Goal: Task Accomplishment & Management: Complete application form

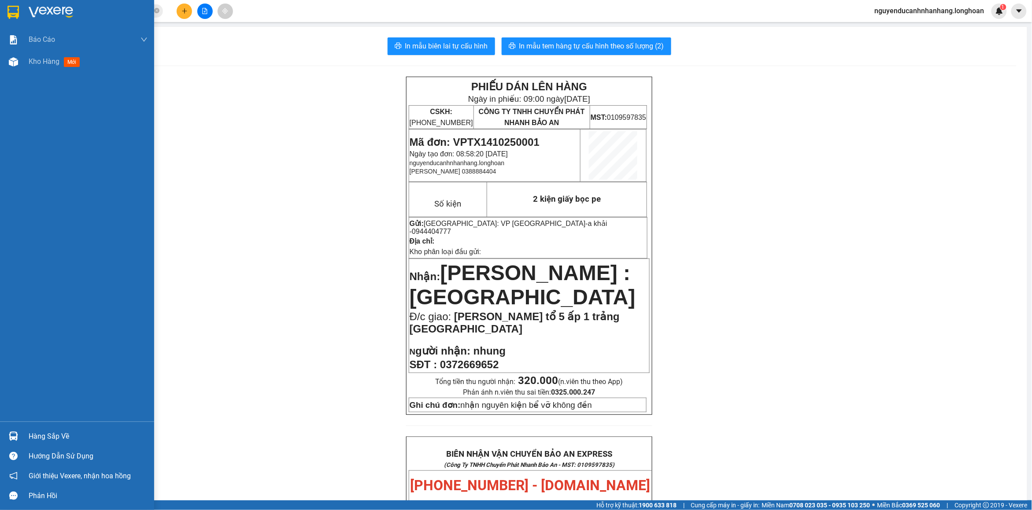
click at [32, 438] on div "Hàng sắp về" at bounding box center [88, 436] width 119 height 13
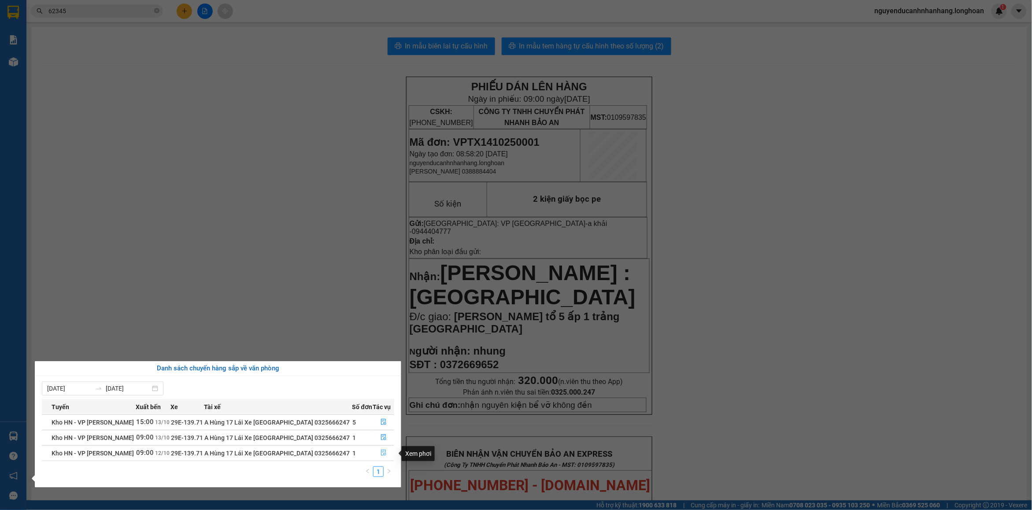
click at [378, 455] on button "button" at bounding box center [384, 453] width 21 height 14
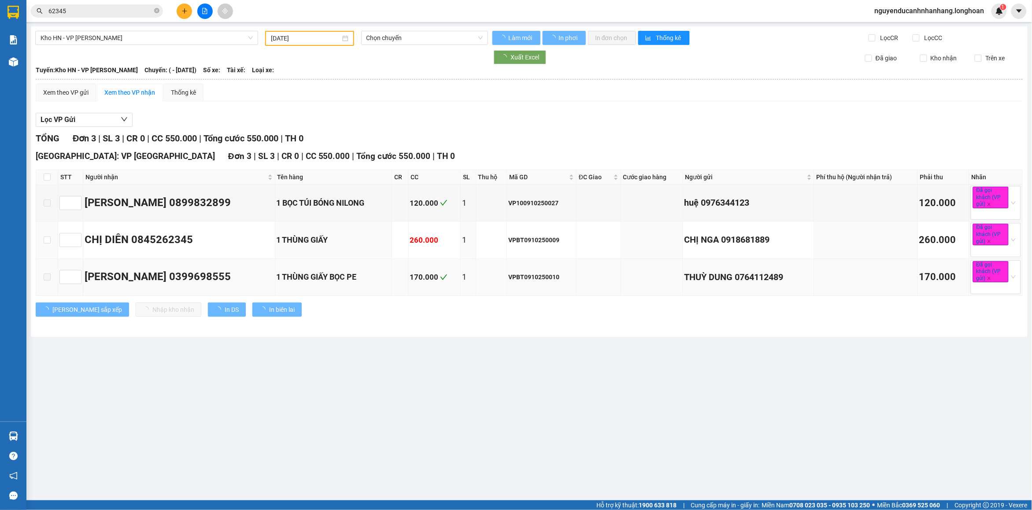
type input "12/10/2025"
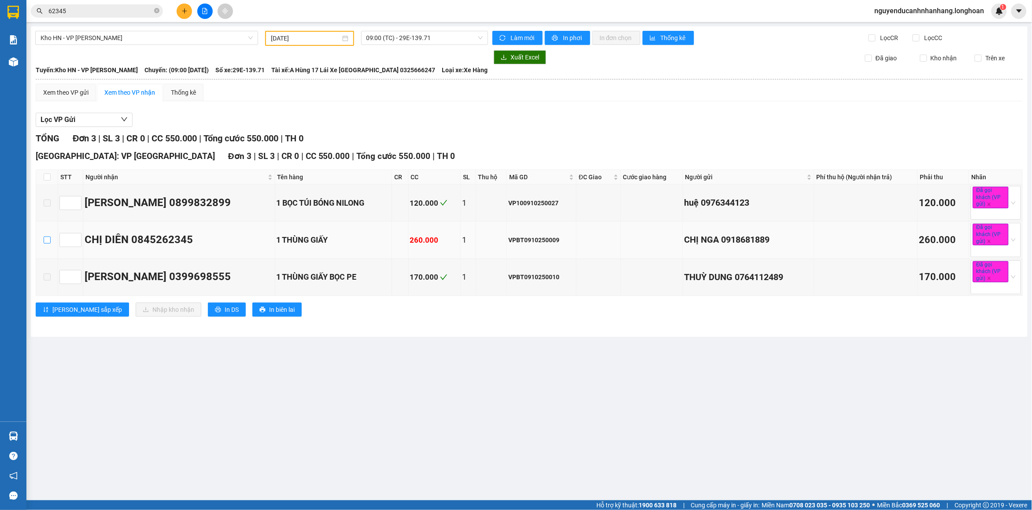
click at [47, 242] on input "checkbox" at bounding box center [47, 240] width 7 height 7
checkbox input "true"
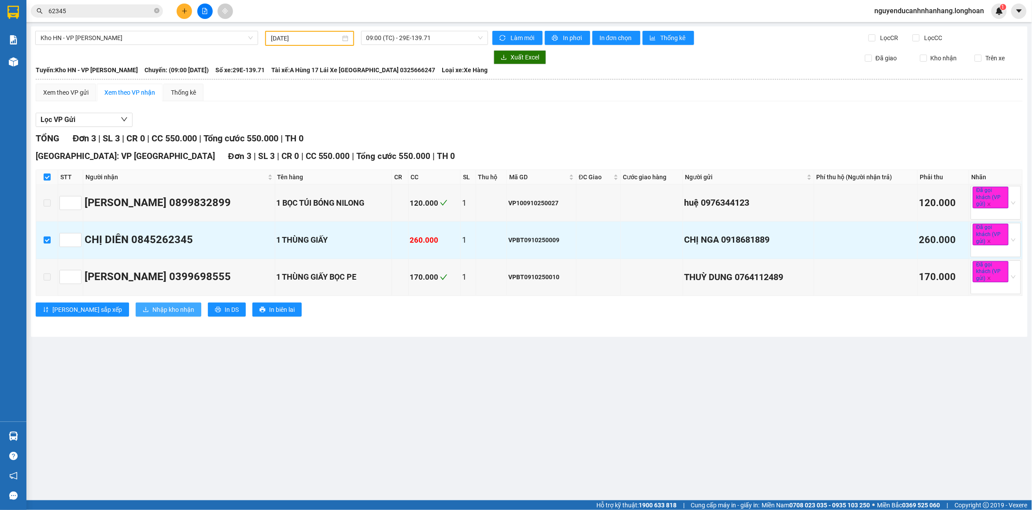
click at [145, 317] on button "Nhập kho nhận" at bounding box center [169, 310] width 66 height 14
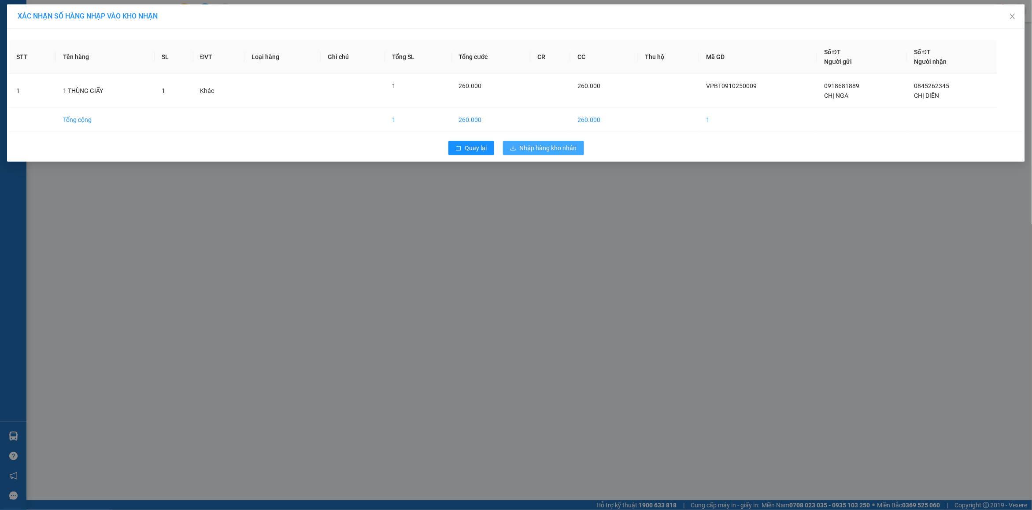
click at [560, 151] on span "Nhập hàng kho nhận" at bounding box center [548, 148] width 57 height 10
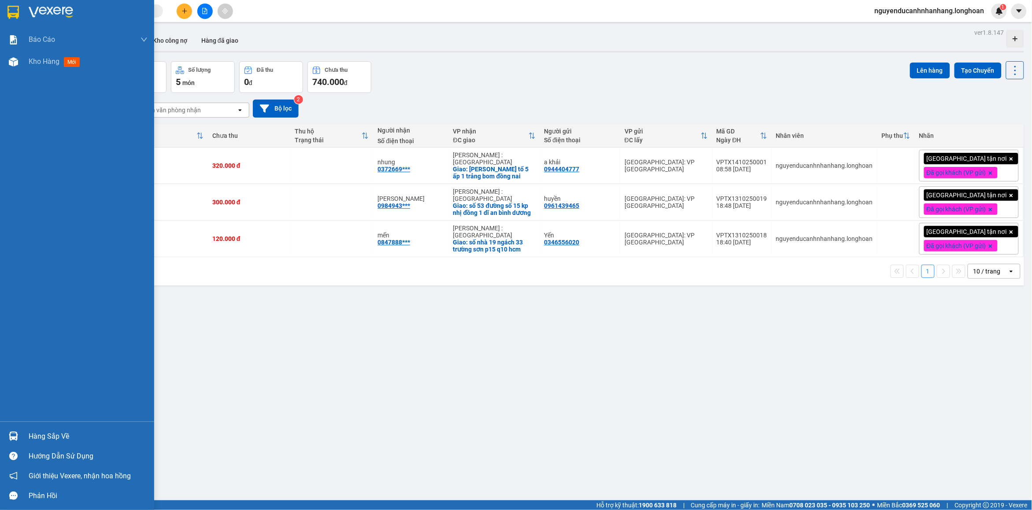
click at [36, 432] on div "Hàng sắp về" at bounding box center [88, 436] width 119 height 13
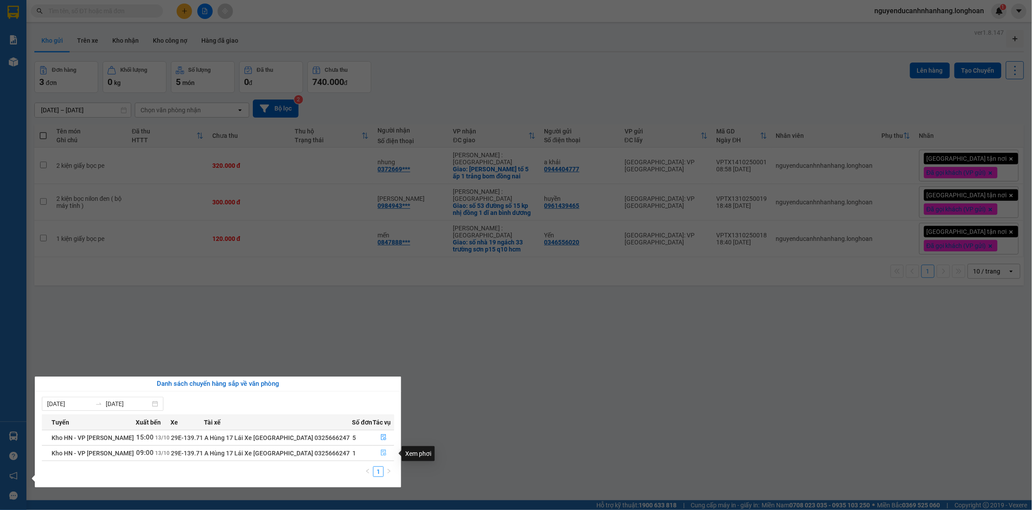
click at [380, 457] on button "button" at bounding box center [384, 453] width 21 height 14
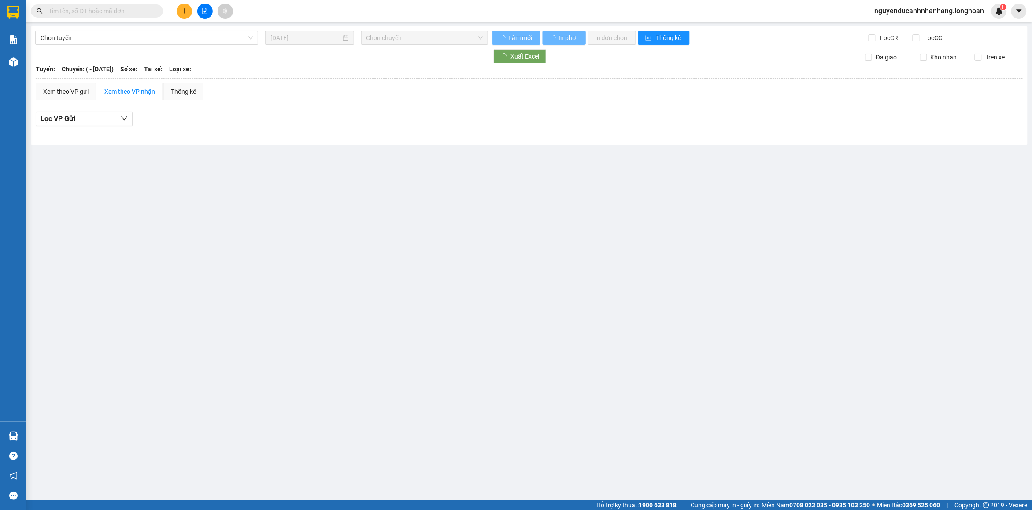
type input "[DATE]"
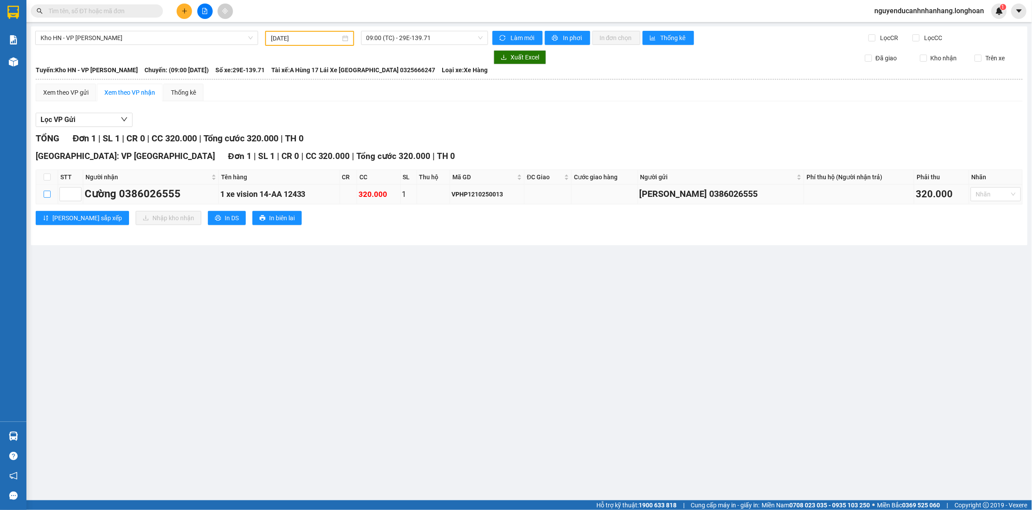
click at [50, 194] on input "checkbox" at bounding box center [47, 194] width 7 height 7
checkbox input "true"
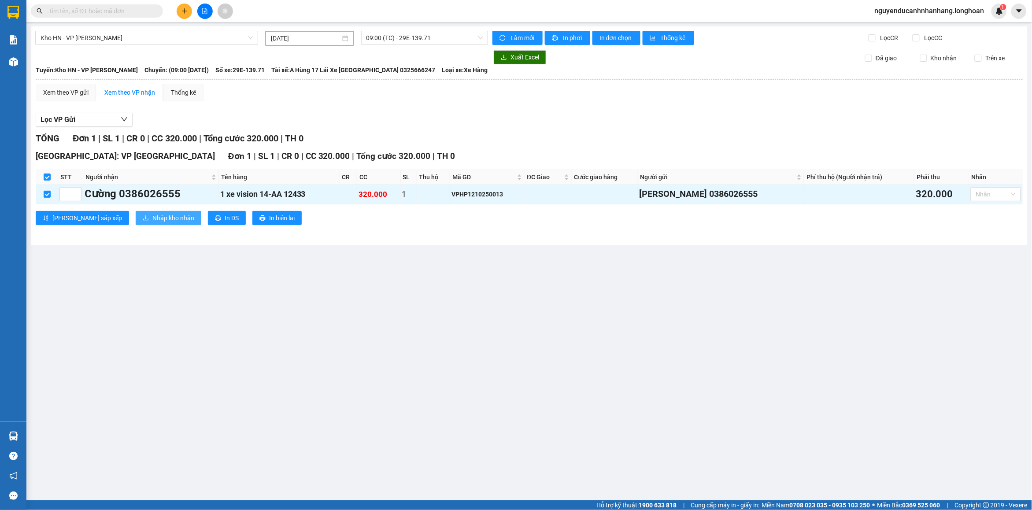
drag, startPoint x: 141, startPoint y: 213, endPoint x: 156, endPoint y: 221, distance: 17.5
click at [152, 214] on span "Nhập kho nhận" at bounding box center [173, 218] width 42 height 10
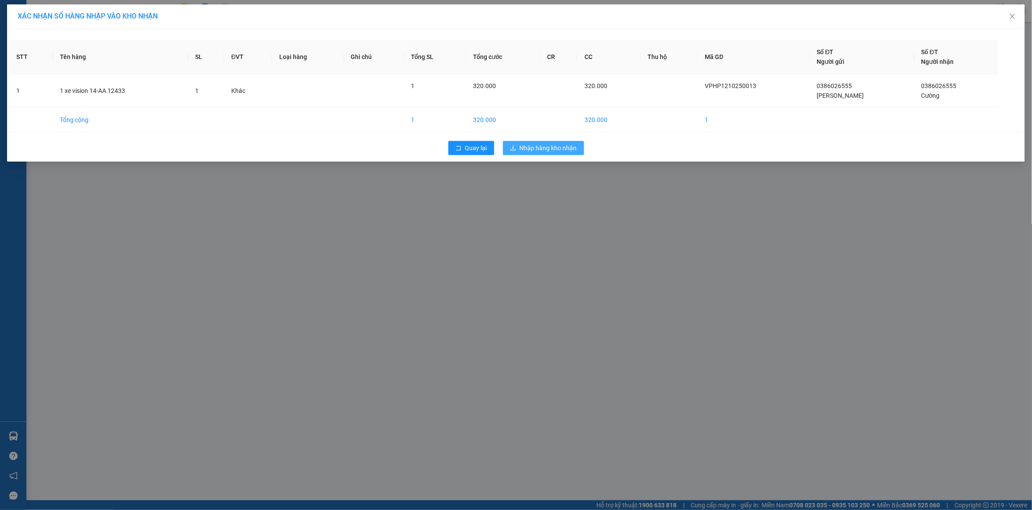
click at [516, 155] on button "Nhập hàng kho nhận" at bounding box center [543, 148] width 81 height 14
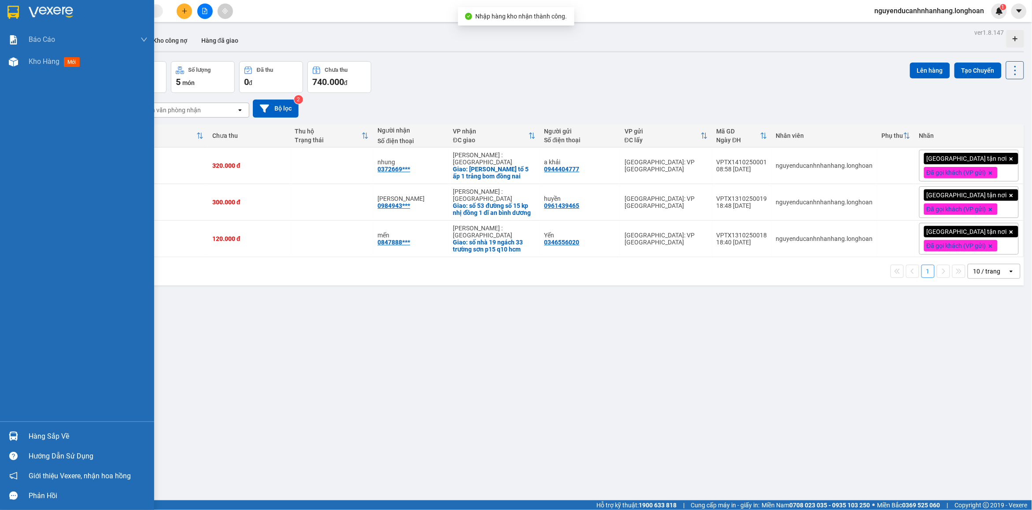
drag, startPoint x: 17, startPoint y: 437, endPoint x: 35, endPoint y: 438, distance: 18.5
click at [16, 437] on img at bounding box center [13, 436] width 9 height 9
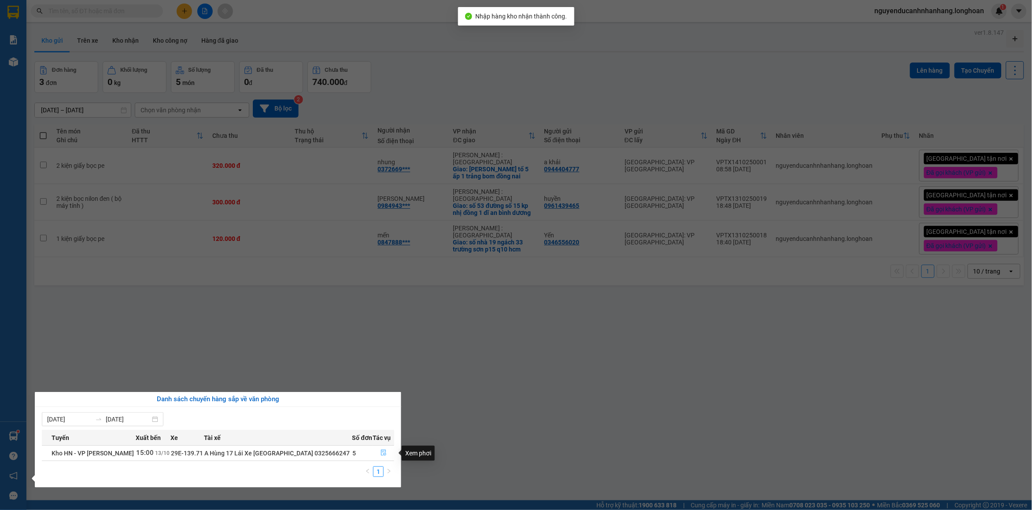
click at [381, 452] on icon "file-done" at bounding box center [383, 453] width 5 height 6
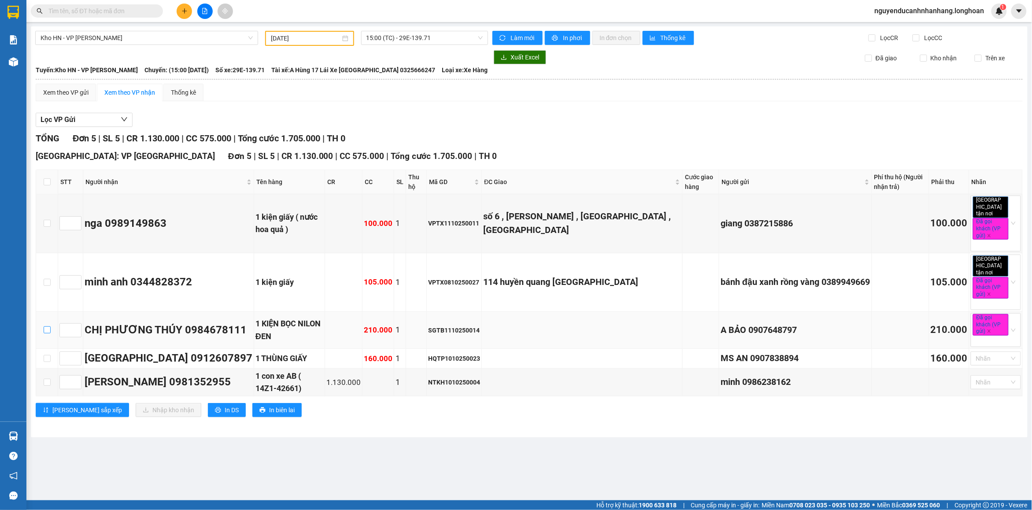
click at [49, 326] on input "checkbox" at bounding box center [47, 329] width 7 height 7
checkbox input "true"
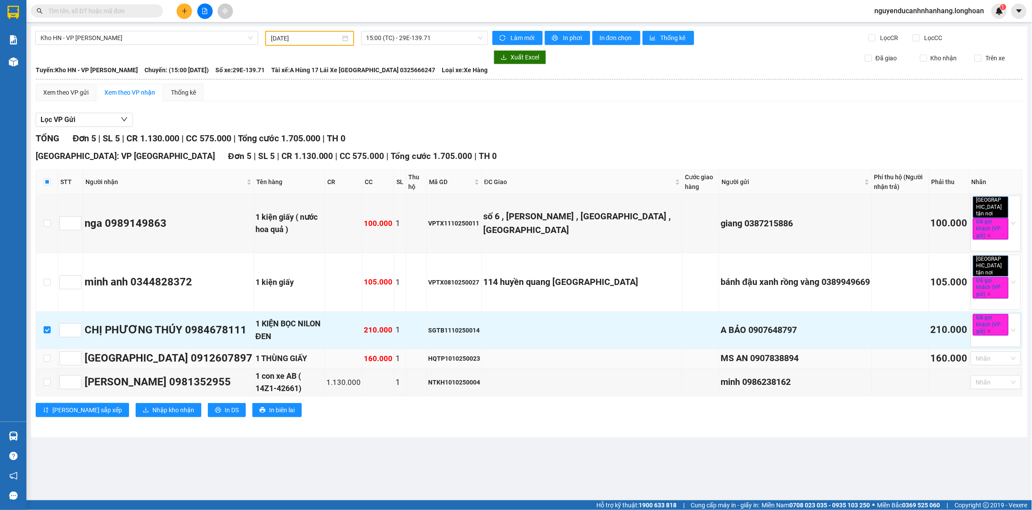
click at [273, 352] on div "1 THÙNG GIẤY" at bounding box center [290, 358] width 68 height 12
click at [48, 379] on input "checkbox" at bounding box center [47, 382] width 7 height 7
checkbox input "true"
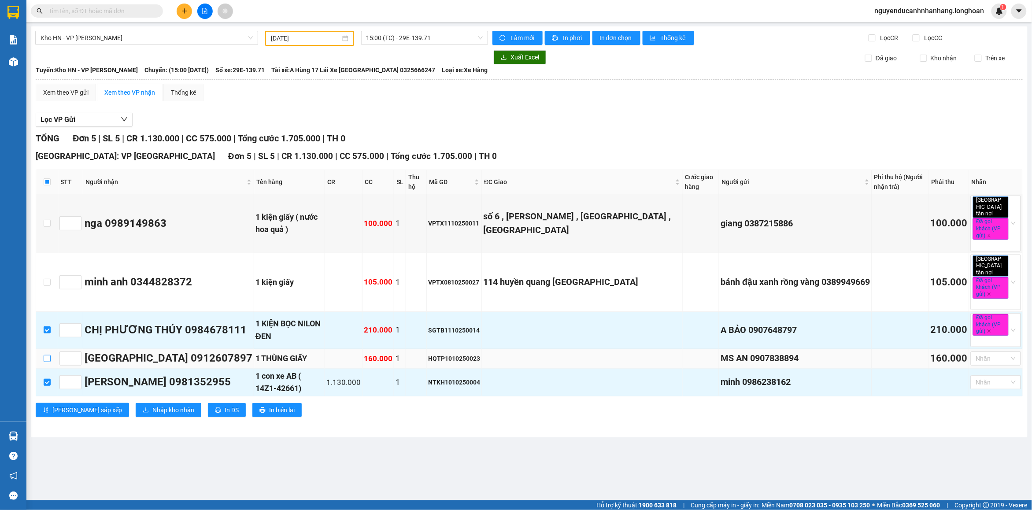
click at [44, 355] on input "checkbox" at bounding box center [47, 358] width 7 height 7
checkbox input "true"
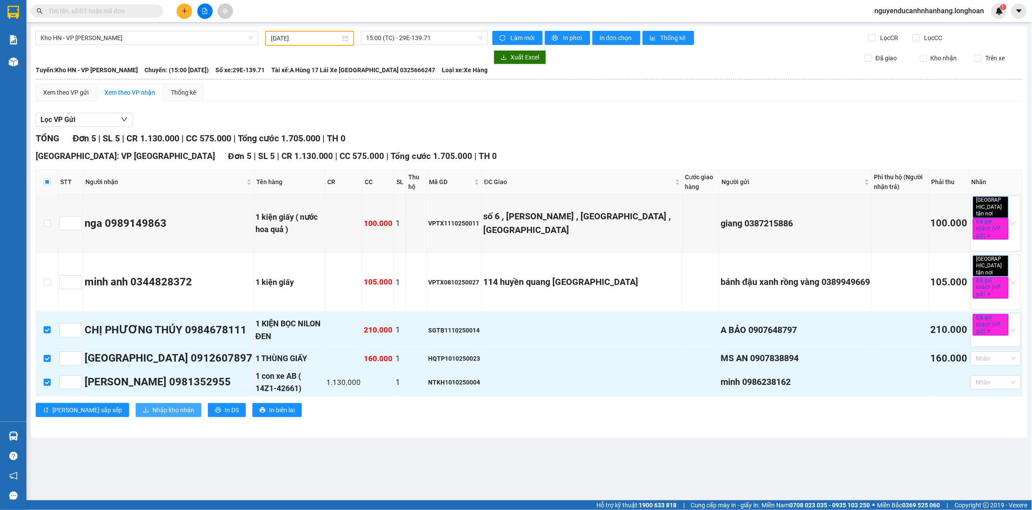
click at [152, 405] on span "Nhập kho nhận" at bounding box center [173, 410] width 42 height 10
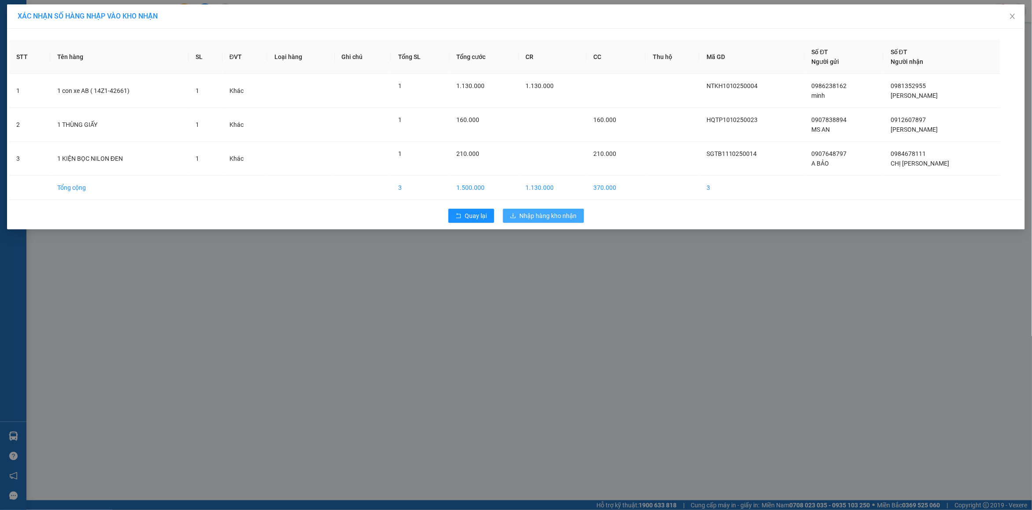
click at [543, 210] on button "Nhập hàng kho nhận" at bounding box center [543, 216] width 81 height 14
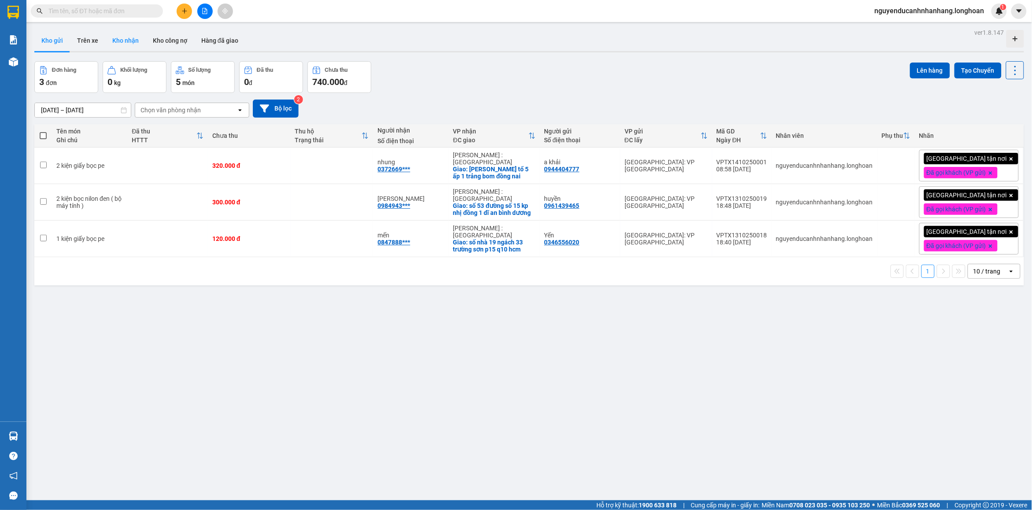
click at [122, 45] on button "Kho nhận" at bounding box center [125, 40] width 41 height 21
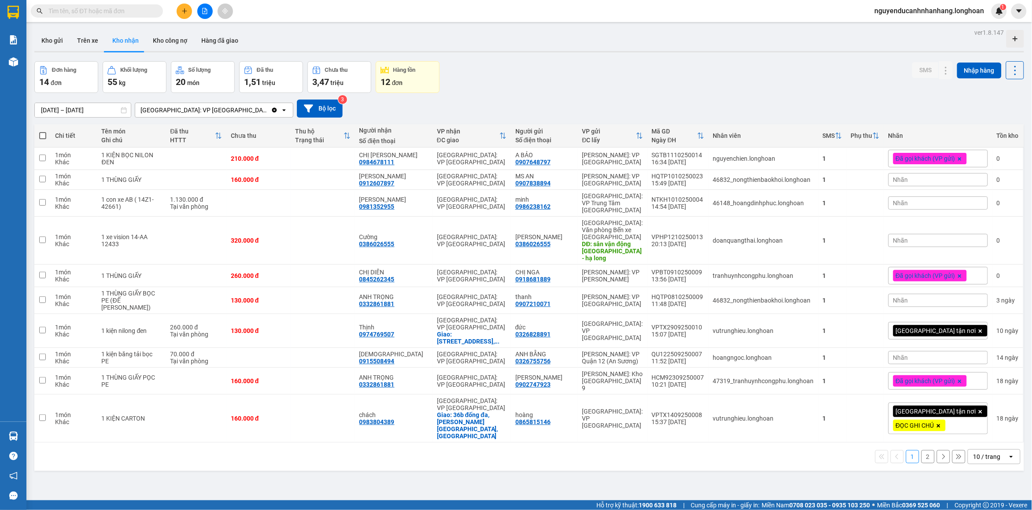
click at [994, 450] on div "10 / trang" at bounding box center [988, 457] width 40 height 14
click at [976, 414] on span "100 / trang" at bounding box center [982, 410] width 32 height 9
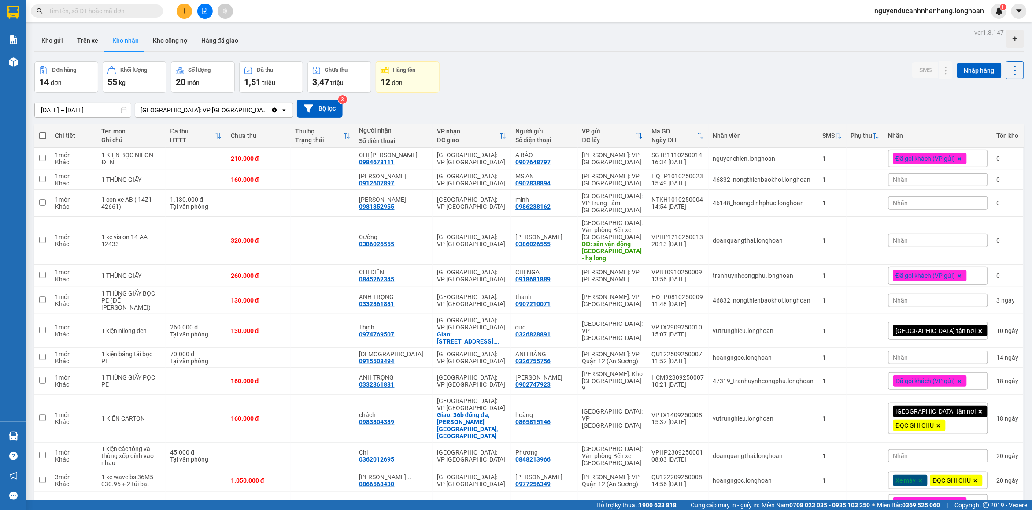
click at [182, 12] on icon "plus" at bounding box center [185, 11] width 6 height 6
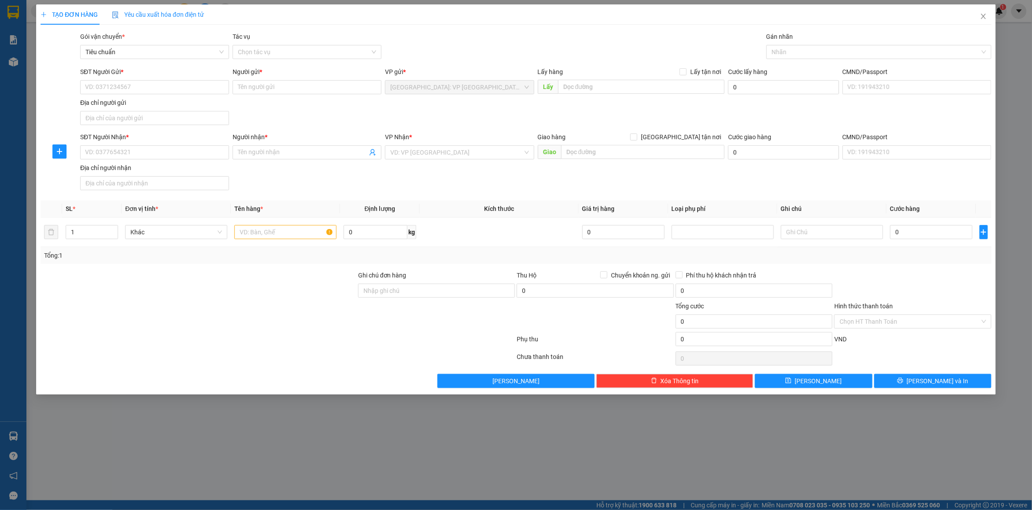
click at [190, 350] on div at bounding box center [278, 359] width 476 height 18
click at [177, 374] on div "Lưu nháp Xóa Thông tin Lưu Lưu và In" at bounding box center [516, 381] width 953 height 14
drag, startPoint x: 256, startPoint y: 108, endPoint x: 170, endPoint y: 91, distance: 88.1
click at [252, 108] on div "TẠO ĐƠN HÀNG Yêu cầu xuất hóa đơn điện tử Transit Pickup Surcharge Ids Transit …" at bounding box center [516, 255] width 1032 height 510
click at [145, 84] on div "TẠO ĐƠN HÀNG Yêu cầu xuất hóa đơn điện tử Transit Pickup Surcharge Ids Transit …" at bounding box center [516, 255] width 1032 height 510
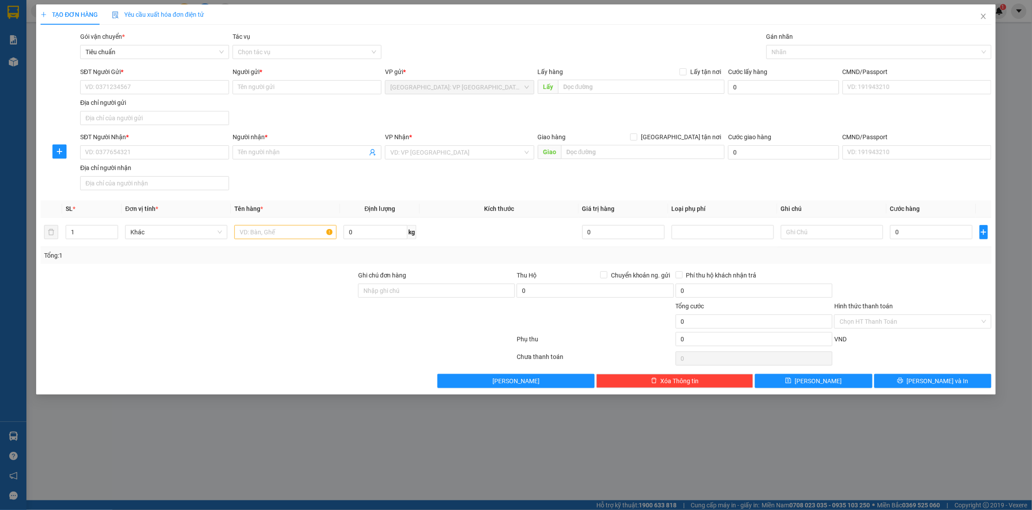
drag, startPoint x: 96, startPoint y: 93, endPoint x: 101, endPoint y: 92, distance: 5.4
click at [97, 93] on div "TẠO ĐƠN HÀNG Yêu cầu xuất hóa đơn điện tử Transit Pickup Surcharge Ids Transit …" at bounding box center [516, 255] width 1032 height 510
click at [983, 17] on div "TẠO ĐƠN HÀNG Yêu cầu xuất hóa đơn điện tử Transit Pickup Surcharge Ids Transit …" at bounding box center [516, 255] width 1032 height 510
click at [126, 88] on div "TẠO ĐƠN HÀNG Yêu cầu xuất hóa đơn điện tử Transit Pickup Surcharge Ids Transit …" at bounding box center [516, 255] width 1032 height 510
click at [983, 17] on div "TẠO ĐƠN HÀNG Yêu cầu xuất hóa đơn điện tử Transit Pickup Surcharge Ids Transit …" at bounding box center [516, 255] width 1032 height 510
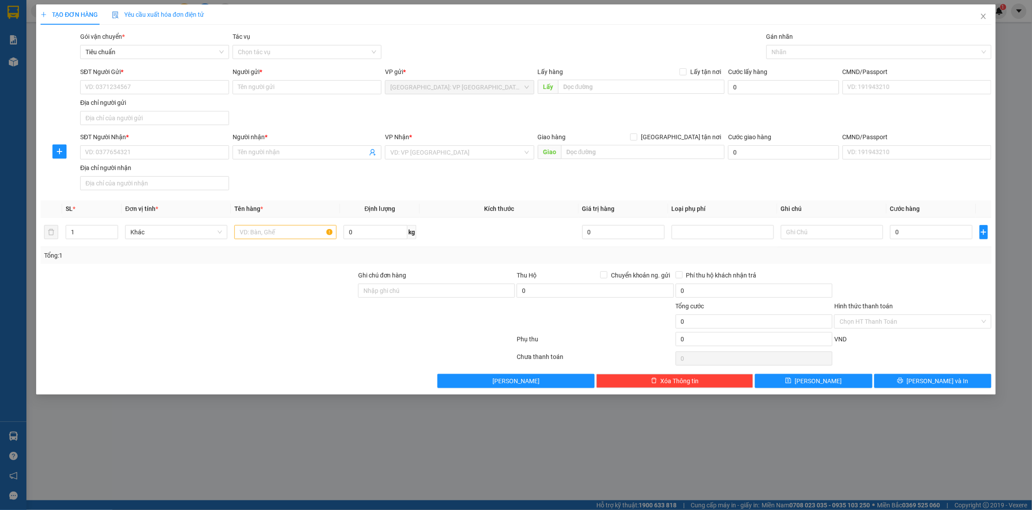
click at [852, 323] on div "TẠO ĐƠN HÀNG Yêu cầu xuất hóa đơn điện tử Transit Pickup Surcharge Ids Transit …" at bounding box center [516, 255] width 1032 height 510
click at [783, 442] on div "TẠO ĐƠN HÀNG Yêu cầu xuất hóa đơn điện tử Transit Pickup Surcharge Ids Transit …" at bounding box center [516, 255] width 1032 height 510
click at [141, 83] on input "SĐT Người Gửi *" at bounding box center [154, 87] width 149 height 14
type input "0983709933"
click at [315, 91] on input "Người gửi *" at bounding box center [307, 87] width 149 height 14
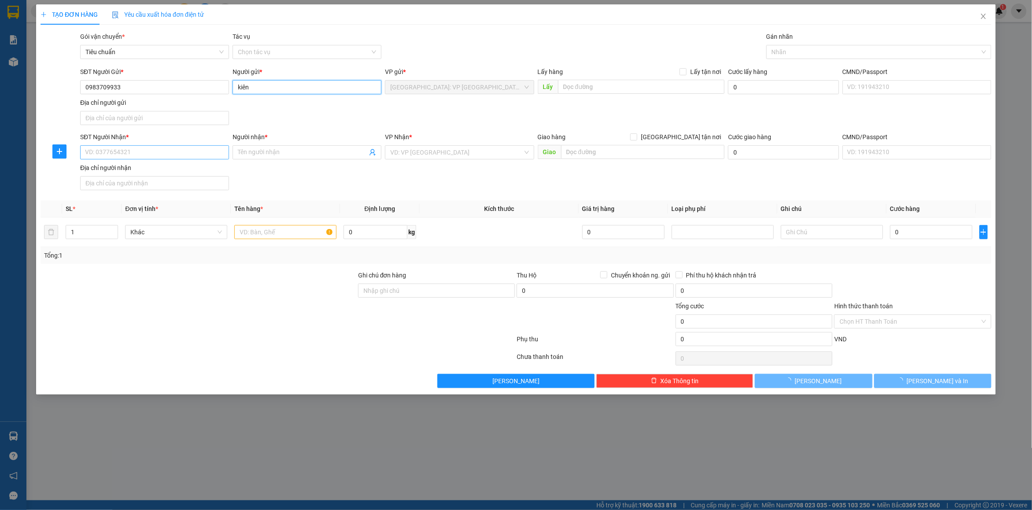
type input "kiên"
click at [106, 148] on input "SĐT Người Nhận *" at bounding box center [154, 152] width 149 height 14
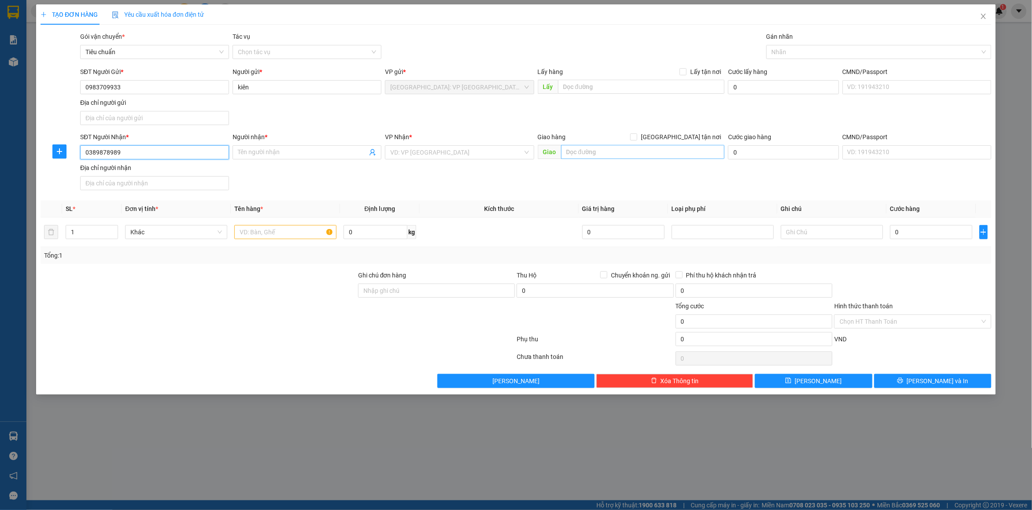
type input "0389878989"
click at [594, 152] on input "text" at bounding box center [643, 152] width 164 height 14
click at [584, 150] on input "text" at bounding box center [643, 152] width 164 height 14
type input "tín"
click at [258, 155] on input "Người nhận *" at bounding box center [303, 153] width 130 height 10
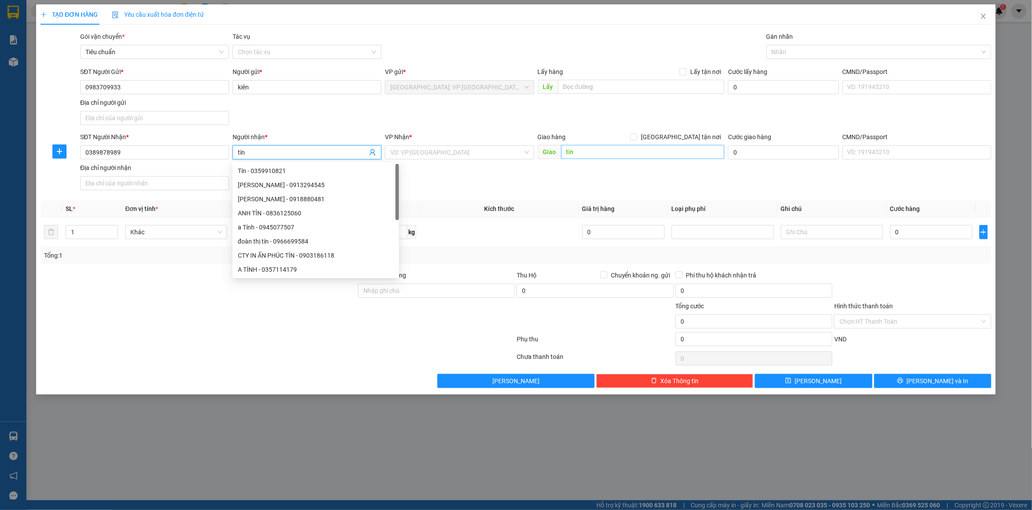
type input "tín"
click at [598, 156] on input "tín" at bounding box center [643, 152] width 164 height 14
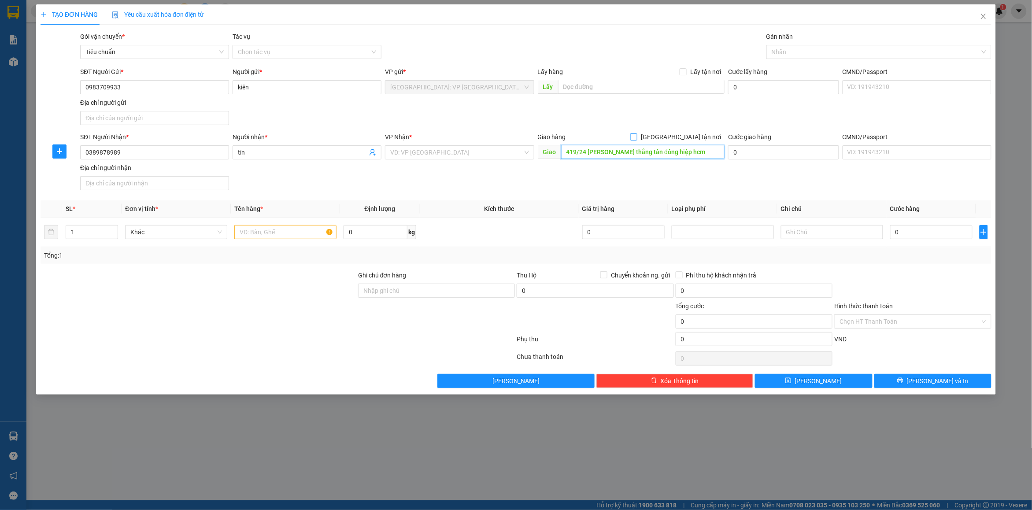
type input "419/24 [PERSON_NAME] thắng tân đông hiệp hcm"
click at [692, 136] on span "[GEOGRAPHIC_DATA] tận nơi" at bounding box center [681, 137] width 87 height 10
click at [637, 136] on input "[GEOGRAPHIC_DATA] tận nơi" at bounding box center [633, 136] width 6 height 6
checkbox input "true"
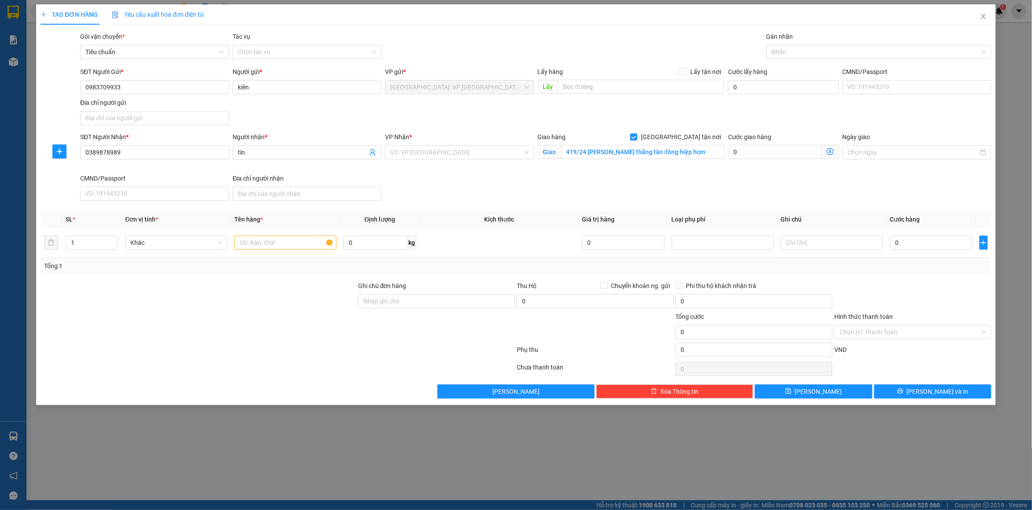
drag, startPoint x: 739, startPoint y: 126, endPoint x: 477, endPoint y: 133, distance: 261.8
click at [730, 126] on div "SĐT Người Gửi * 0983709933 Người gửi * kiên VP gửi * [GEOGRAPHIC_DATA]: VP [GEO…" at bounding box center [535, 98] width 915 height 62
click at [452, 151] on input "search" at bounding box center [456, 152] width 132 height 13
type input "12"
click at [448, 182] on div "[PERSON_NAME] : [GEOGRAPHIC_DATA]" at bounding box center [460, 185] width 138 height 10
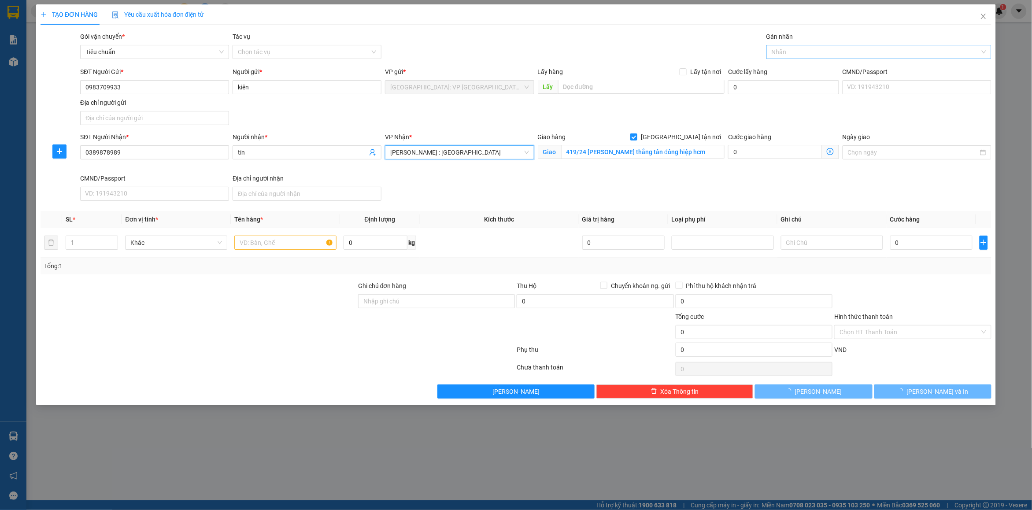
drag, startPoint x: 737, startPoint y: 181, endPoint x: 808, endPoint y: 51, distance: 148.5
click at [739, 179] on div "SĐT Người Nhận * 0389878989 Người nhận * tín VP Nhận * [GEOGRAPHIC_DATA] : [GEO…" at bounding box center [535, 168] width 915 height 72
click at [808, 51] on div at bounding box center [875, 52] width 212 height 11
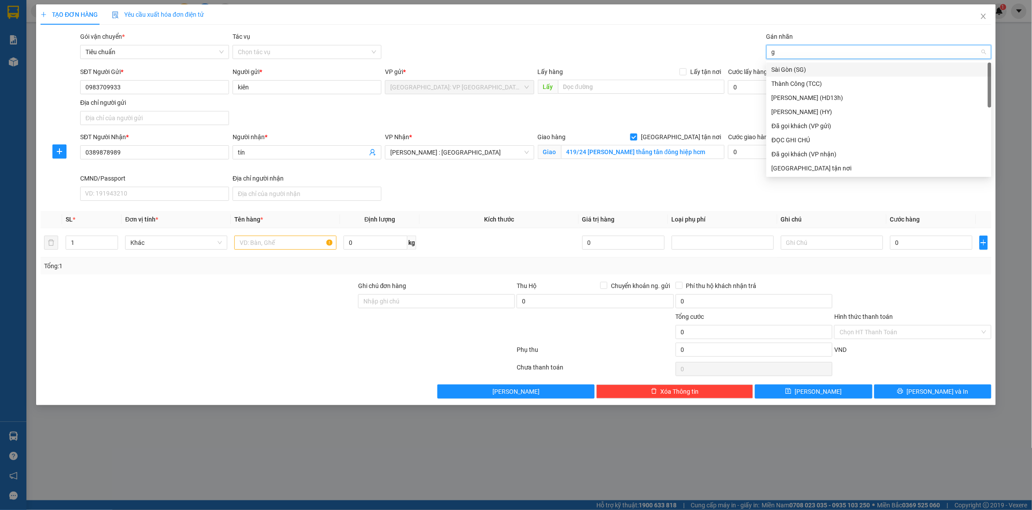
type input "gt"
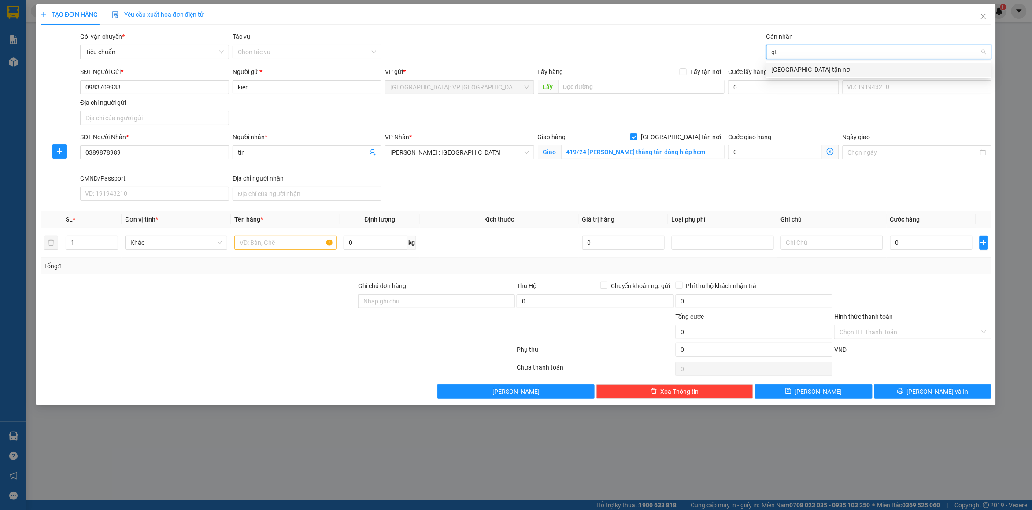
drag, startPoint x: 797, startPoint y: 76, endPoint x: 708, endPoint y: 46, distance: 93.3
click at [796, 75] on div "[GEOGRAPHIC_DATA] tận nơi" at bounding box center [879, 70] width 225 height 14
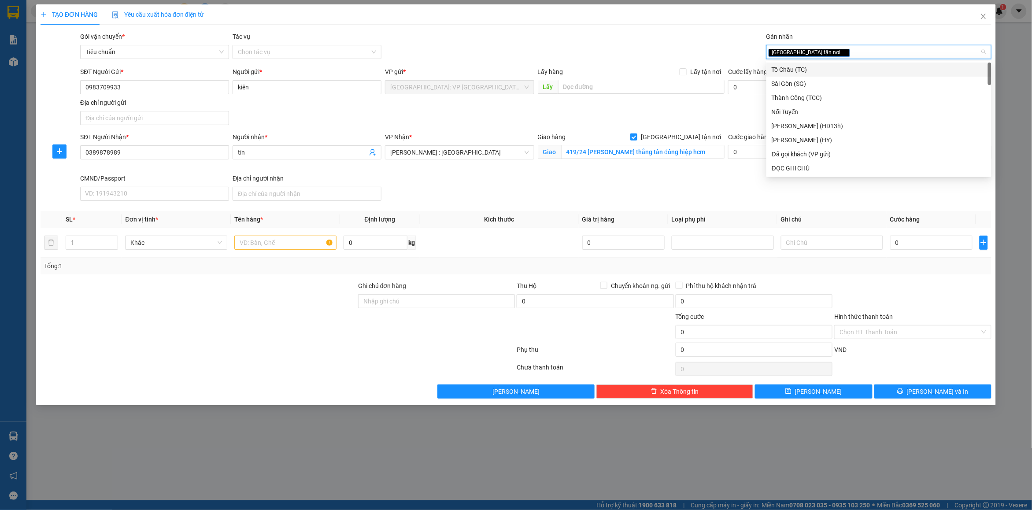
click at [708, 46] on div "Gói vận chuyển * Tiêu chuẩn Tác vụ Chọn tác vụ Gán nhãn Giao tận nơi" at bounding box center [535, 47] width 915 height 31
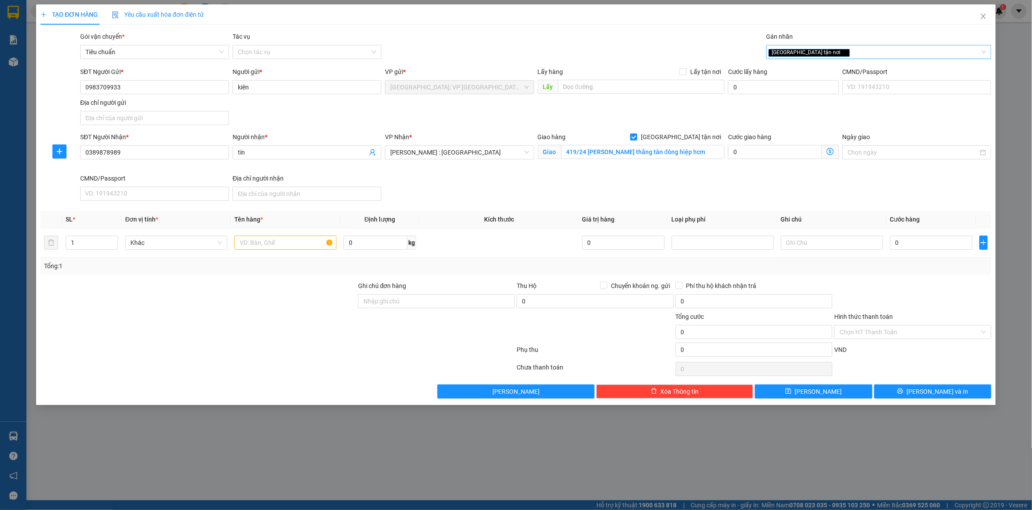
click at [820, 55] on div "[GEOGRAPHIC_DATA] tận nơi" at bounding box center [875, 52] width 212 height 11
type input "d"
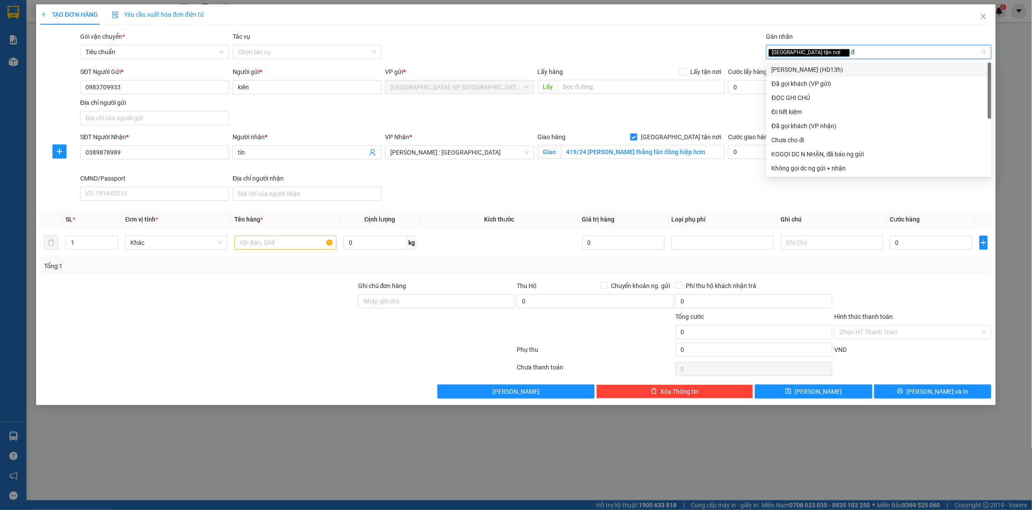
type input "đã"
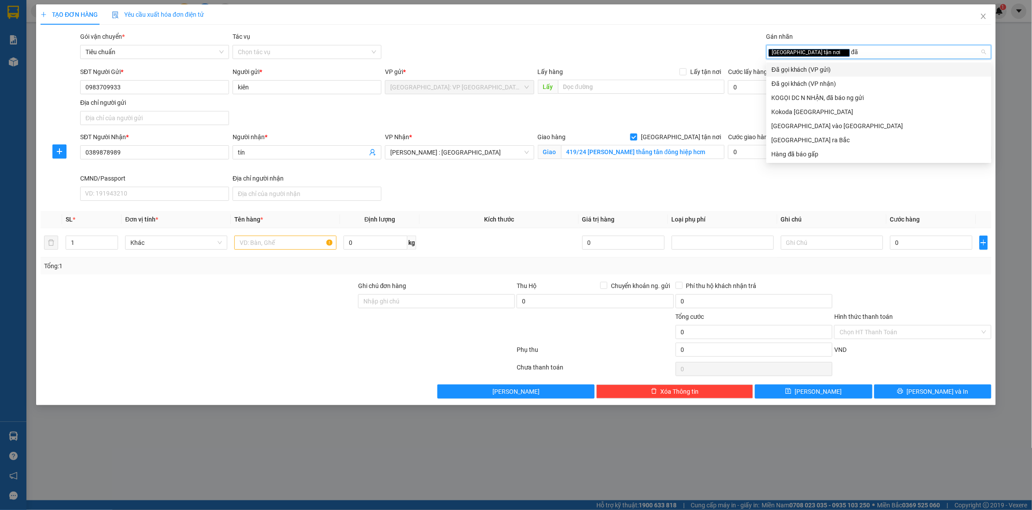
drag, startPoint x: 820, startPoint y: 68, endPoint x: 706, endPoint y: 63, distance: 113.8
click at [814, 68] on div "Đã gọi khách (VP gửi)" at bounding box center [879, 70] width 215 height 10
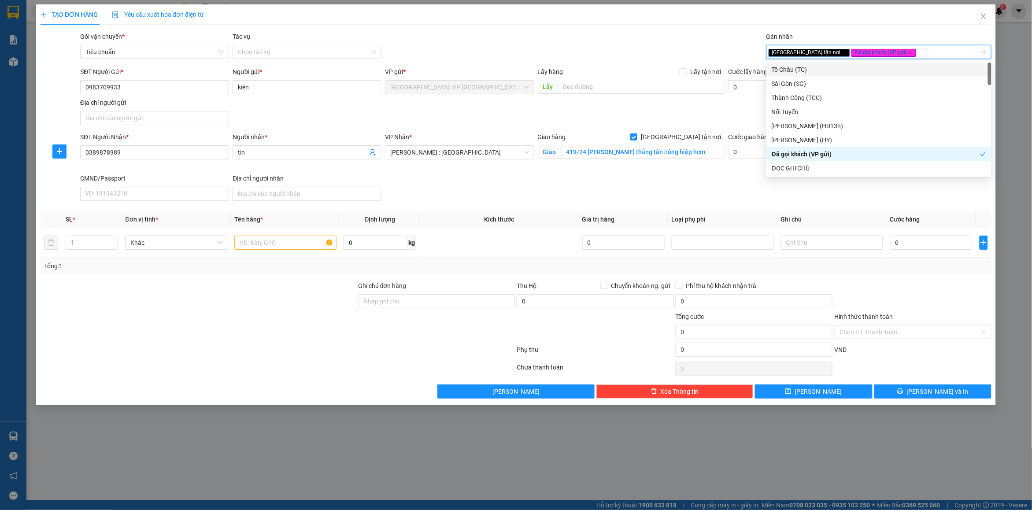
drag, startPoint x: 587, startPoint y: 40, endPoint x: 393, endPoint y: 180, distance: 239.5
click at [586, 40] on div "Gói vận chuyển * Tiêu chuẩn Tác vụ Chọn tác vụ Gán nhãn Giao tận nơi Đã gọi k…" at bounding box center [535, 47] width 915 height 31
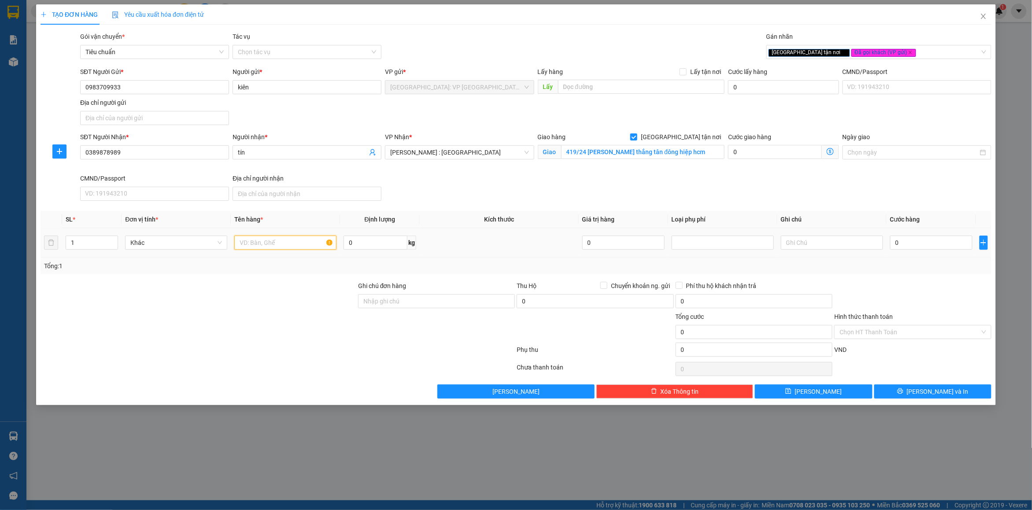
click at [287, 238] on input "text" at bounding box center [285, 243] width 102 height 14
type input "1 kiện giấy"
click at [932, 249] on input "0" at bounding box center [931, 243] width 82 height 14
type input "1"
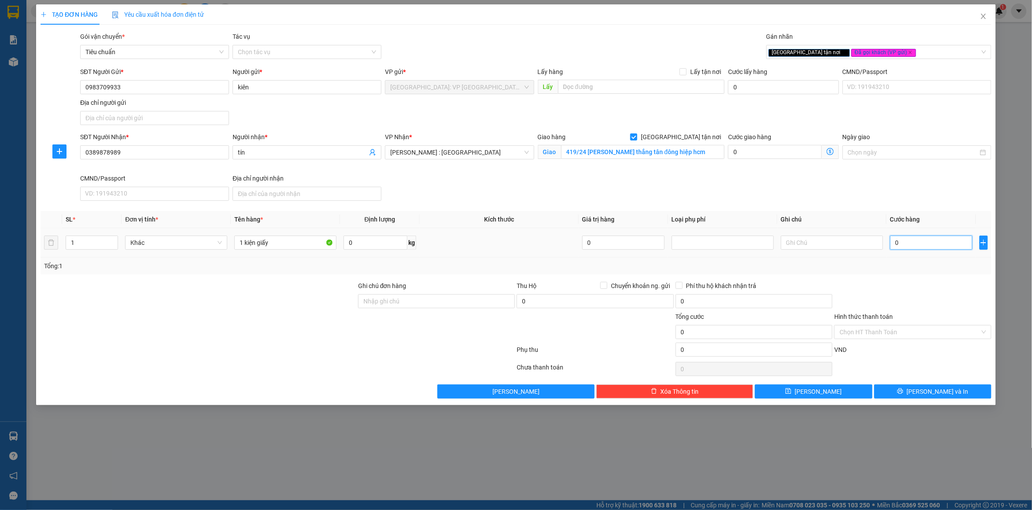
type input "1"
type input "10"
type input "100"
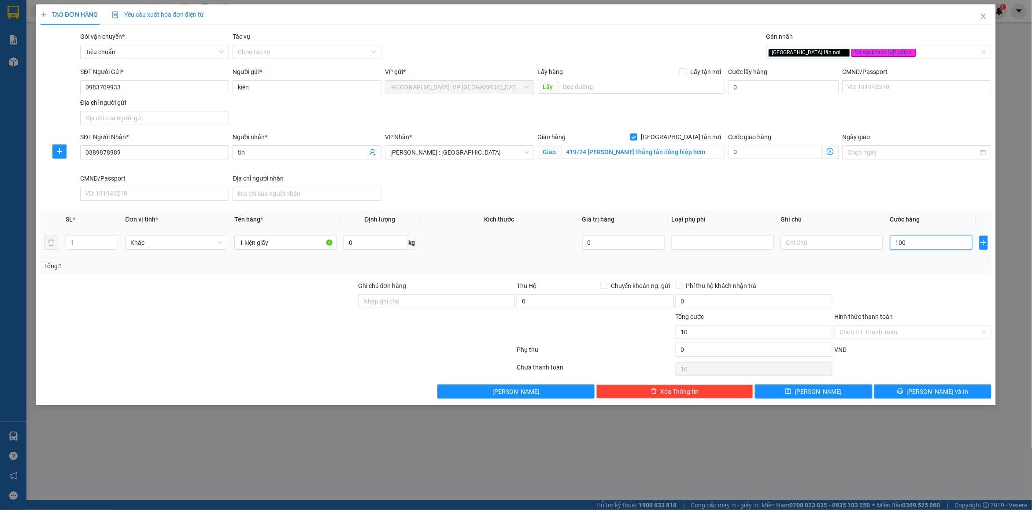
type input "100"
type input "1.000"
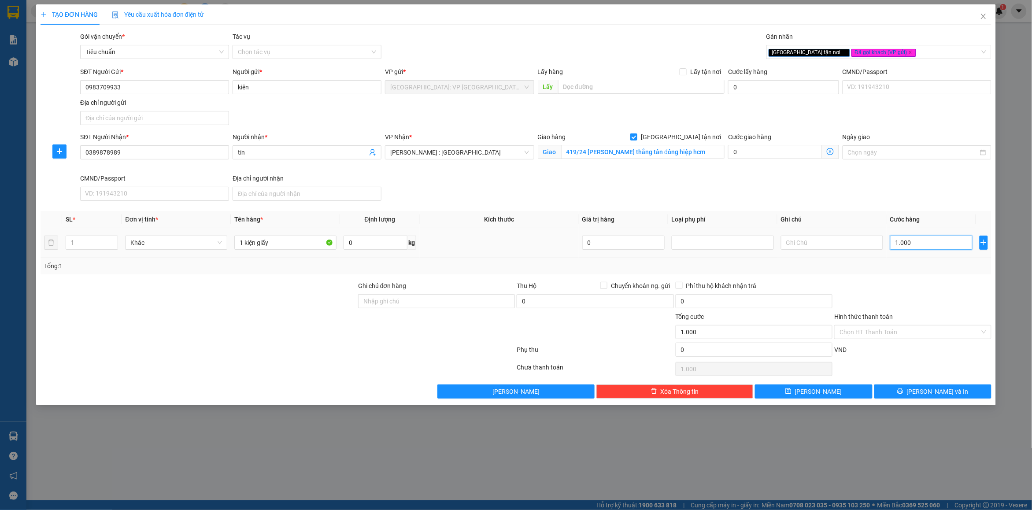
type input "10.000"
type input "100.000"
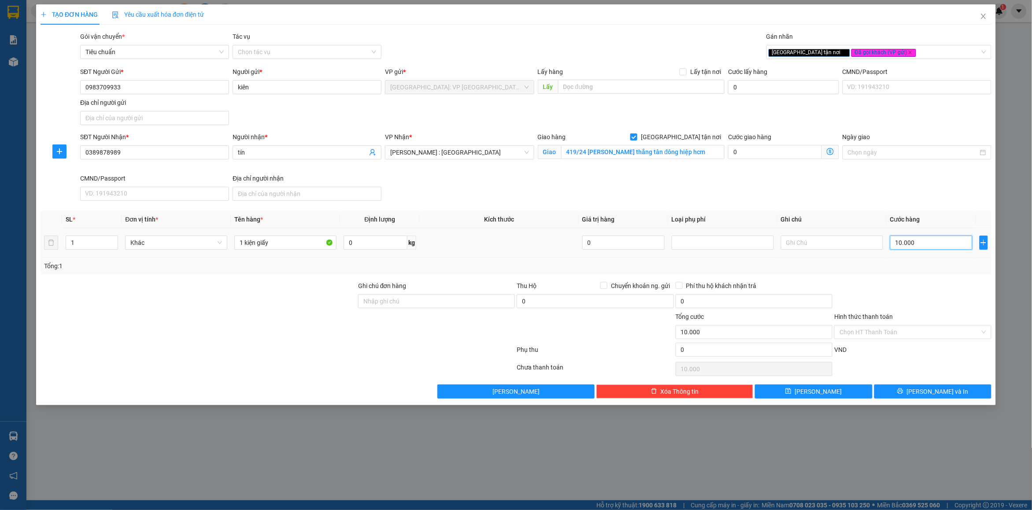
type input "100.000"
click at [889, 336] on input "Hình thức thanh toán" at bounding box center [910, 332] width 140 height 13
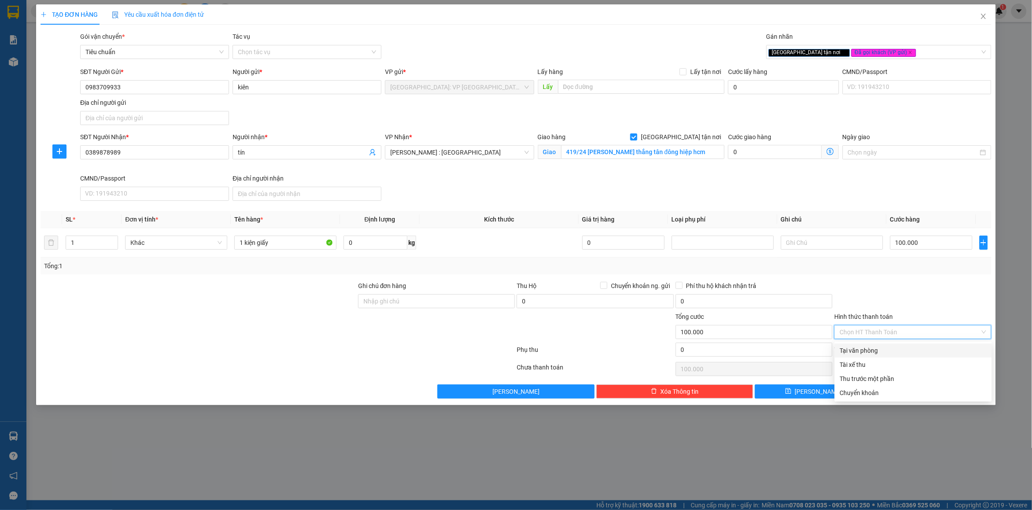
click at [882, 351] on div "Tại văn phòng" at bounding box center [913, 351] width 147 height 10
type input "0"
drag, startPoint x: 942, startPoint y: 287, endPoint x: 419, endPoint y: 309, distance: 523.4
click at [942, 287] on div at bounding box center [913, 296] width 159 height 31
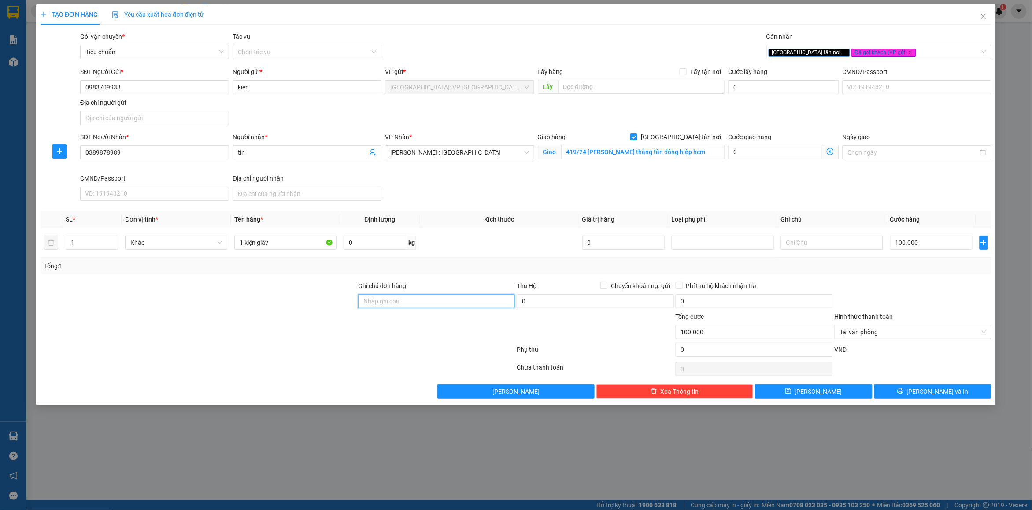
drag, startPoint x: 405, startPoint y: 303, endPoint x: 413, endPoint y: 309, distance: 9.7
click at [406, 303] on input "Ghi chú đơn hàng" at bounding box center [436, 301] width 157 height 14
type input "nhận nguyên kiện bể vỡ không đền"
click at [454, 274] on div "Tổng: 1" at bounding box center [516, 266] width 951 height 17
click at [913, 391] on button "[PERSON_NAME] và In" at bounding box center [933, 392] width 117 height 14
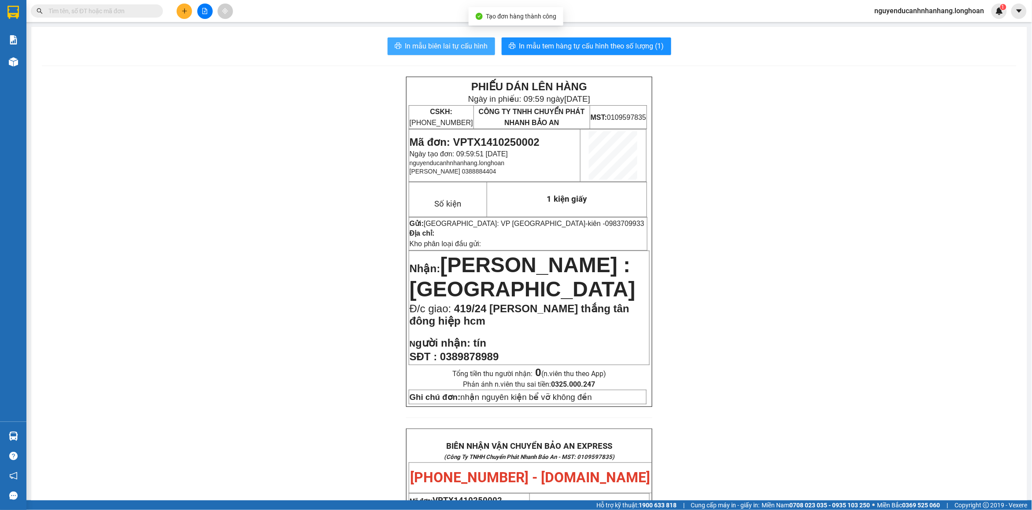
click at [430, 44] on span "In mẫu biên lai tự cấu hình" at bounding box center [446, 46] width 83 height 11
click at [519, 51] on span "In mẫu tem hàng tự cấu hình theo số lượng (1)" at bounding box center [591, 46] width 145 height 11
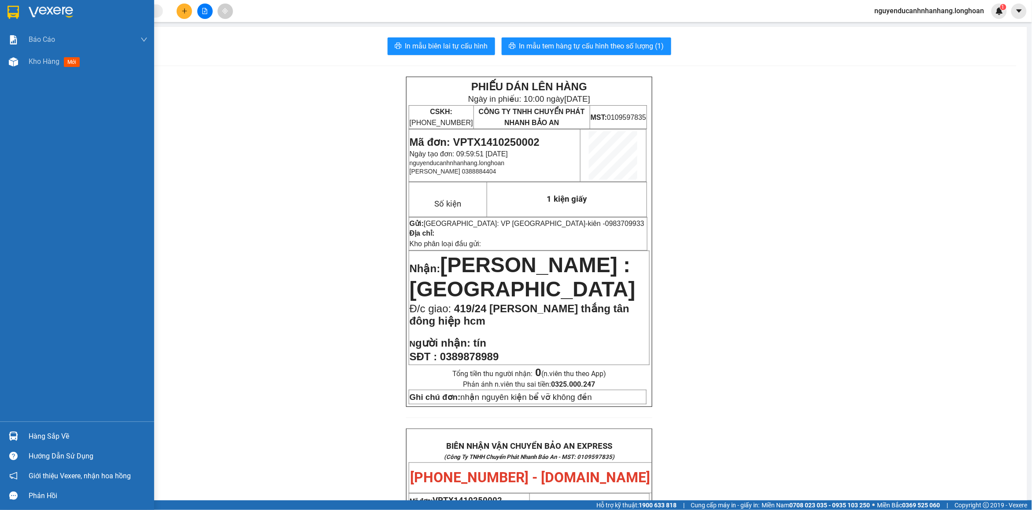
click at [16, 15] on img at bounding box center [12, 12] width 11 height 13
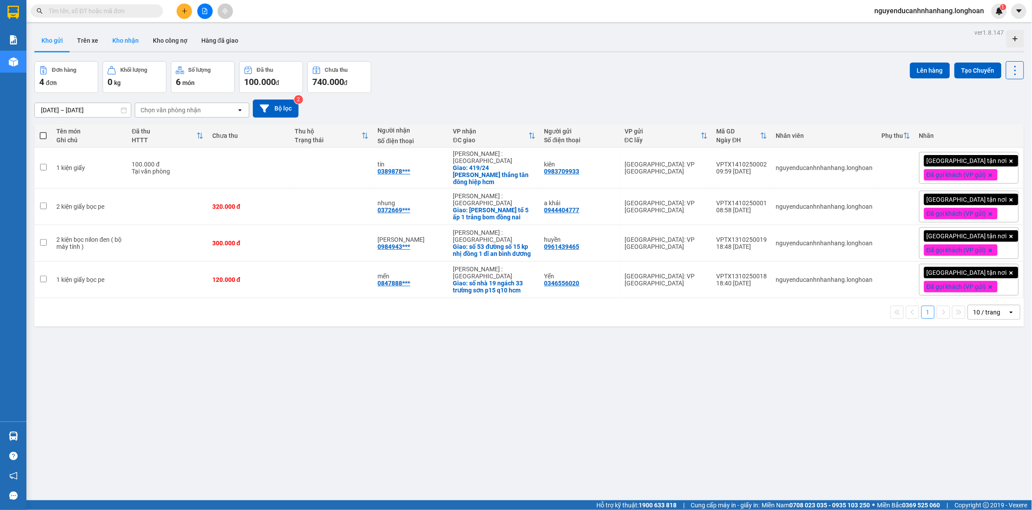
click at [126, 49] on button "Kho nhận" at bounding box center [125, 40] width 41 height 21
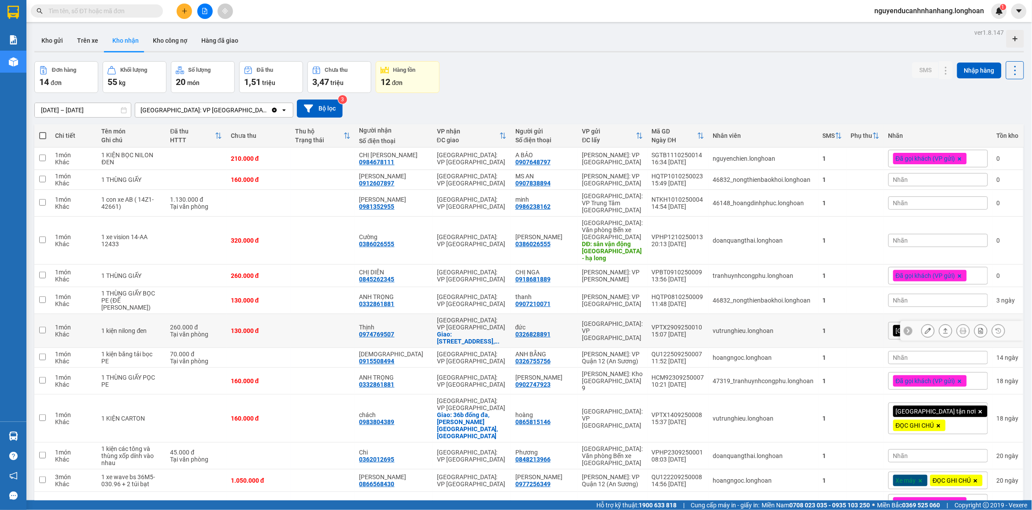
click at [925, 328] on icon at bounding box center [928, 331] width 6 height 6
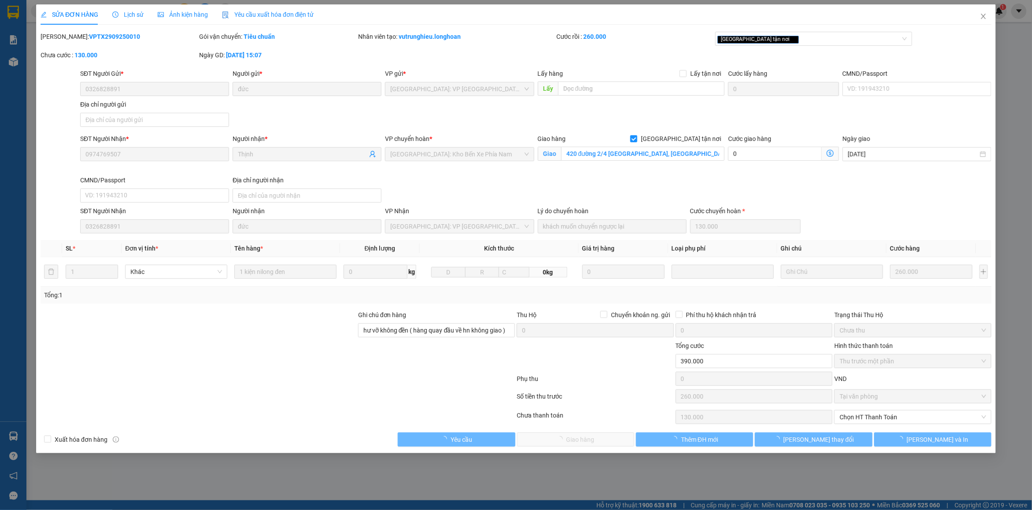
type input "0326828891"
type input "đức"
type input "0974769507"
type input "Thịnh"
checkbox input "true"
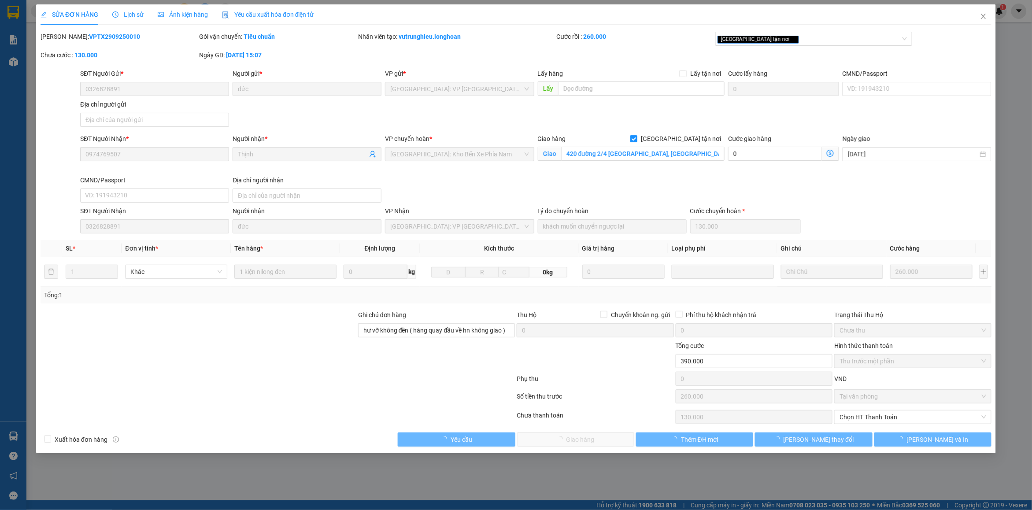
type input "420 đường 2/4 [GEOGRAPHIC_DATA], [GEOGRAPHIC_DATA], [GEOGRAPHIC_DATA]"
type input "hư vỡ không đền ( hàng quay đầu về hn không giao )"
type input "0"
type input "390.000"
type input "260.000"
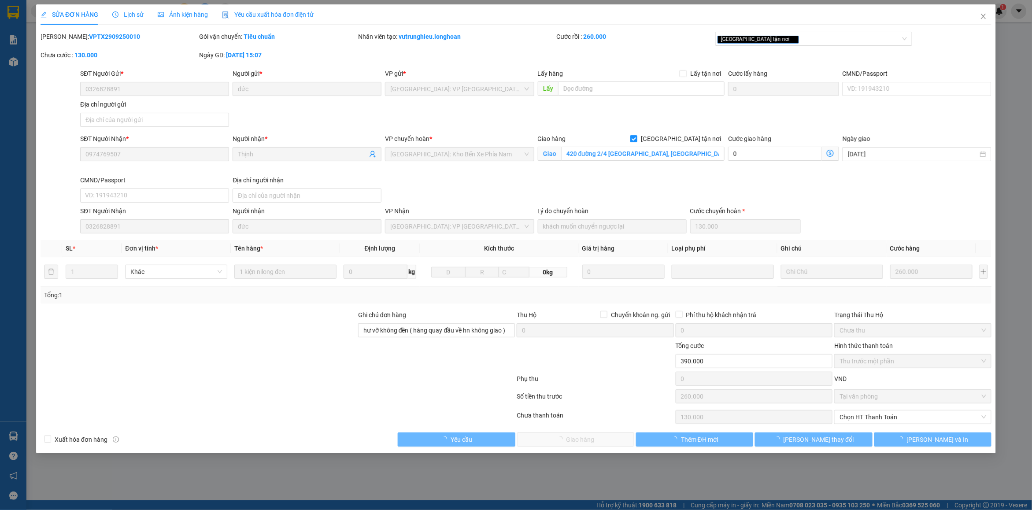
type input "130.000"
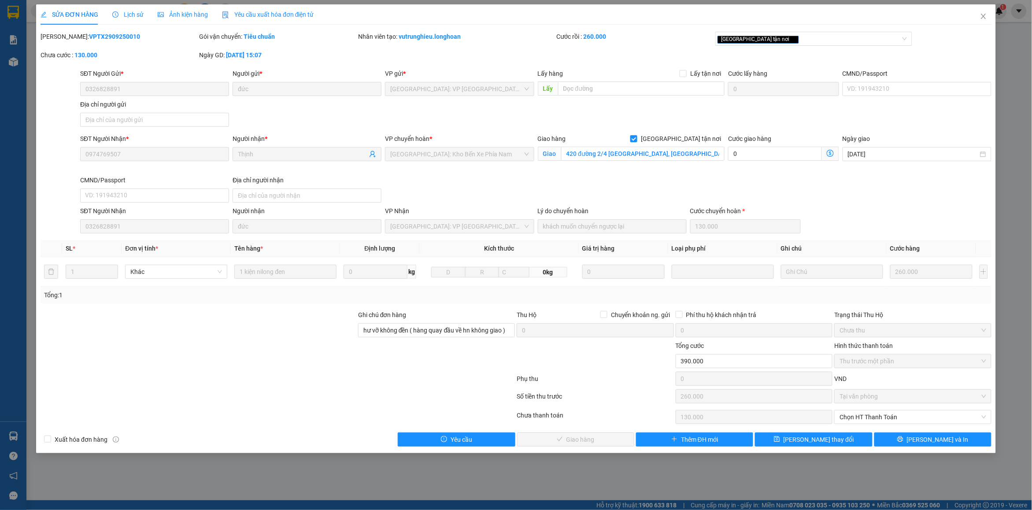
click at [133, 22] on div "Lịch sử" at bounding box center [127, 14] width 31 height 20
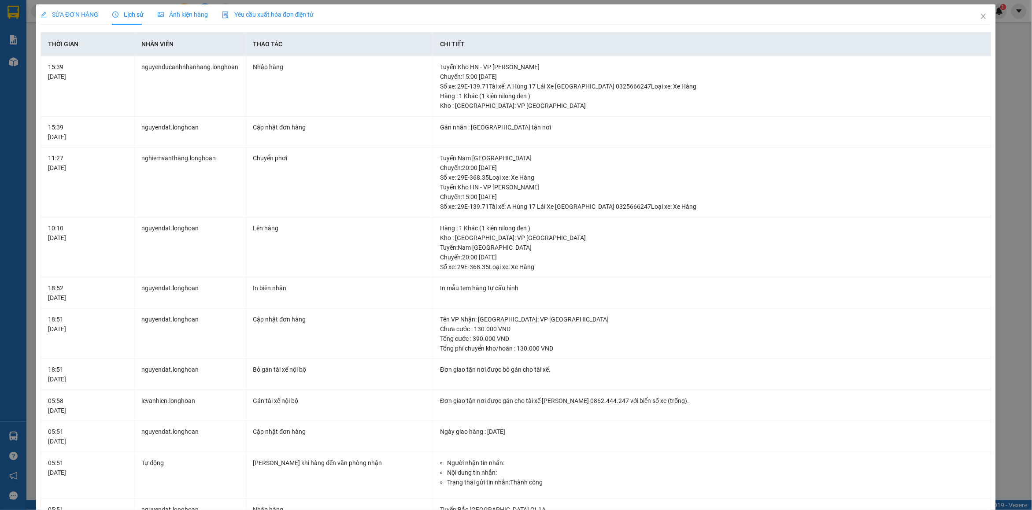
click at [67, 18] on span "SỬA ĐƠN HÀNG" at bounding box center [70, 14] width 58 height 7
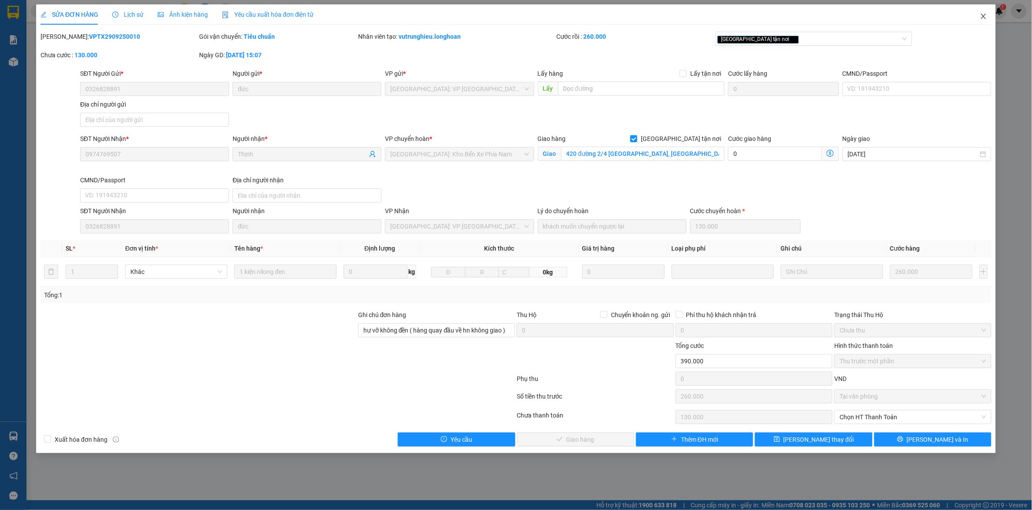
click at [985, 13] on icon "close" at bounding box center [983, 16] width 7 height 7
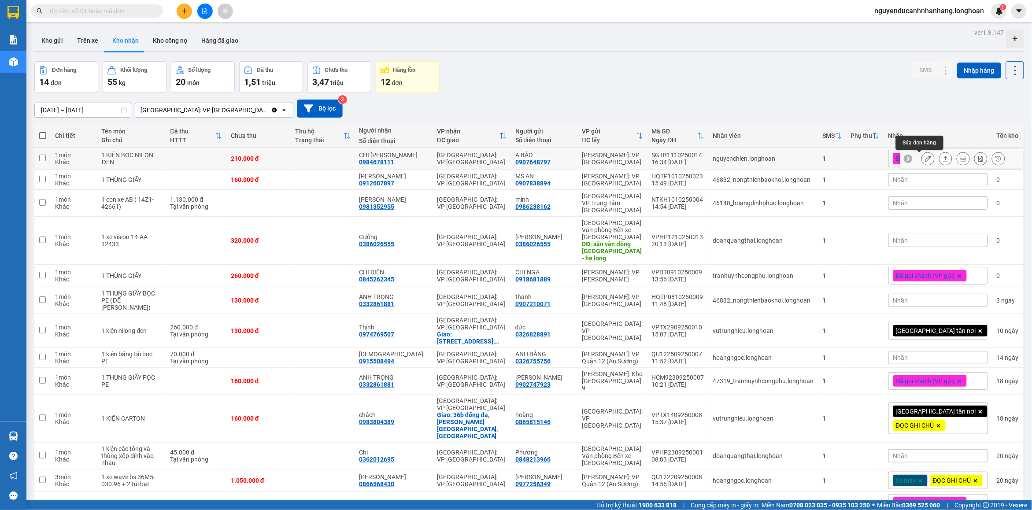
click at [922, 155] on button at bounding box center [928, 158] width 12 height 15
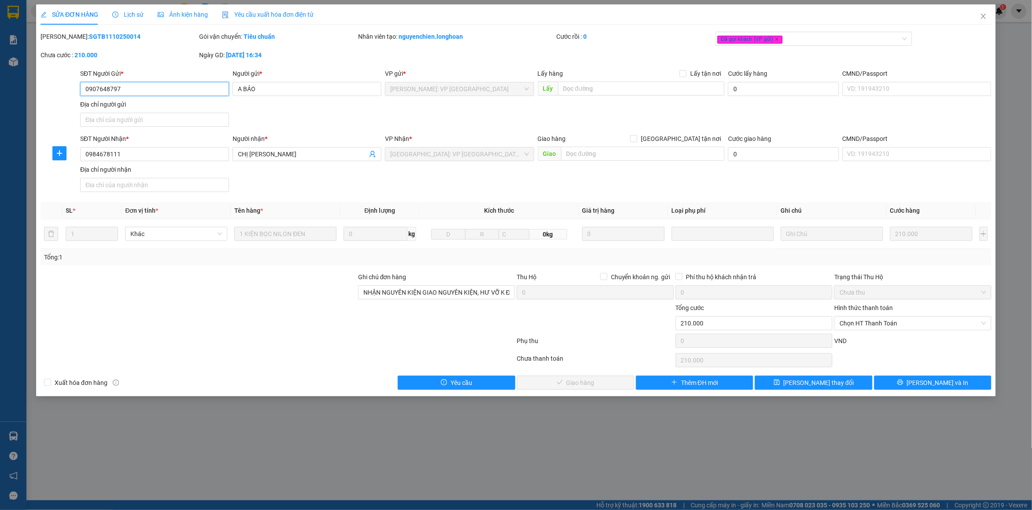
type input "0907648797"
type input "A BẢO"
type input "0984678111"
type input "CHỊ [PERSON_NAME]"
type input "NHẬN NGUYÊN KIỆN GIAO NGUYÊN KIỆN, HƯ VỠ K ĐỀN"
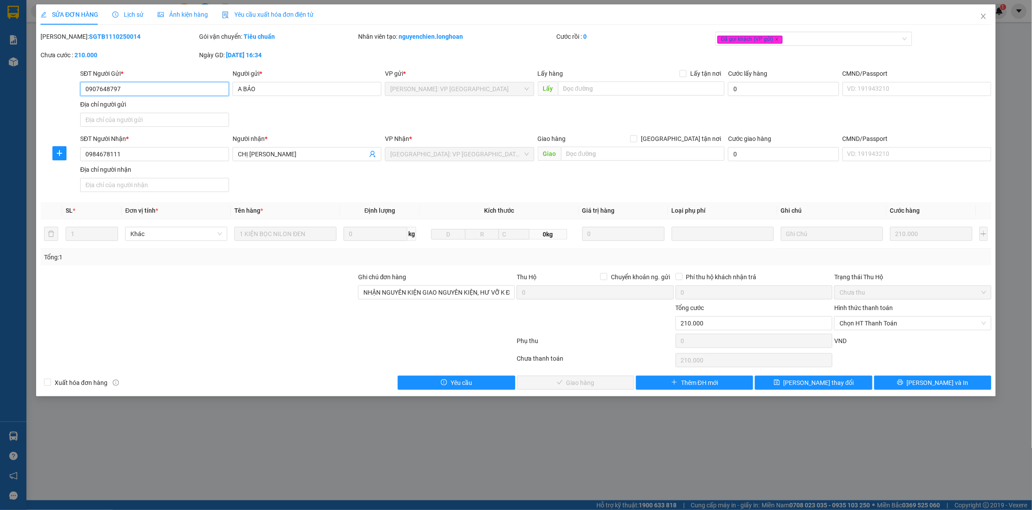
type input "0"
type input "210.000"
click at [987, 17] on icon "close" at bounding box center [983, 16] width 7 height 7
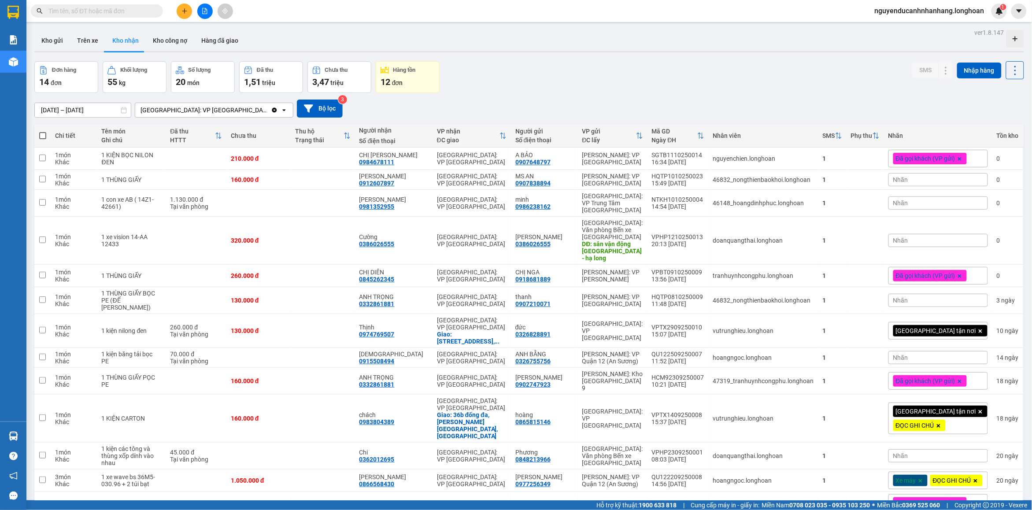
click at [122, 14] on input "text" at bounding box center [100, 11] width 104 height 10
paste input "xe này có vp rồi a nhie"
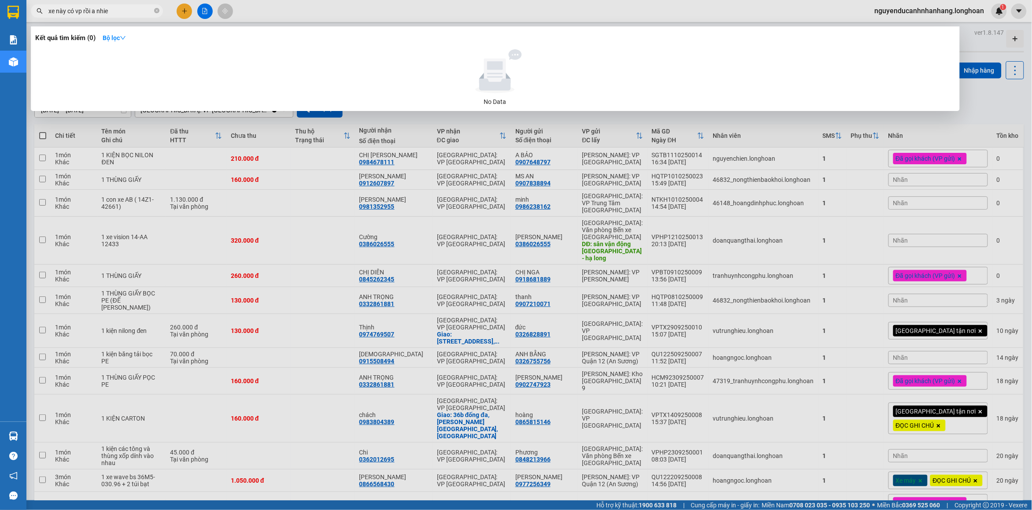
click at [100, 13] on input "xe này có vp rồi a nhie" at bounding box center [100, 11] width 104 height 10
paste input "VPHP1210250013"
type input "VPHP1210250013"
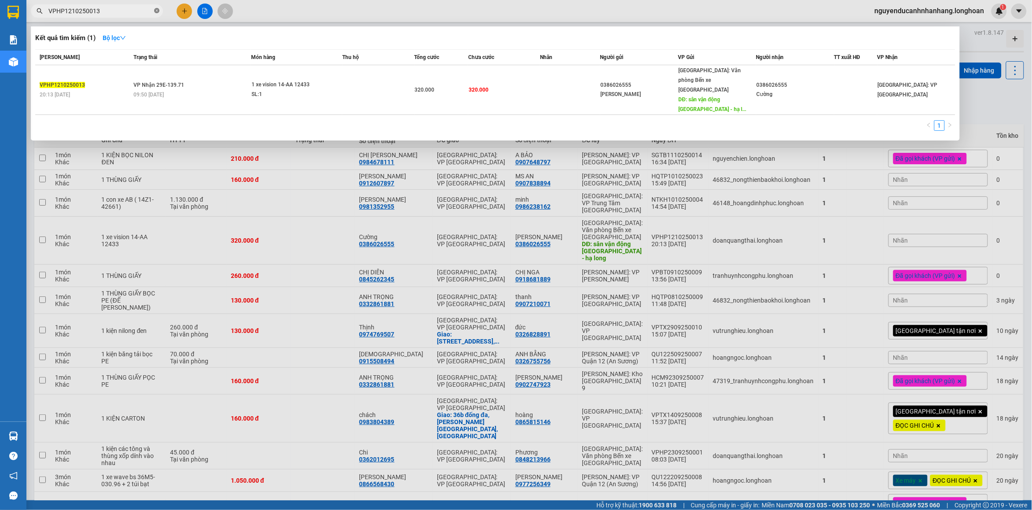
click at [158, 9] on icon "close-circle" at bounding box center [156, 10] width 5 height 5
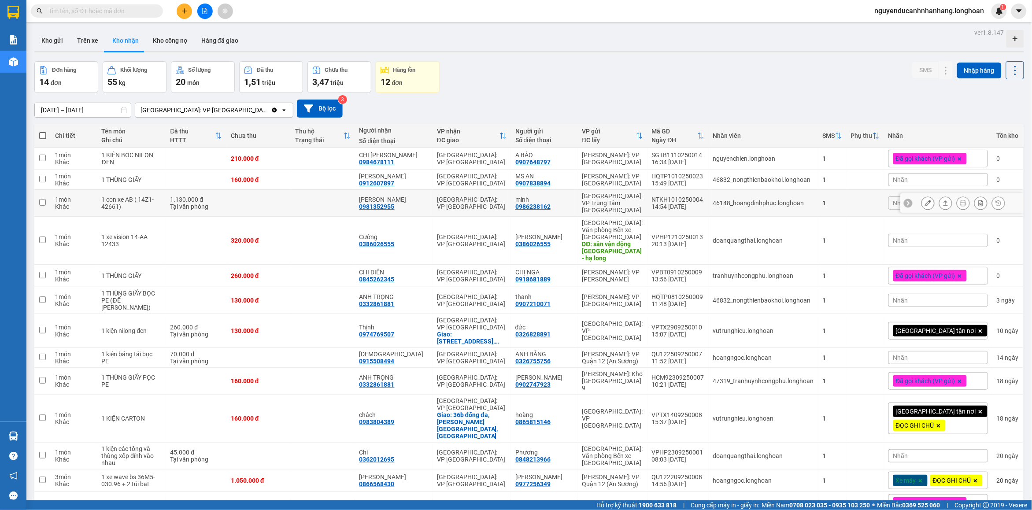
scroll to position [89, 0]
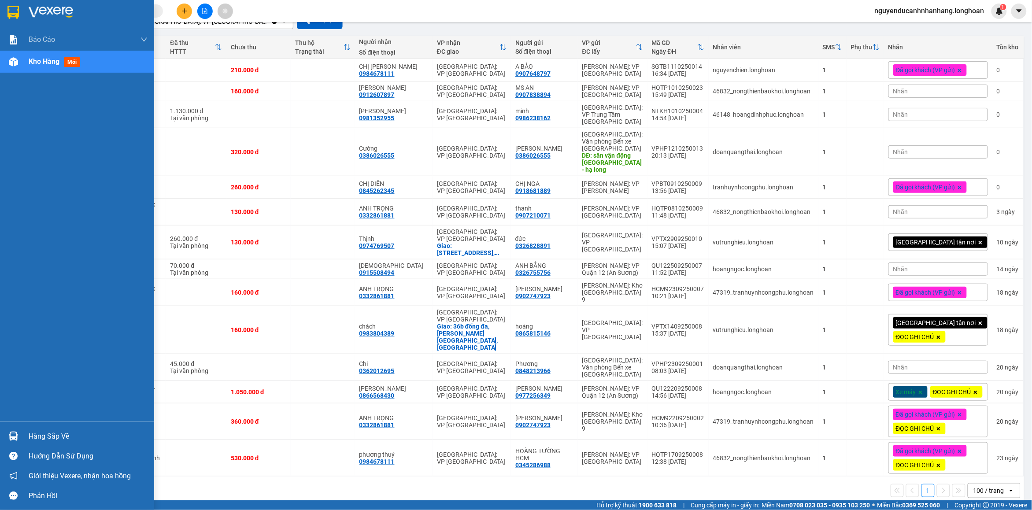
click at [14, 434] on img at bounding box center [13, 436] width 9 height 9
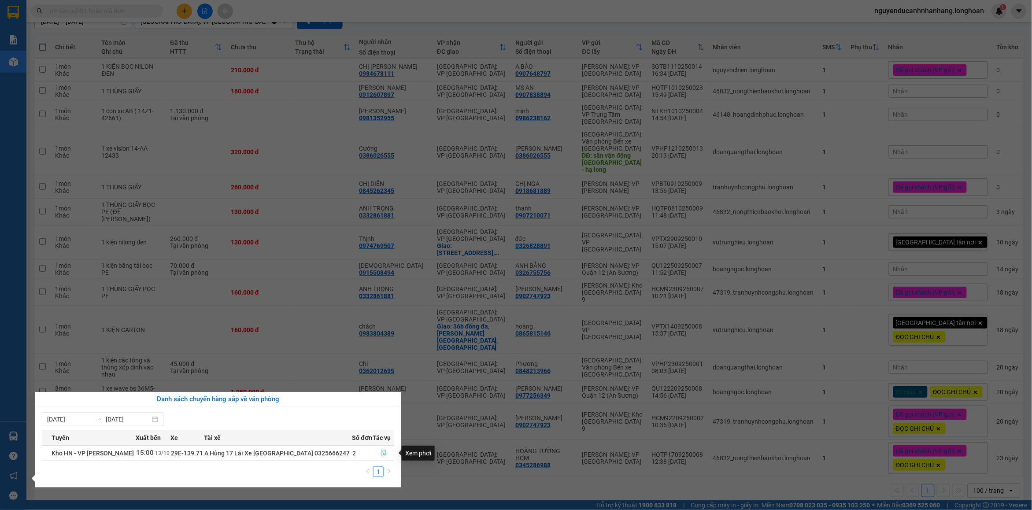
click at [381, 456] on icon "file-done" at bounding box center [383, 453] width 5 height 6
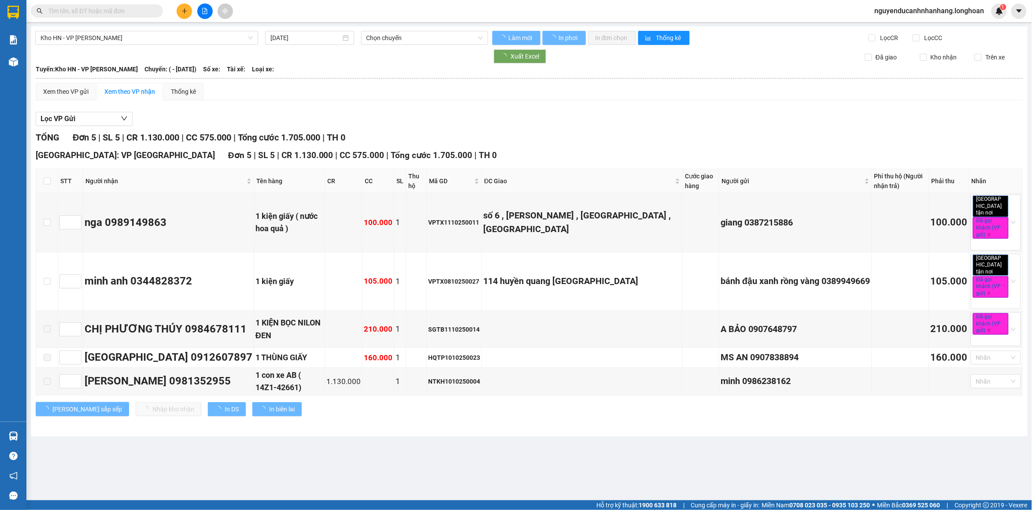
type input "[DATE]"
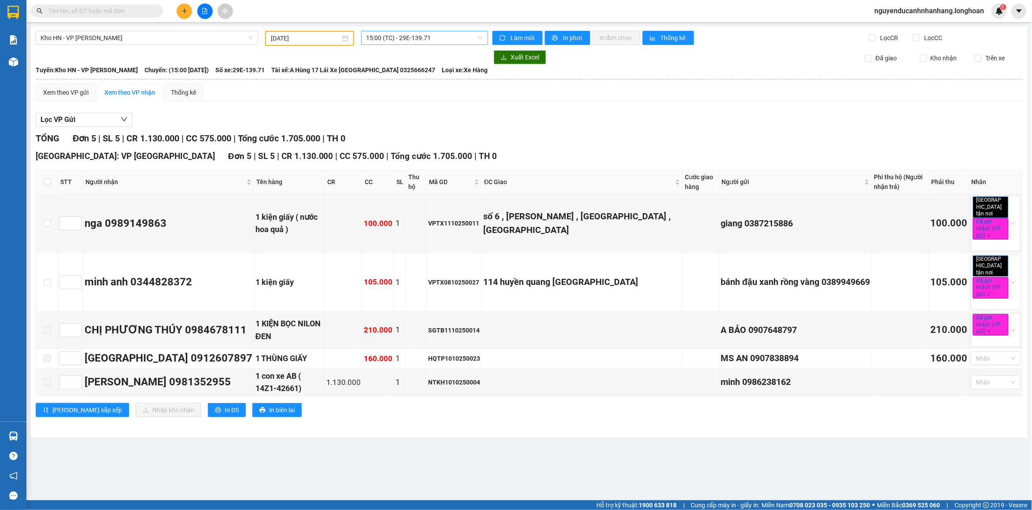
click at [394, 41] on span "15:00 (TC) - 29E-139.71" at bounding box center [425, 37] width 117 height 13
click at [419, 71] on div "09:00 (TC) - 29E-139.71" at bounding box center [401, 70] width 69 height 10
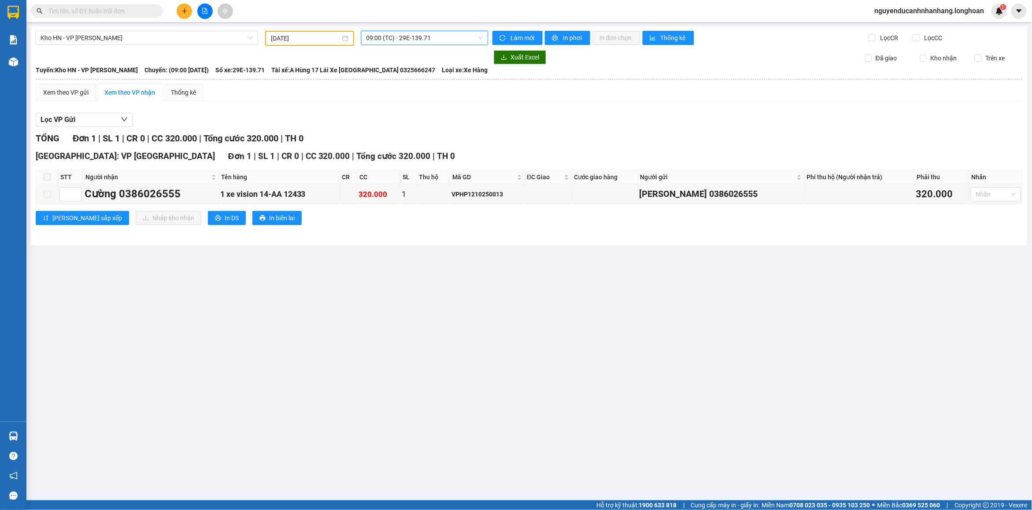
click at [515, 296] on main "Kho HN - VP [PERSON_NAME] [DATE] 09:00 09:00 (TC) - 29E-139.71 Làm mới In phơi …" at bounding box center [516, 250] width 1032 height 501
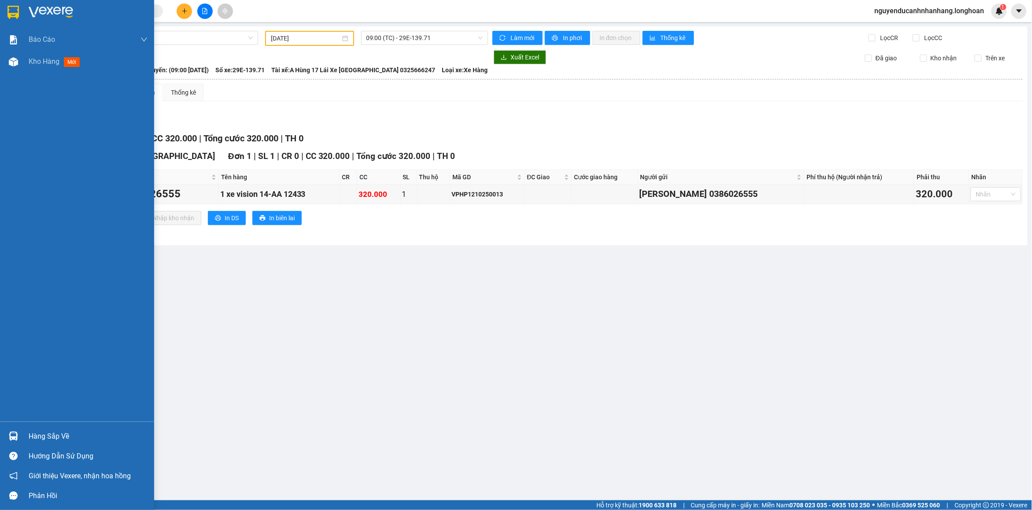
click at [52, 9] on img at bounding box center [51, 12] width 44 height 13
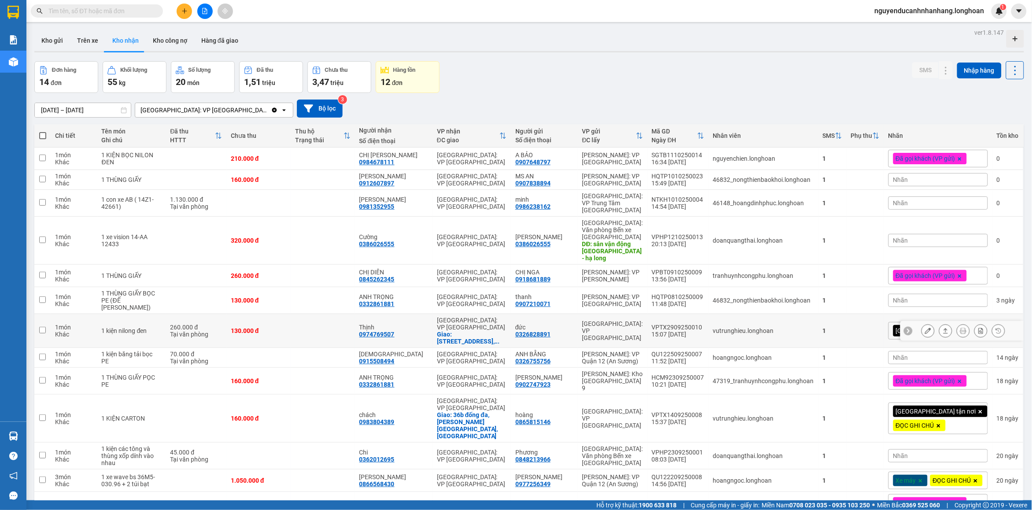
click at [395, 331] on div "0974769507" at bounding box center [377, 334] width 35 height 7
click at [925, 328] on icon at bounding box center [928, 331] width 6 height 6
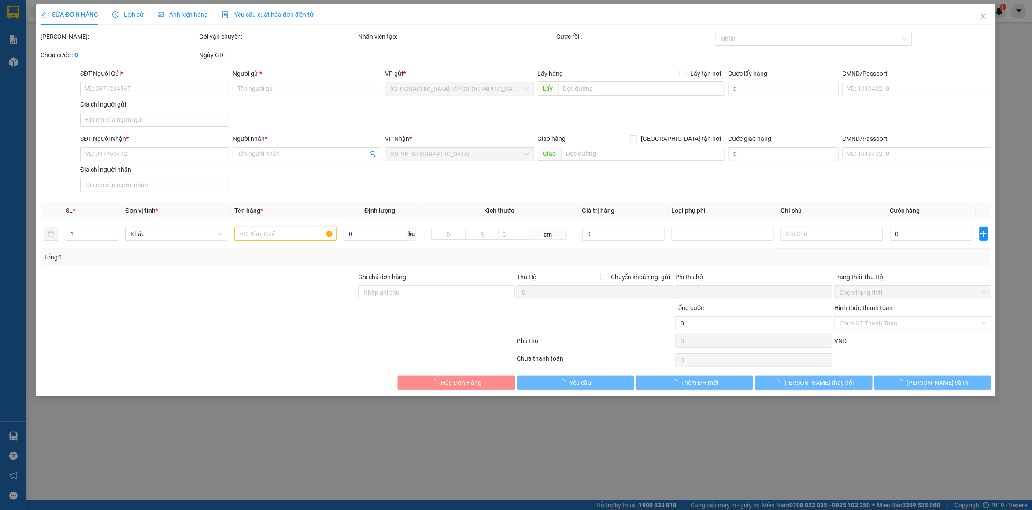
type input "0326828891"
type input "đức"
type input "0974769507"
type input "Thịnh"
checkbox input "true"
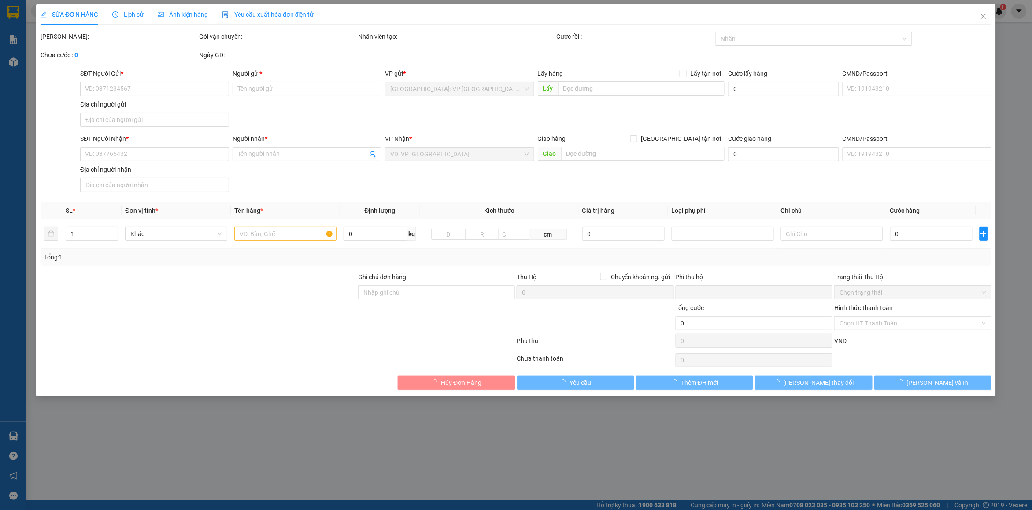
type input "420 đường 2/4 [GEOGRAPHIC_DATA], [GEOGRAPHIC_DATA], [GEOGRAPHIC_DATA]"
type input "hư vỡ không đền ( hàng quay đầu về hn không giao )"
type input "0"
type input "390.000"
type input "260.000"
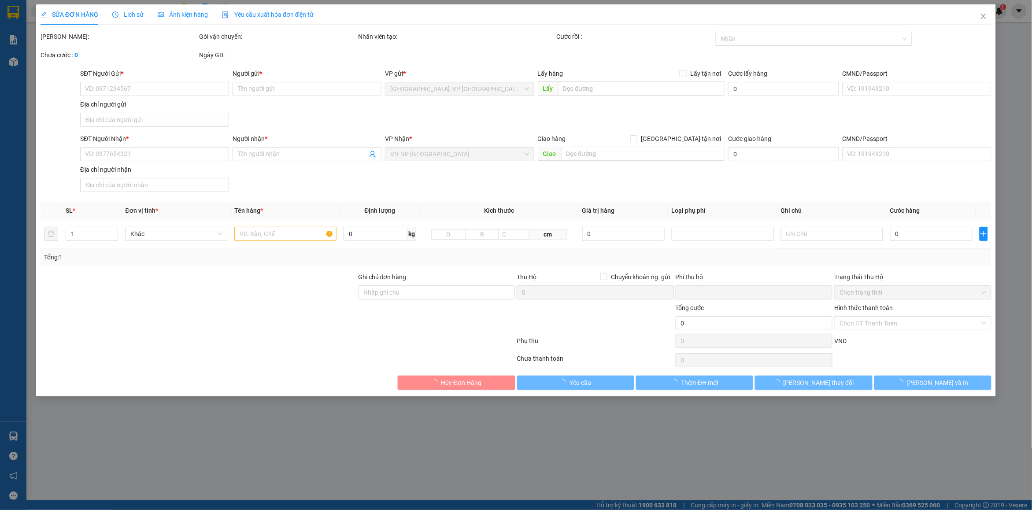
type input "130.000"
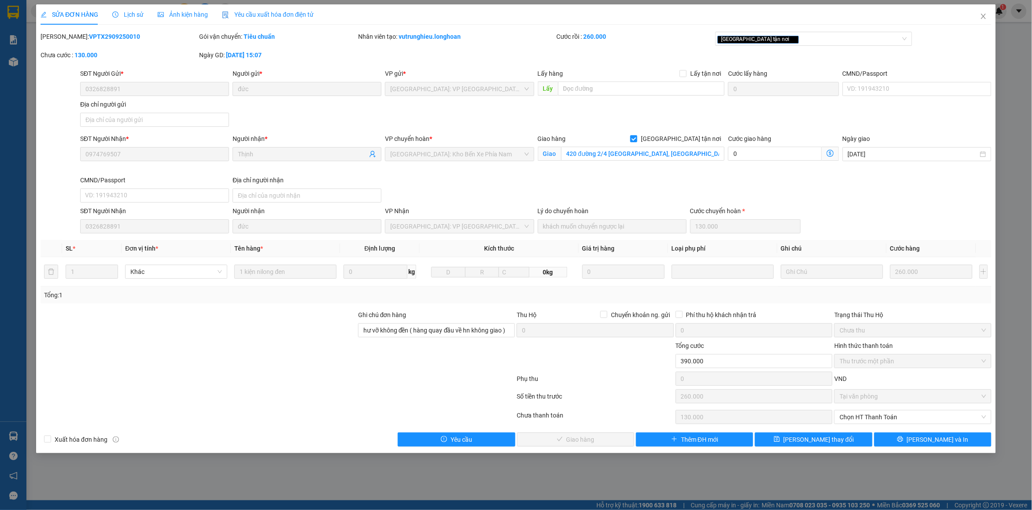
click at [125, 18] on span "Lịch sử" at bounding box center [127, 14] width 31 height 7
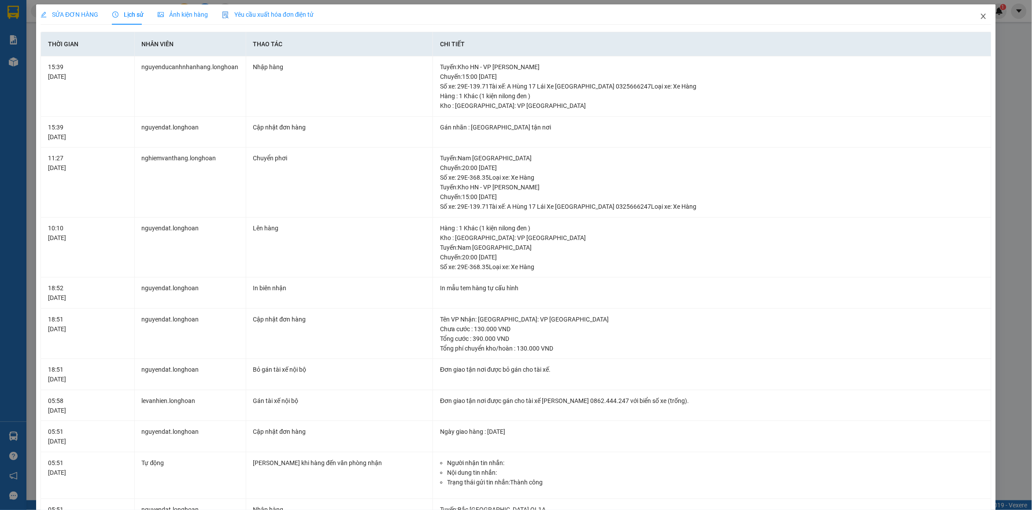
click at [980, 17] on icon "close" at bounding box center [983, 16] width 7 height 7
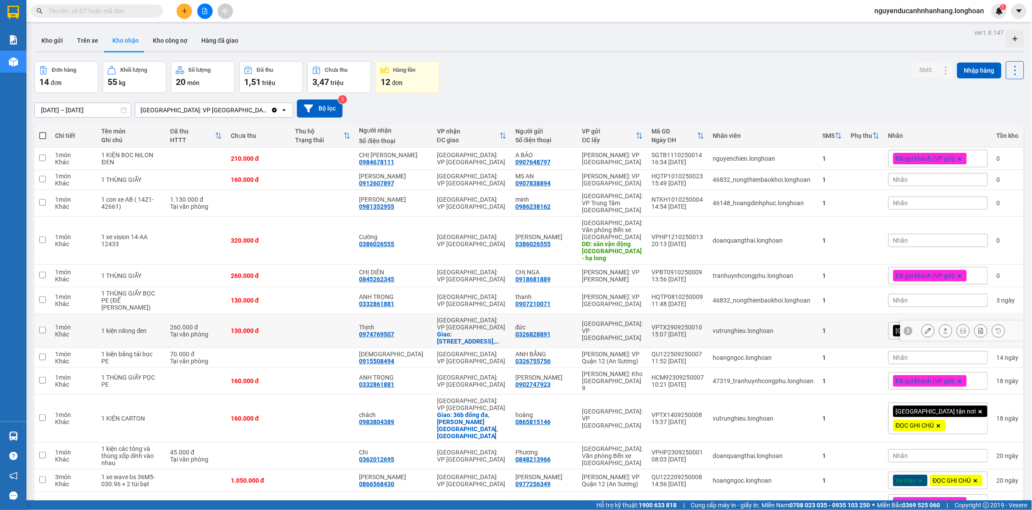
click at [551, 331] on div "0326828891" at bounding box center [532, 334] width 35 height 7
click at [925, 328] on icon at bounding box center [928, 331] width 6 height 6
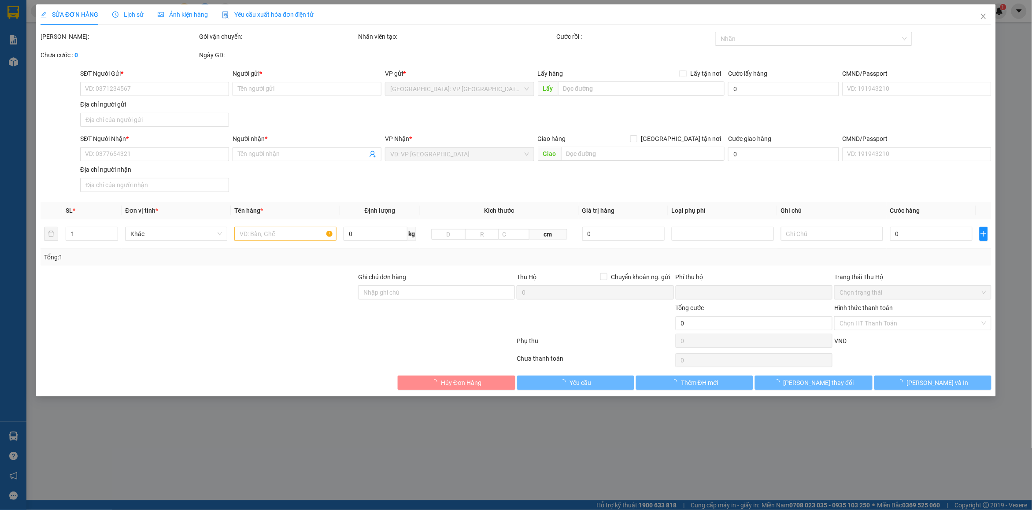
type input "0326828891"
type input "đức"
type input "0974769507"
type input "Thịnh"
checkbox input "true"
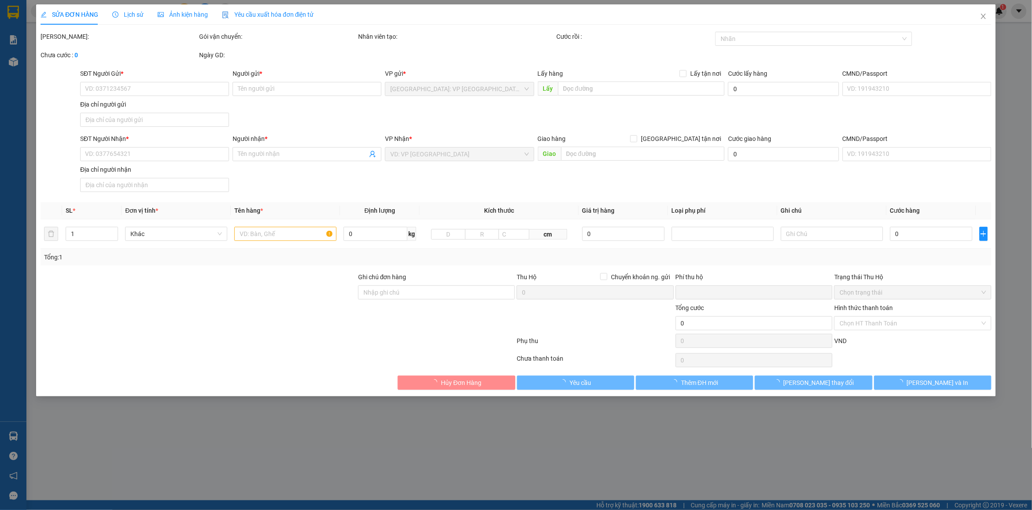
type input "420 đường 2/4 [GEOGRAPHIC_DATA], [GEOGRAPHIC_DATA], [GEOGRAPHIC_DATA]"
type input "hư vỡ không đền ( hàng quay đầu về hn không giao )"
type input "0"
type input "390.000"
type input "260.000"
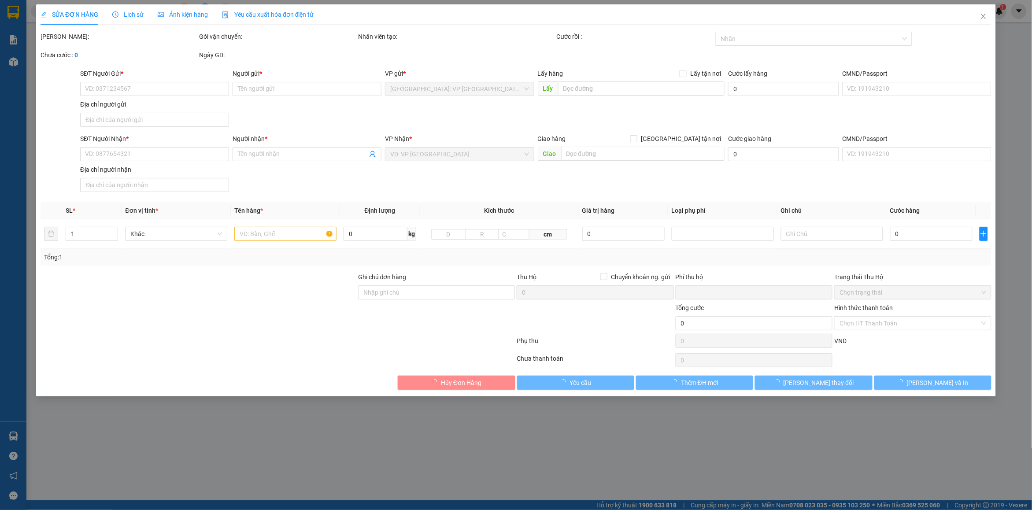
type input "130.000"
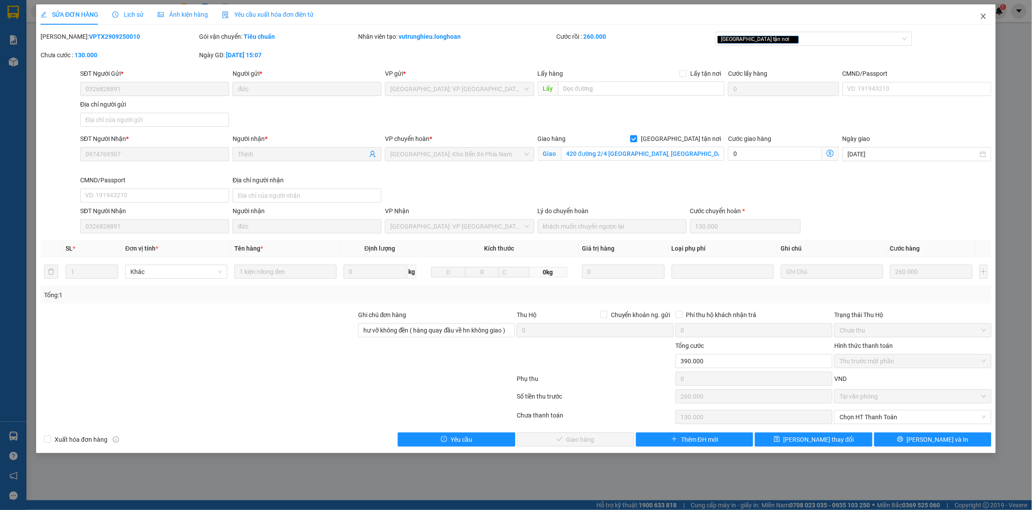
click at [983, 15] on icon "close" at bounding box center [983, 16] width 7 height 7
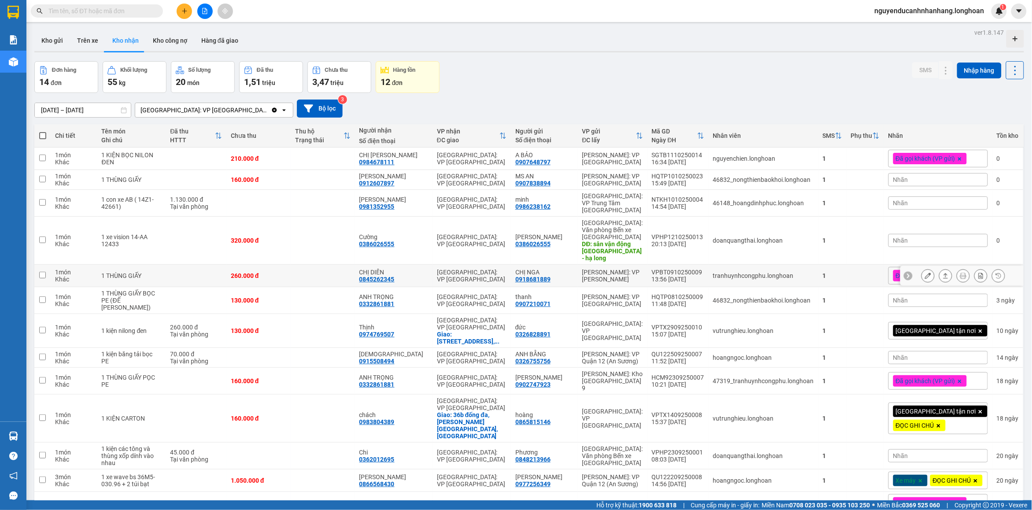
click at [925, 273] on icon at bounding box center [928, 276] width 6 height 6
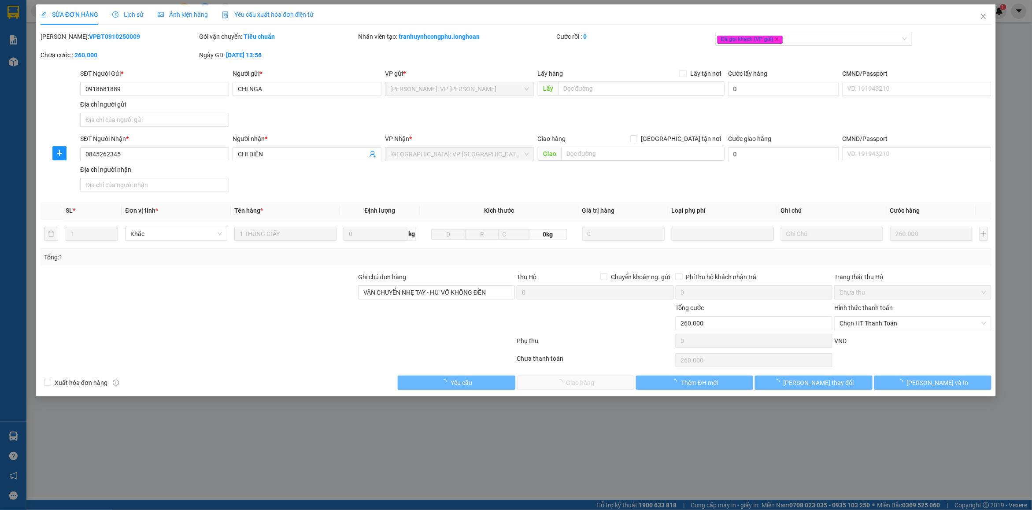
type input "0918681889"
type input "CHỊ NGA"
type input "0845262345"
type input "CHỊ DIÊN"
type input "VẬN CHUYỂN NHẸ TAY - HƯ VỠ KHÔNG ĐỀN"
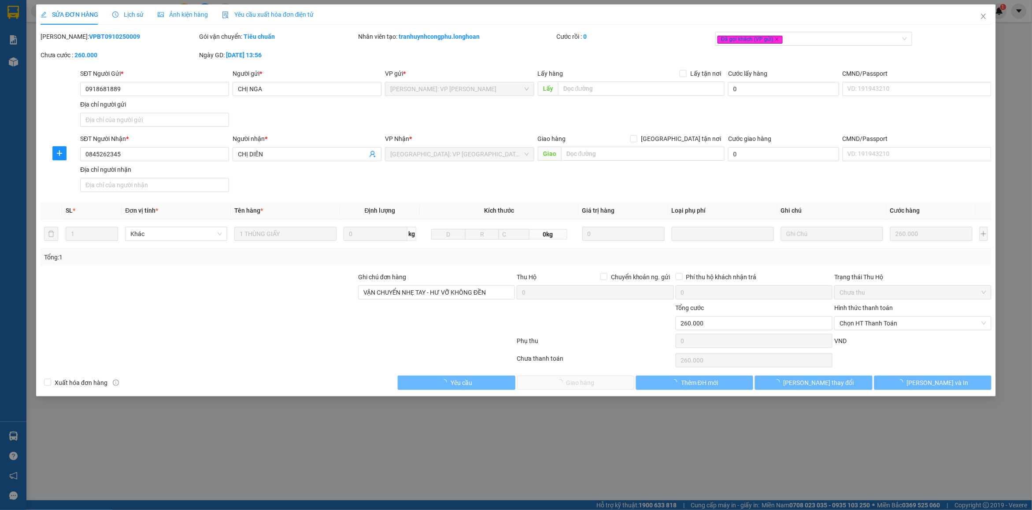
type input "0"
type input "260.000"
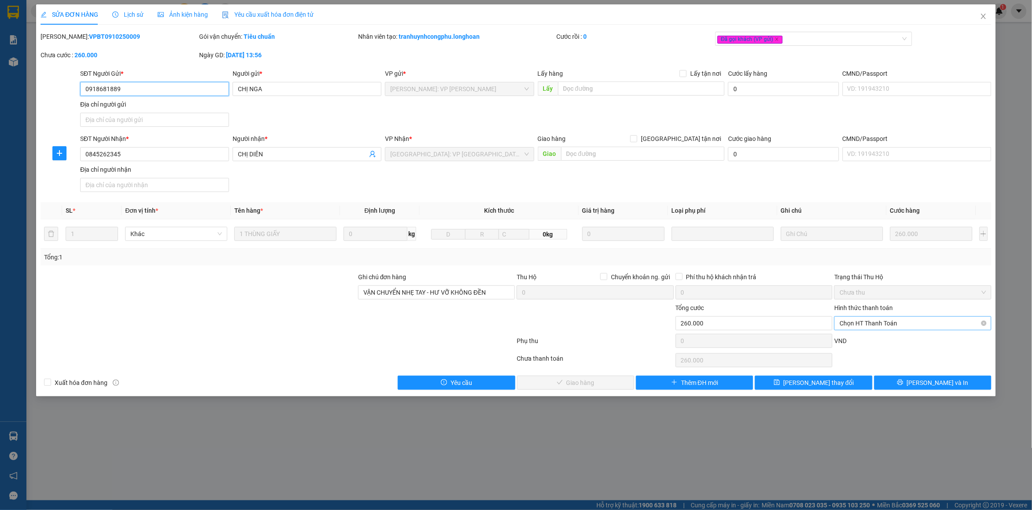
click at [871, 330] on div "Chọn HT Thanh Toán" at bounding box center [912, 323] width 157 height 14
click at [871, 341] on div "Tại văn phòng" at bounding box center [913, 342] width 147 height 10
type input "0"
click at [583, 378] on button "[PERSON_NAME] và Giao hàng" at bounding box center [575, 383] width 117 height 14
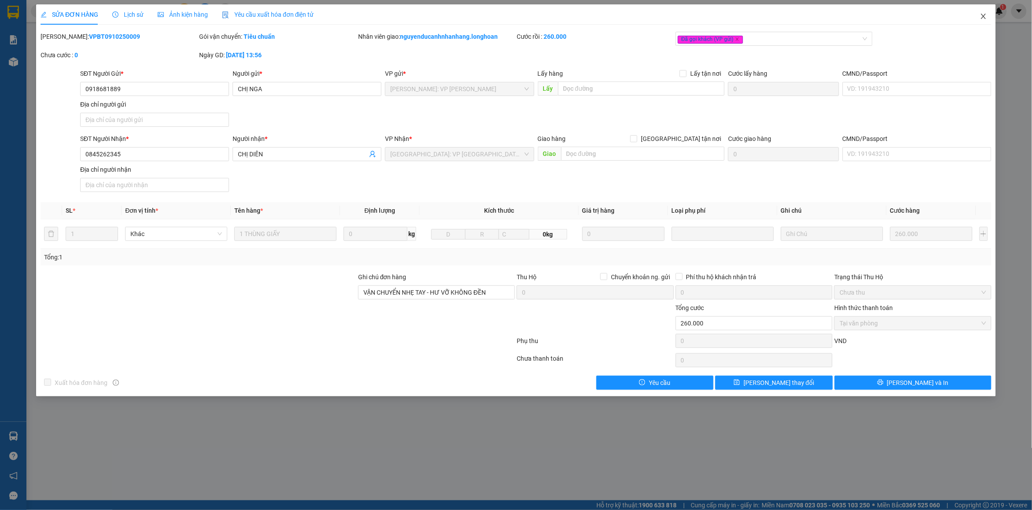
click at [983, 17] on icon "close" at bounding box center [983, 16] width 5 height 5
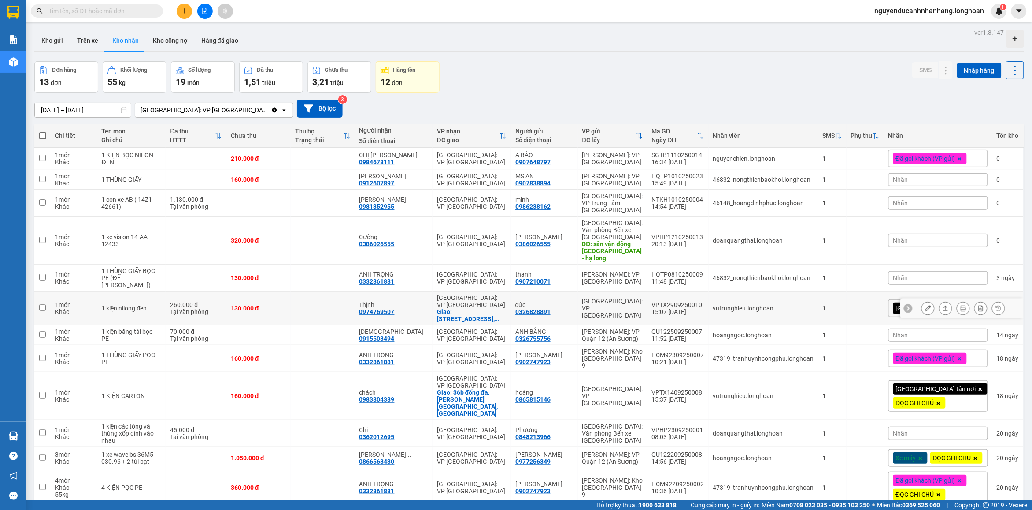
click at [925, 305] on icon at bounding box center [928, 308] width 6 height 6
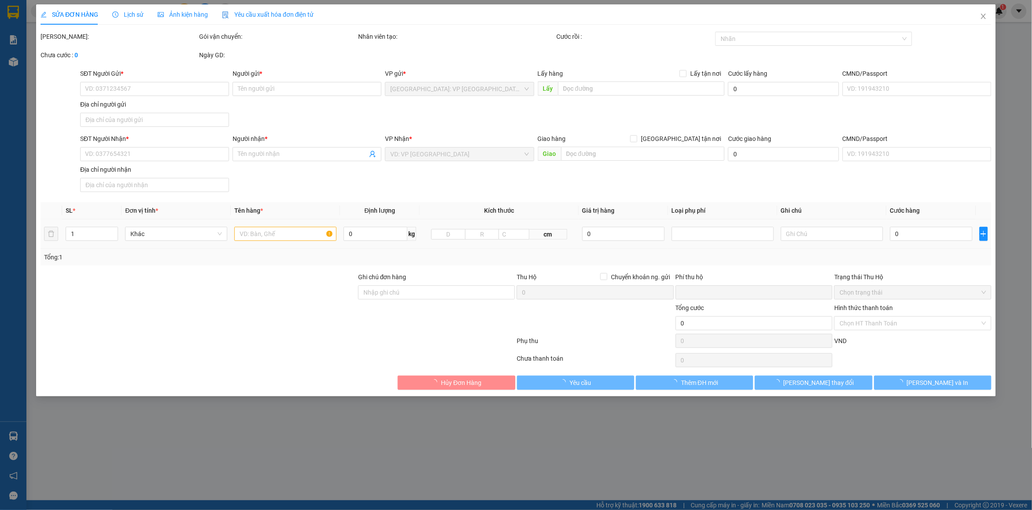
type input "0326828891"
type input "đức"
type input "0974769507"
type input "Thịnh"
checkbox input "true"
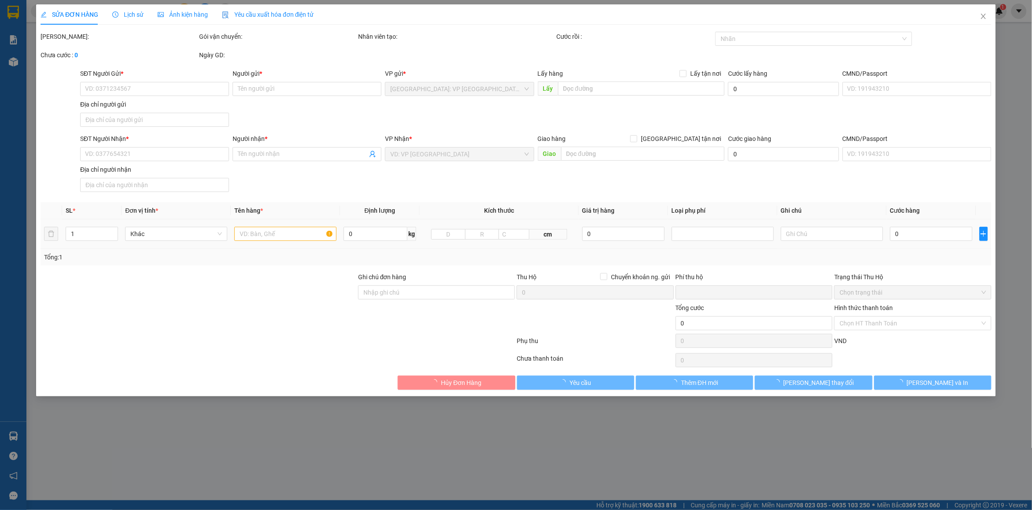
type input "420 đường 2/4 [GEOGRAPHIC_DATA], [GEOGRAPHIC_DATA], [GEOGRAPHIC_DATA]"
type input "hư vỡ không đền ( hàng quay đầu về hn không giao )"
type input "0"
type input "390.000"
type input "260.000"
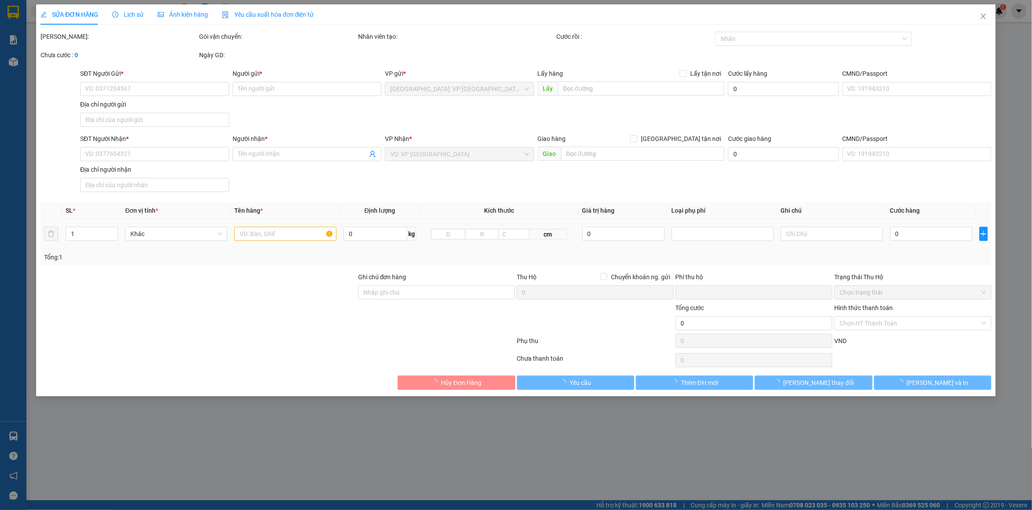
type input "130.000"
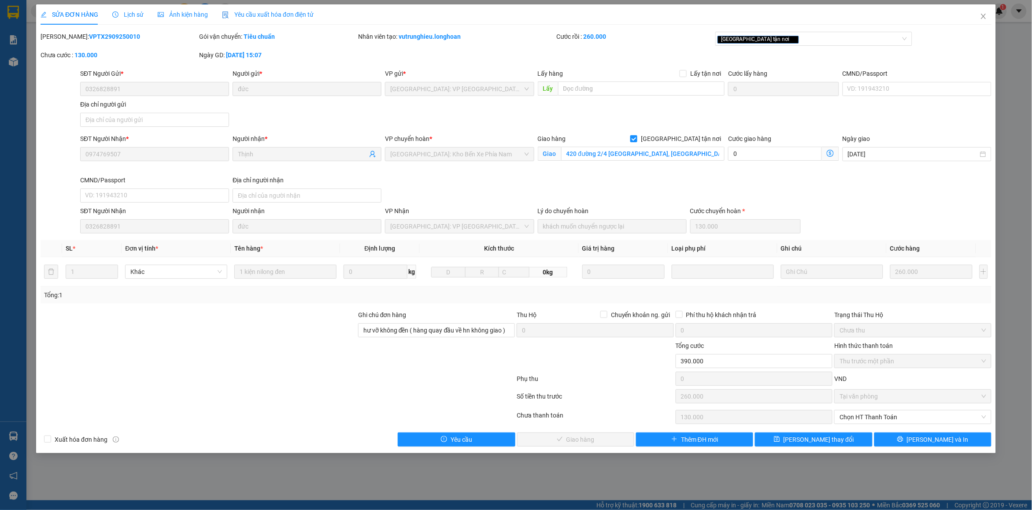
click at [124, 19] on div "Lịch sử" at bounding box center [127, 15] width 31 height 10
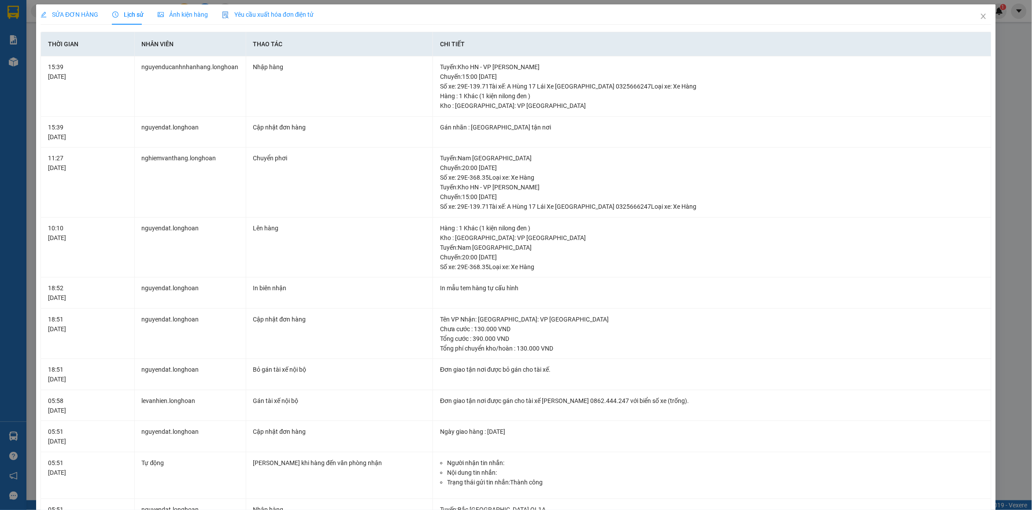
click at [62, 19] on div "SỬA ĐƠN HÀNG" at bounding box center [70, 15] width 58 height 10
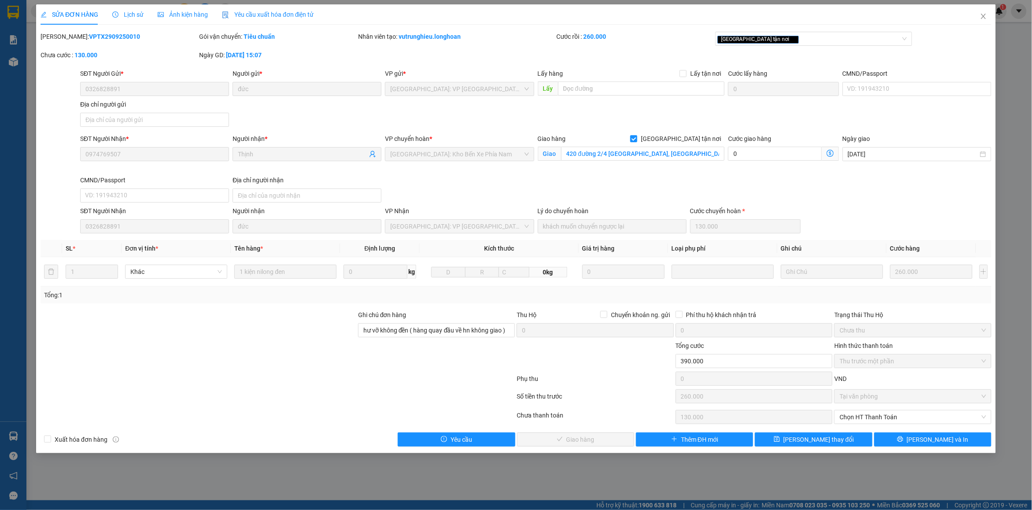
click at [120, 14] on span "Lịch sử" at bounding box center [127, 14] width 31 height 7
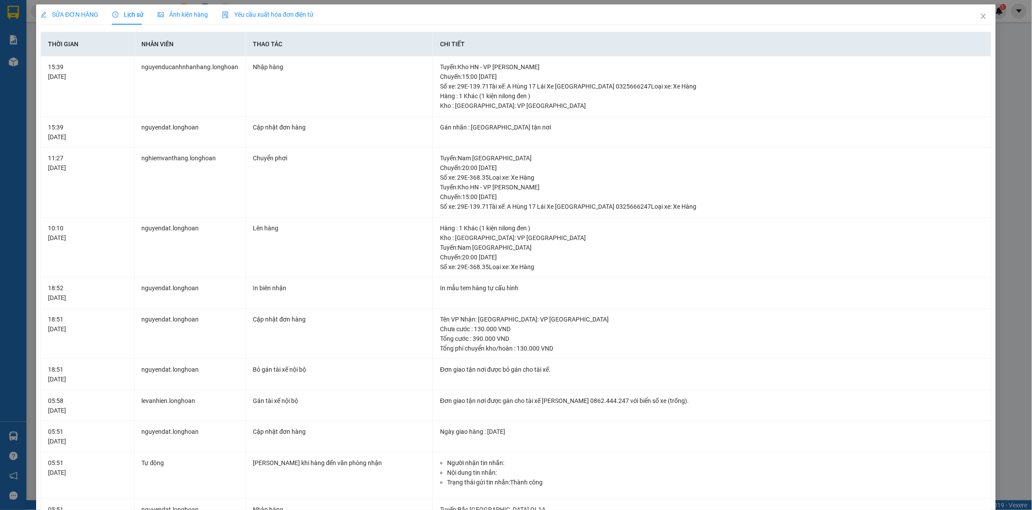
click at [71, 15] on span "SỬA ĐƠN HÀNG" at bounding box center [70, 14] width 58 height 7
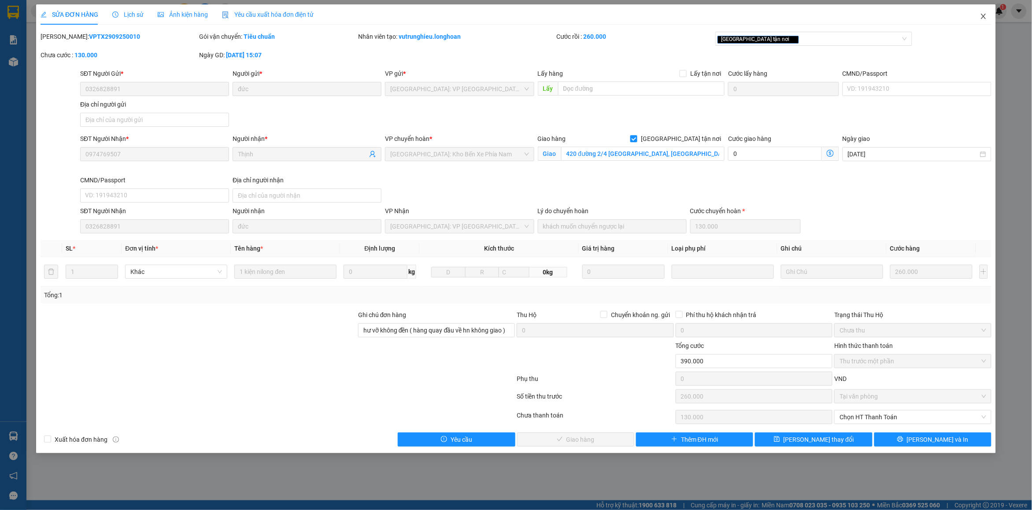
click at [986, 18] on icon "close" at bounding box center [983, 16] width 5 height 5
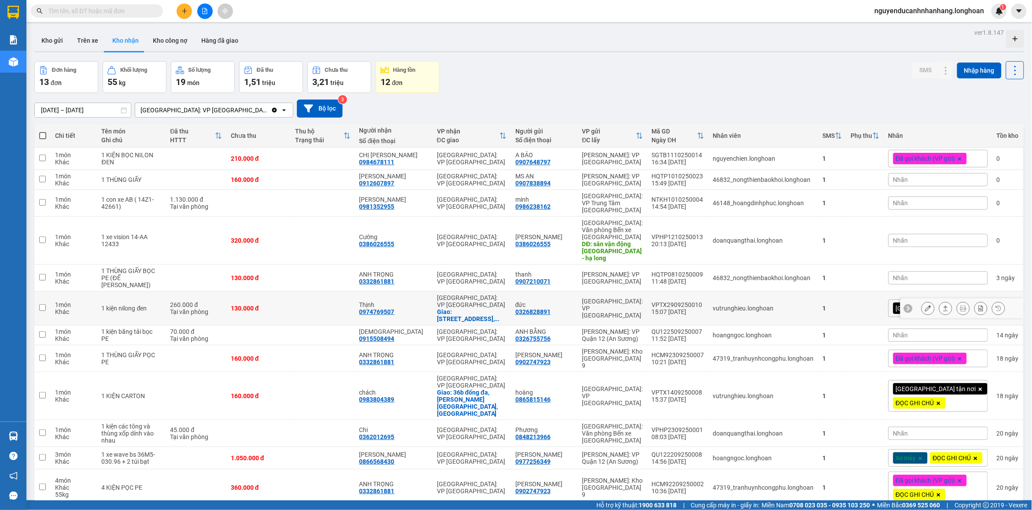
click at [925, 305] on icon at bounding box center [928, 308] width 6 height 6
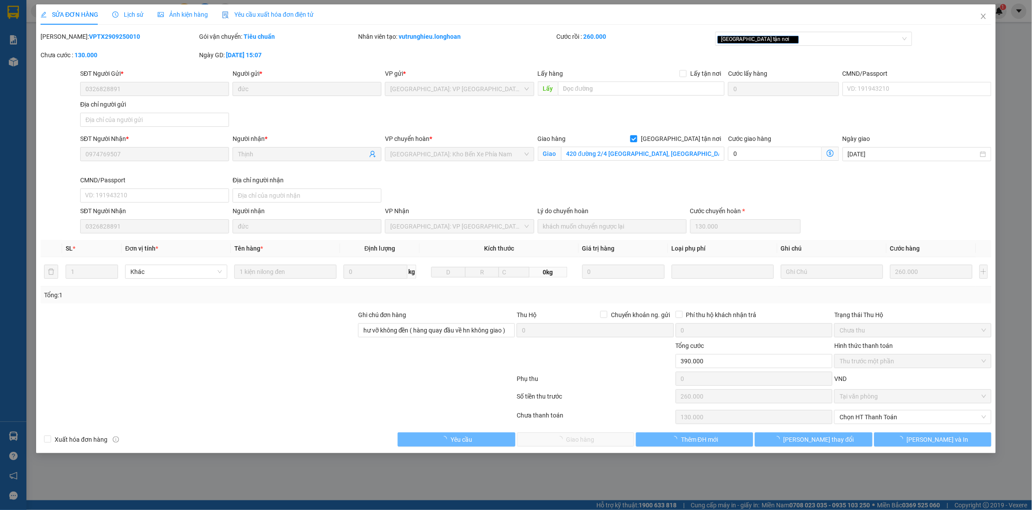
type input "0326828891"
type input "đức"
type input "0974769507"
type input "Thịnh"
checkbox input "true"
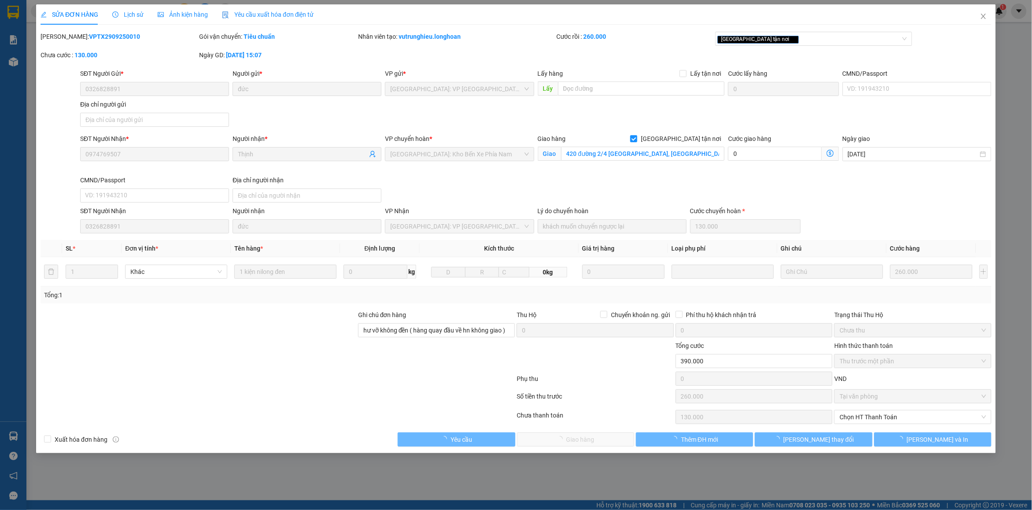
type input "420 đường 2/4 [GEOGRAPHIC_DATA], [GEOGRAPHIC_DATA], [GEOGRAPHIC_DATA]"
type input "hư vỡ không đền ( hàng quay đầu về hn không giao )"
type input "0"
type input "390.000"
type input "260.000"
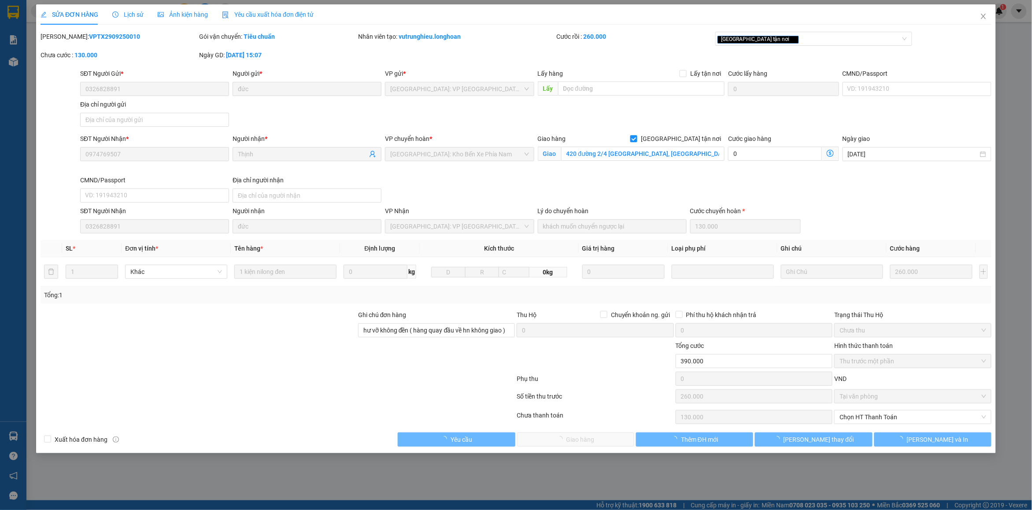
type input "130.000"
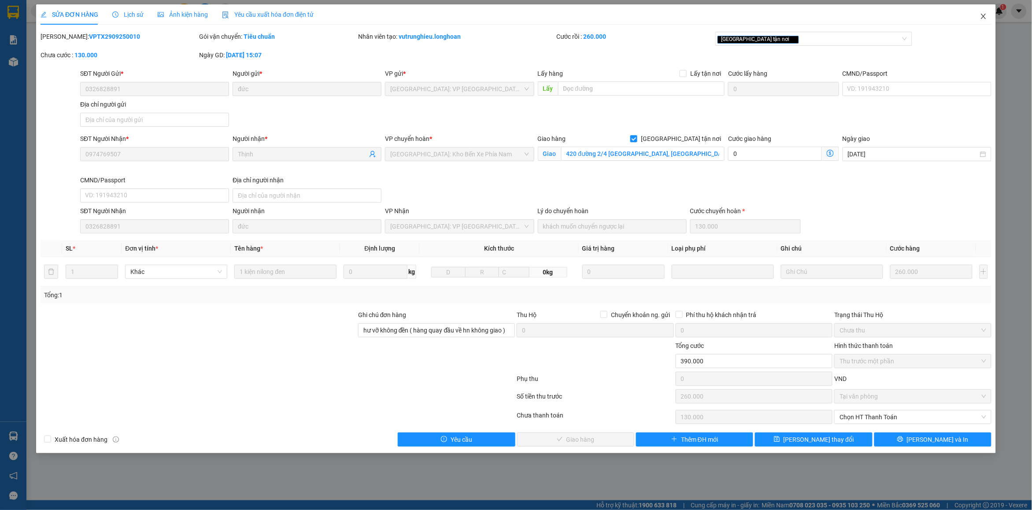
click at [988, 18] on span "Close" at bounding box center [984, 16] width 25 height 25
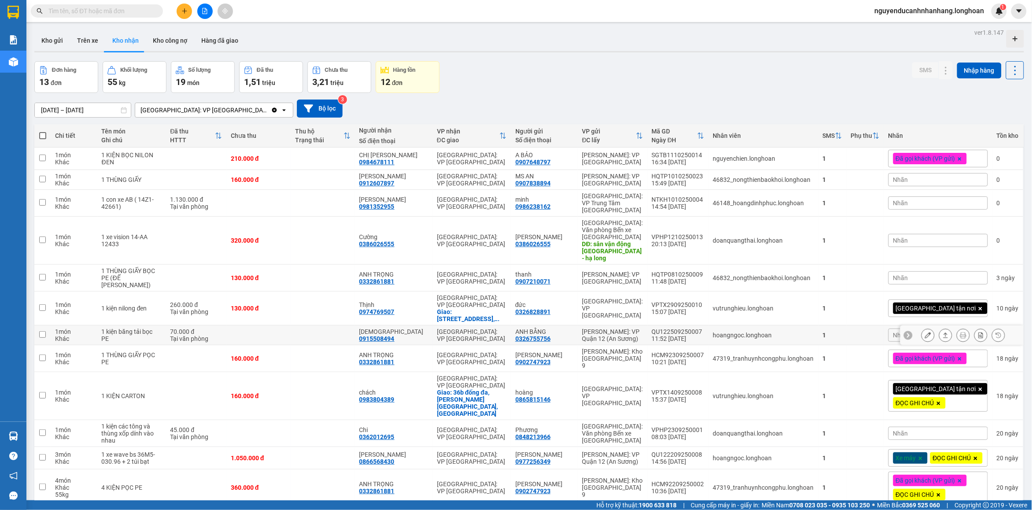
click at [395, 335] on div "0915508494" at bounding box center [377, 338] width 35 height 7
copy div "0915508494"
click at [925, 332] on icon at bounding box center [928, 335] width 6 height 6
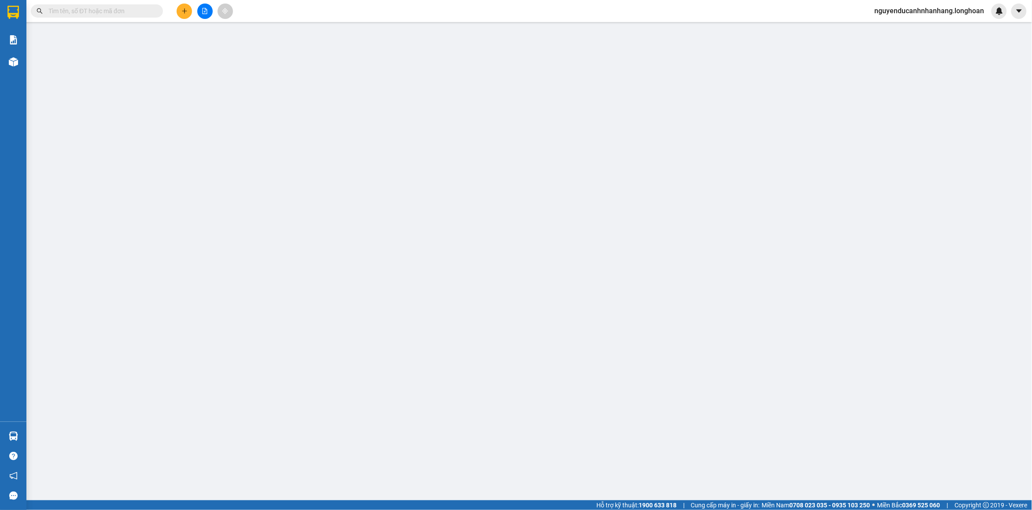
type input "0326755756"
type input "ANH BẰNG"
type input "0915508494"
type input "[DEMOGRAPHIC_DATA]"
type input "nhận theo kiện - hư hỏng ko chịu trách nhiệm"
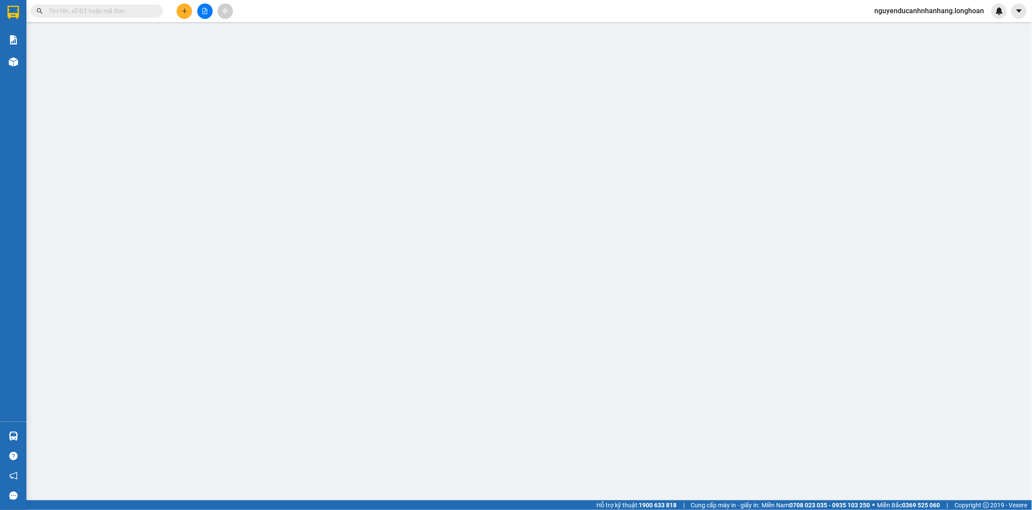
type input "0"
type input "70.000"
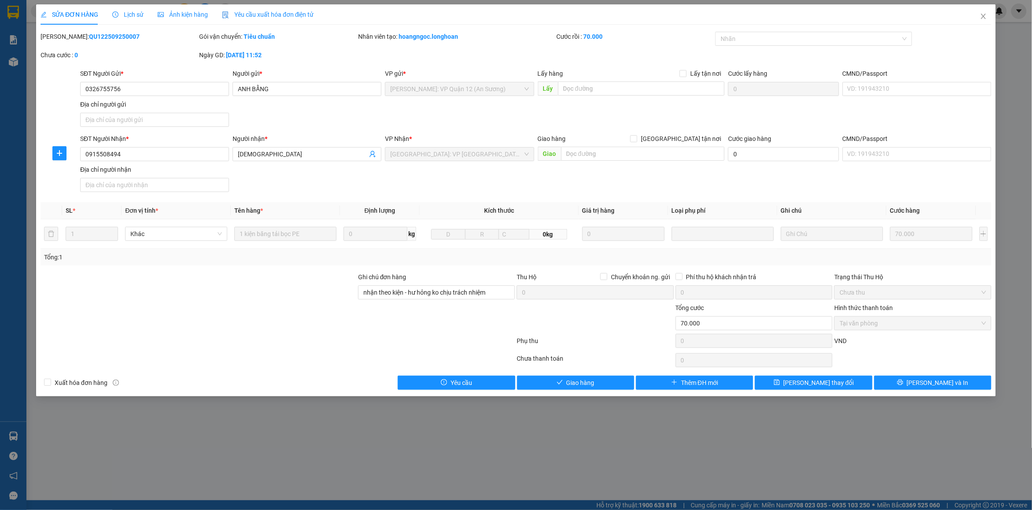
drag, startPoint x: 108, startPoint y: 11, endPoint x: 117, endPoint y: 15, distance: 9.5
click at [108, 11] on div "SỬA ĐƠN HÀNG Lịch sử Ảnh kiện hàng Yêu cầu xuất hóa đơn điện tử" at bounding box center [178, 14] width 274 height 20
click at [125, 16] on span "Lịch sử" at bounding box center [127, 14] width 31 height 7
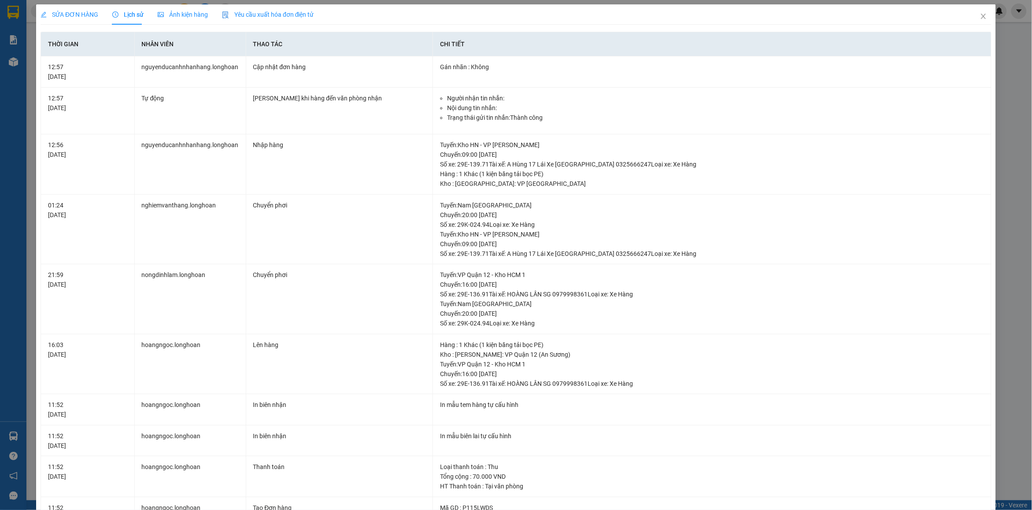
click at [65, 16] on span "SỬA ĐƠN HÀNG" at bounding box center [70, 14] width 58 height 7
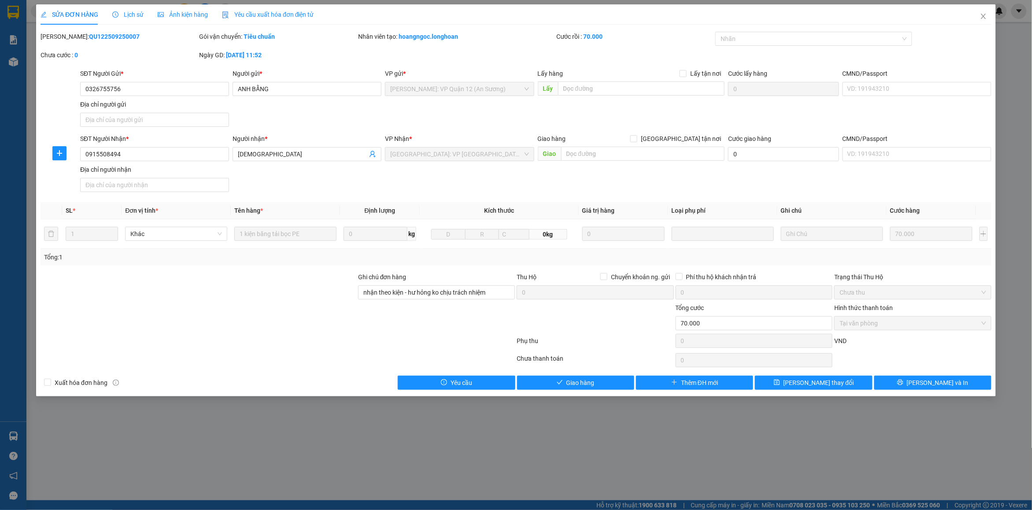
click at [174, 145] on div "SĐT Người Nhận *" at bounding box center [154, 140] width 149 height 13
click at [164, 151] on input "0915508494" at bounding box center [154, 154] width 149 height 14
click at [593, 383] on span "Giao hàng" at bounding box center [581, 383] width 28 height 10
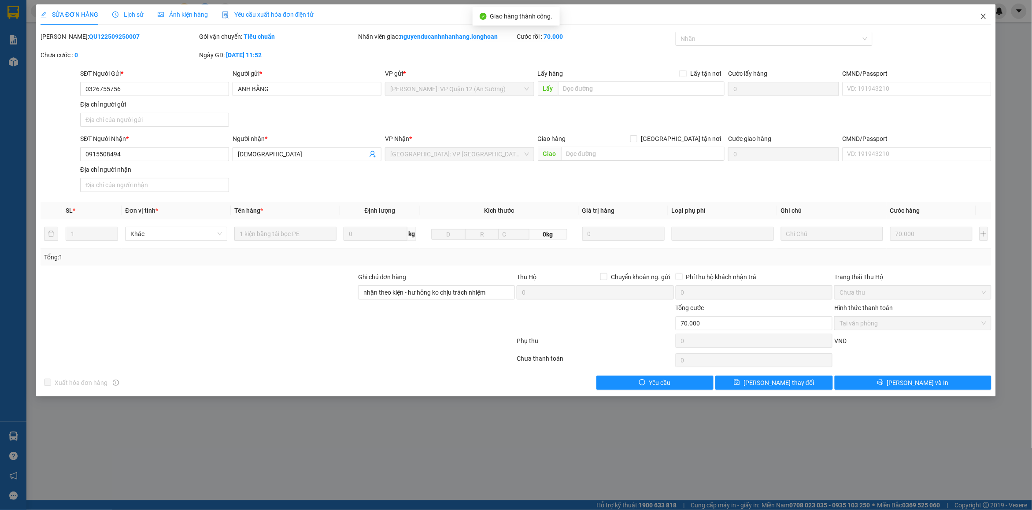
click at [982, 17] on icon "close" at bounding box center [983, 16] width 7 height 7
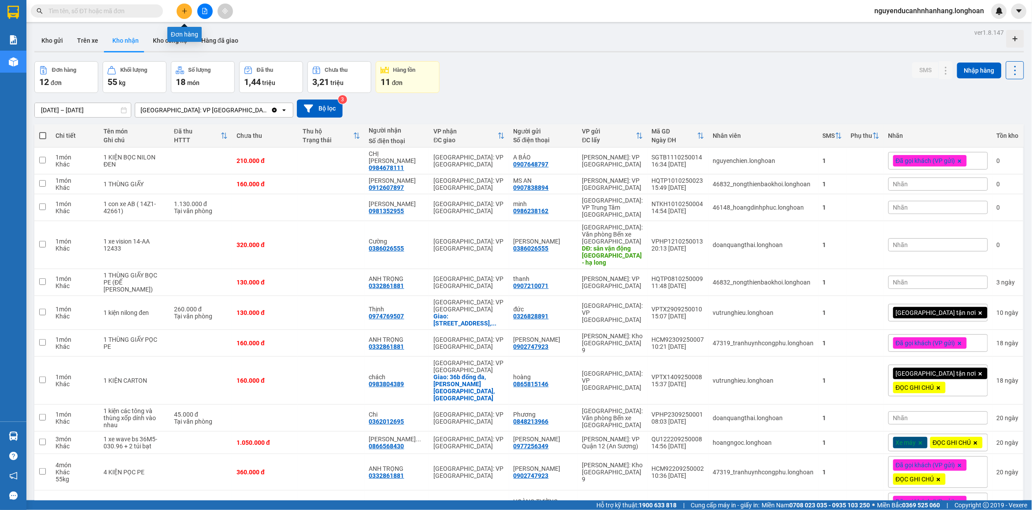
click at [186, 14] on icon "plus" at bounding box center [185, 11] width 6 height 6
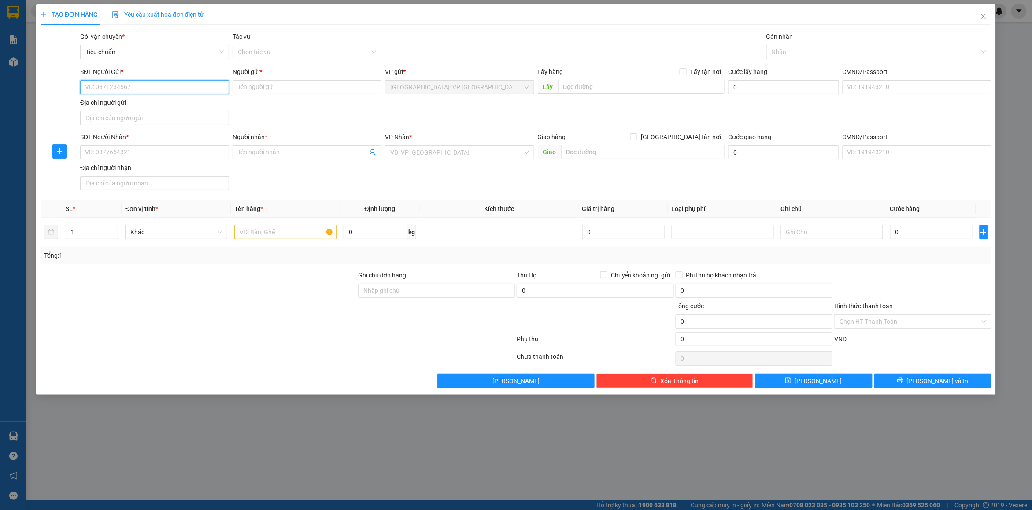
click at [117, 94] on input "SĐT Người Gửi *" at bounding box center [154, 87] width 149 height 14
click at [151, 89] on input "SĐT Người Gửi *" at bounding box center [154, 87] width 149 height 14
click at [252, 107] on div "SĐT Người Gửi * VD: 0371234567 Người gửi * Tên người gửi VP gửi * [GEOGRAPHIC_D…" at bounding box center [535, 98] width 915 height 62
click at [185, 90] on input "SĐT Người Gửi *" at bounding box center [154, 87] width 149 height 14
click at [171, 85] on input "SĐT Người Gửi *" at bounding box center [154, 87] width 149 height 14
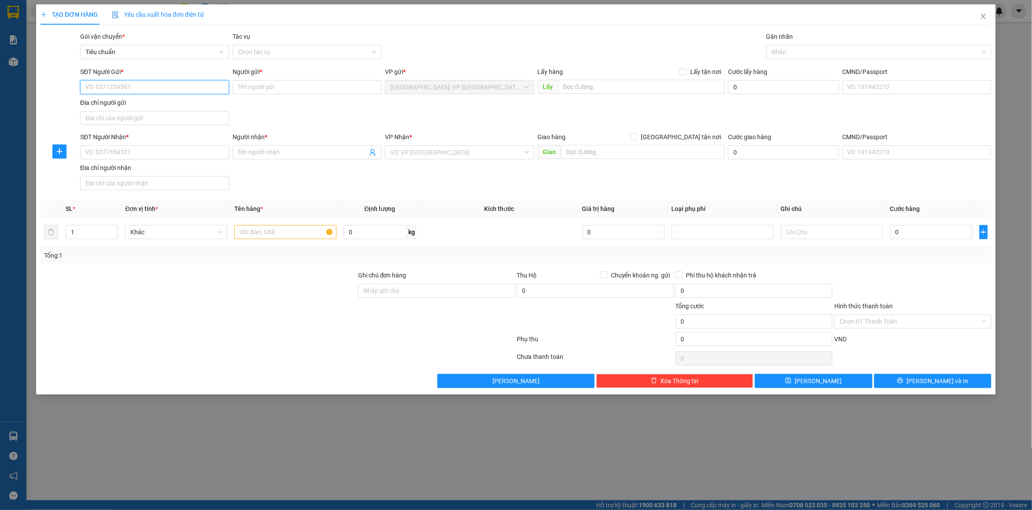
click at [155, 90] on input "SĐT Người Gửi *" at bounding box center [154, 87] width 149 height 14
type input "0904855385"
click at [259, 89] on input "Người gửi *" at bounding box center [307, 87] width 149 height 14
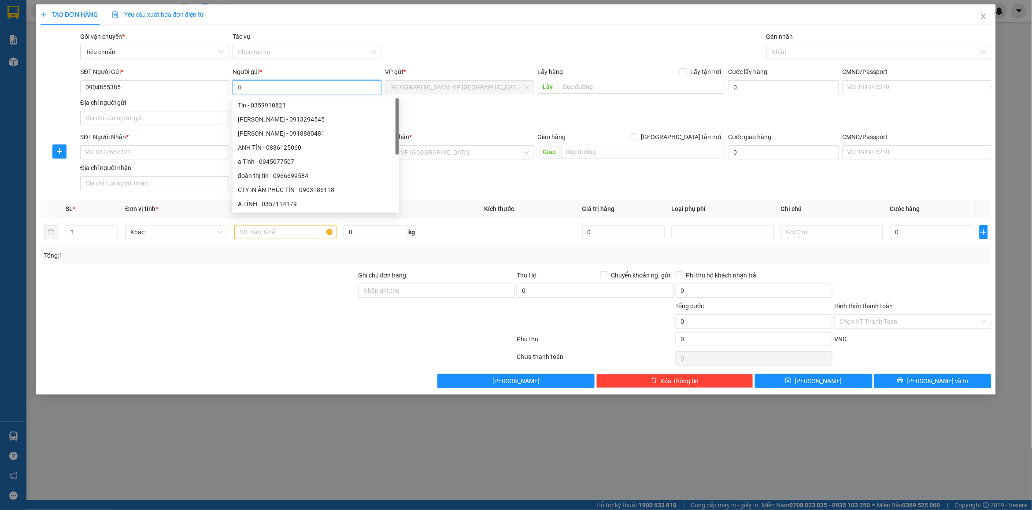
type input "t"
type input "yến"
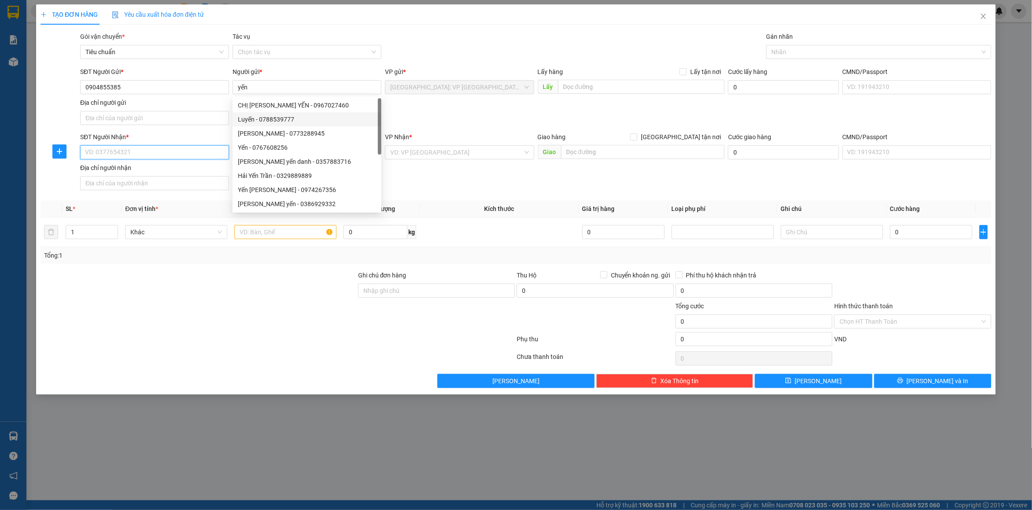
click at [166, 152] on input "SĐT Người Nhận *" at bounding box center [154, 152] width 149 height 14
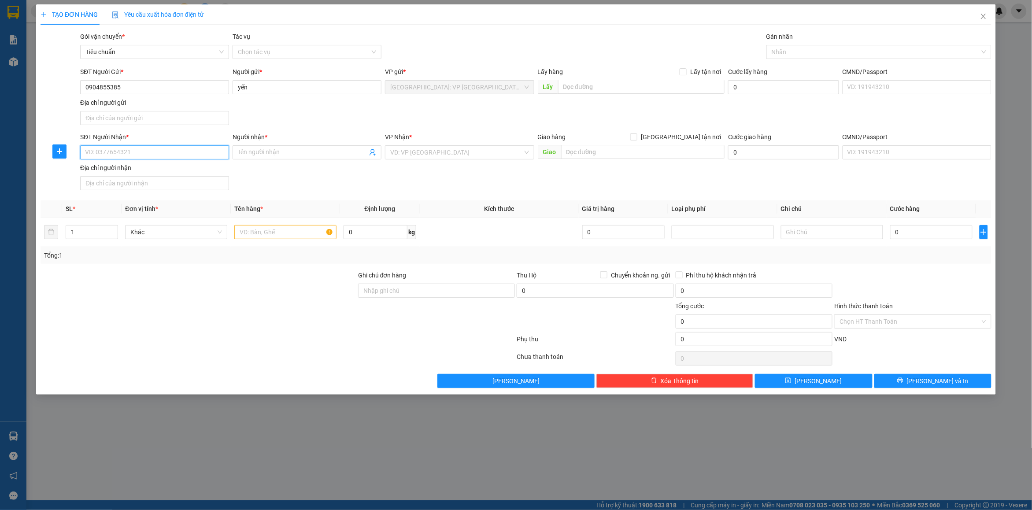
click at [148, 155] on input "SĐT Người Nhận *" at bounding box center [154, 152] width 149 height 14
click at [245, 149] on input "Người nhận *" at bounding box center [303, 153] width 130 height 10
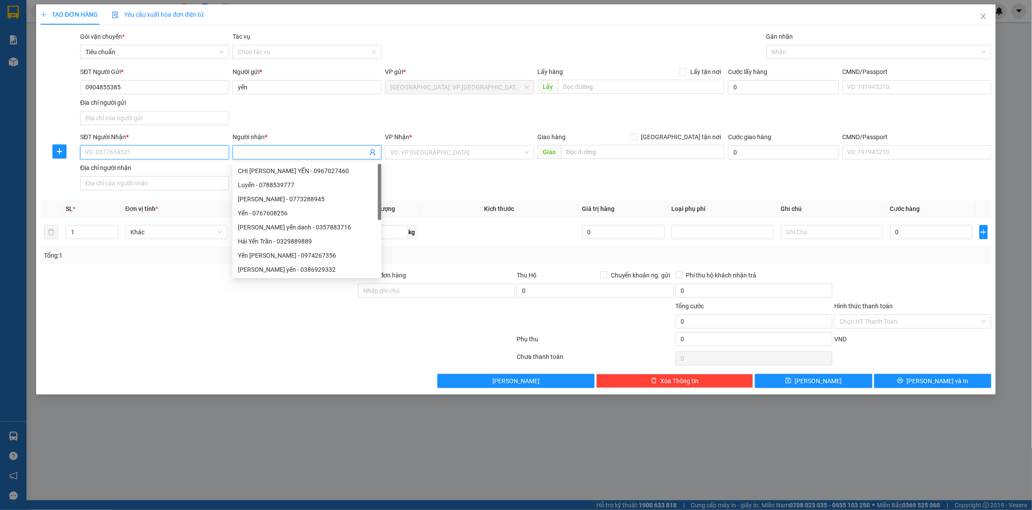
click at [155, 155] on input "SĐT Người Nhận *" at bounding box center [154, 152] width 149 height 14
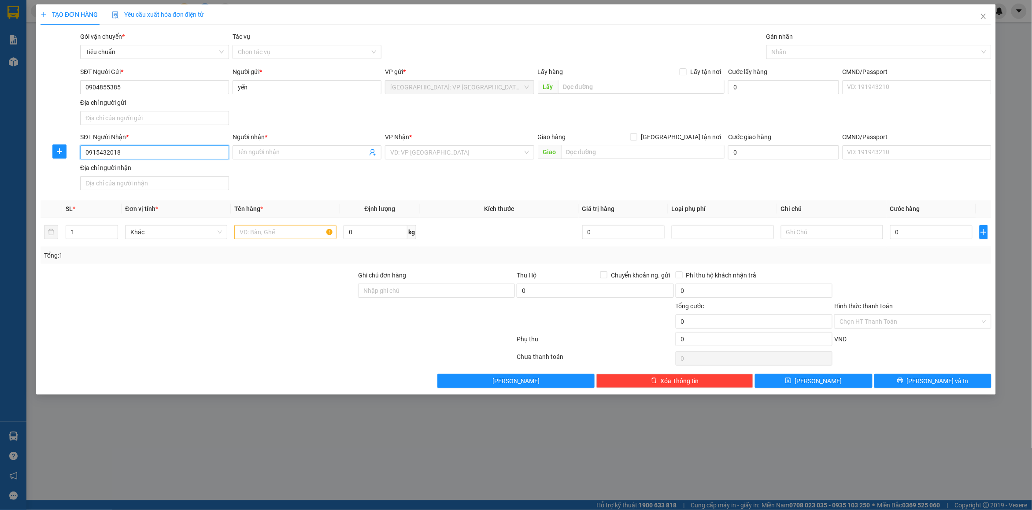
type input "0915432018"
click at [261, 163] on div "Người nhận * Tên người nhận" at bounding box center [307, 147] width 149 height 31
click at [254, 159] on span at bounding box center [307, 152] width 149 height 14
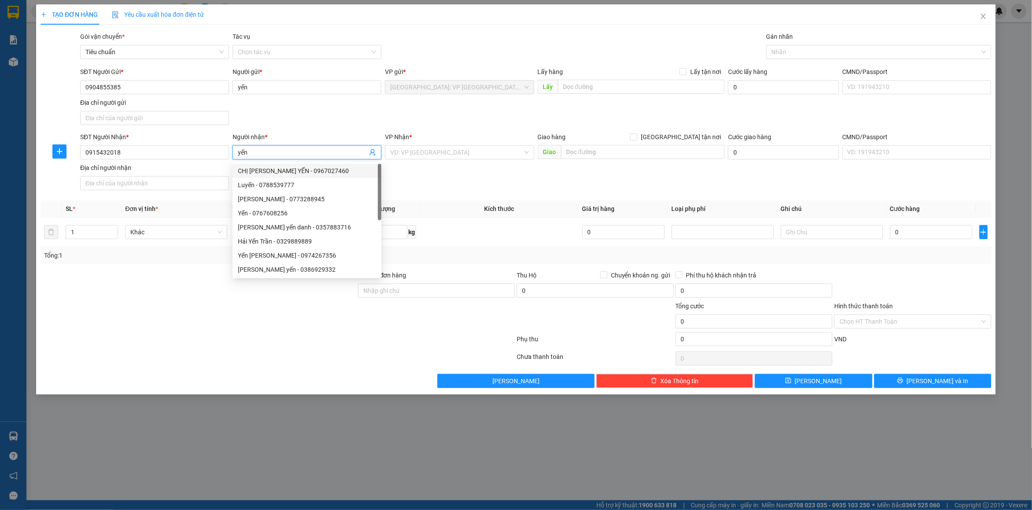
click at [279, 159] on span "yến" at bounding box center [307, 152] width 149 height 14
click at [276, 156] on input "yến" at bounding box center [303, 153] width 130 height 10
click at [274, 156] on input "yến" at bounding box center [303, 153] width 130 height 10
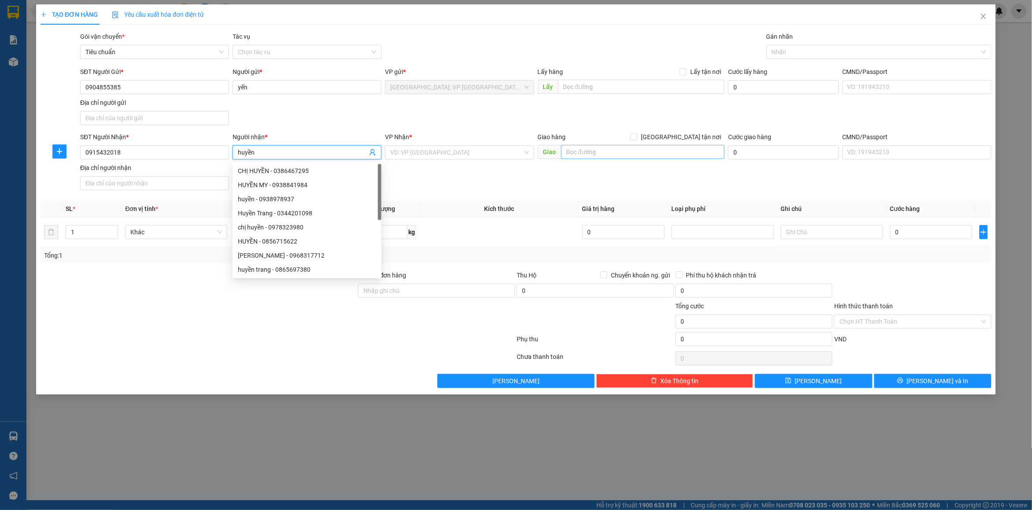
type input "huyền"
click at [585, 153] on input "text" at bounding box center [643, 152] width 164 height 14
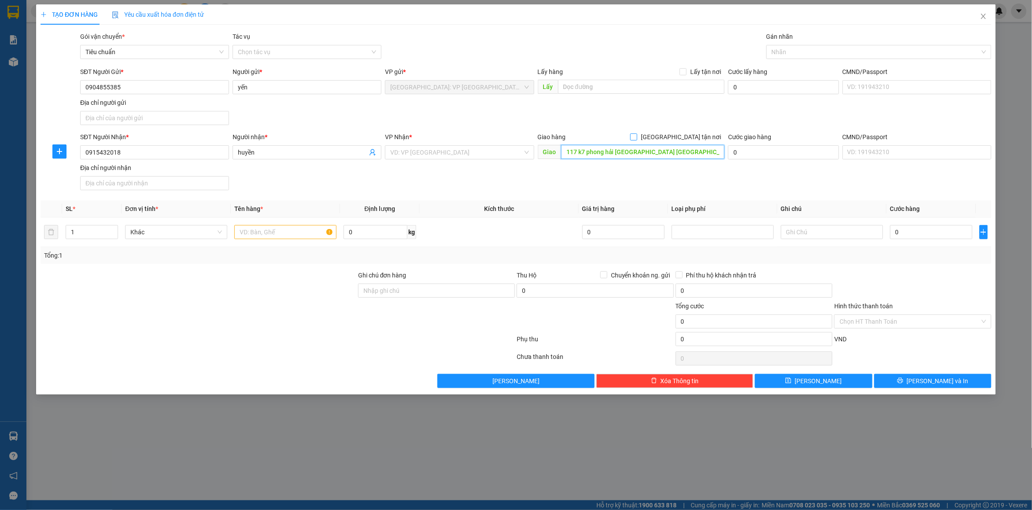
type input "117 k7 phong hải [GEOGRAPHIC_DATA] [GEOGRAPHIC_DATA]"
click at [691, 137] on span "[GEOGRAPHIC_DATA] tận nơi" at bounding box center [681, 137] width 87 height 10
click at [637, 137] on input "[GEOGRAPHIC_DATA] tận nơi" at bounding box center [633, 136] width 6 height 6
checkbox input "true"
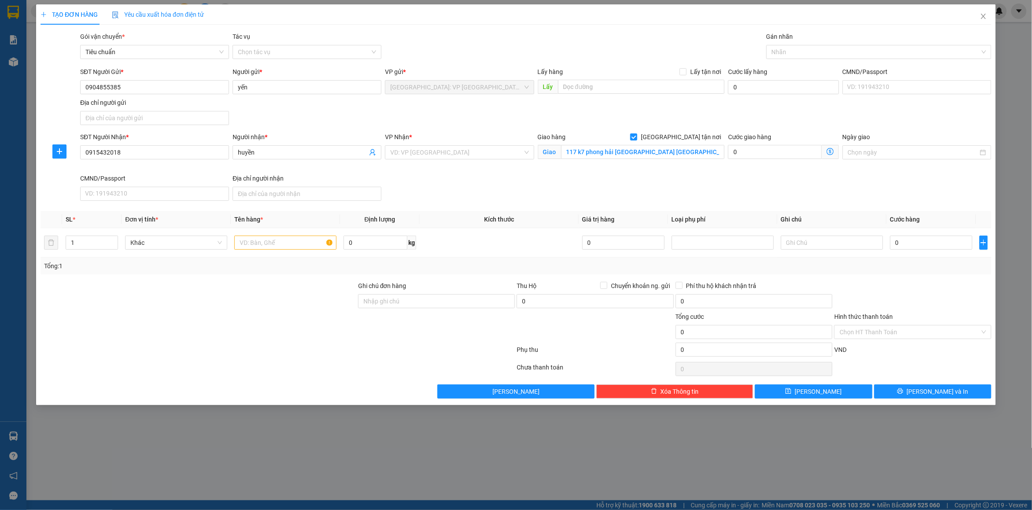
click at [723, 118] on div "SĐT Người Gửi * 0904855385 Người gửi * yến VP gửi * [GEOGRAPHIC_DATA]: VP [GEOG…" at bounding box center [535, 98] width 915 height 62
click at [481, 150] on input "search" at bounding box center [456, 152] width 132 height 13
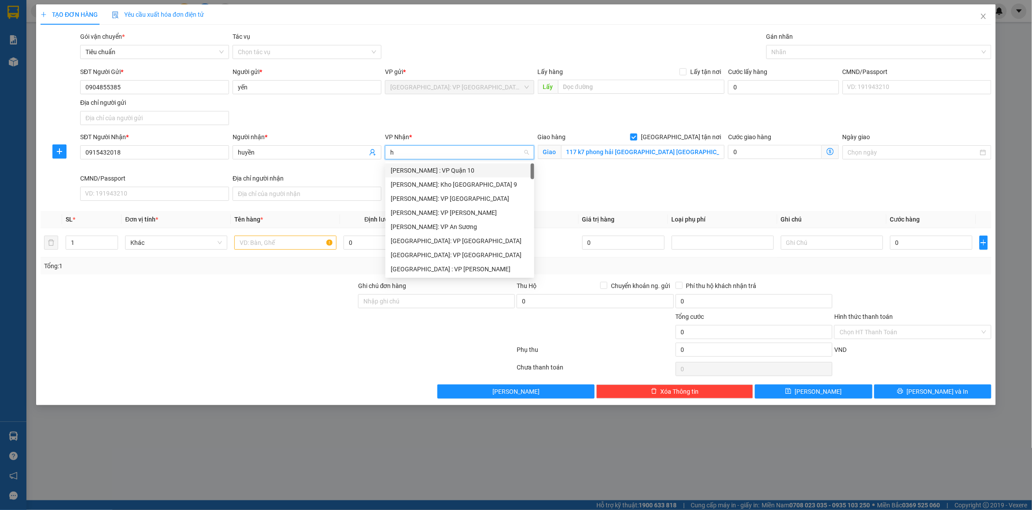
type input "hp"
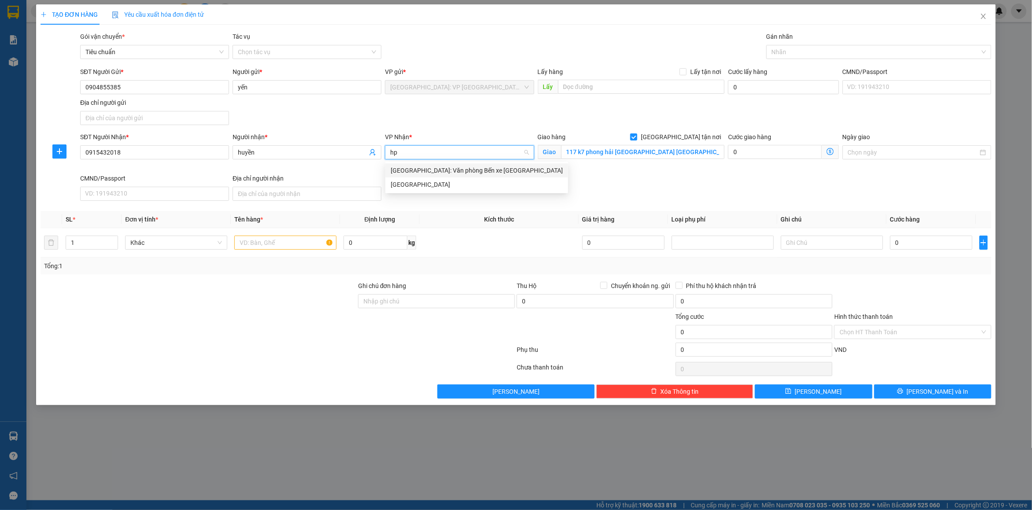
click at [459, 172] on div "[GEOGRAPHIC_DATA]: Văn phòng Bến xe [GEOGRAPHIC_DATA]" at bounding box center [477, 171] width 172 height 10
click at [715, 182] on div "SĐT Người Nhận * 0915432018 Người nhận * huyền VP Nhận * [GEOGRAPHIC_DATA]: Văn…" at bounding box center [535, 168] width 915 height 72
click at [779, 56] on div at bounding box center [875, 52] width 212 height 11
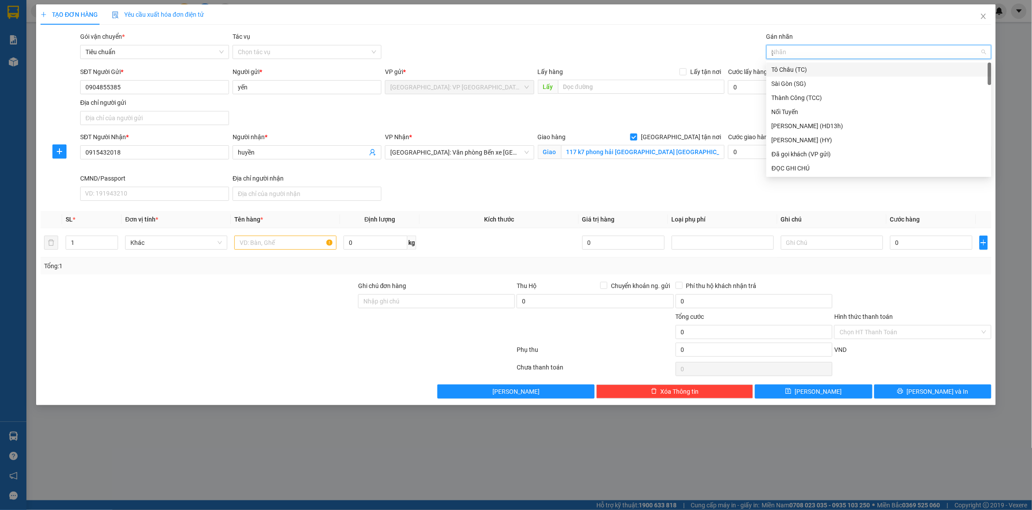
type input "gt"
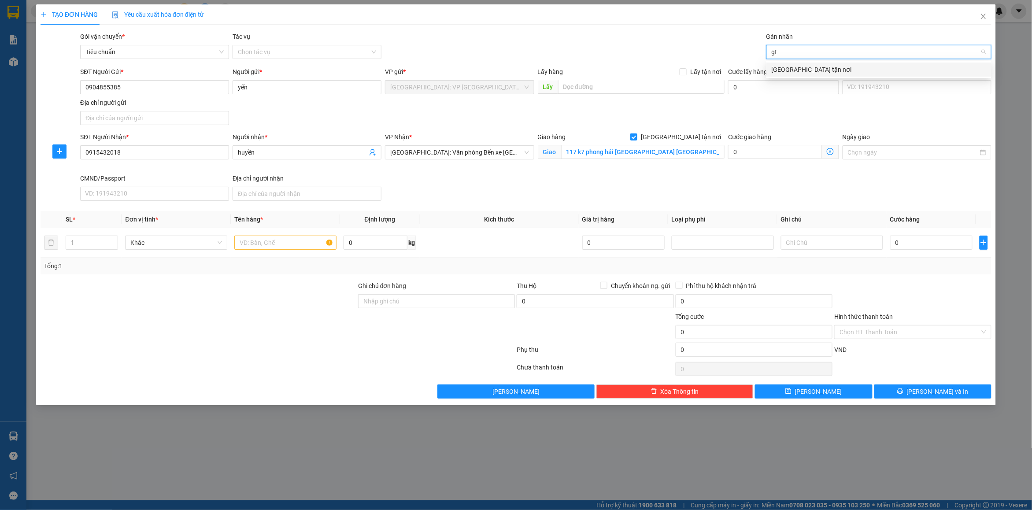
click at [797, 66] on div "[GEOGRAPHIC_DATA] tận nơi" at bounding box center [879, 70] width 215 height 10
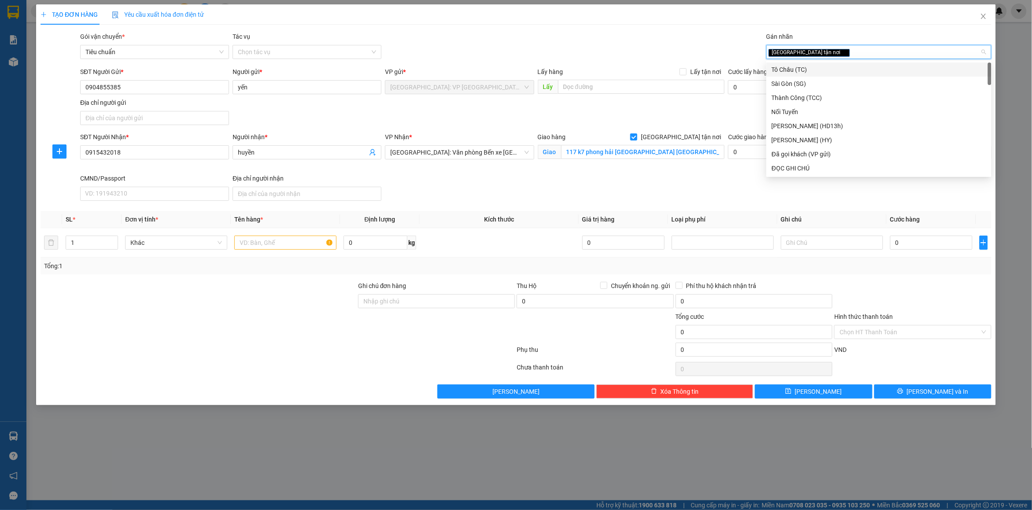
click at [860, 53] on div "[GEOGRAPHIC_DATA] tận nơi" at bounding box center [875, 52] width 212 height 11
type input "d"
type input "đã"
drag, startPoint x: 800, startPoint y: 72, endPoint x: 616, endPoint y: 43, distance: 186.4
click at [799, 72] on div "Đã gọi khách (VP gửi)" at bounding box center [879, 70] width 215 height 10
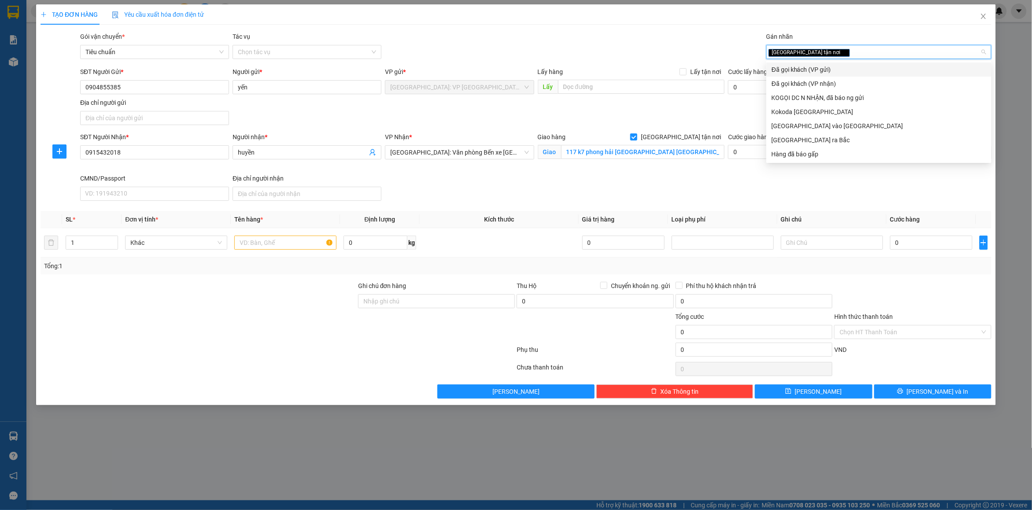
click at [615, 43] on div "Gói vận chuyển * Tiêu chuẩn Tác vụ Chọn tác vụ Gán nhãn Giao tận nơi đã" at bounding box center [535, 47] width 915 height 31
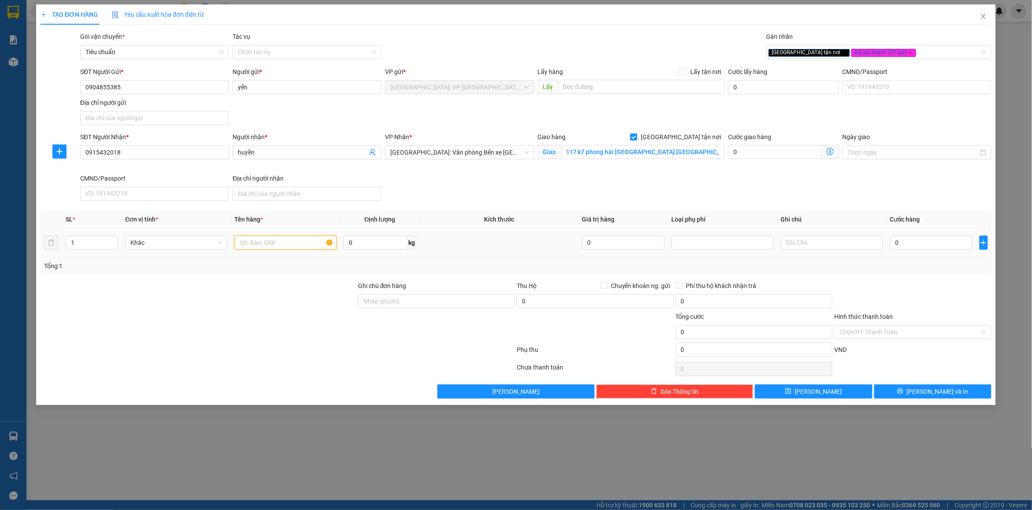
click at [289, 241] on input "text" at bounding box center [285, 243] width 102 height 14
type input "1 kiện tải xanh to ( giường gấp)"
drag, startPoint x: 408, startPoint y: 302, endPoint x: 417, endPoint y: 308, distance: 10.9
click at [409, 302] on input "Ghi chú đơn hàng" at bounding box center [436, 301] width 157 height 14
type input "nhận nguyên kiện bể vỡ không đền"
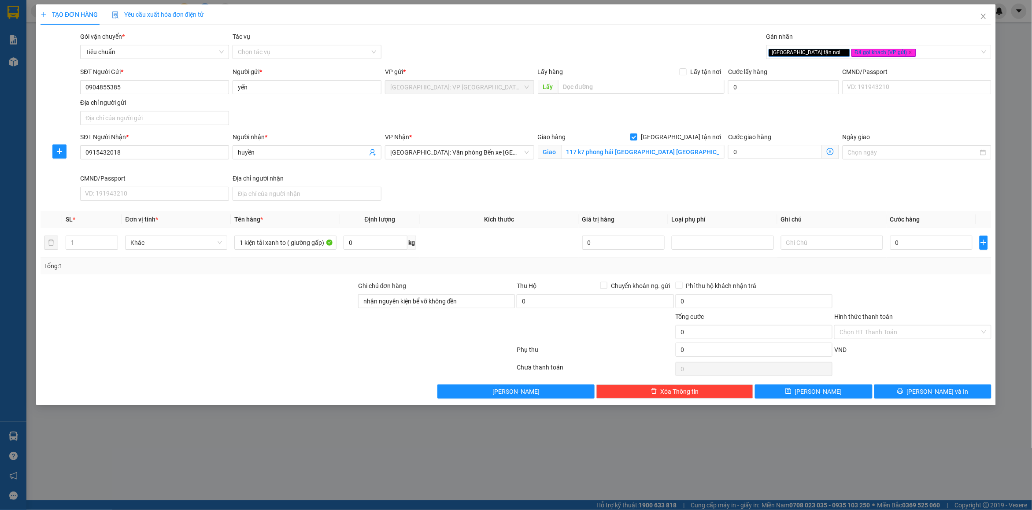
drag, startPoint x: 467, startPoint y: 284, endPoint x: 526, endPoint y: 275, distance: 59.3
click at [467, 283] on div "Ghi chú đơn hàng" at bounding box center [436, 287] width 157 height 13
click at [623, 286] on span "Chuyển khoản ng. gửi" at bounding box center [641, 286] width 67 height 10
click at [607, 286] on input "Chuyển khoản ng. gửi" at bounding box center [604, 285] width 6 height 6
checkbox input "true"
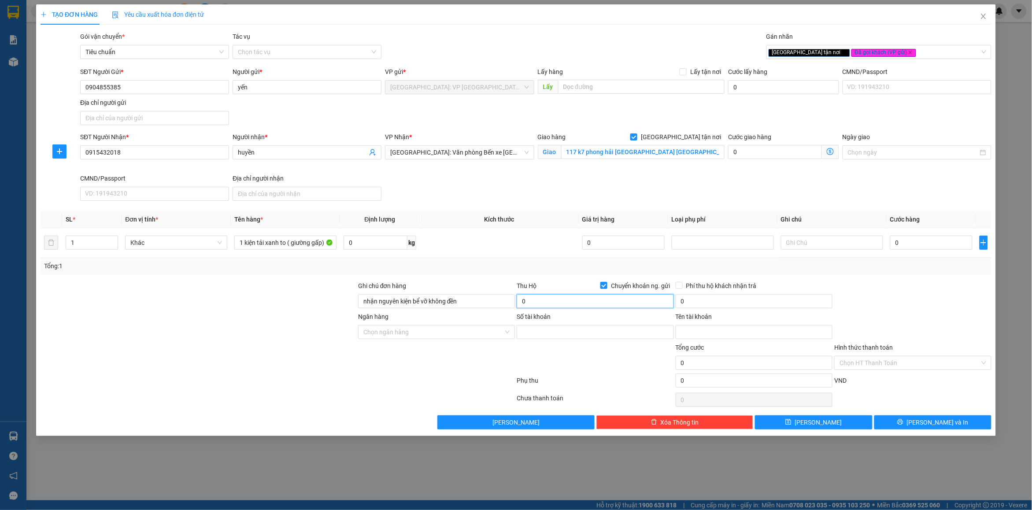
click at [578, 301] on input "0" at bounding box center [595, 301] width 157 height 14
type input "4.450.000"
click at [742, 300] on input "0" at bounding box center [754, 301] width 157 height 14
type input "20.000"
click at [562, 332] on input "Số tài khoản" at bounding box center [595, 332] width 157 height 14
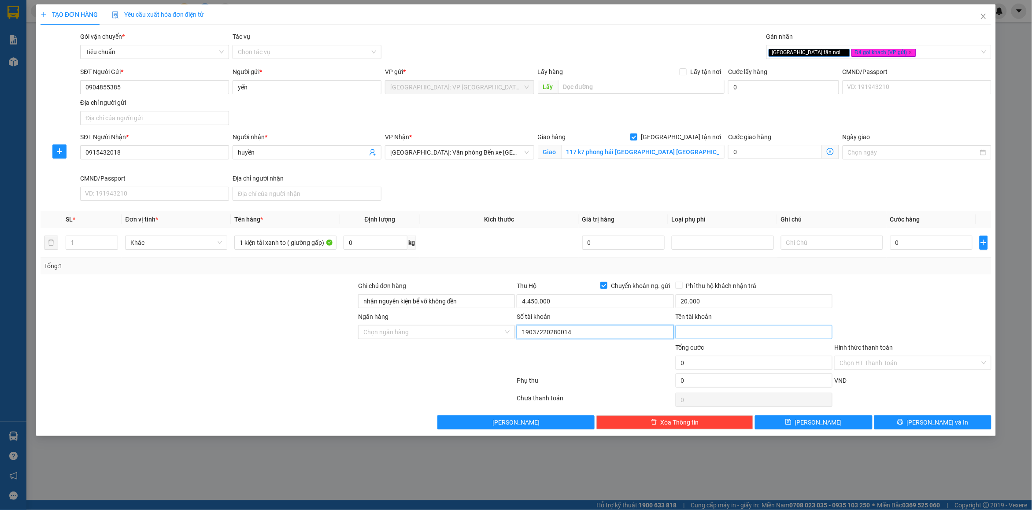
type input "19037220280014"
click at [695, 334] on input "Tên tài khoản" at bounding box center [754, 332] width 157 height 14
type input "[PERSON_NAME]"
click at [431, 335] on input "Ngân hàng" at bounding box center [433, 332] width 140 height 13
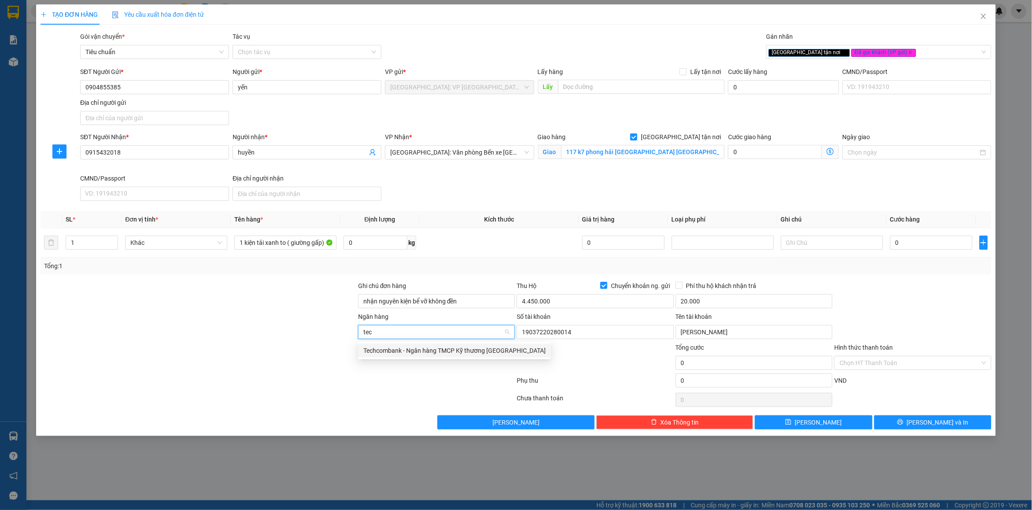
type input "tech"
click at [447, 354] on div "Techcombank - Ngân hàng TMCP Kỹ thương [GEOGRAPHIC_DATA]" at bounding box center [454, 351] width 182 height 10
drag, startPoint x: 899, startPoint y: 298, endPoint x: 910, endPoint y: 248, distance: 51.9
click at [899, 295] on div at bounding box center [913, 296] width 159 height 31
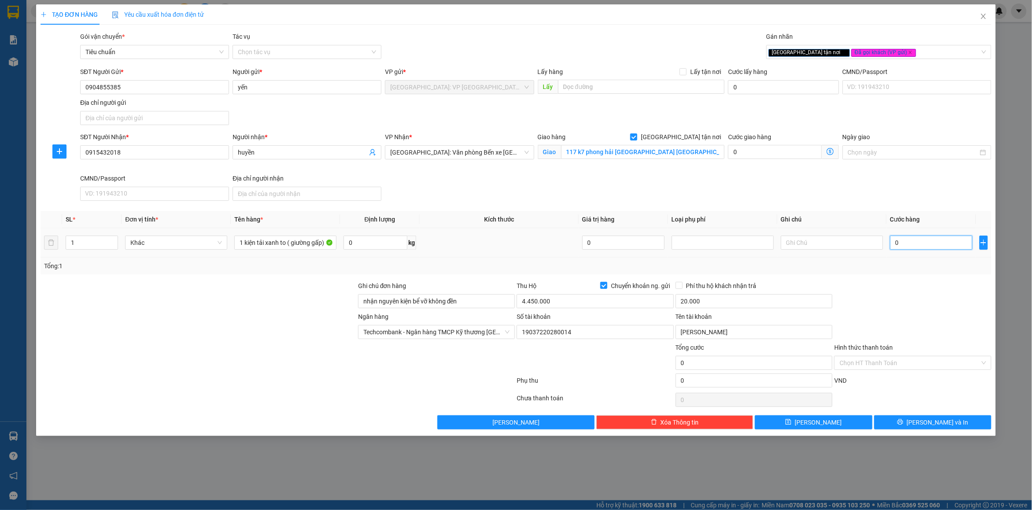
click at [910, 243] on input "0" at bounding box center [931, 243] width 82 height 14
type input "2"
type input "26"
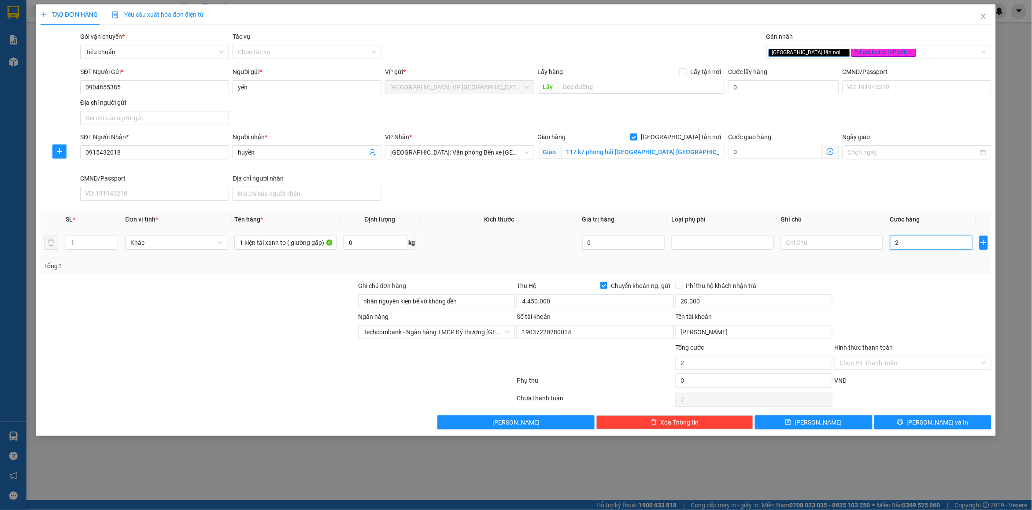
type input "26"
type input "260"
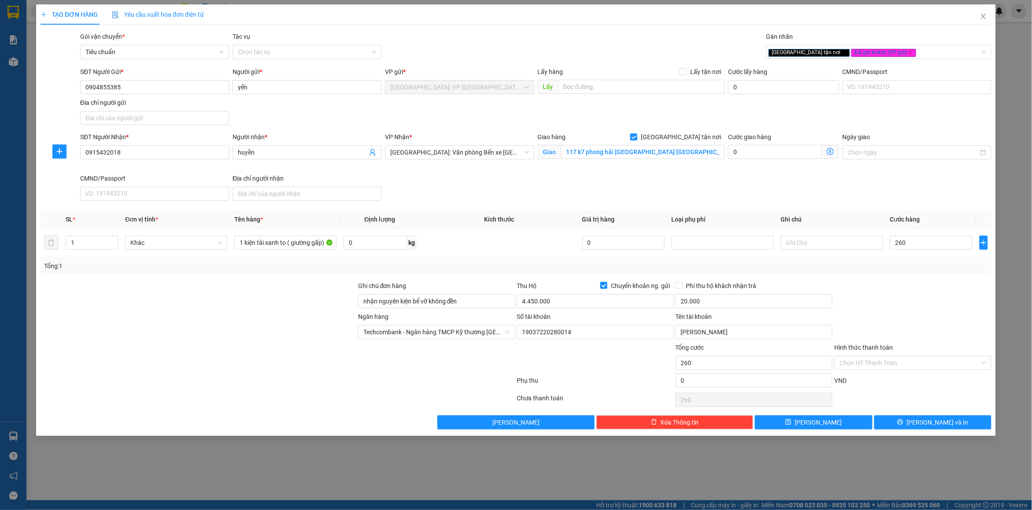
type input "260.000"
click at [919, 267] on div "Tổng: 1" at bounding box center [516, 266] width 944 height 10
click at [545, 300] on input "4.450.000" at bounding box center [595, 301] width 157 height 14
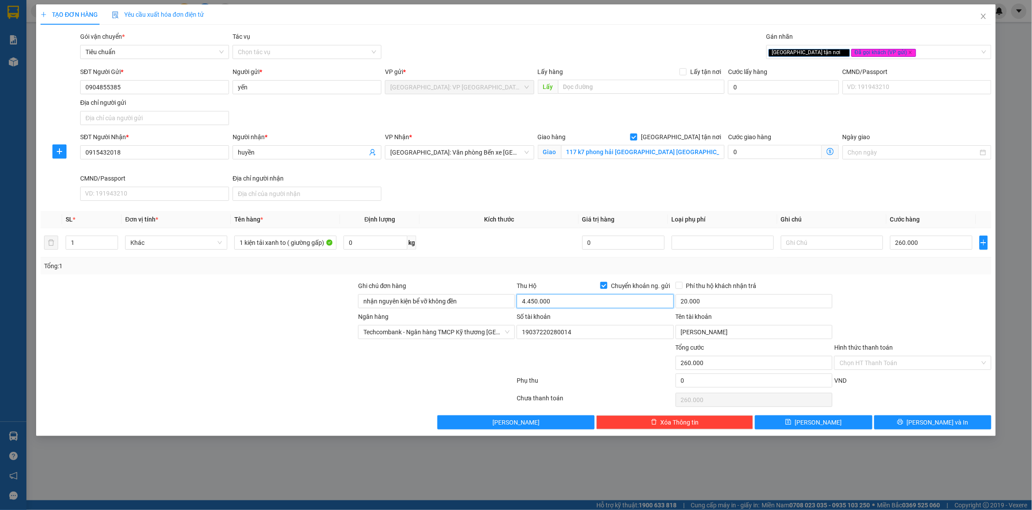
click at [545, 300] on input "4.450.000" at bounding box center [595, 301] width 157 height 14
type input "4.190.000"
click at [880, 307] on div at bounding box center [913, 296] width 159 height 31
click at [910, 429] on button "[PERSON_NAME] và In" at bounding box center [933, 422] width 117 height 14
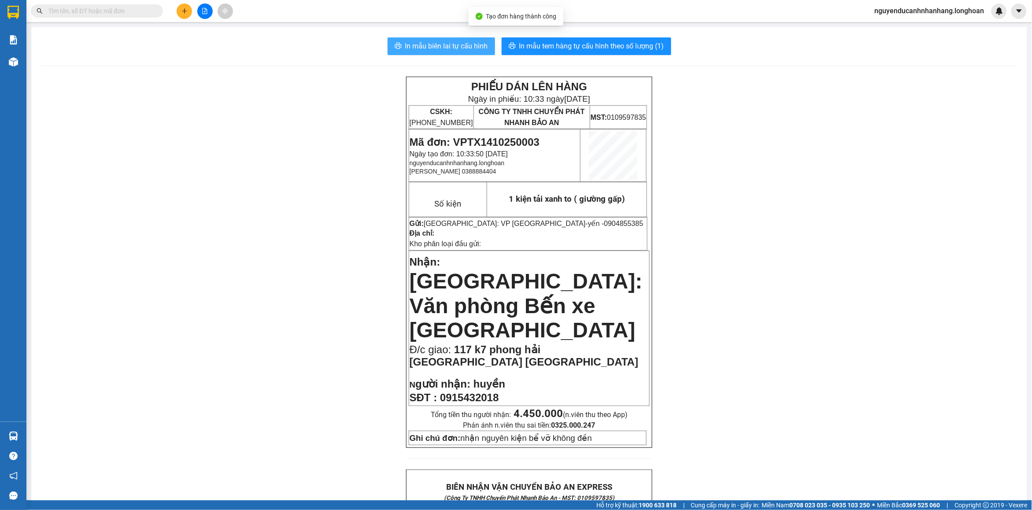
click at [450, 43] on span "In mẫu biên lai tự cấu hình" at bounding box center [446, 46] width 83 height 11
click at [552, 48] on span "In mẫu tem hàng tự cấu hình theo số lượng (1)" at bounding box center [591, 46] width 145 height 11
click at [185, 11] on icon "plus" at bounding box center [185, 11] width 6 height 6
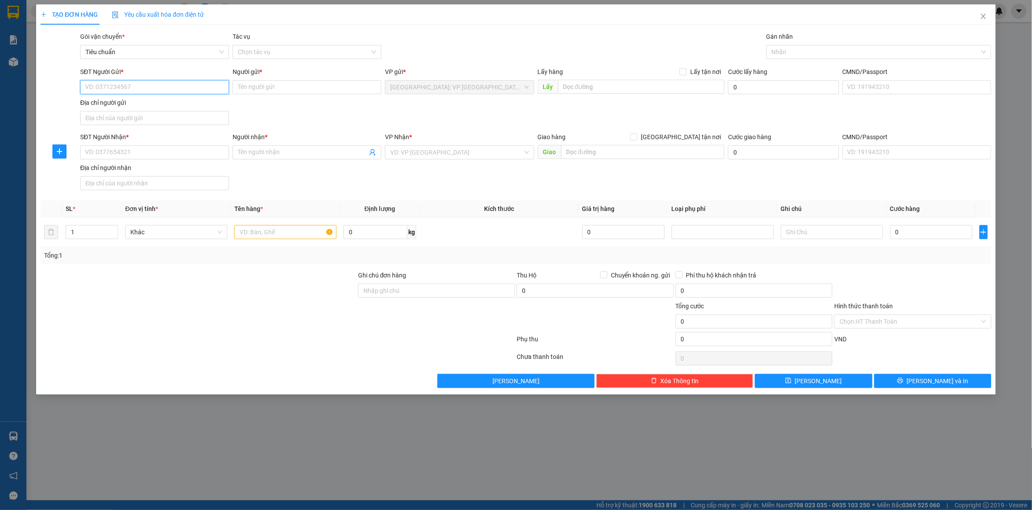
drag, startPoint x: 151, startPoint y: 84, endPoint x: 146, endPoint y: 85, distance: 5.4
click at [151, 84] on input "SĐT Người Gửi *" at bounding box center [154, 87] width 149 height 14
click at [144, 85] on input "SĐT Người Gửi *" at bounding box center [154, 87] width 149 height 14
type input "0906926847"
click at [278, 86] on input "Người gửi *" at bounding box center [307, 87] width 149 height 14
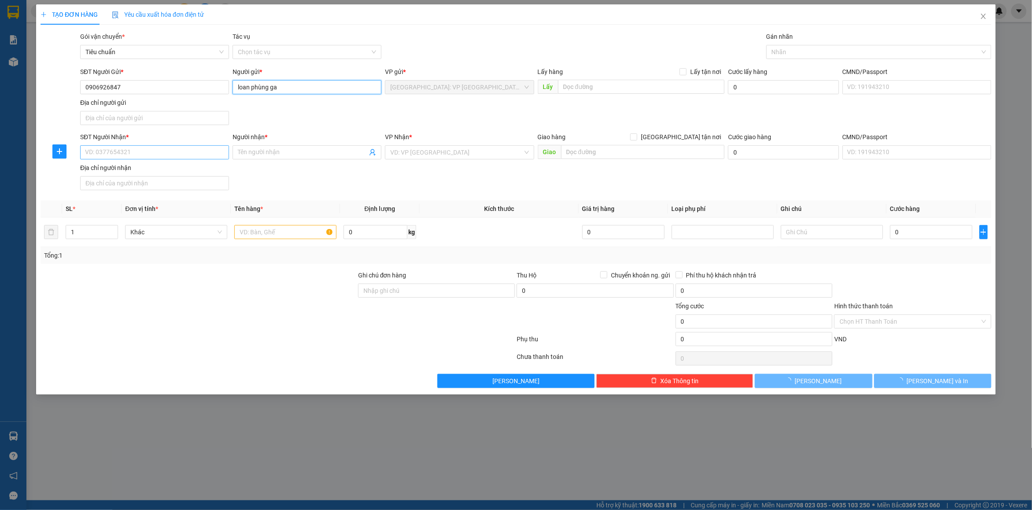
type input "loan phùng ga"
click at [179, 155] on input "SĐT Người Nhận *" at bounding box center [154, 152] width 149 height 14
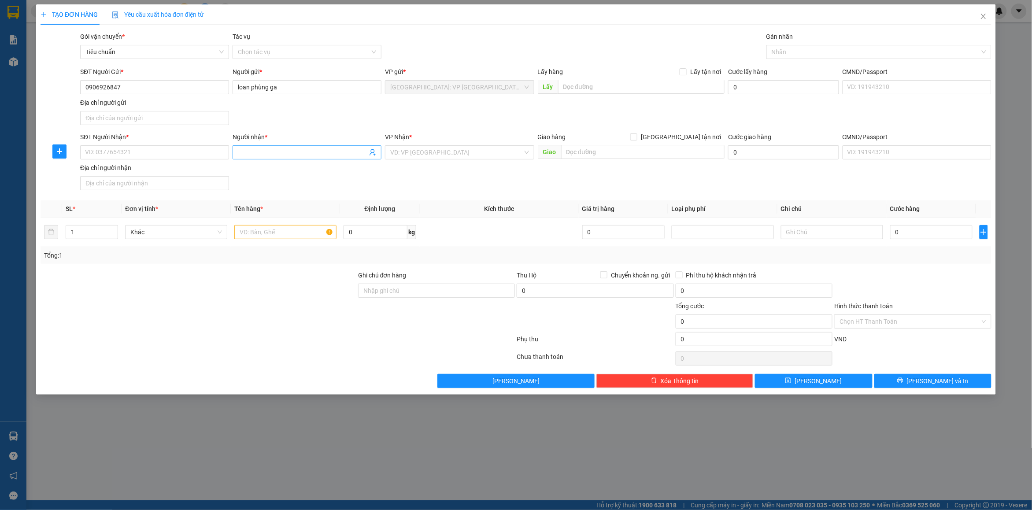
click at [280, 149] on input "Người nhận *" at bounding box center [303, 153] width 130 height 10
type input "[PERSON_NAME]"
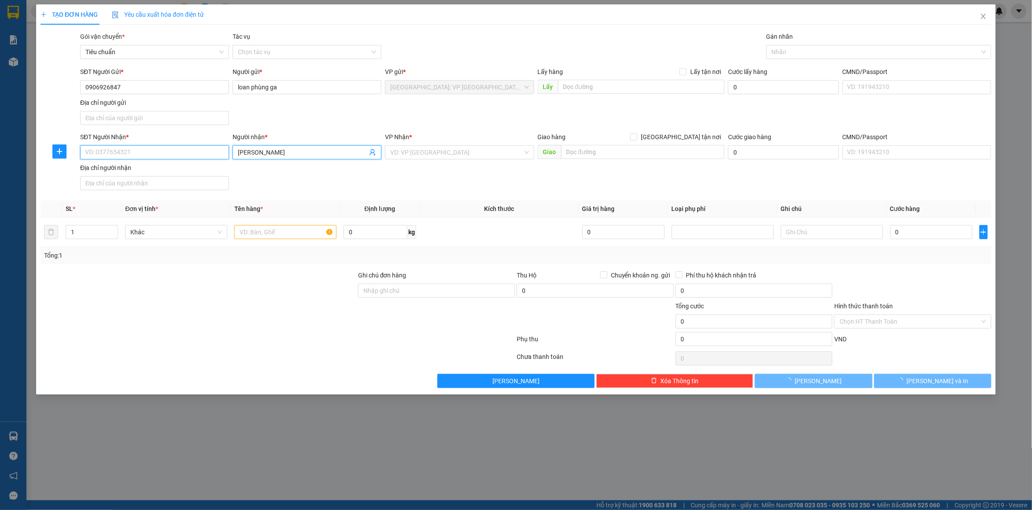
click at [195, 153] on input "SĐT Người Nhận *" at bounding box center [154, 152] width 149 height 14
type input "0987021220"
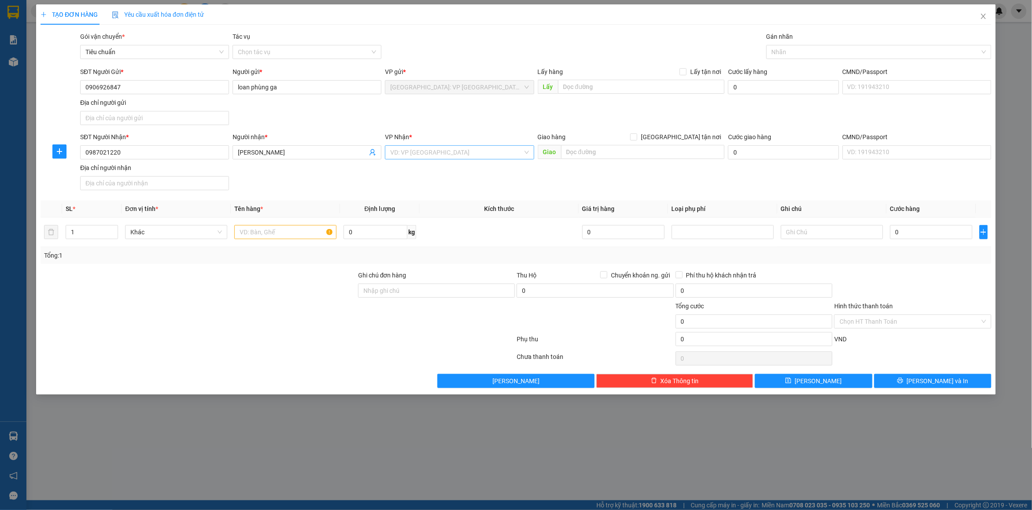
click at [481, 153] on input "search" at bounding box center [456, 152] width 132 height 13
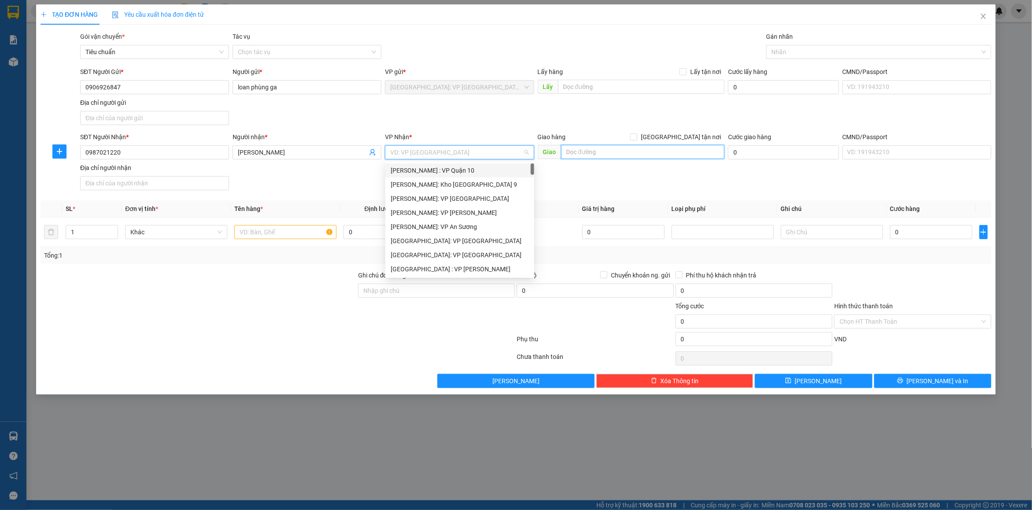
click at [586, 158] on input "text" at bounding box center [643, 152] width 164 height 14
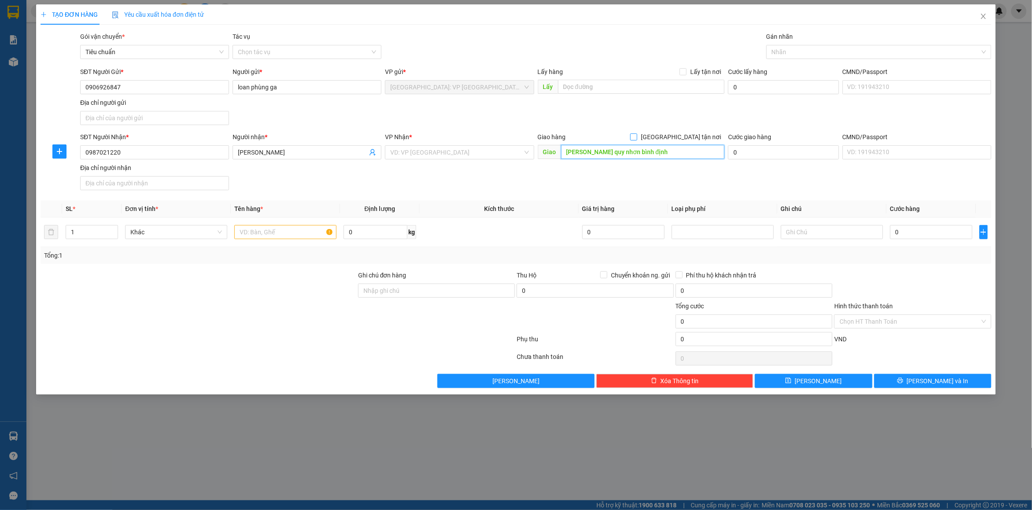
type input "[PERSON_NAME] quy nhơn bình định"
click at [695, 138] on span "[GEOGRAPHIC_DATA] tận nơi" at bounding box center [681, 137] width 87 height 10
click at [637, 138] on input "[GEOGRAPHIC_DATA] tận nơi" at bounding box center [633, 136] width 6 height 6
checkbox input "true"
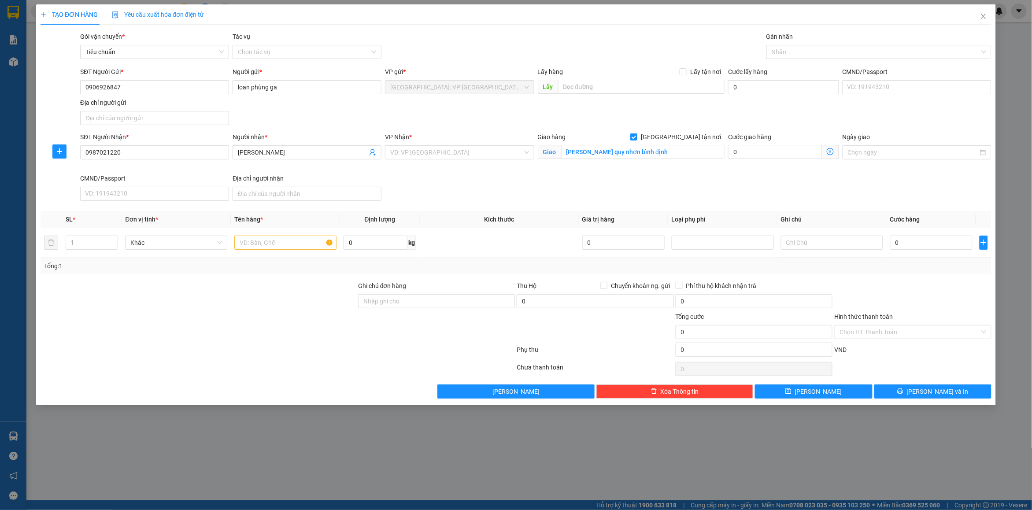
click at [746, 113] on div "SĐT Người Gửi * 0906926847 Người gửi * loan phùng ga VP gửi * [GEOGRAPHIC_DATA]…" at bounding box center [535, 98] width 915 height 62
drag, startPoint x: 474, startPoint y: 156, endPoint x: 467, endPoint y: 157, distance: 6.8
click at [470, 156] on input "search" at bounding box center [456, 152] width 132 height 13
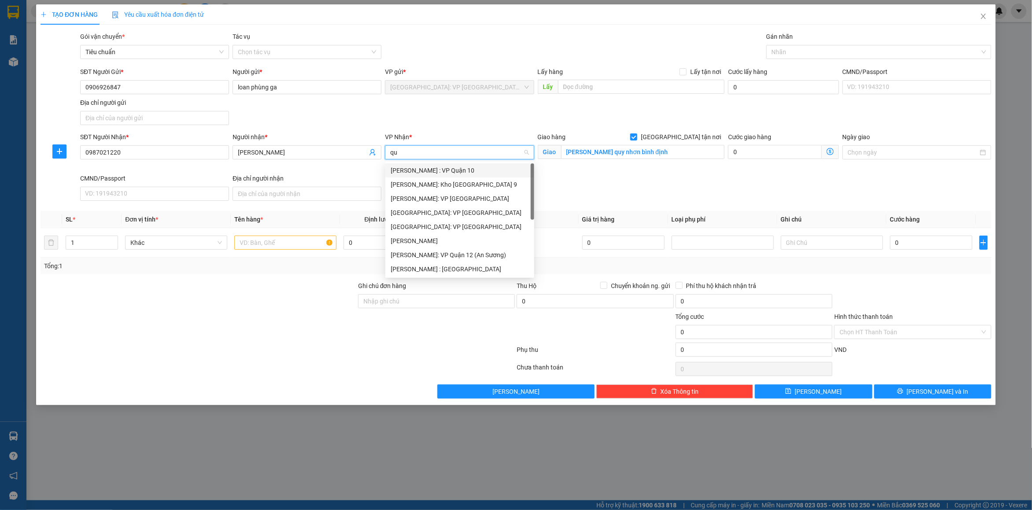
type input "quy"
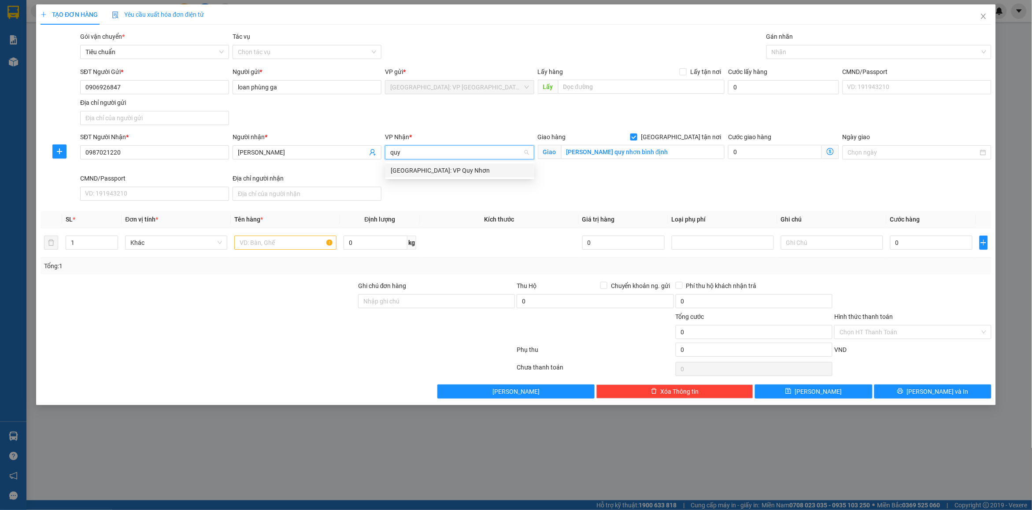
click at [443, 172] on div "[GEOGRAPHIC_DATA]: VP Quy Nhơn" at bounding box center [460, 171] width 138 height 10
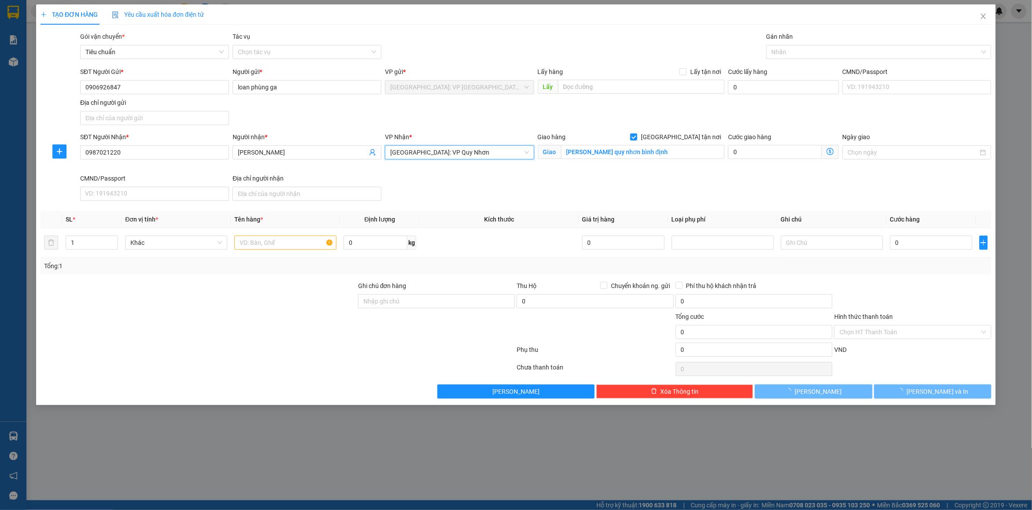
click at [730, 173] on div "Cước giao hàng 0" at bounding box center [784, 152] width 115 height 41
click at [797, 52] on div at bounding box center [875, 52] width 212 height 11
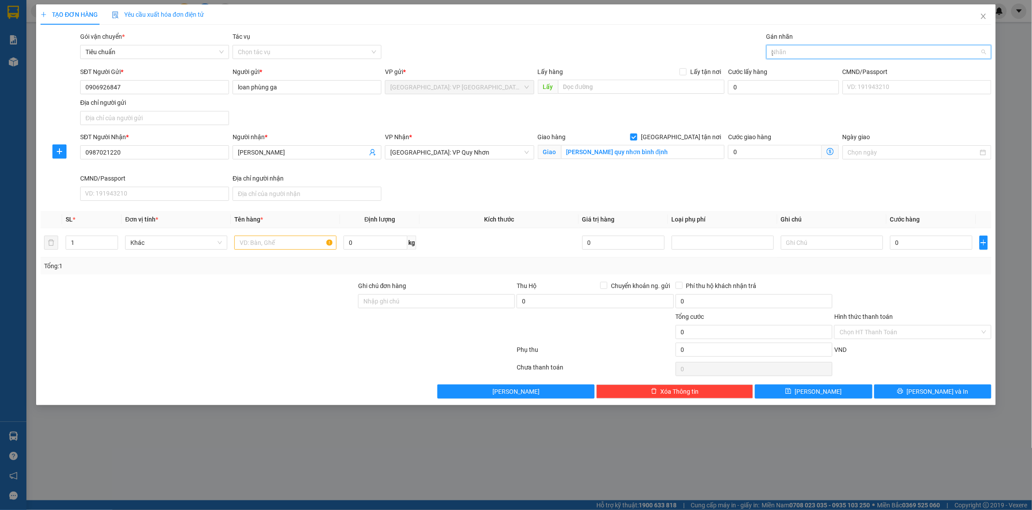
type input "gt"
click at [794, 64] on div "[GEOGRAPHIC_DATA] tận nơi" at bounding box center [879, 70] width 225 height 14
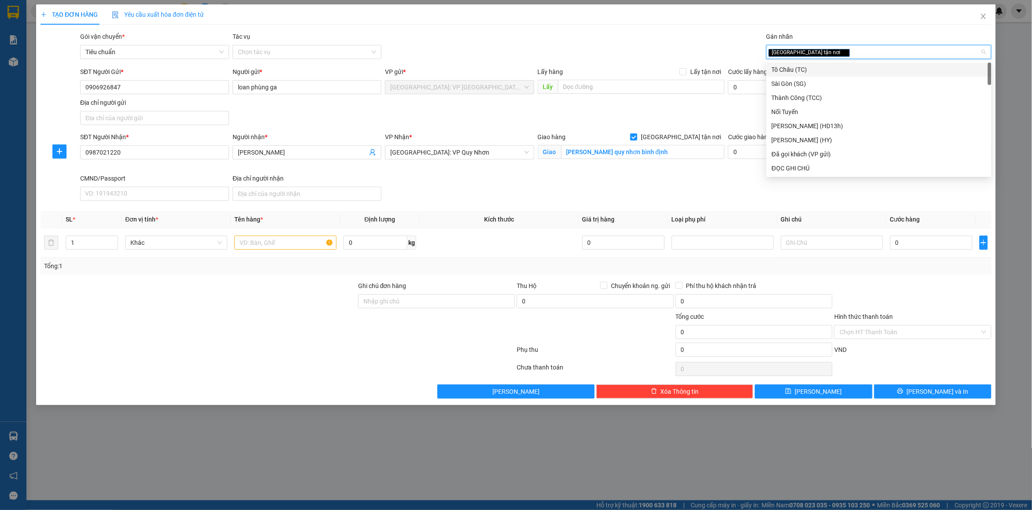
drag, startPoint x: 816, startPoint y: 52, endPoint x: 828, endPoint y: 52, distance: 12.3
click at [819, 52] on div "[GEOGRAPHIC_DATA] tận nơi" at bounding box center [875, 52] width 212 height 11
type input "d"
type input "đã"
drag, startPoint x: 816, startPoint y: 67, endPoint x: 644, endPoint y: 56, distance: 171.7
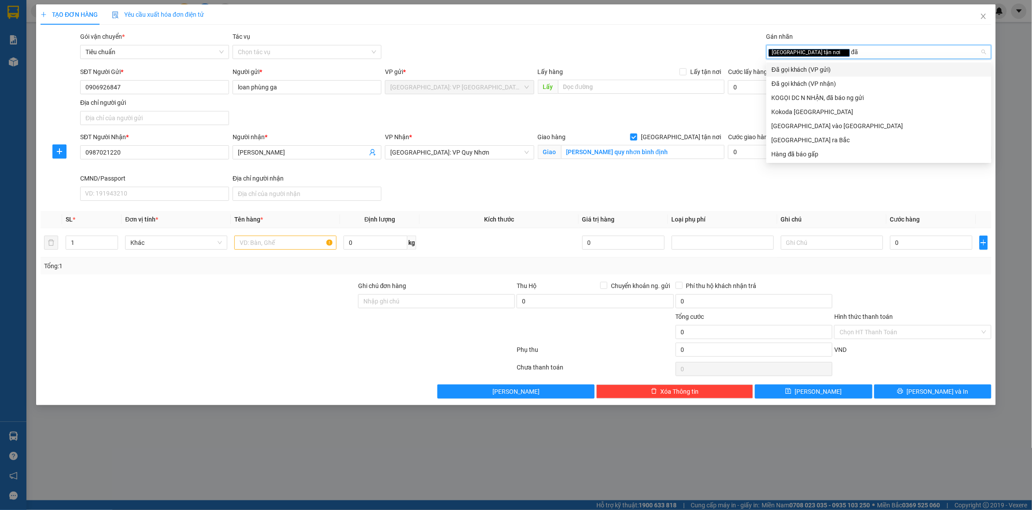
click at [813, 67] on div "Đã gọi khách (VP gửi)" at bounding box center [879, 70] width 215 height 10
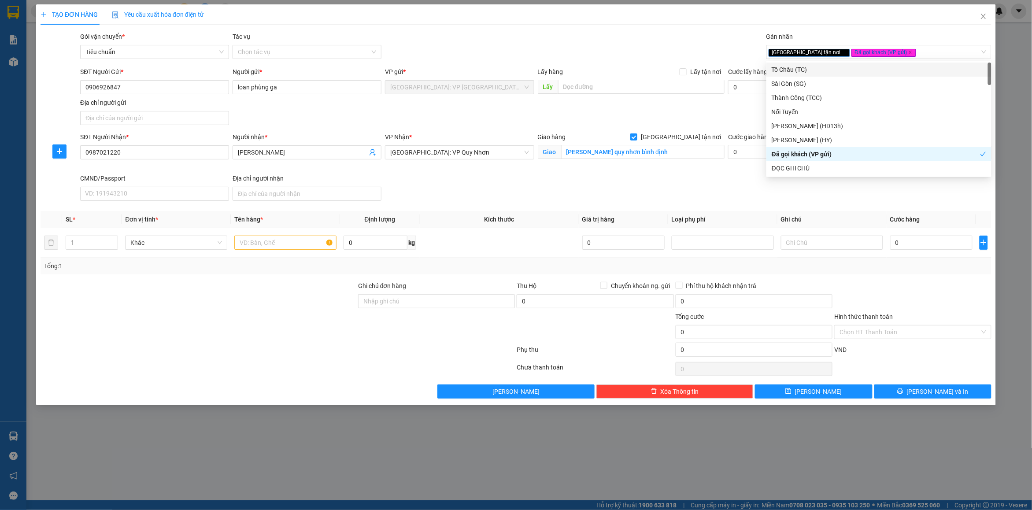
click at [631, 56] on div "Gói vận chuyển * Tiêu chuẩn Tác vụ Chọn tác vụ Gán nhãn Giao tận nơi Đã gọi k…" at bounding box center [535, 47] width 915 height 31
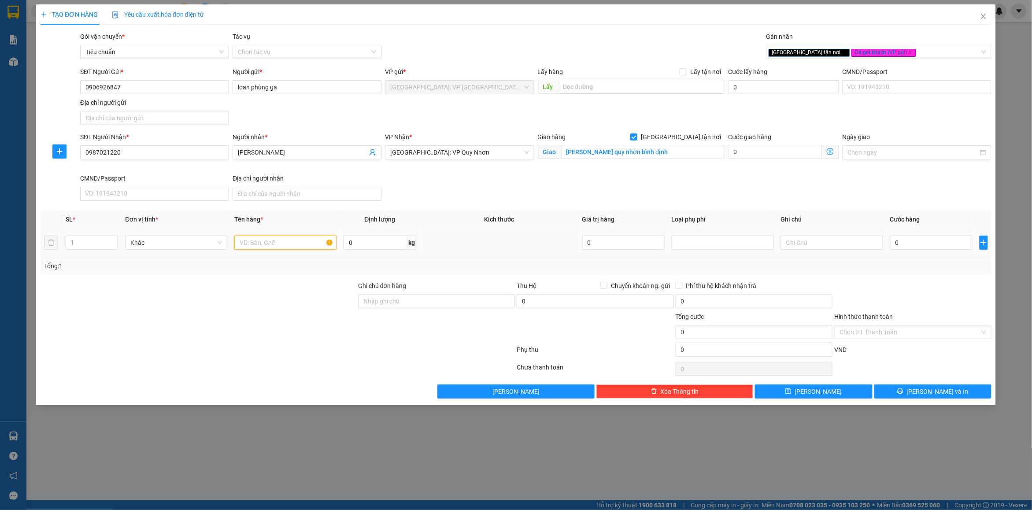
click at [290, 240] on input "text" at bounding box center [285, 243] width 102 height 14
type input "8 kiện bọc nilon đen ( màn hình máy tính )"
click at [77, 236] on div "1" at bounding box center [92, 243] width 52 height 18
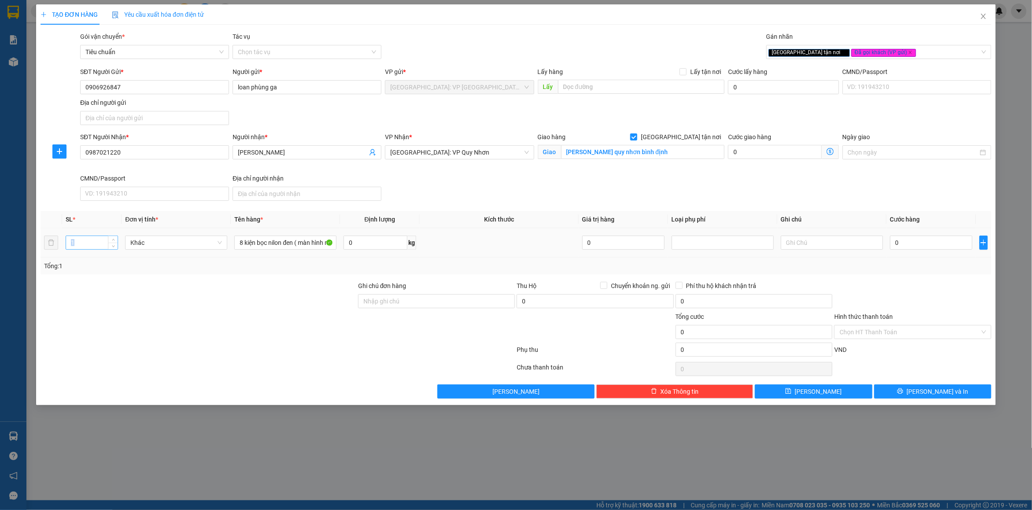
click at [77, 236] on div "1" at bounding box center [92, 243] width 52 height 14
click at [85, 245] on input "1" at bounding box center [92, 242] width 52 height 13
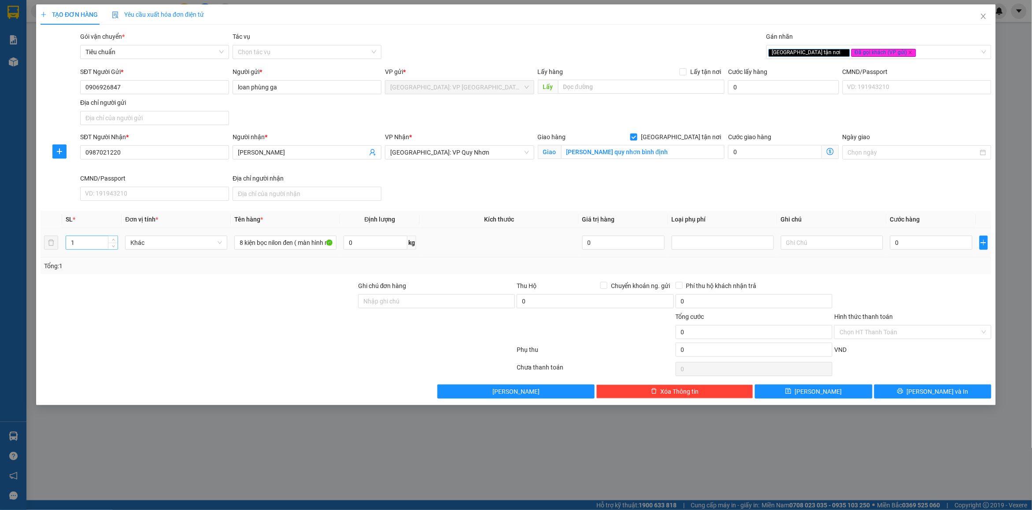
click at [85, 245] on input "1" at bounding box center [92, 242] width 52 height 13
type input "8"
drag, startPoint x: 170, startPoint y: 309, endPoint x: 419, endPoint y: 300, distance: 249.5
click at [172, 308] on div at bounding box center [199, 296] width 318 height 31
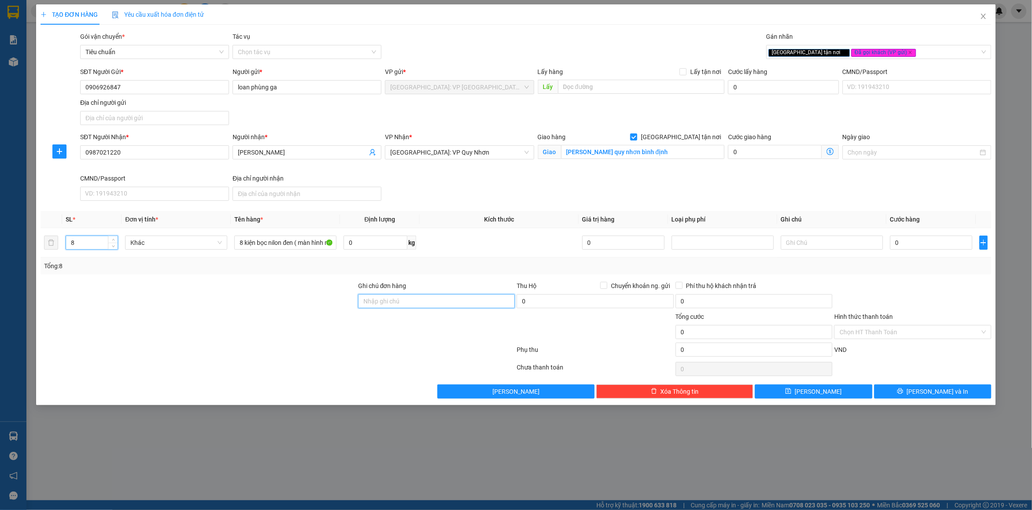
click at [419, 300] on input "Ghi chú đơn hàng" at bounding box center [436, 301] width 157 height 14
click at [916, 247] on input "0" at bounding box center [931, 243] width 82 height 14
type input "8"
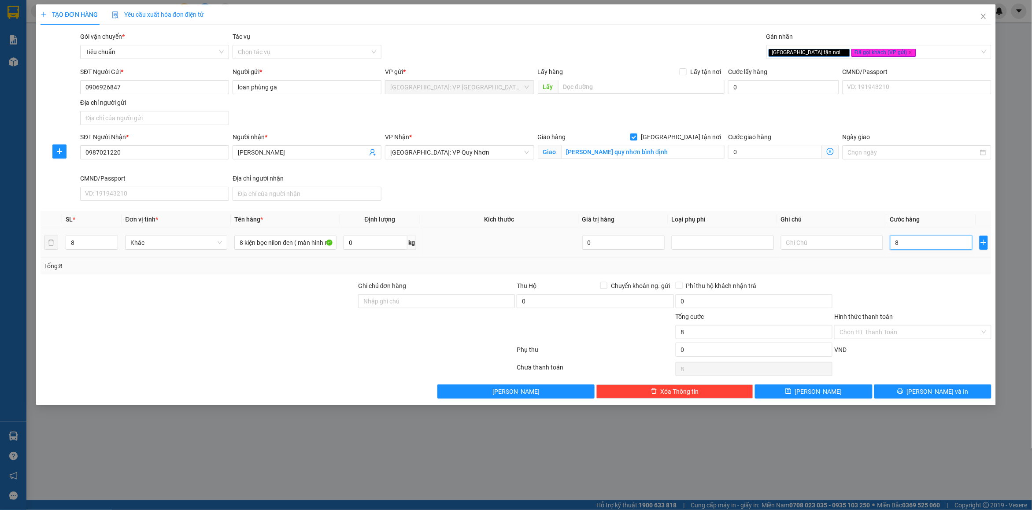
type input "82"
type input "820"
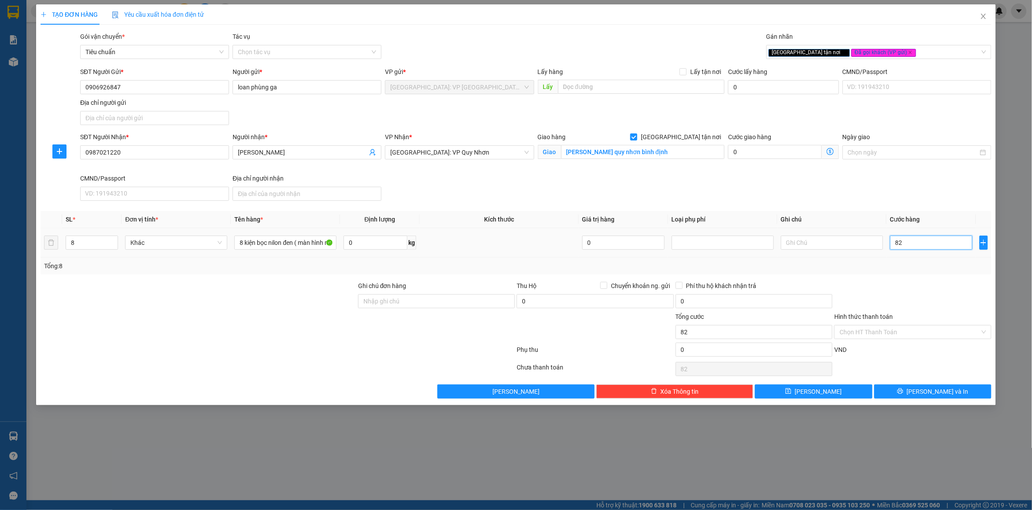
type input "820"
type input "820.000"
drag, startPoint x: 912, startPoint y: 267, endPoint x: 866, endPoint y: 292, distance: 52.5
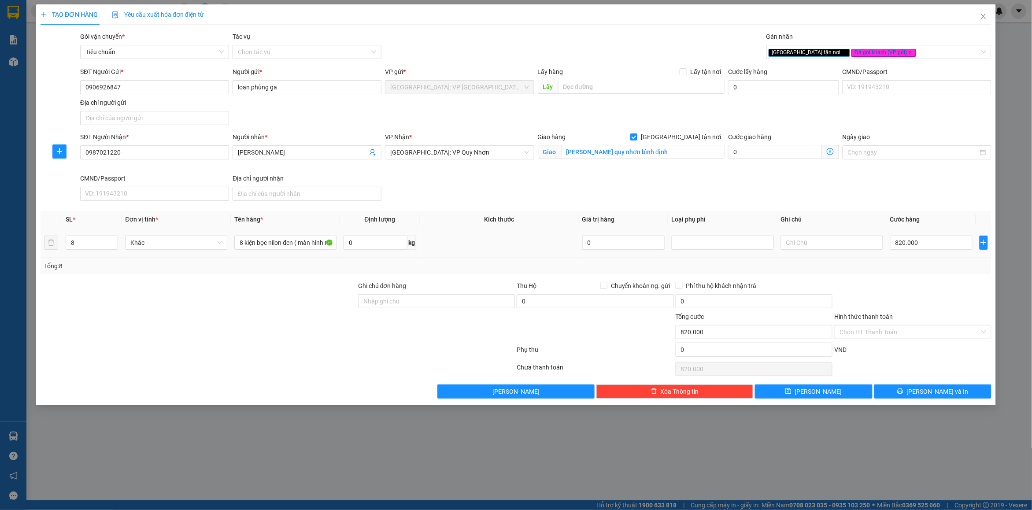
click at [911, 267] on div "Tổng: 8" at bounding box center [516, 266] width 944 height 10
click at [430, 307] on input "Ghi chú đơn hàng" at bounding box center [436, 301] width 157 height 14
type input "nhận nguyên kiện bể vỡ không đền"
click at [473, 260] on div "Tổng: 8" at bounding box center [516, 266] width 951 height 17
click at [896, 391] on button "[PERSON_NAME] và In" at bounding box center [933, 392] width 117 height 14
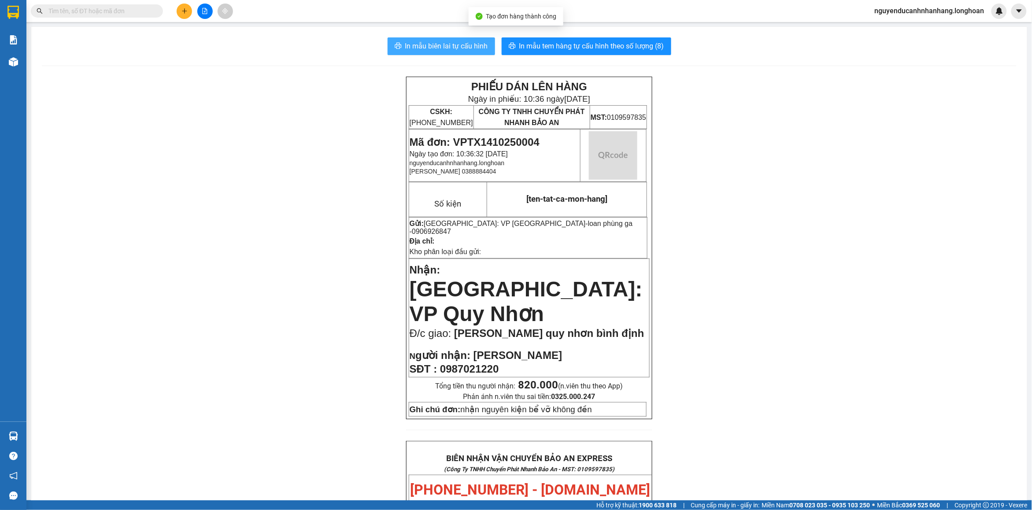
click at [444, 49] on span "In mẫu biên lai tự cấu hình" at bounding box center [446, 46] width 83 height 11
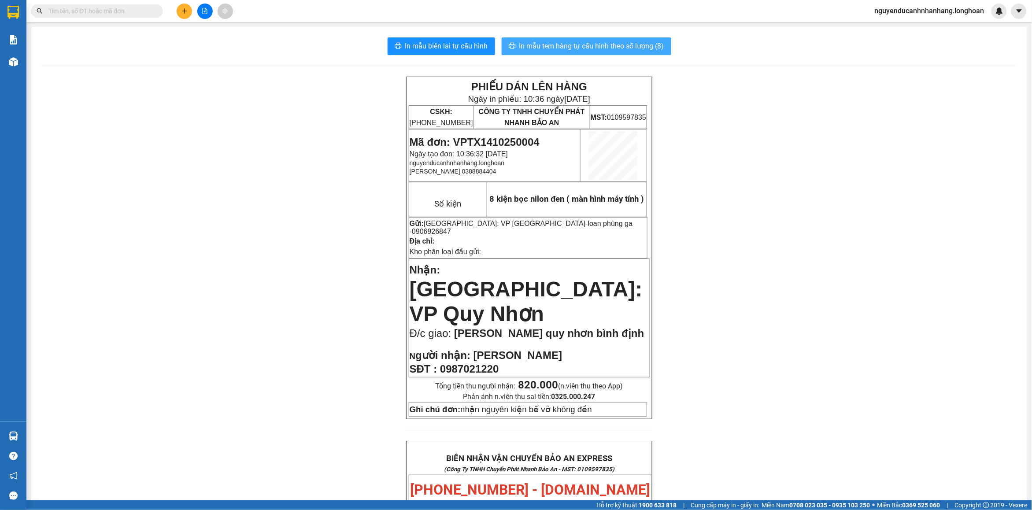
click at [528, 44] on span "In mẫu tem hàng tự cấu hình theo số lượng (8)" at bounding box center [591, 46] width 145 height 11
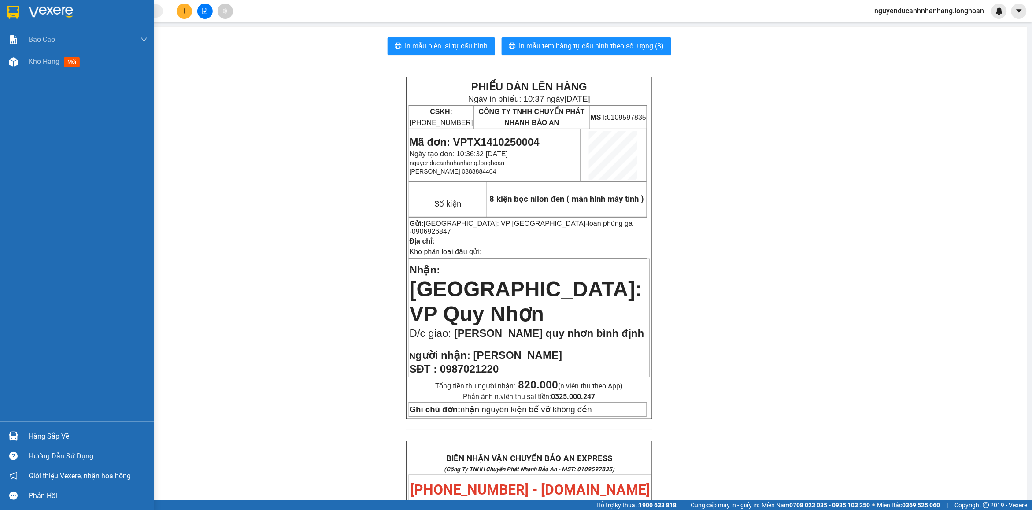
click at [10, 15] on img at bounding box center [12, 12] width 11 height 13
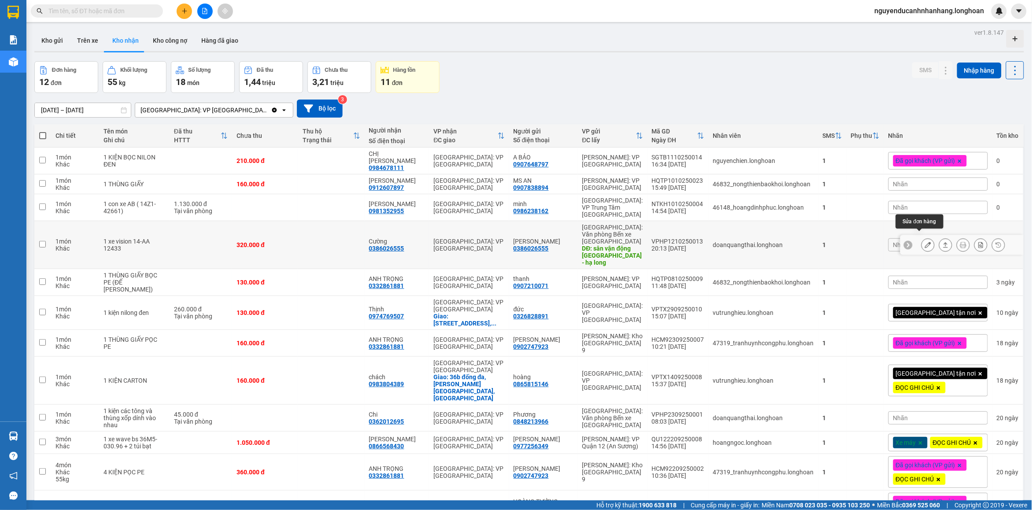
click at [944, 242] on icon at bounding box center [946, 244] width 5 height 5
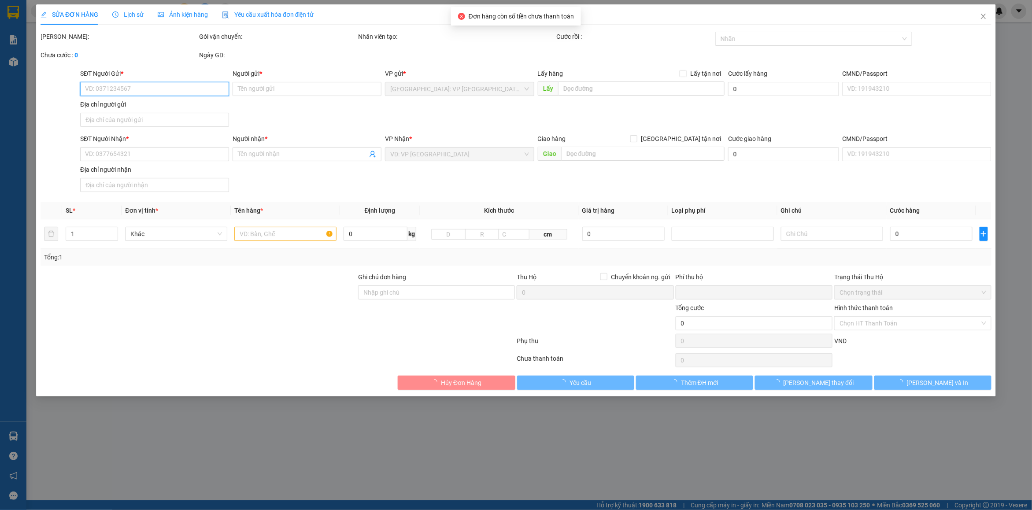
type input "0386026555"
type input "[PERSON_NAME]"
type input "sân vận động [GEOGRAPHIC_DATA]"
type input "0386026555"
type input "Cường"
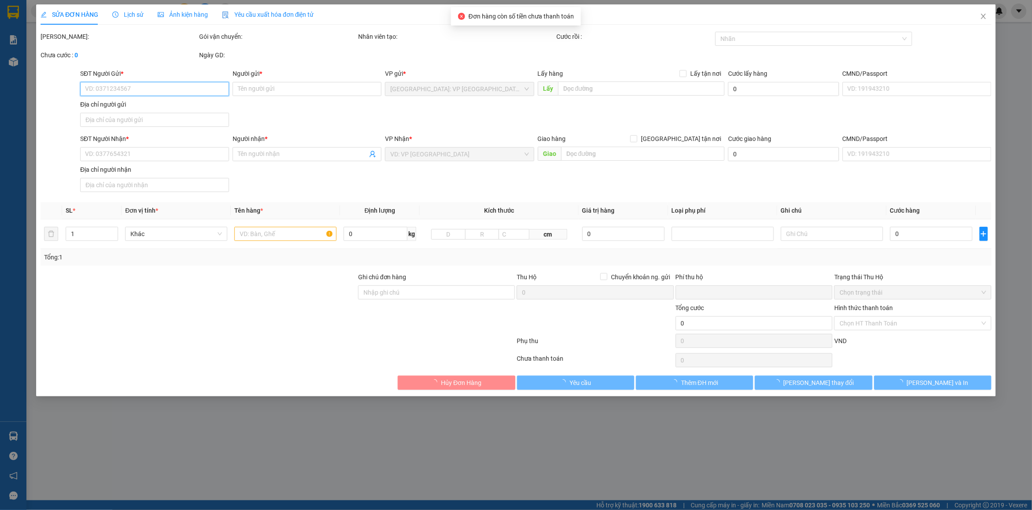
type input "1 chìa khóa trong hộc đầu xe"
type input "0"
type input "320.000"
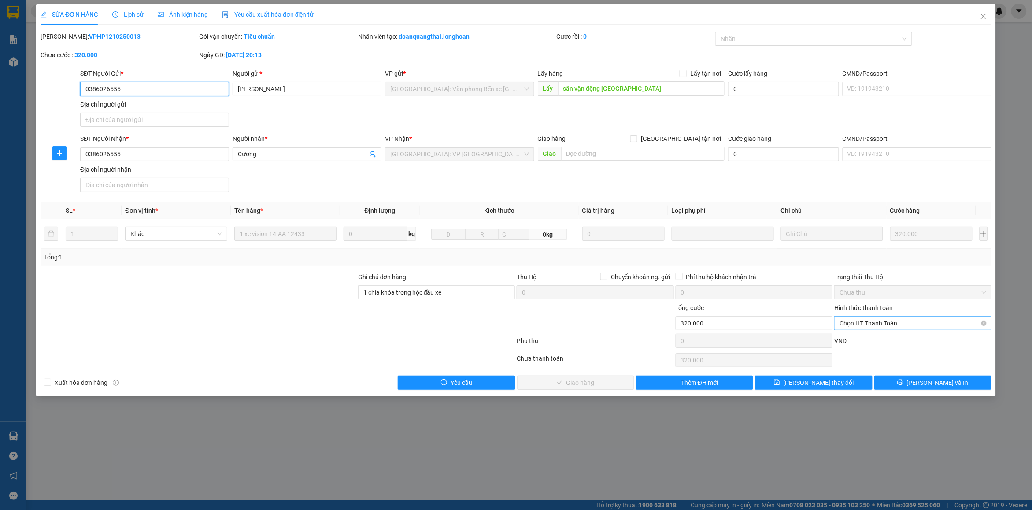
click at [893, 324] on span "Chọn HT Thanh Toán" at bounding box center [913, 323] width 146 height 13
click at [877, 341] on div "Tại văn phòng" at bounding box center [913, 342] width 147 height 10
type input "0"
click at [638, 346] on div "Phụ thu" at bounding box center [595, 343] width 159 height 15
click at [535, 383] on icon "check" at bounding box center [532, 382] width 6 height 6
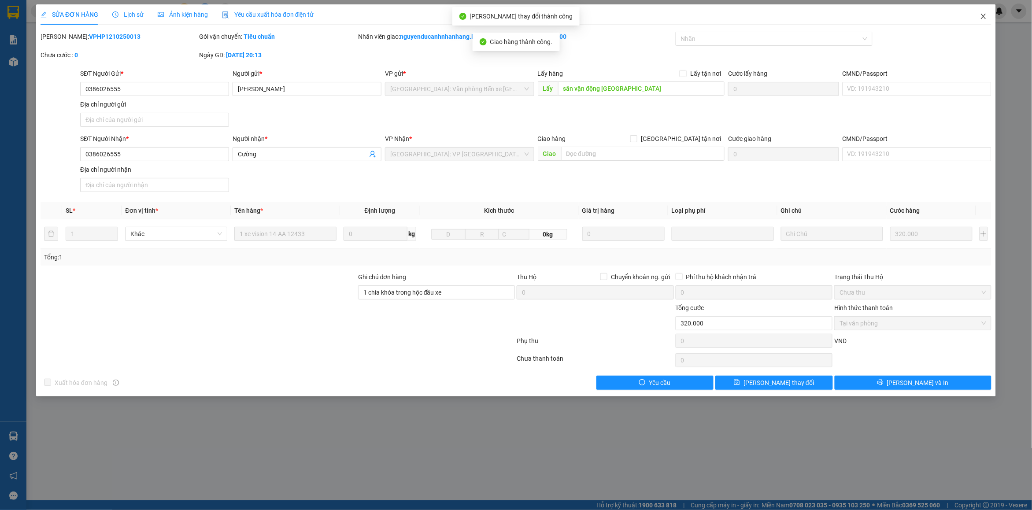
click at [986, 16] on icon "close" at bounding box center [983, 16] width 7 height 7
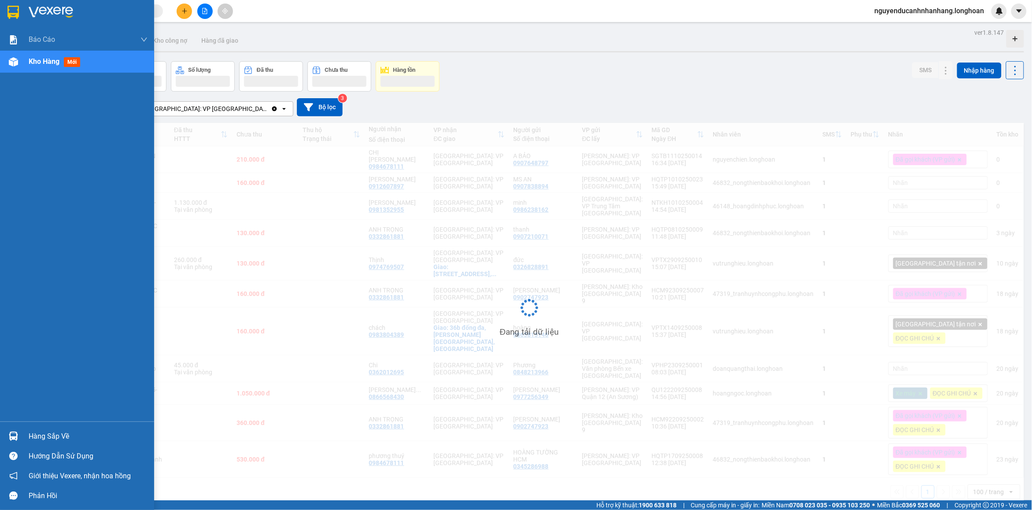
click at [25, 12] on div at bounding box center [77, 14] width 154 height 29
click at [9, 15] on img at bounding box center [12, 12] width 11 height 13
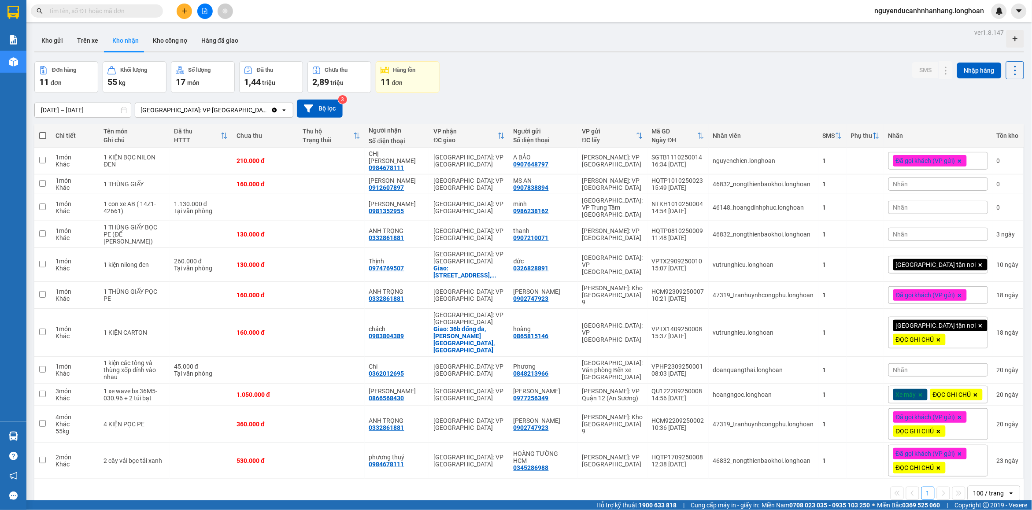
click at [130, 15] on input "text" at bounding box center [100, 11] width 104 height 10
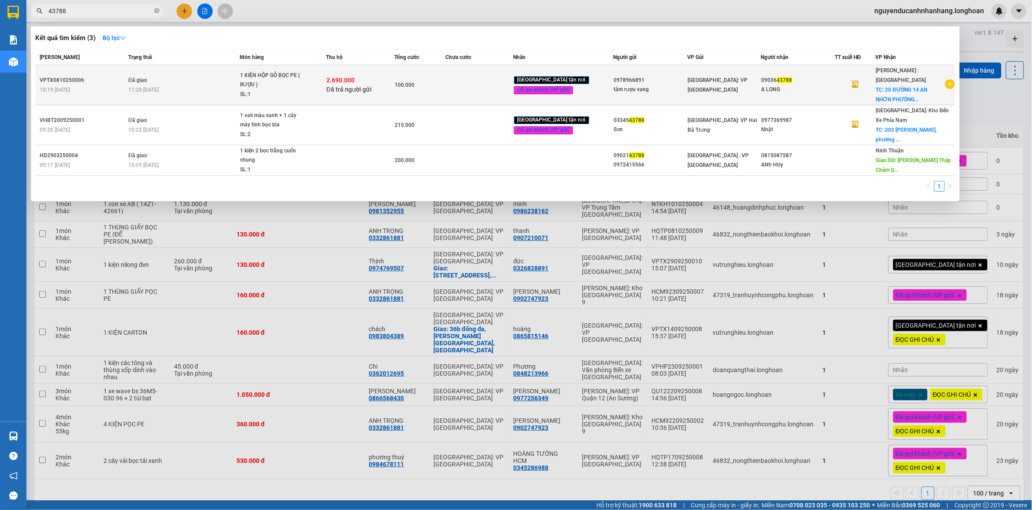
type input "43788"
click at [226, 79] on td "Đã giao 11:20 [DATE]" at bounding box center [183, 85] width 114 height 40
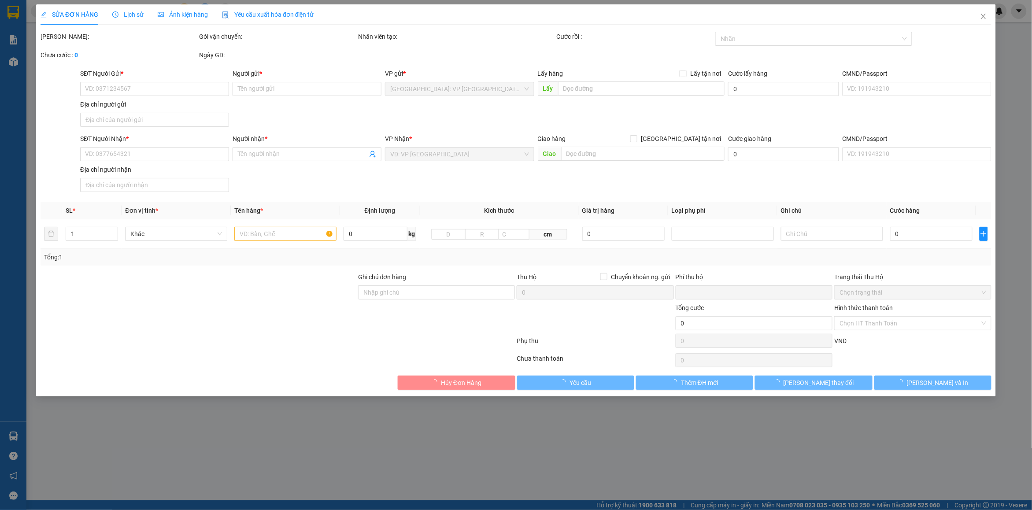
click at [129, 17] on span "Lịch sử" at bounding box center [127, 14] width 31 height 7
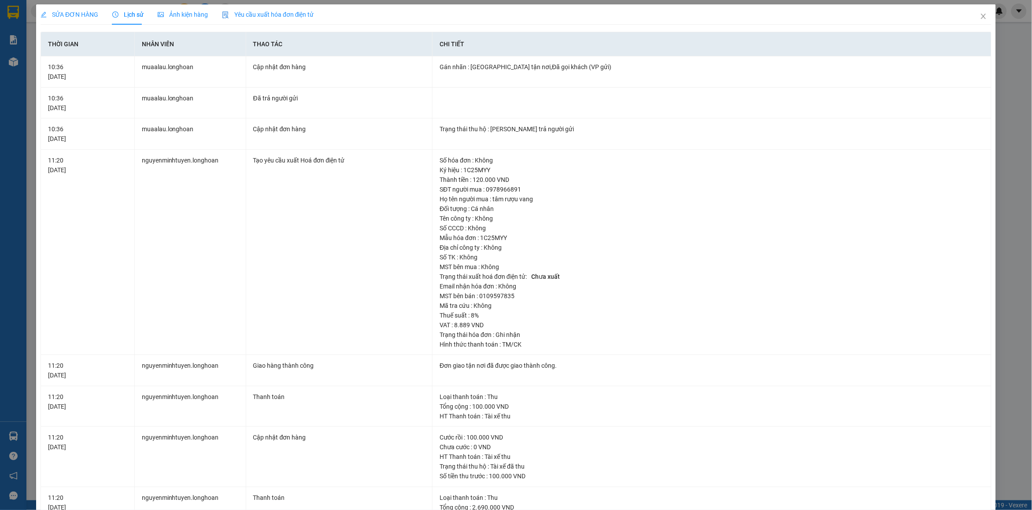
click at [69, 18] on span "SỬA ĐƠN HÀNG" at bounding box center [70, 14] width 58 height 7
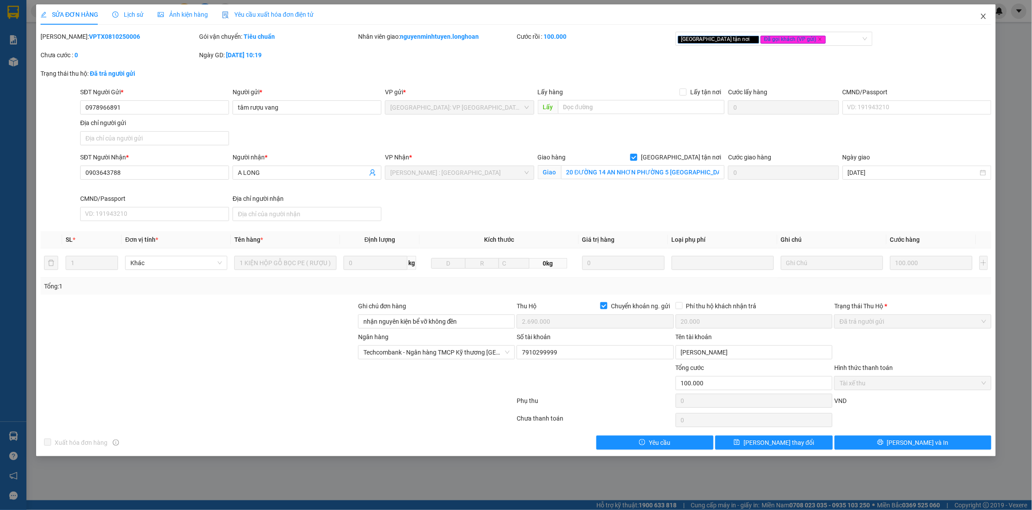
click at [981, 18] on icon "close" at bounding box center [983, 16] width 7 height 7
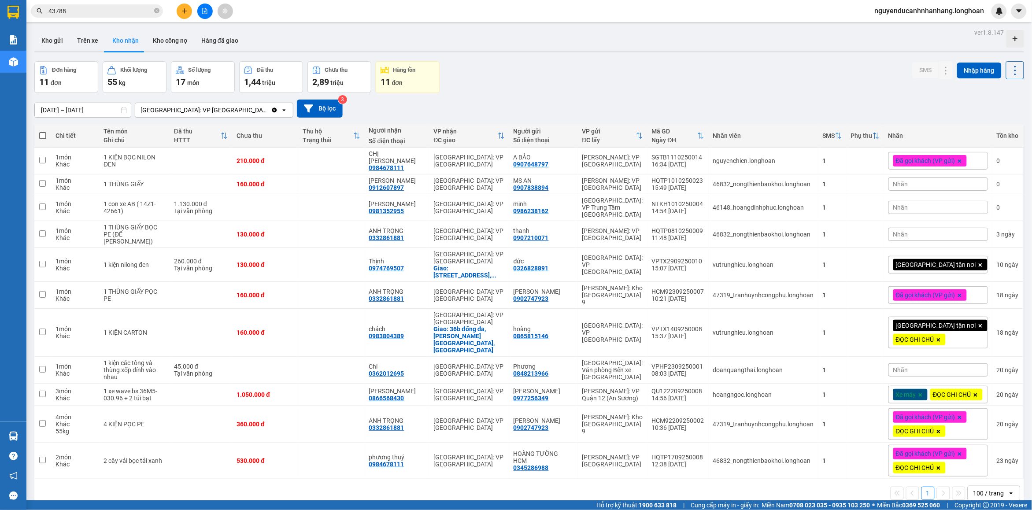
click at [97, 18] on div "Kết quả tìm kiếm ( 3 ) Bộ lọc Mã ĐH Trạng thái Món hàng Thu hộ Tổng cước Chưa c…" at bounding box center [86, 11] width 172 height 15
click at [96, 6] on input "43788" at bounding box center [100, 11] width 104 height 10
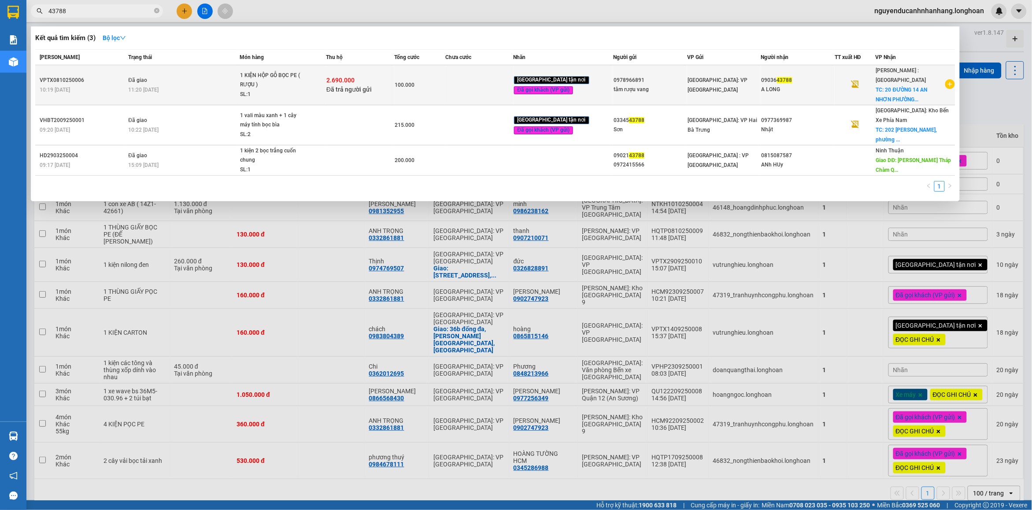
click at [104, 77] on div "VPTX0810250006" at bounding box center [83, 80] width 86 height 9
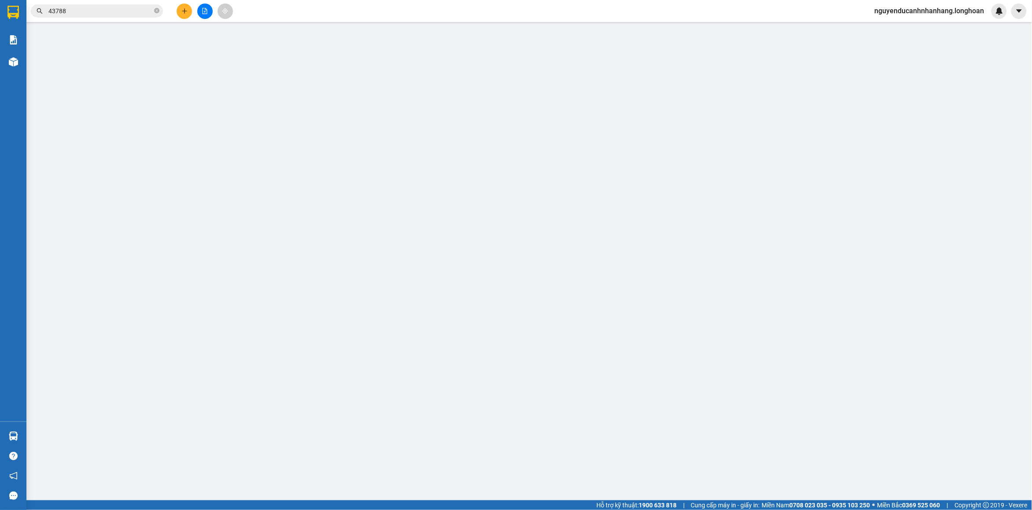
click at [118, 15] on div "SỬA ĐƠN HÀNG Lịch sử Ảnh kiện hàng Yêu cầu xuất hóa đơn điện tử Total Paid Fee …" at bounding box center [516, 255] width 1032 height 510
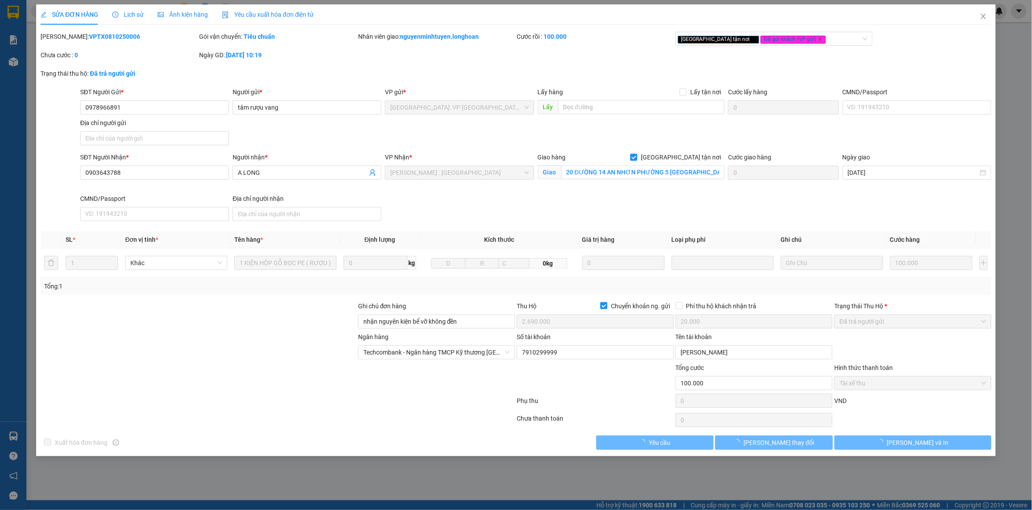
click at [122, 16] on span "Lịch sử" at bounding box center [127, 14] width 31 height 7
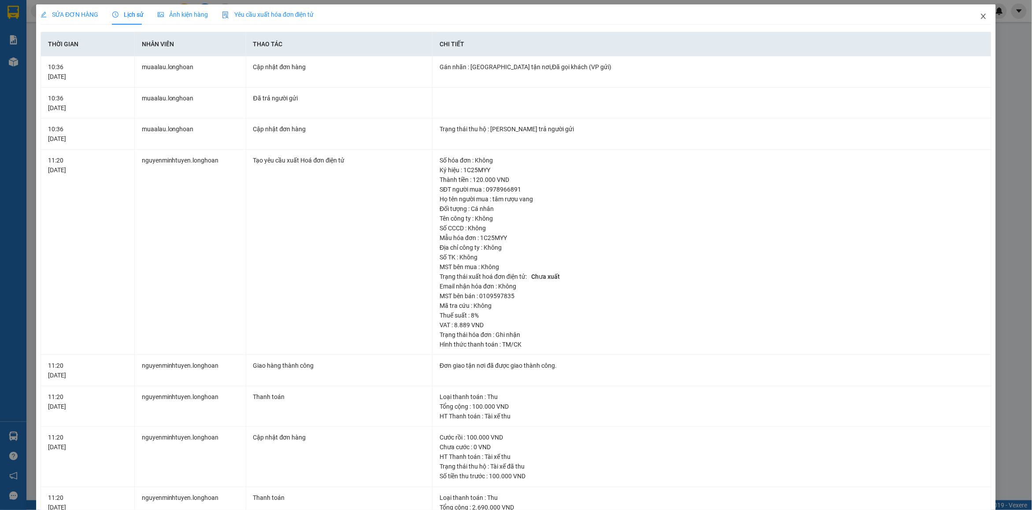
click at [980, 16] on icon "close" at bounding box center [983, 16] width 7 height 7
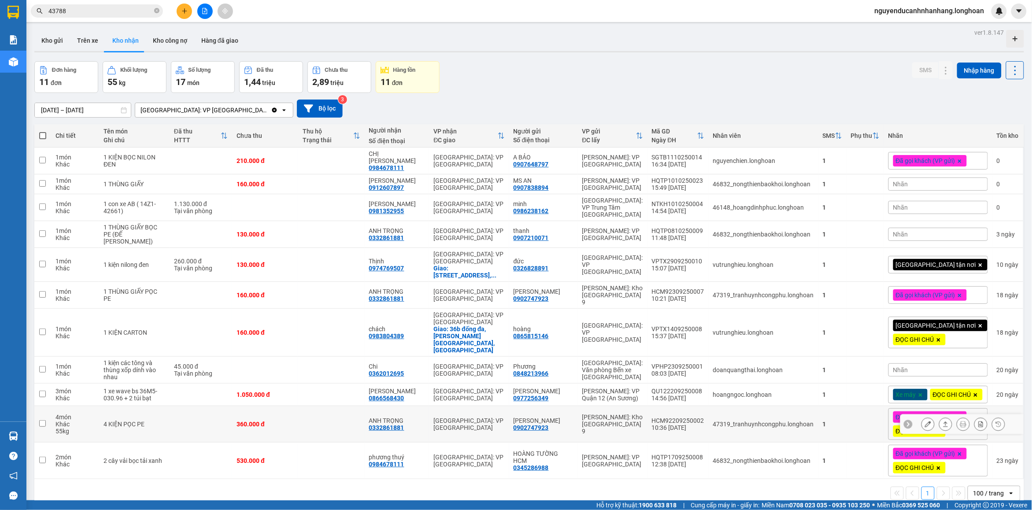
scroll to position [41, 0]
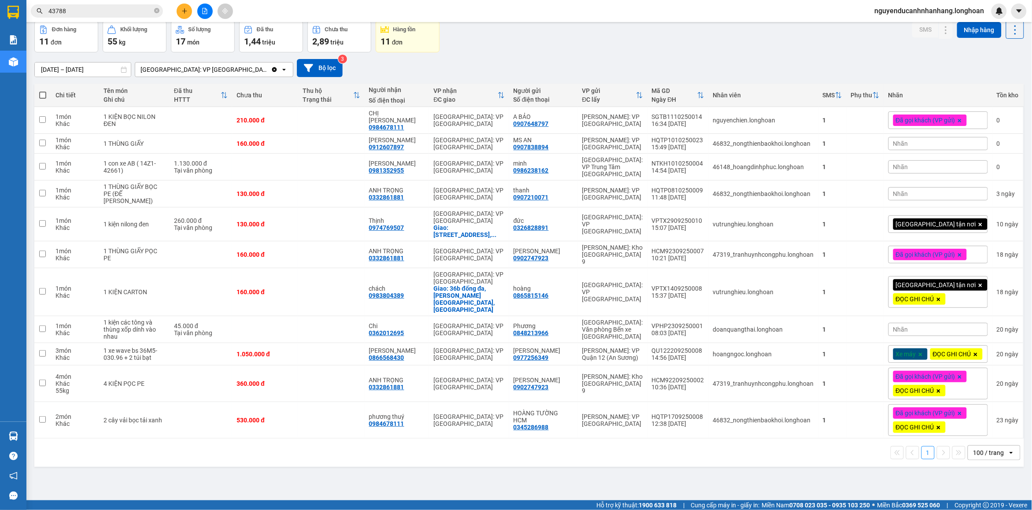
click at [997, 446] on div "100 / trang" at bounding box center [988, 453] width 40 height 14
click at [979, 427] on span "100 / trang" at bounding box center [982, 423] width 33 height 9
click at [925, 289] on icon at bounding box center [928, 292] width 6 height 6
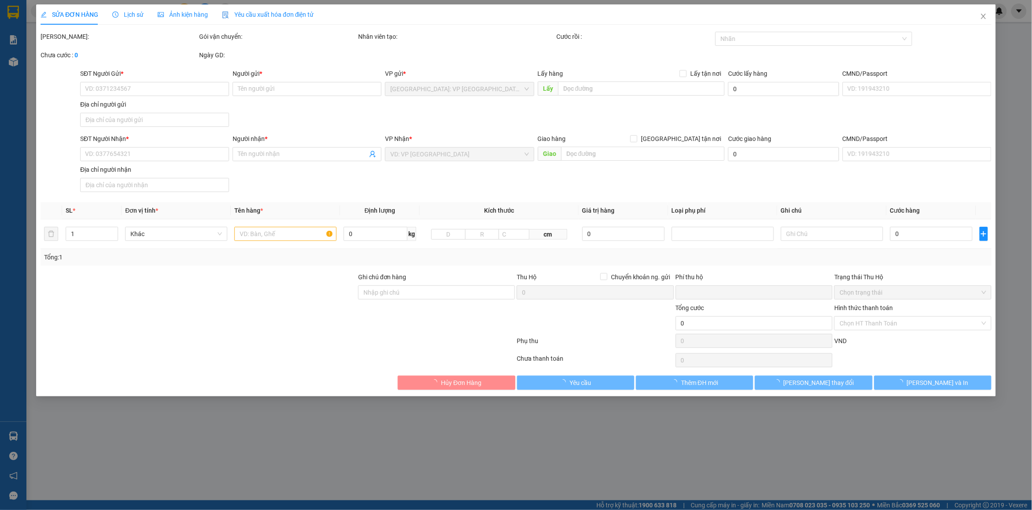
type input "0865815146"
type input "hoàng"
type input "0983804389"
type input "chách"
checkbox input "true"
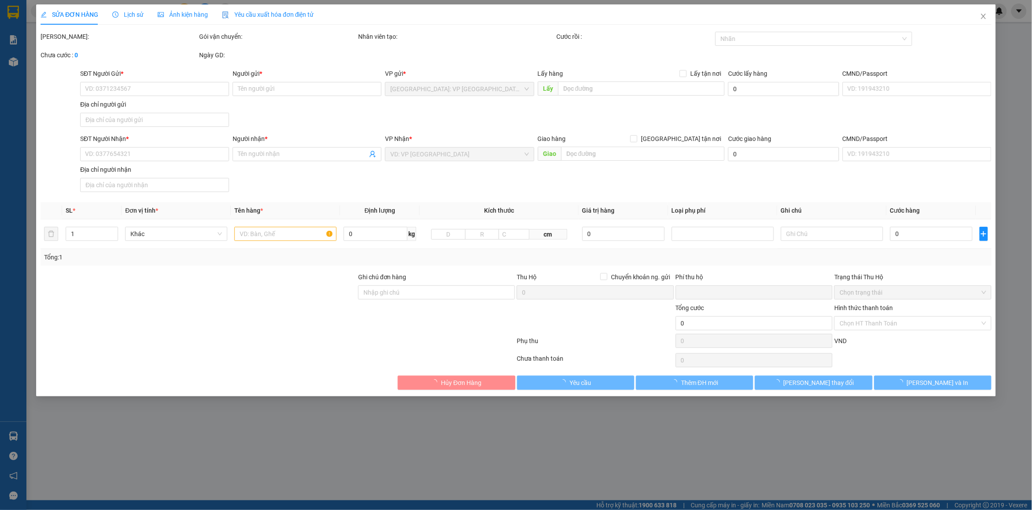
type input "36b đống đa,p hà tiên,kiên giang"
type input "hàng đang ở văn phòng khách chưa qua lấy"
type input "10.000"
type input "160.000"
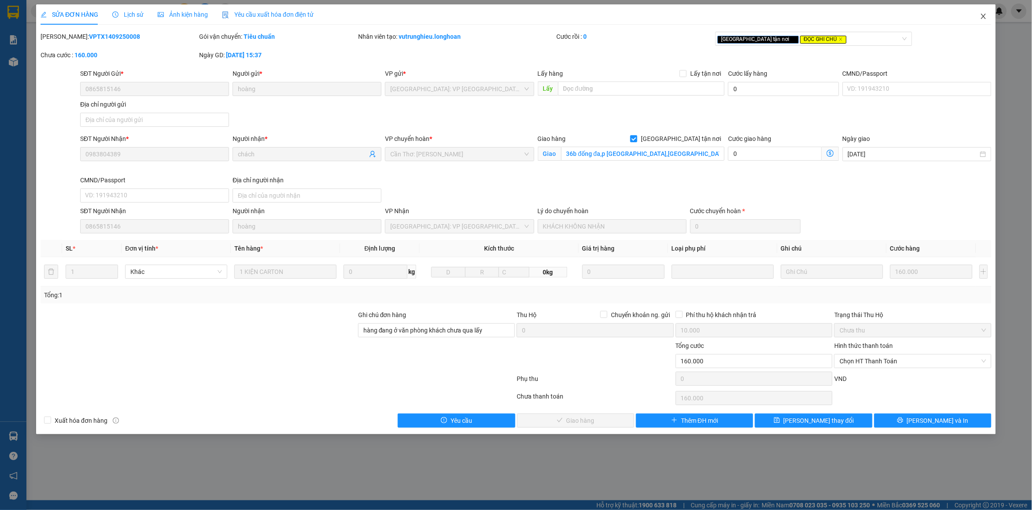
click at [983, 19] on icon "close" at bounding box center [983, 16] width 5 height 5
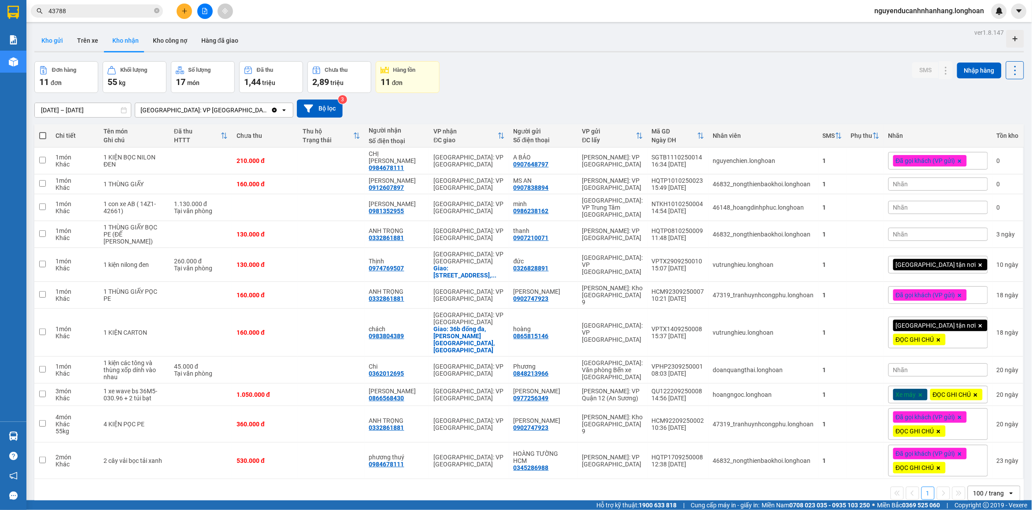
click at [62, 44] on button "Kho gửi" at bounding box center [52, 40] width 36 height 21
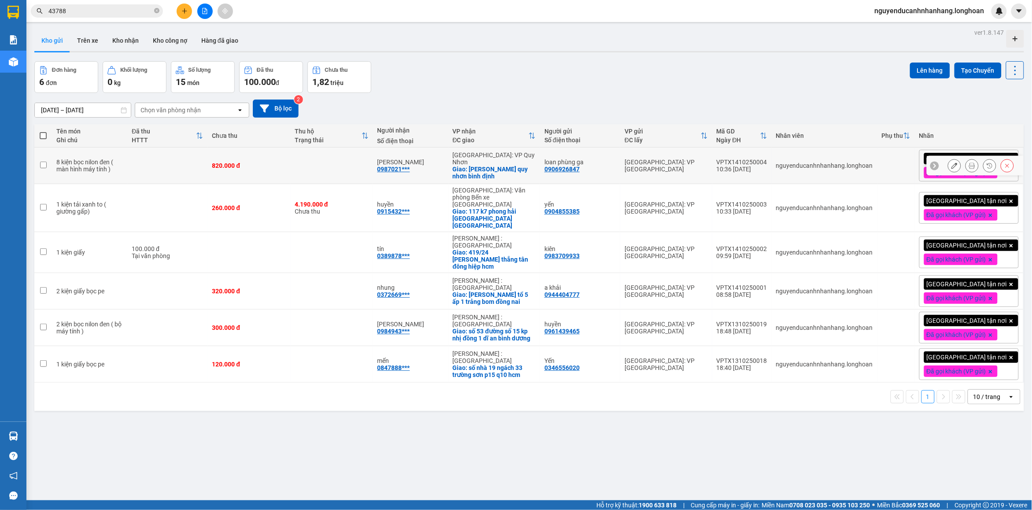
click at [760, 163] on div "VPTX1410250004" at bounding box center [742, 162] width 51 height 7
checkbox input "false"
copy div "VPTX1410250004"
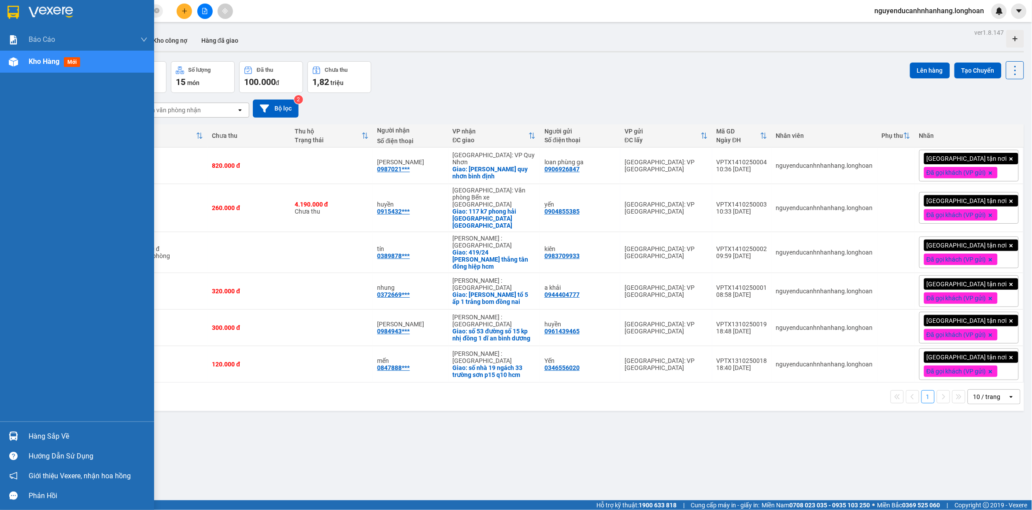
click at [6, 12] on div at bounding box center [13, 11] width 15 height 15
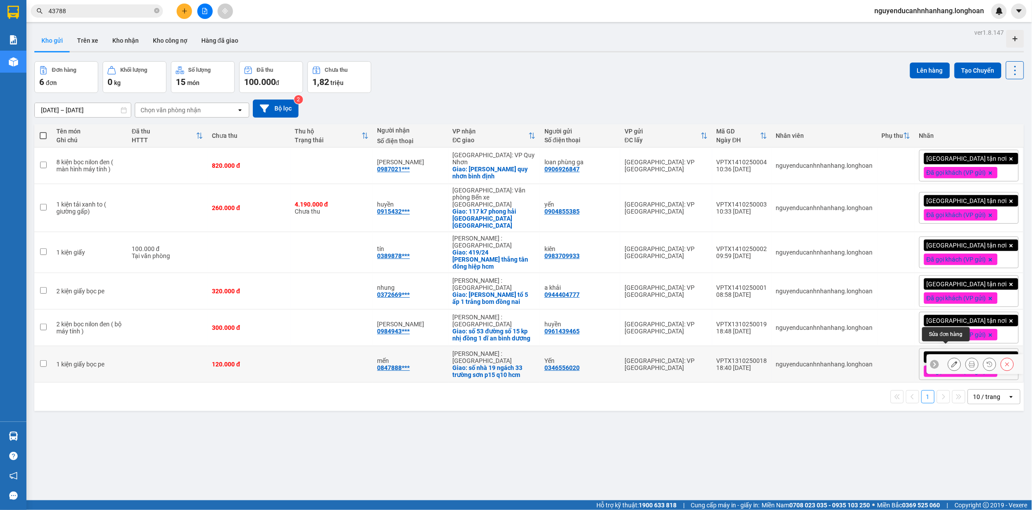
click at [952, 361] on icon at bounding box center [955, 364] width 6 height 6
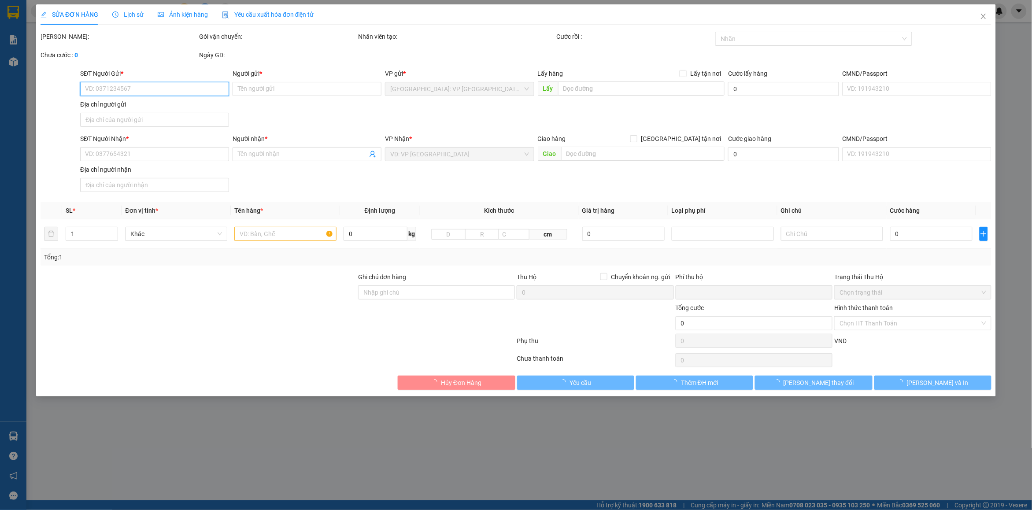
type input "0346556020"
type input "Yến"
type input "0847888728"
type input "mến"
checkbox input "true"
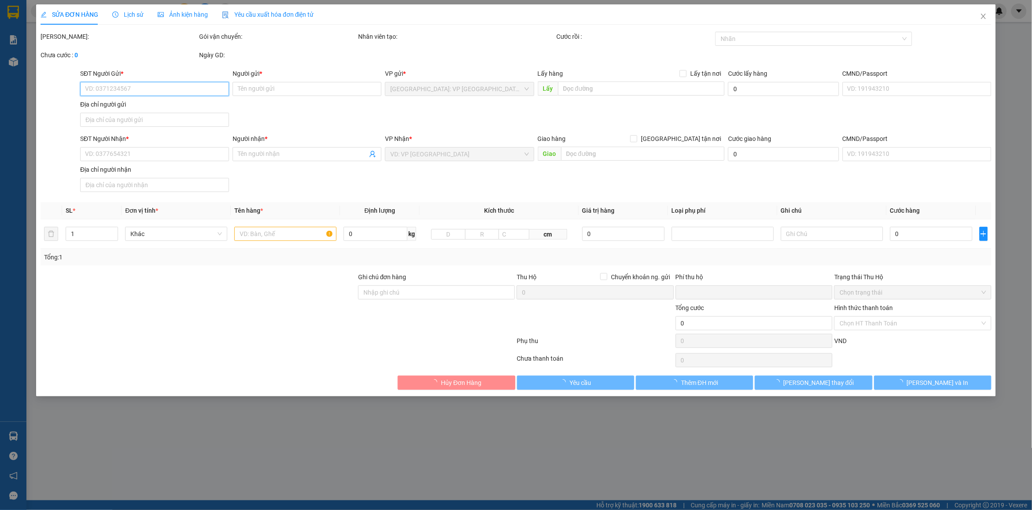
type input "số nhà 19 ngách 33 trường sơn p15 q10 hcm"
type input "nhận nguyên kiện bể vỡ không đền"
type input "0"
type input "120.000"
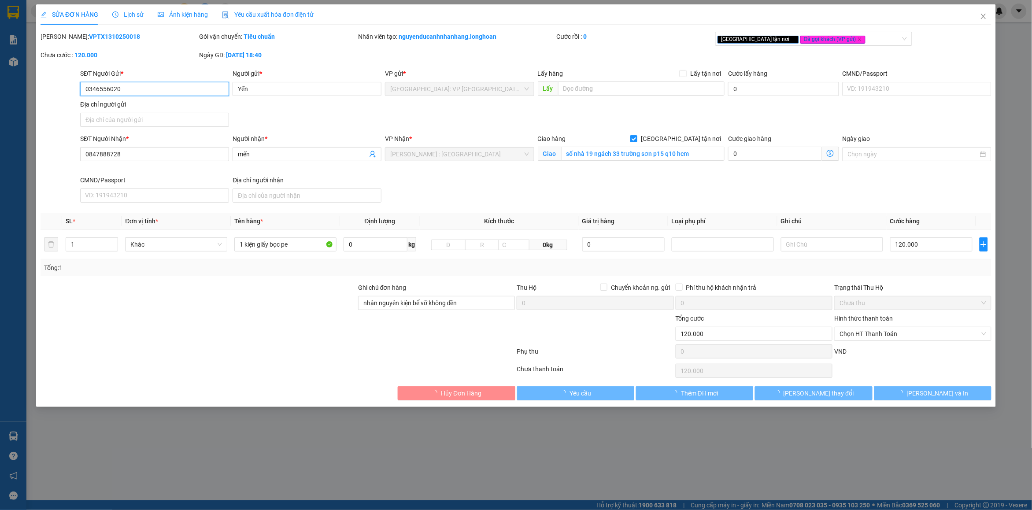
click at [901, 335] on span "Chọn HT Thanh Toán" at bounding box center [913, 333] width 146 height 13
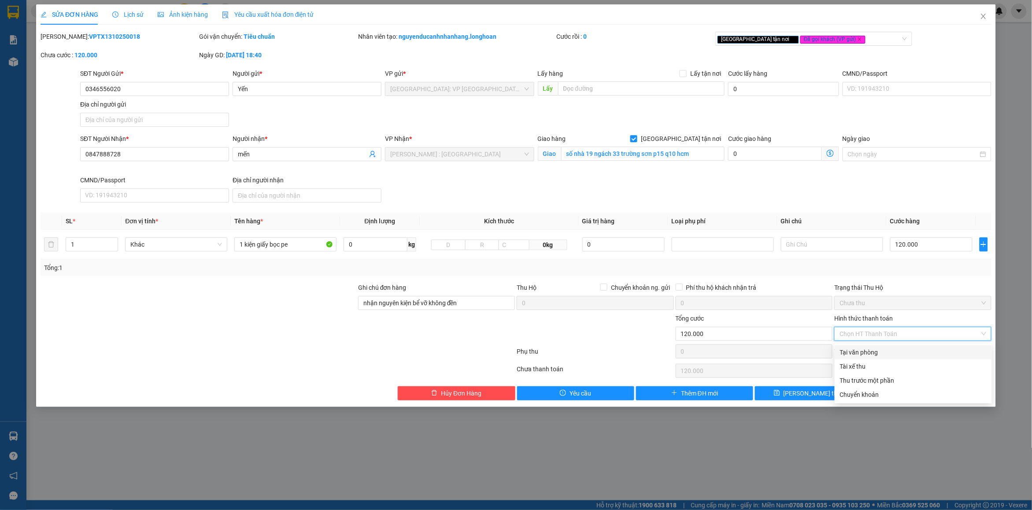
click at [858, 352] on div "Tại văn phòng" at bounding box center [913, 353] width 147 height 10
type input "0"
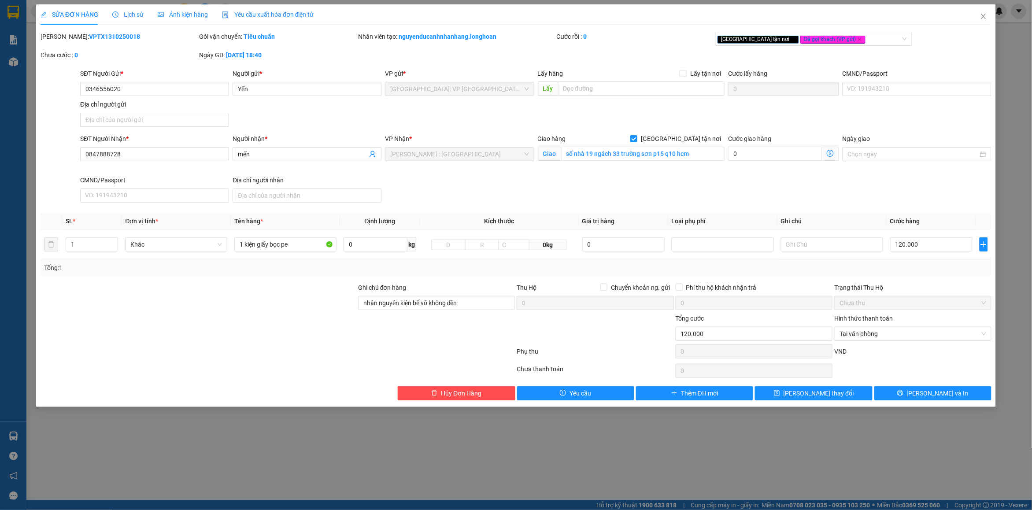
drag, startPoint x: 624, startPoint y: 352, endPoint x: 869, endPoint y: 412, distance: 252.3
click at [625, 352] on div "Phụ thu" at bounding box center [595, 354] width 159 height 15
click at [888, 395] on button "[PERSON_NAME] và In" at bounding box center [933, 393] width 117 height 14
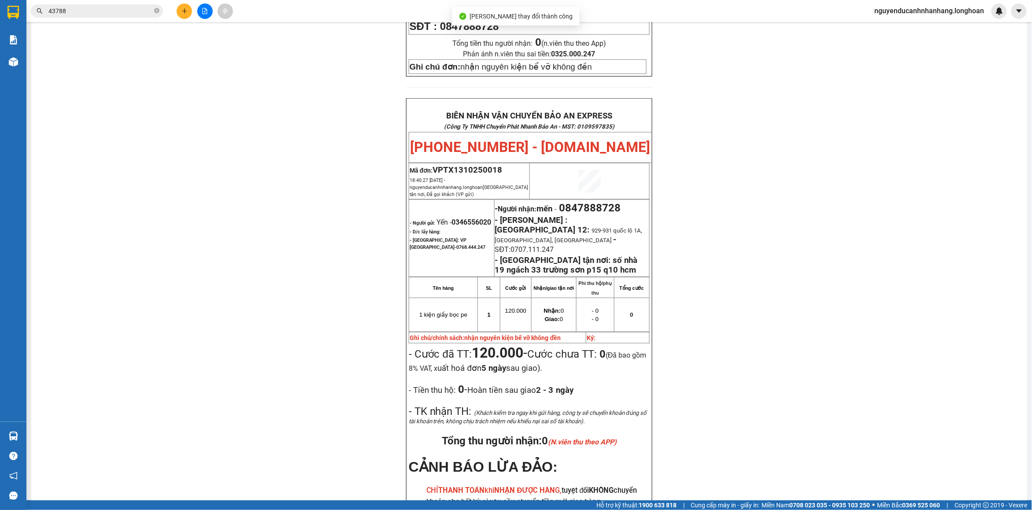
scroll to position [441, 0]
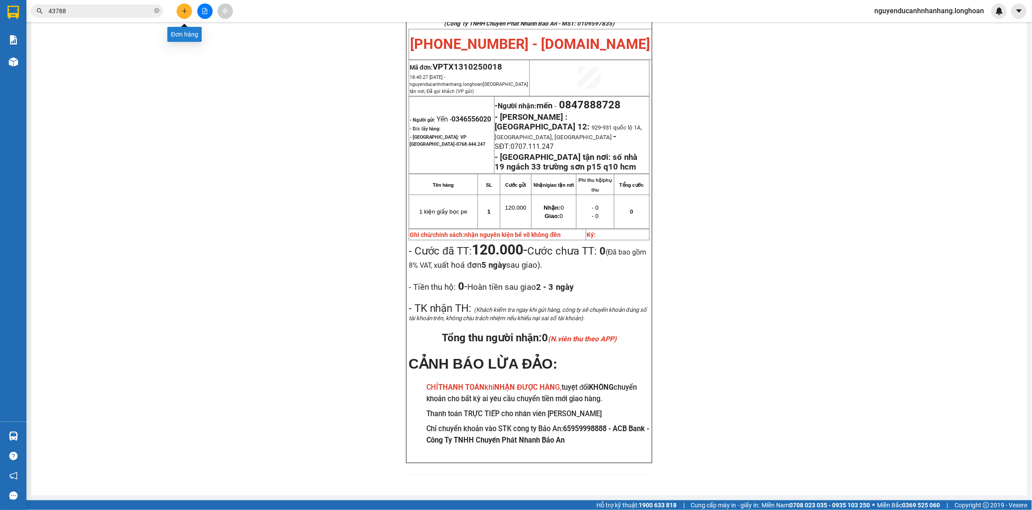
click at [188, 11] on button at bounding box center [184, 11] width 15 height 15
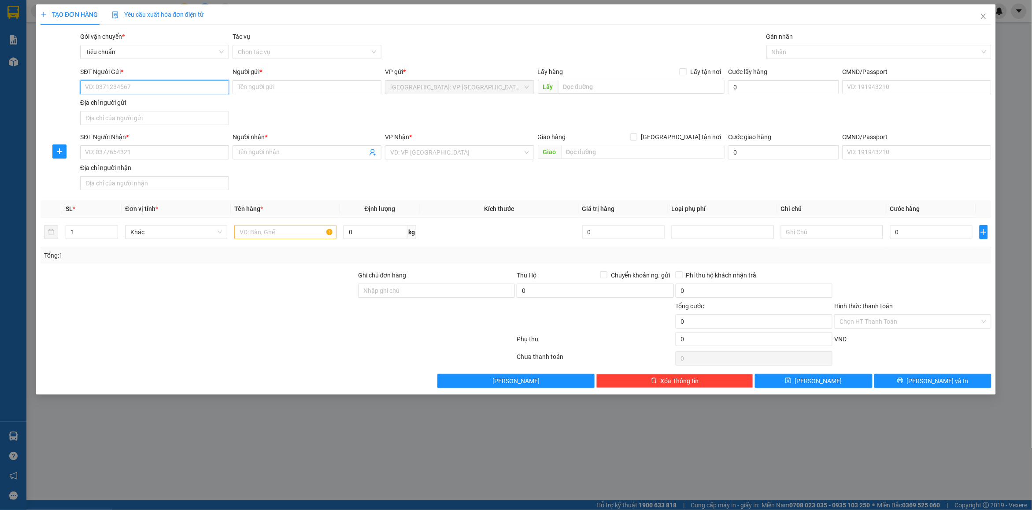
click at [141, 89] on input "SĐT Người Gửi *" at bounding box center [154, 87] width 149 height 14
type input "0986116846"
click at [261, 88] on input "Người gửi *" at bounding box center [307, 87] width 149 height 14
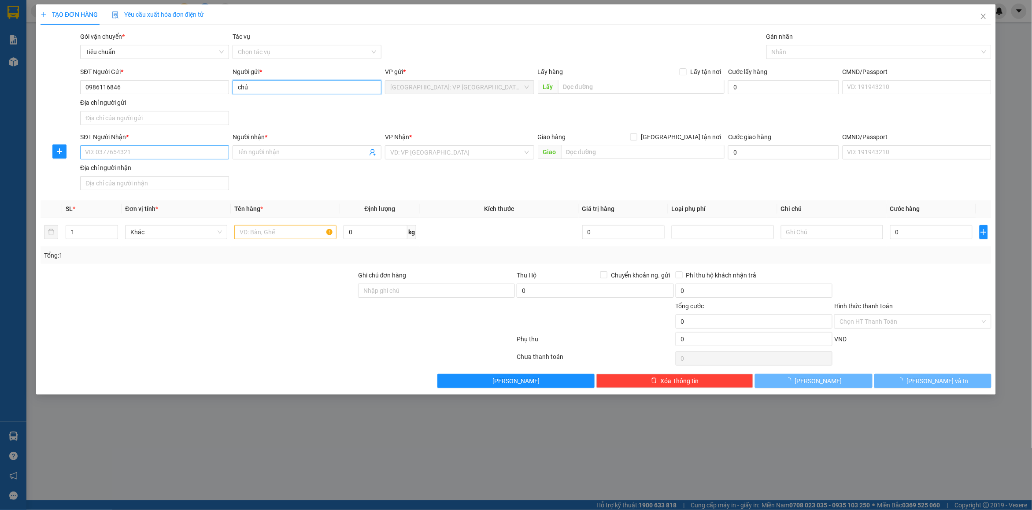
type input "chủ"
click at [145, 153] on input "SĐT Người Nhận *" at bounding box center [154, 152] width 149 height 14
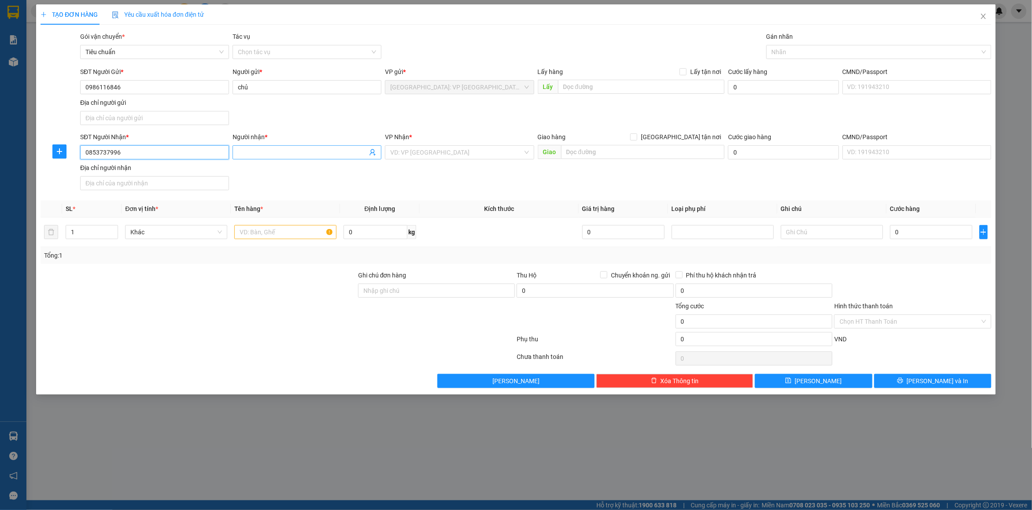
type input "0853737996"
click at [289, 149] on input "Người nhận *" at bounding box center [303, 153] width 130 height 10
type input "công tiến"
click at [457, 193] on div "SĐT Người Nhận * 0853737996 Người nhận * công tiến VP Nhận * VD: VP Sài Gòn Gia…" at bounding box center [535, 163] width 915 height 62
click at [586, 150] on input "text" at bounding box center [643, 152] width 164 height 14
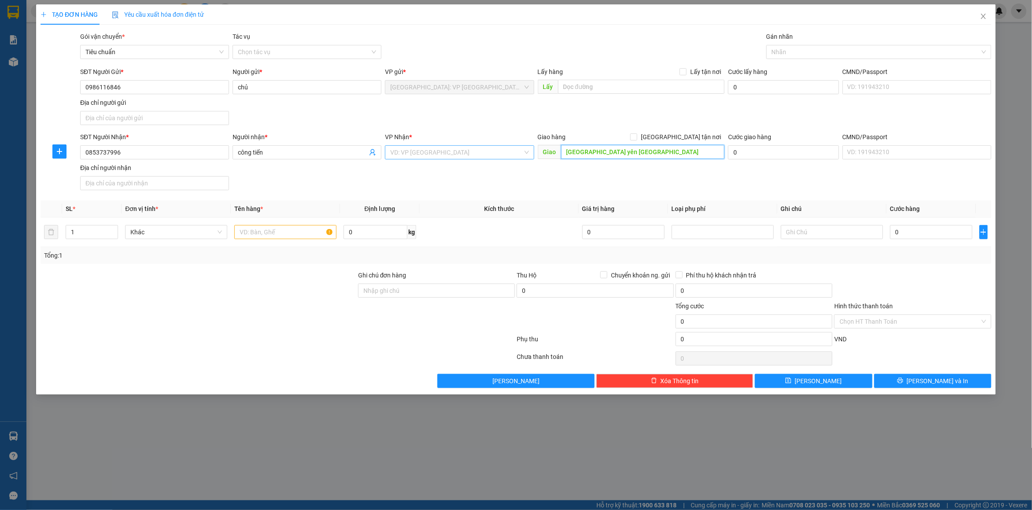
type input "tp phú yên tuy hòa"
click at [480, 150] on input "search" at bounding box center [456, 152] width 132 height 13
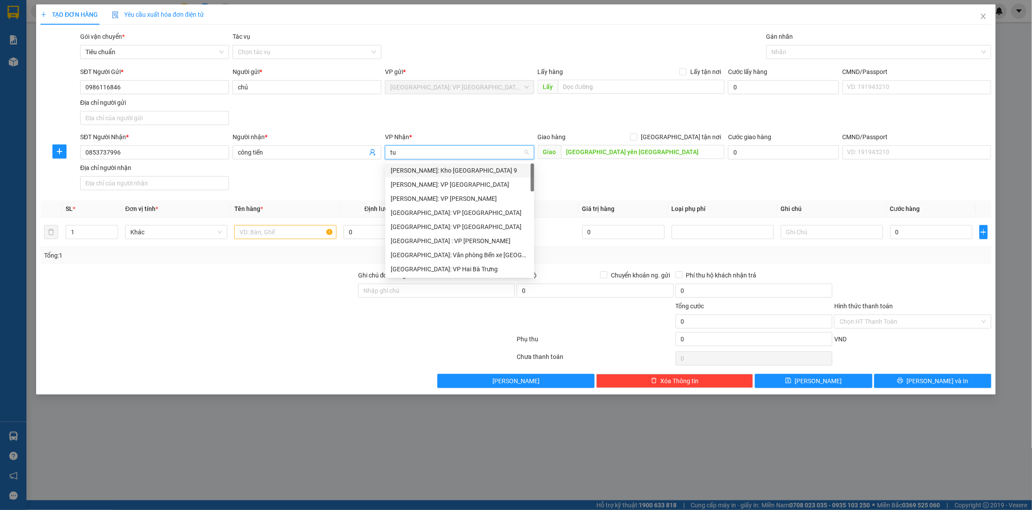
type input "tuy"
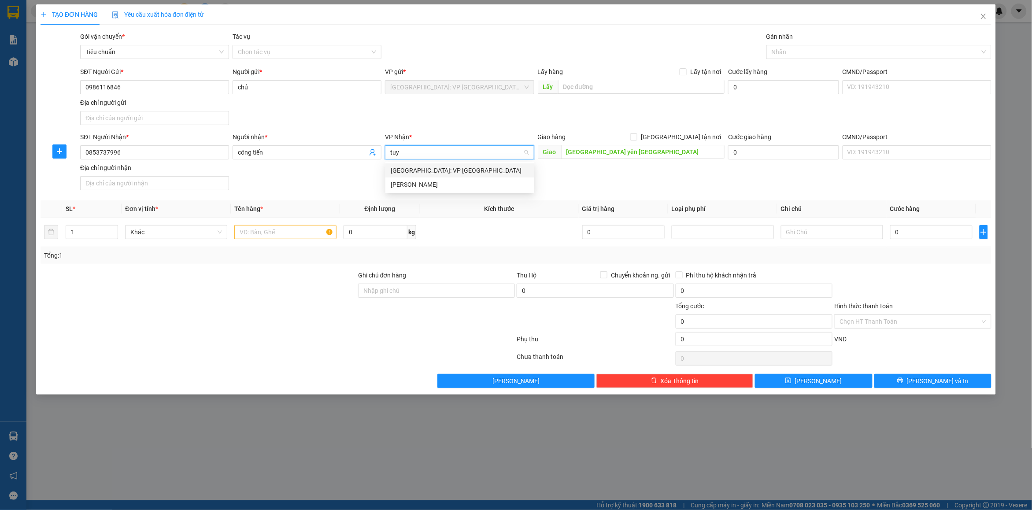
click at [454, 172] on div "[GEOGRAPHIC_DATA]: VP [GEOGRAPHIC_DATA]" at bounding box center [460, 171] width 138 height 10
click at [688, 176] on div "SĐT Người Nhận * 0853737996 Người nhận * công tiến VP Nhận * Phú Yên: VP Tuy Hò…" at bounding box center [535, 163] width 915 height 62
drag, startPoint x: 691, startPoint y: 133, endPoint x: 745, endPoint y: 122, distance: 55.6
click at [692, 133] on span "[GEOGRAPHIC_DATA] tận nơi" at bounding box center [681, 137] width 87 height 10
click at [637, 133] on input "[GEOGRAPHIC_DATA] tận nơi" at bounding box center [633, 136] width 6 height 6
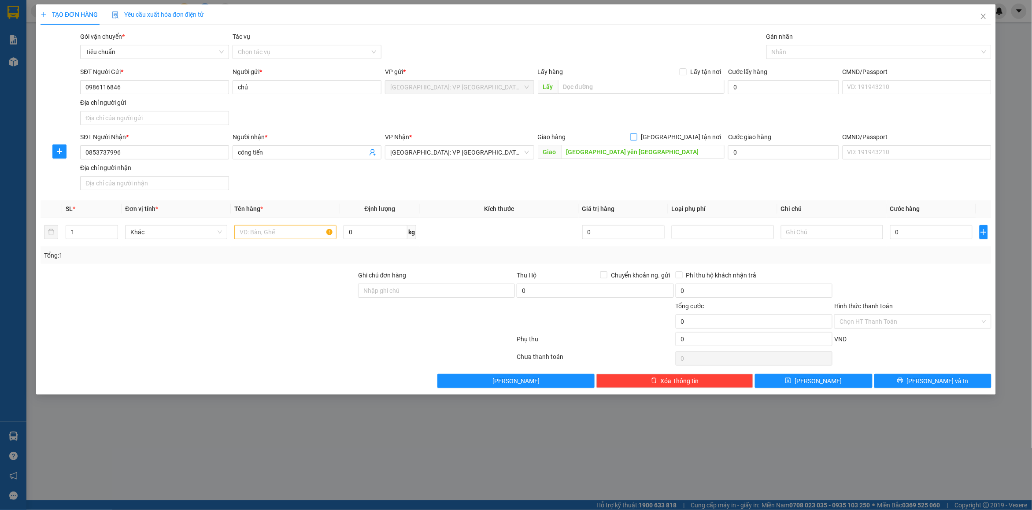
checkbox input "true"
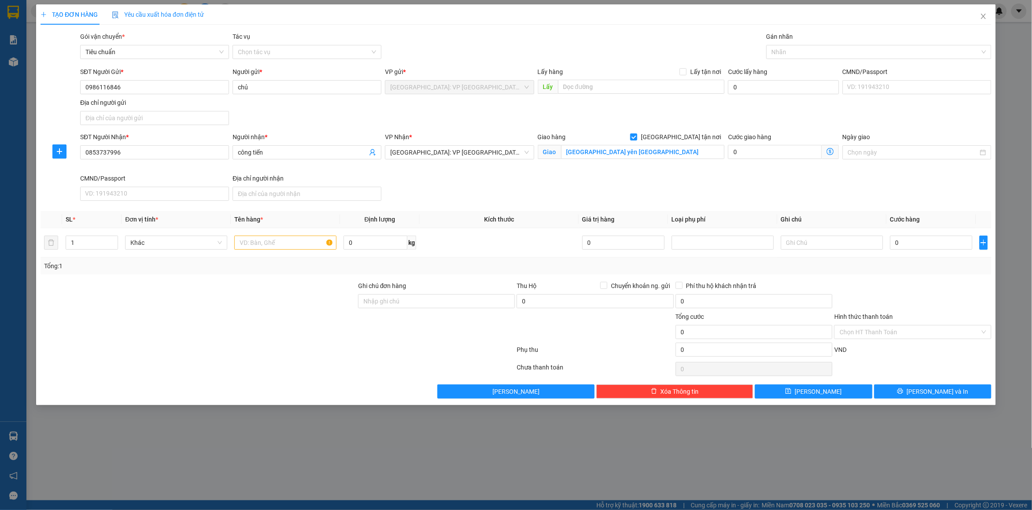
click at [746, 122] on div "SĐT Người Gửi * 0986116846 Người gửi * chủ VP gửi * Hà Nội: VP Quận Thanh Xuân …" at bounding box center [535, 98] width 915 height 62
click at [787, 51] on div at bounding box center [875, 52] width 212 height 11
type input "gt"
drag, startPoint x: 796, startPoint y: 65, endPoint x: 838, endPoint y: 50, distance: 44.6
click at [796, 65] on div "[GEOGRAPHIC_DATA] tận nơi" at bounding box center [879, 70] width 215 height 10
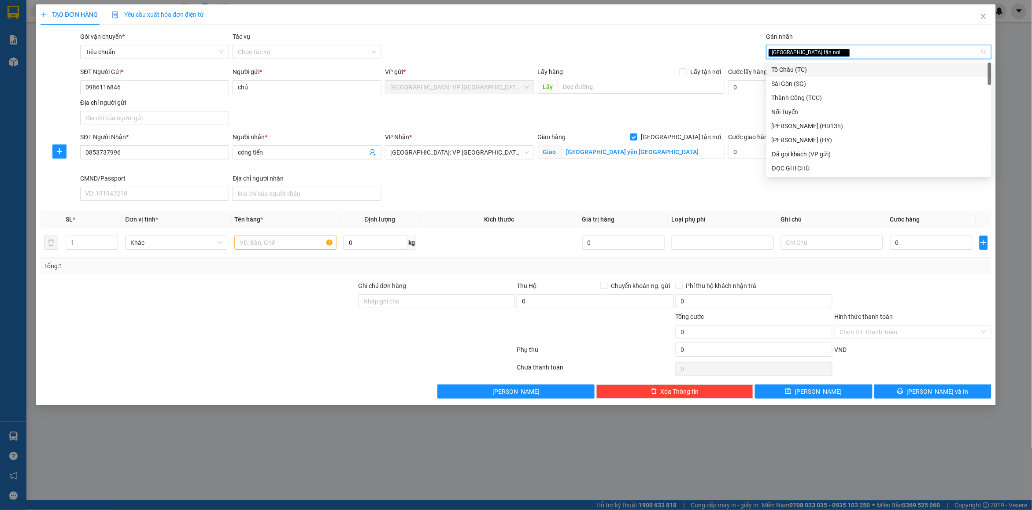
click at [838, 50] on div "[GEOGRAPHIC_DATA] tận nơi" at bounding box center [875, 52] width 212 height 11
type input "d"
type input "đã"
drag, startPoint x: 822, startPoint y: 63, endPoint x: 611, endPoint y: 50, distance: 211.0
click at [816, 63] on div "Đã gọi khách (VP gửi)" at bounding box center [879, 70] width 225 height 14
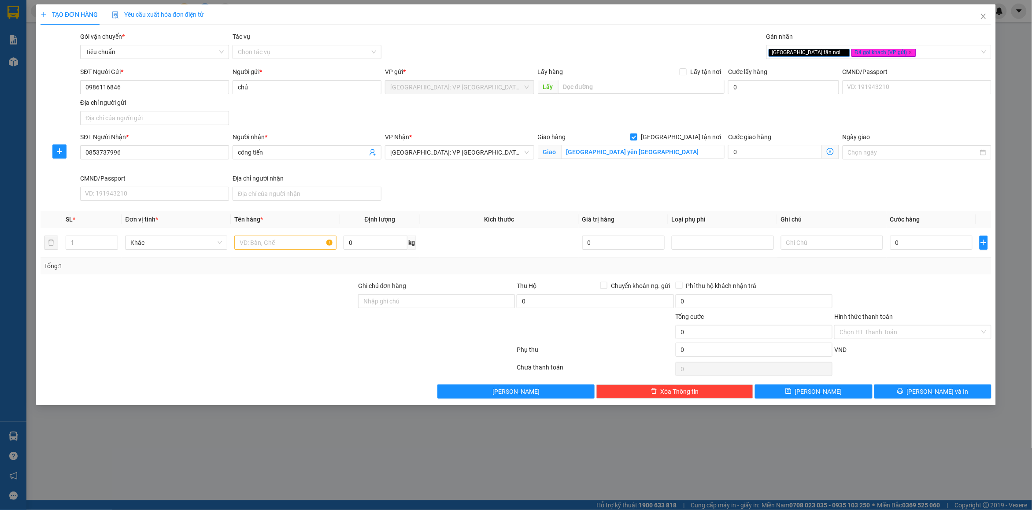
click at [611, 50] on div "Gói vận chuyển * Tiêu chuẩn Tác vụ Chọn tác vụ Gán nhãn Giao tận nơi Đã gọi k…" at bounding box center [535, 47] width 915 height 31
click at [254, 248] on input "text" at bounding box center [285, 243] width 102 height 14
type input "1 thanh nhựa bọc nilon"
drag, startPoint x: 401, startPoint y: 296, endPoint x: 410, endPoint y: 309, distance: 16.3
click at [401, 296] on input "Ghi chú đơn hàng" at bounding box center [436, 301] width 157 height 14
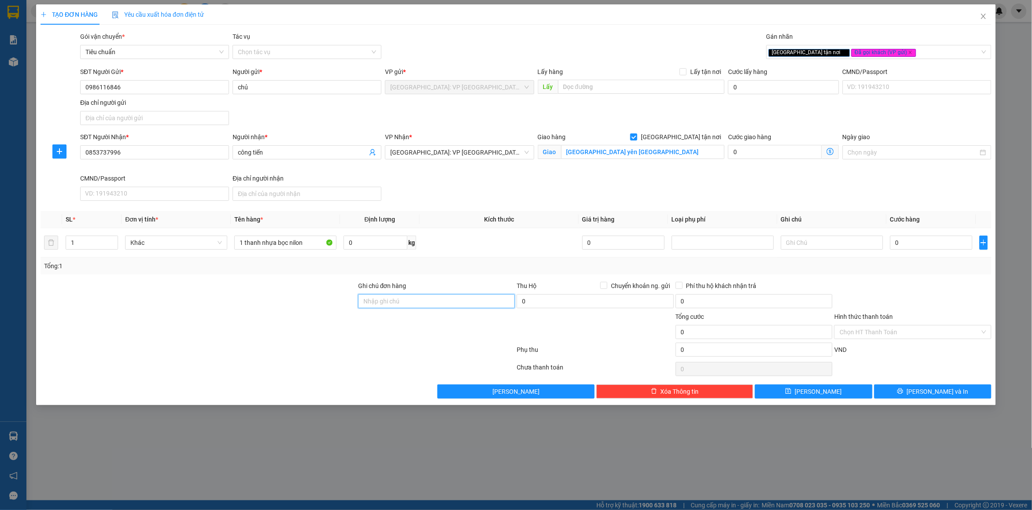
type input "nhận nguyên kiện bể vỡ không đền"
drag, startPoint x: 483, startPoint y: 274, endPoint x: 1021, endPoint y: 276, distance: 538.0
click at [486, 272] on div "Tổng: 1" at bounding box center [516, 266] width 951 height 17
click at [936, 247] on input "0" at bounding box center [931, 243] width 82 height 14
type input "1"
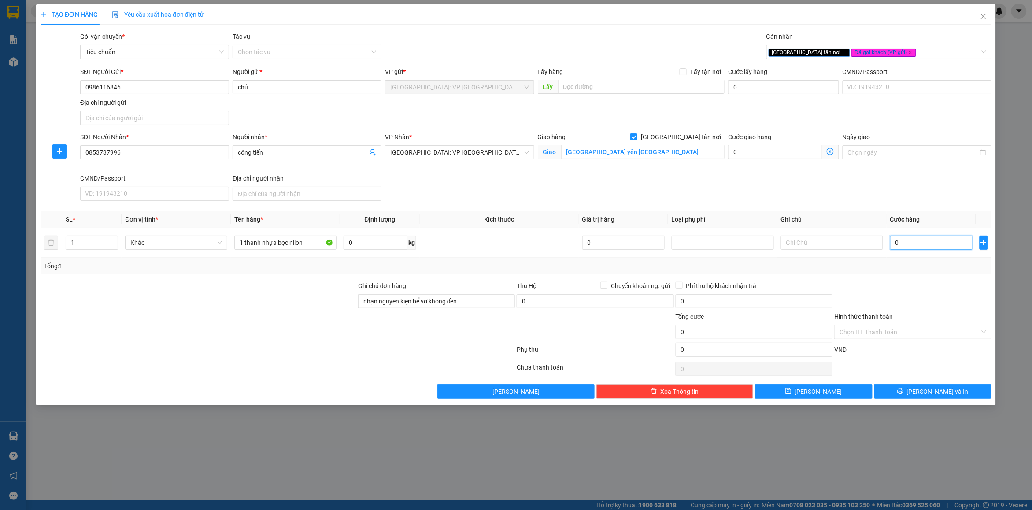
type input "1"
type input "10"
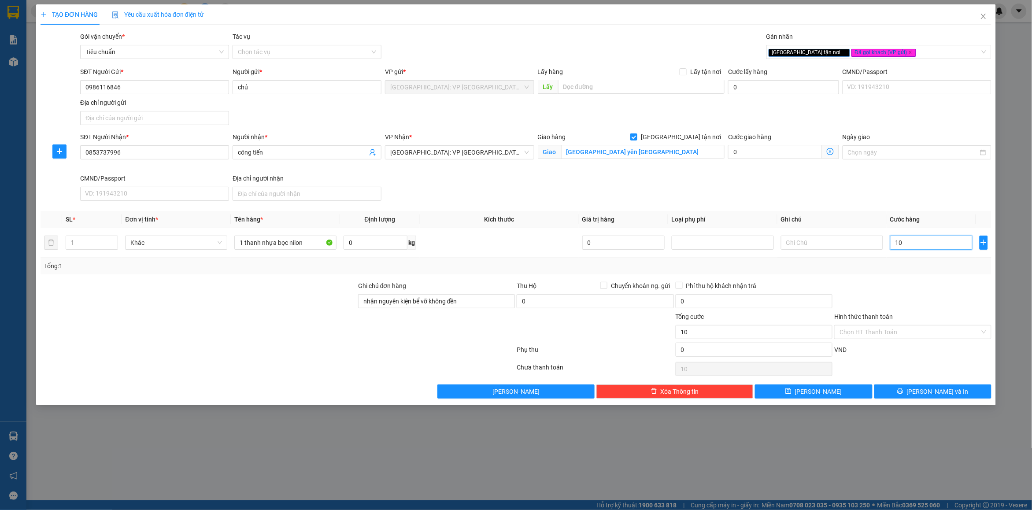
type input "100"
type input "1.000"
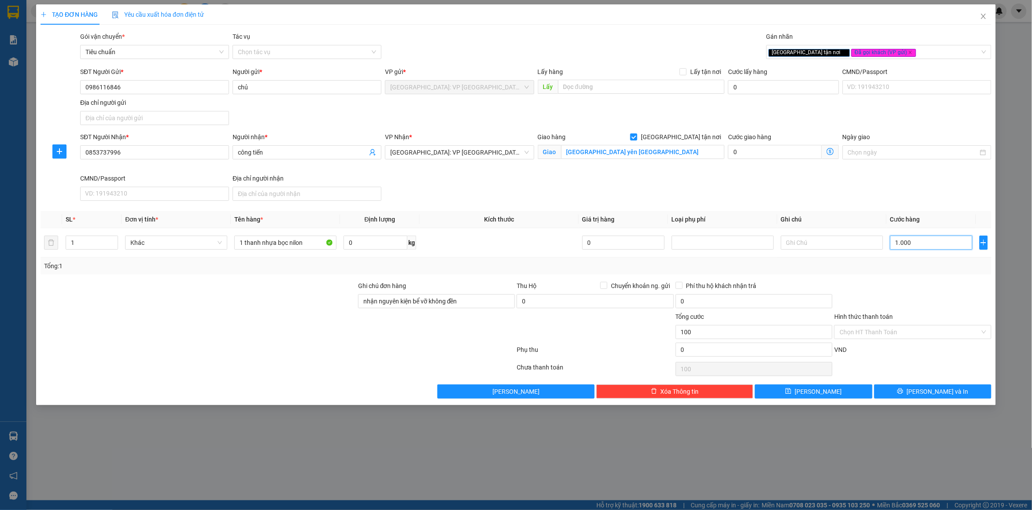
type input "1.000"
type input "10.000"
type input "100.000"
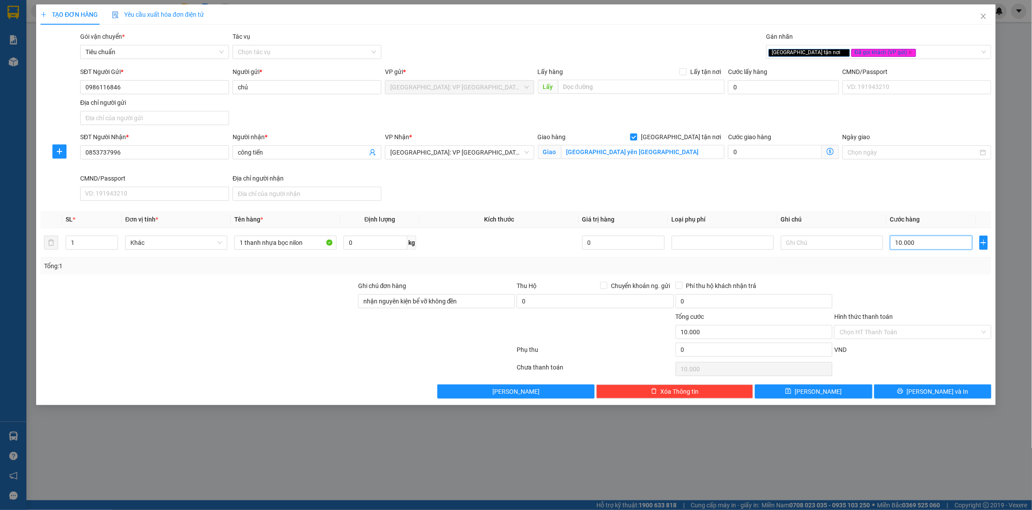
type input "100.000"
click at [653, 179] on div "SĐT Người Nhận * 0853737996 Người nhận * công tiến VP Nhận * Phú Yên: VP Tuy Hò…" at bounding box center [535, 168] width 915 height 72
click at [679, 152] on input "tp phú yên tuy hòa" at bounding box center [643, 152] width 164 height 14
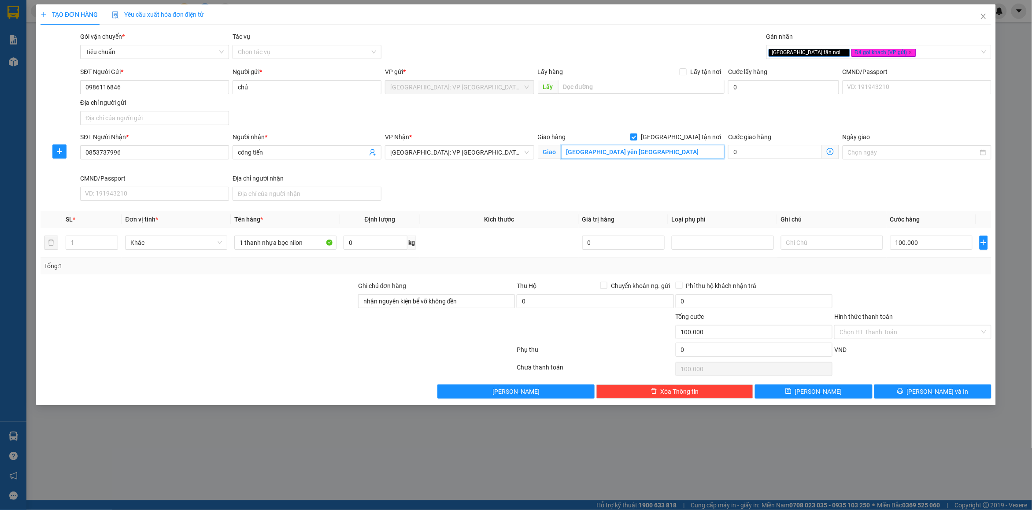
click at [679, 152] on input "tp phú yên tuy hòa" at bounding box center [643, 152] width 164 height 14
click at [692, 134] on span "[GEOGRAPHIC_DATA] tận nơi" at bounding box center [681, 137] width 87 height 10
click at [637, 134] on input "[GEOGRAPHIC_DATA] tận nơi" at bounding box center [633, 136] width 6 height 6
checkbox input "false"
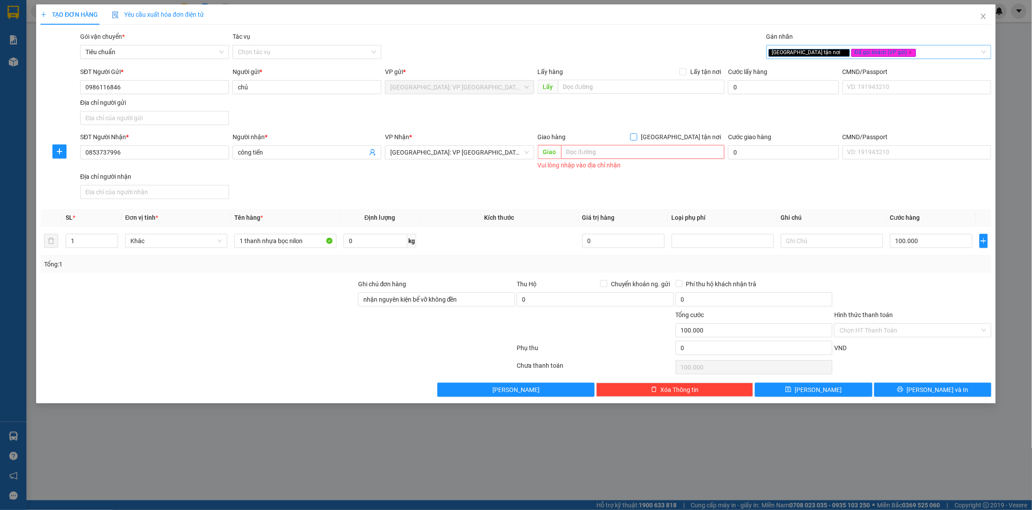
click at [842, 54] on icon "close" at bounding box center [844, 52] width 4 height 4
click at [717, 117] on div "SĐT Người Gửi * 0986116846 Người gửi * chủ VP gửi * Hà Nội: VP Quận Thanh Xuân …" at bounding box center [535, 98] width 915 height 62
click at [575, 179] on div "SĐT Người Nhận * 0853737996 Người nhận * công tiến VP Nhận * Phú Yên: VP Tuy Hò…" at bounding box center [535, 167] width 915 height 70
click at [905, 238] on input "100.000" at bounding box center [931, 241] width 82 height 14
type input "7"
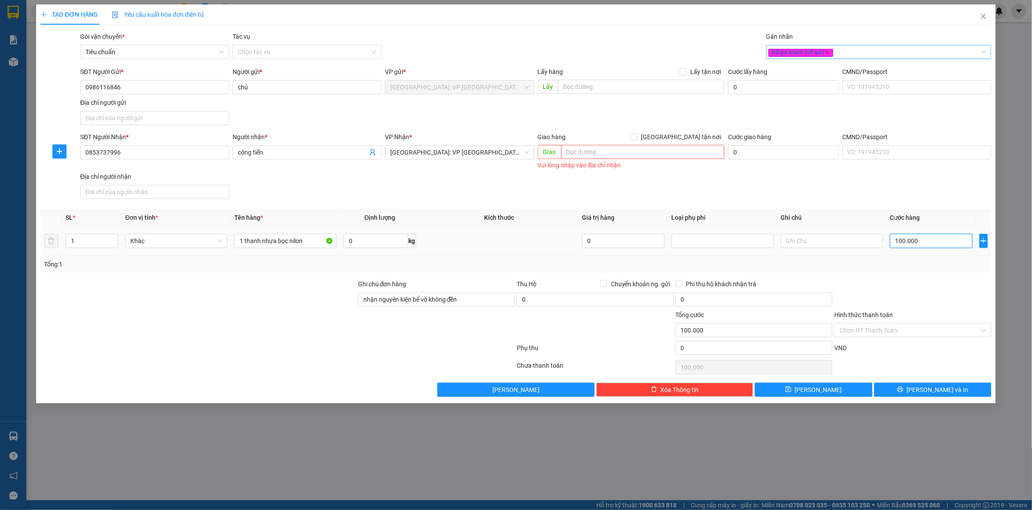
type input "7"
type input "70"
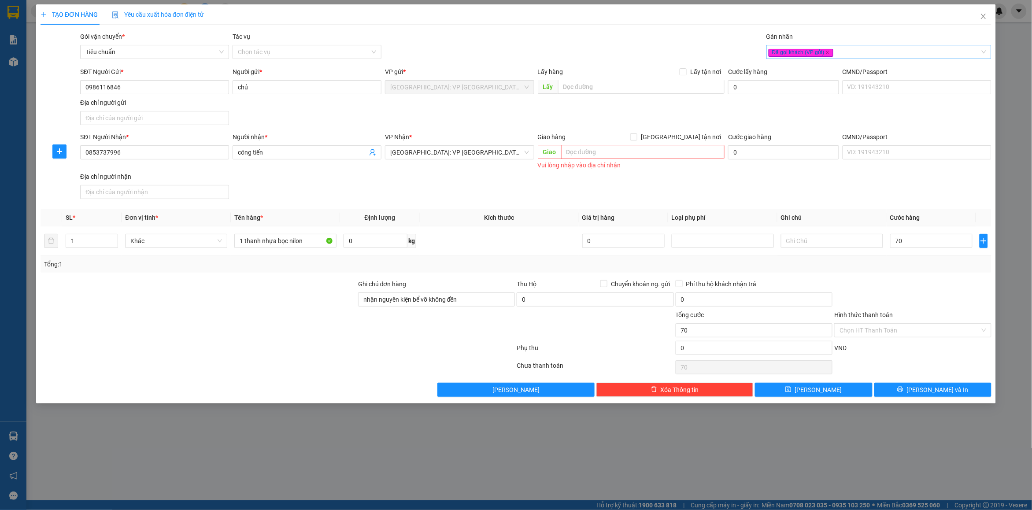
click at [908, 269] on div "Tổng: 1" at bounding box center [516, 265] width 944 height 10
type input "70.000"
click at [899, 390] on button "[PERSON_NAME] và In" at bounding box center [933, 390] width 117 height 14
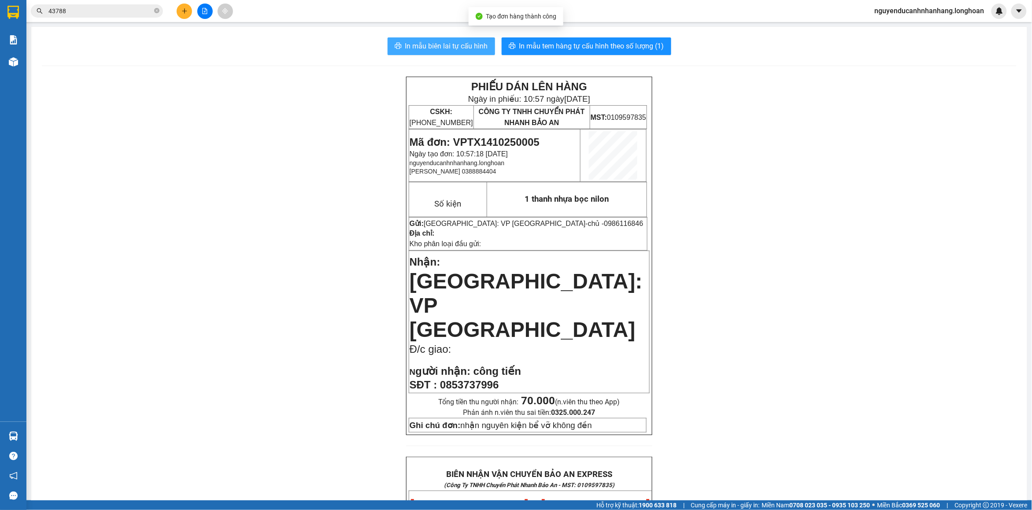
click at [464, 52] on span "In mẫu biên lai tự cấu hình" at bounding box center [446, 46] width 83 height 11
click at [615, 51] on span "In mẫu tem hàng tự cấu hình theo số lượng (1)" at bounding box center [591, 46] width 145 height 11
click at [645, 48] on span "In mẫu tem hàng tự cấu hình theo số lượng (1)" at bounding box center [591, 46] width 145 height 11
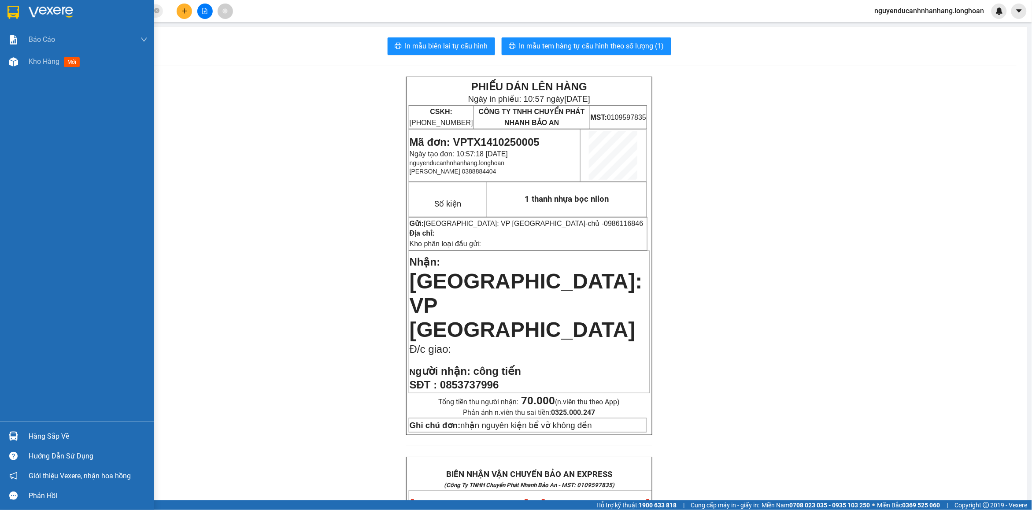
click at [15, 14] on img at bounding box center [12, 12] width 11 height 13
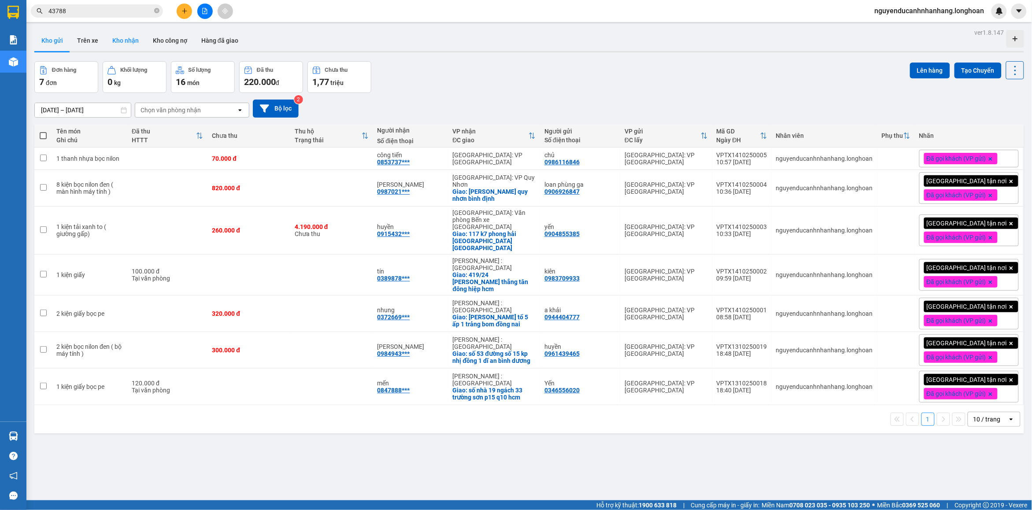
click at [133, 42] on button "Kho nhận" at bounding box center [125, 40] width 41 height 21
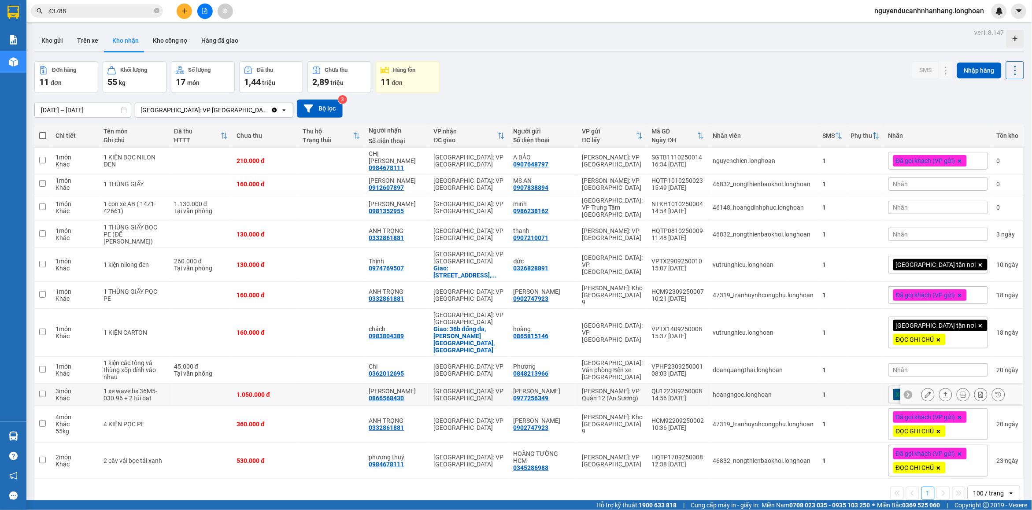
scroll to position [41, 0]
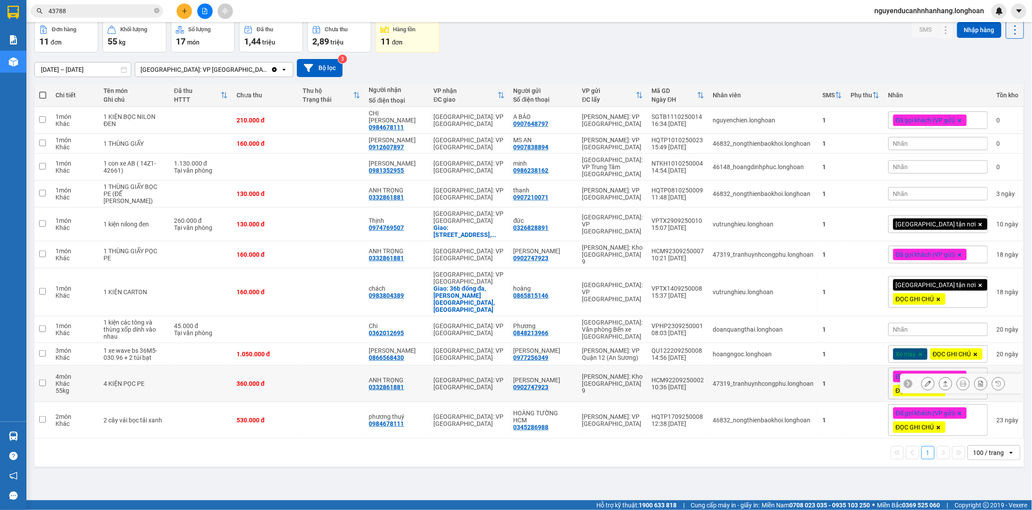
click at [925, 381] on icon at bounding box center [928, 384] width 6 height 6
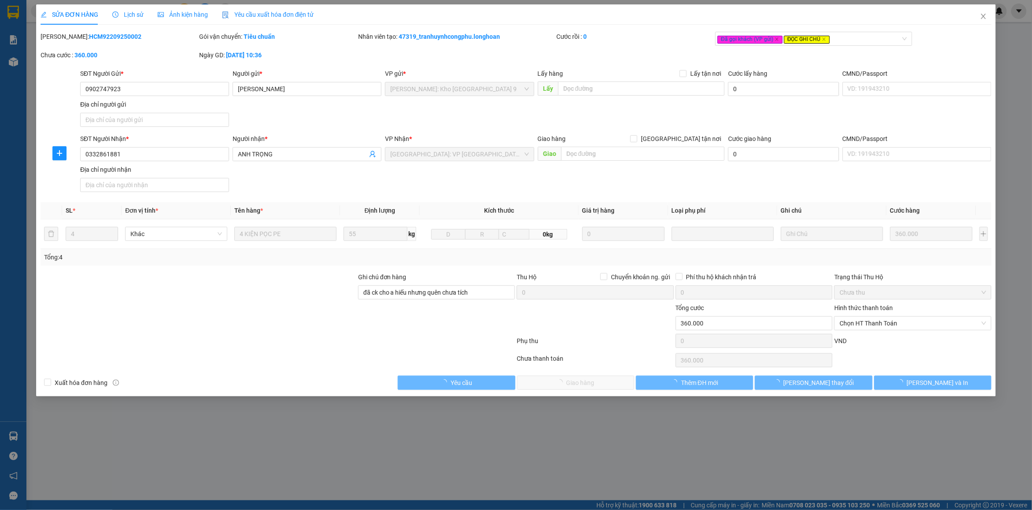
type input "0902747923"
type input "[PERSON_NAME]"
type input "0332861881"
type input "ANH TRỌNG"
type input "đã ck cho a hiếu nhưng quên chưa tích"
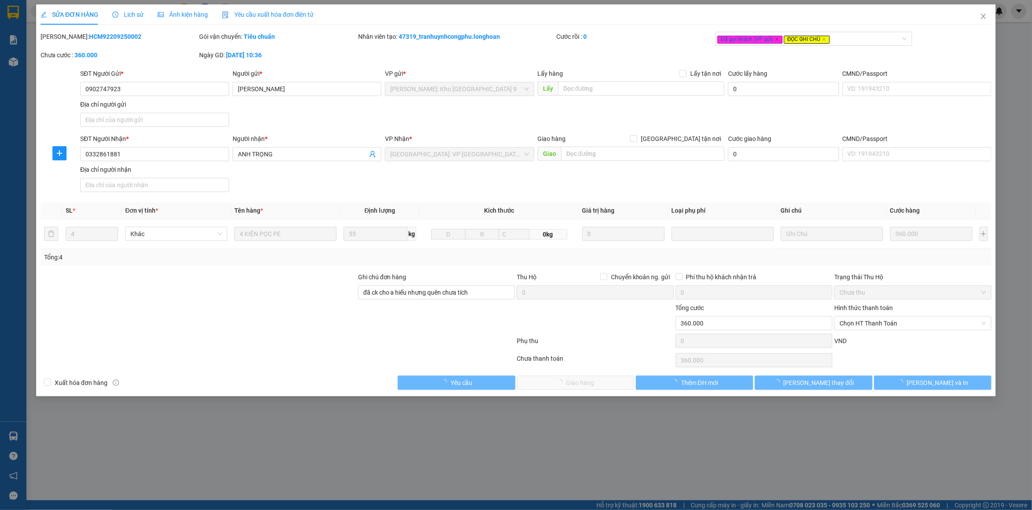
type input "0"
type input "360.000"
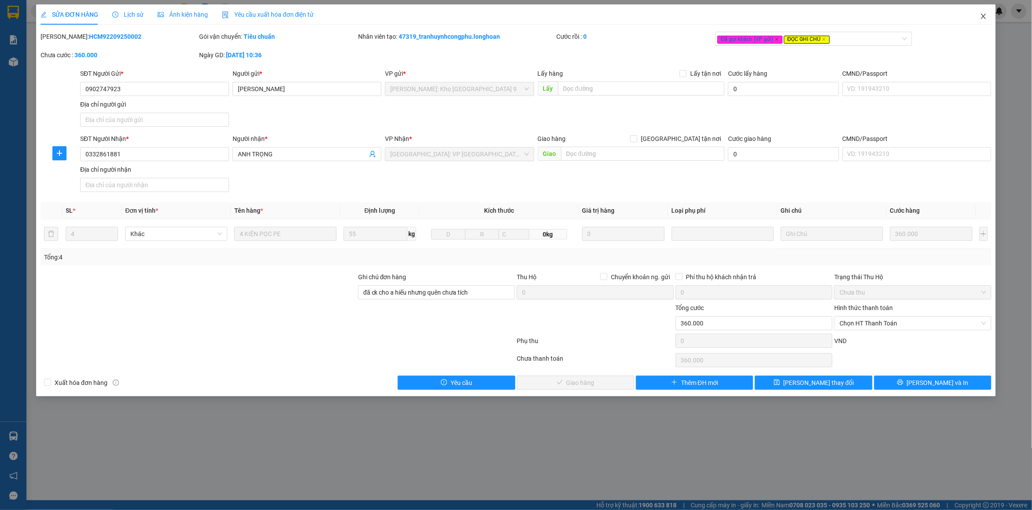
click at [985, 20] on icon "close" at bounding box center [983, 16] width 7 height 7
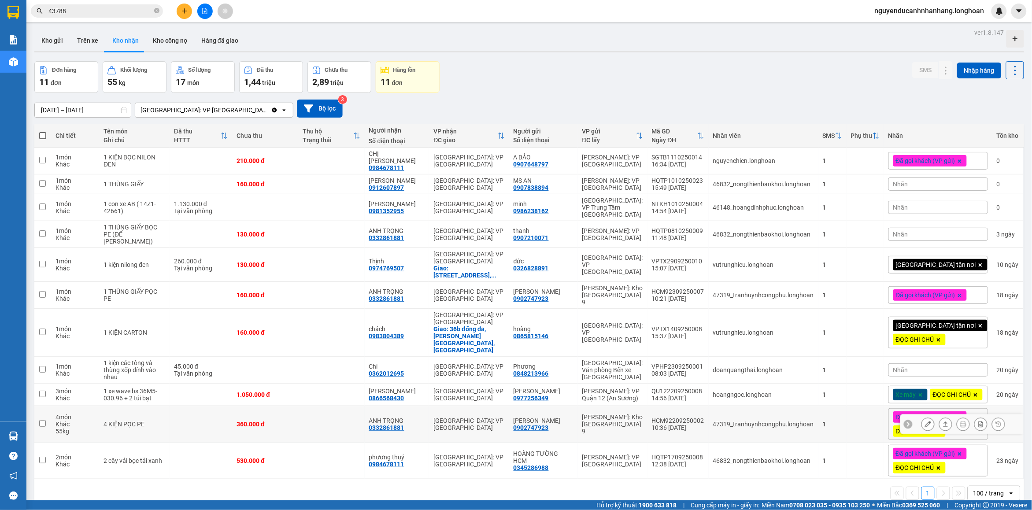
scroll to position [41, 0]
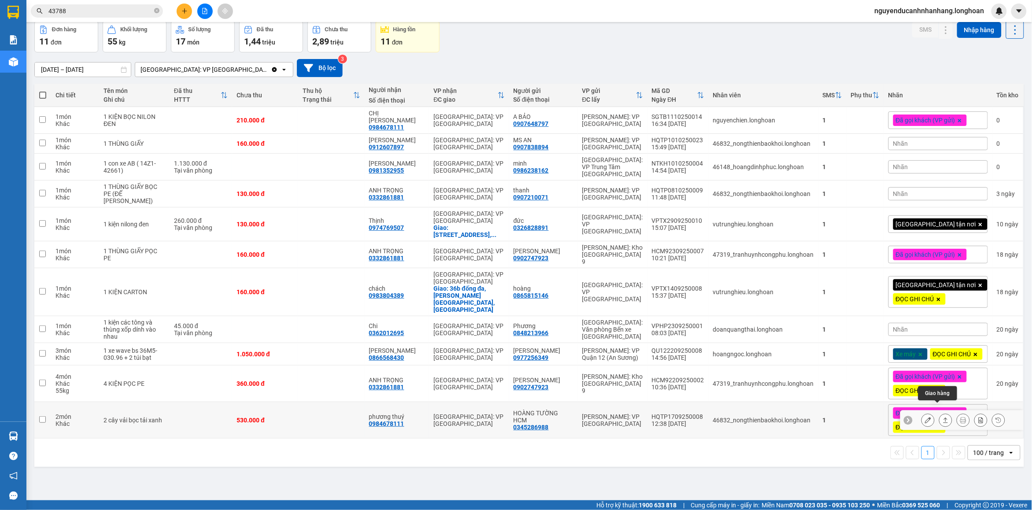
click at [940, 413] on button at bounding box center [946, 420] width 12 height 15
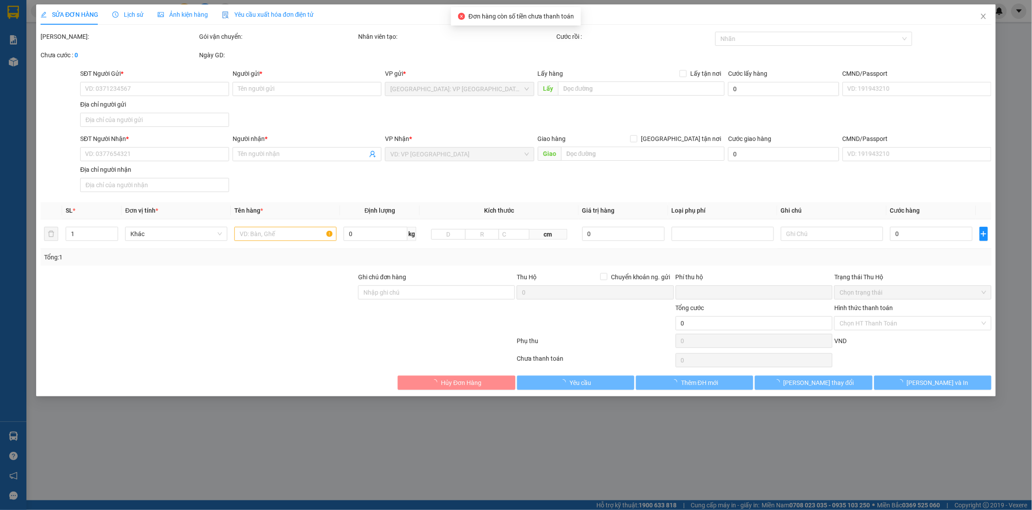
type input "0345286988"
type input "HOÀNG TƯỜNG HCM"
type input "0984678111"
type input "phương thuý"
type input "đã ck cho a hiếu nhưng quên chưa tích"
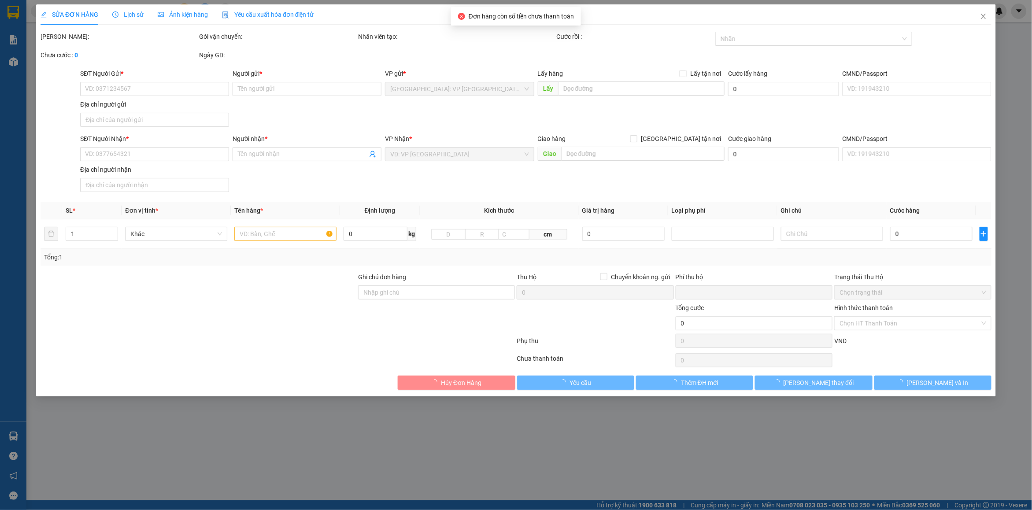
type input "0"
type input "530.000"
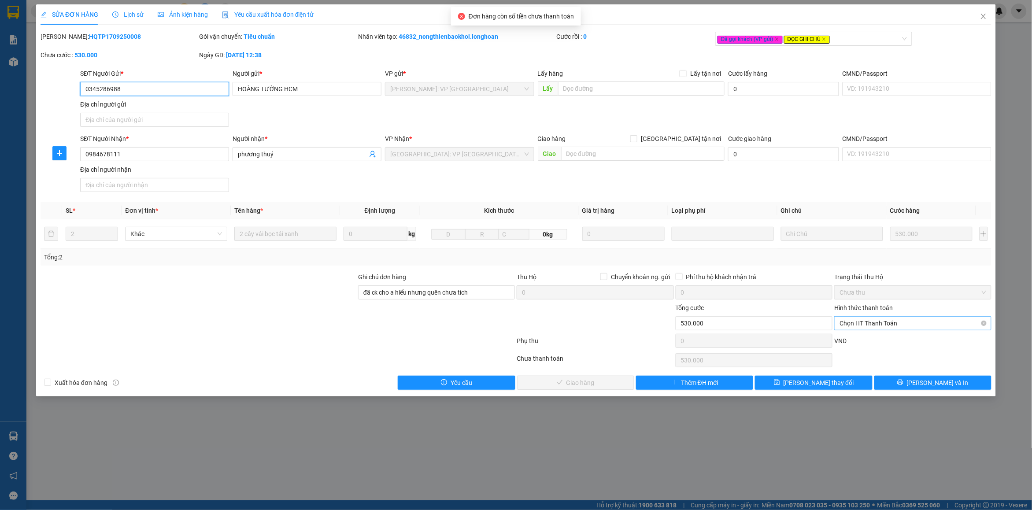
click at [891, 324] on span "Chọn HT Thanh Toán" at bounding box center [913, 323] width 146 height 13
click at [866, 338] on div "Tại văn phòng" at bounding box center [913, 342] width 147 height 10
type input "0"
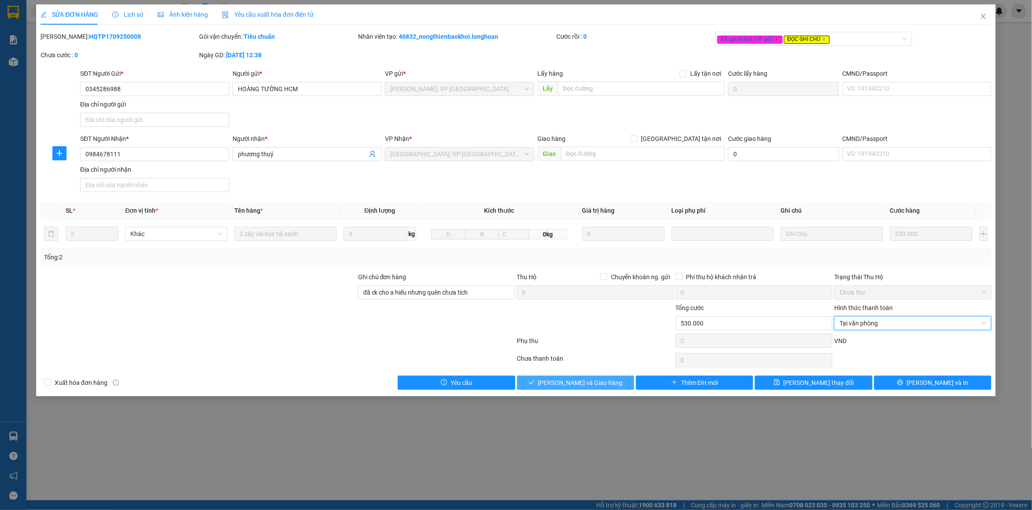
click at [580, 382] on span "[PERSON_NAME] và Giao hàng" at bounding box center [580, 383] width 85 height 10
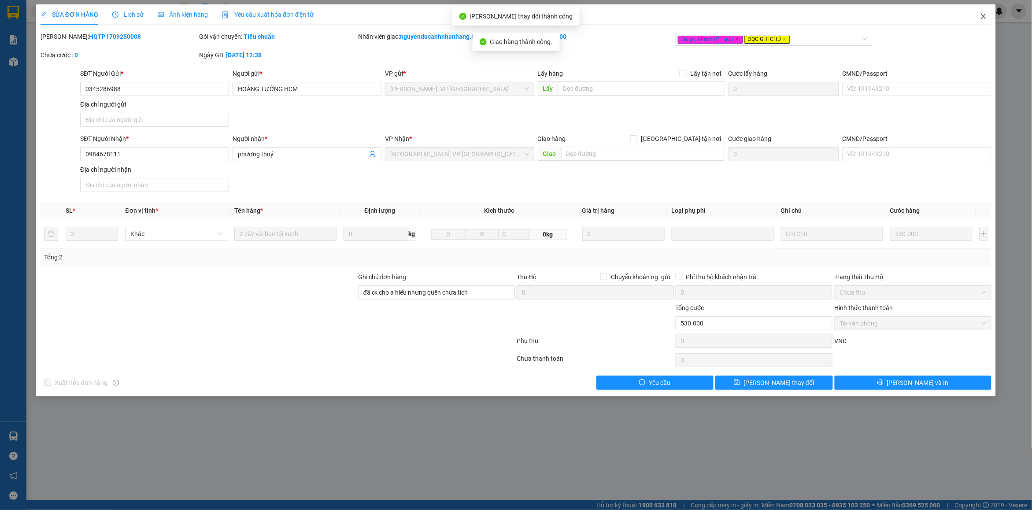
click at [983, 18] on icon "close" at bounding box center [983, 16] width 5 height 5
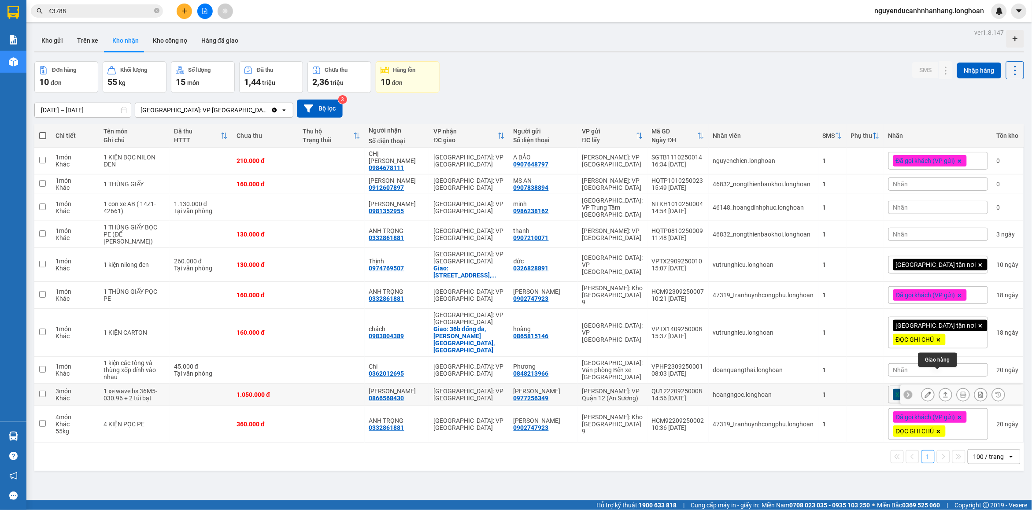
click at [940, 387] on button at bounding box center [946, 394] width 12 height 15
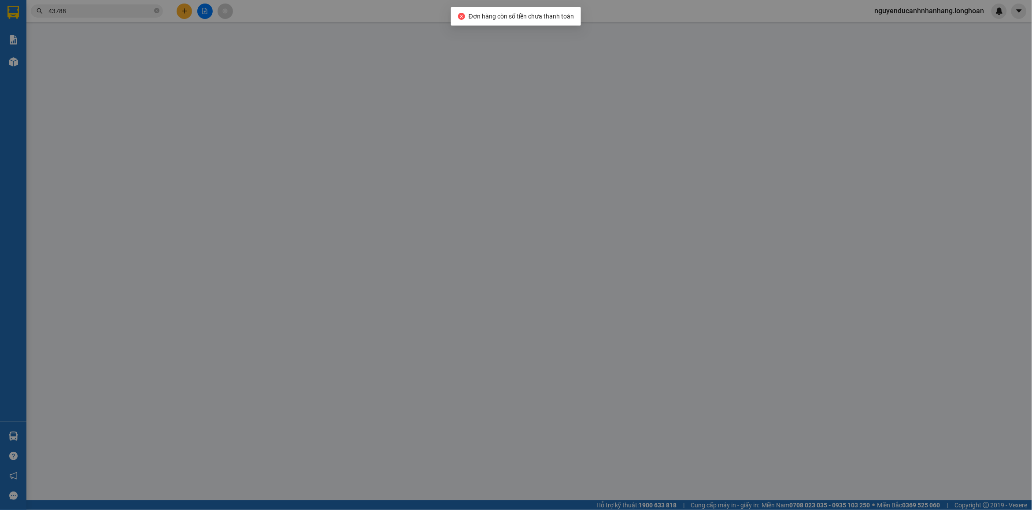
type input "0977256349"
type input "[PERSON_NAME]"
type input "0866568430"
type input "[PERSON_NAME]"
type input "khách đã lấy khách báo đc ck cho a hiếu"
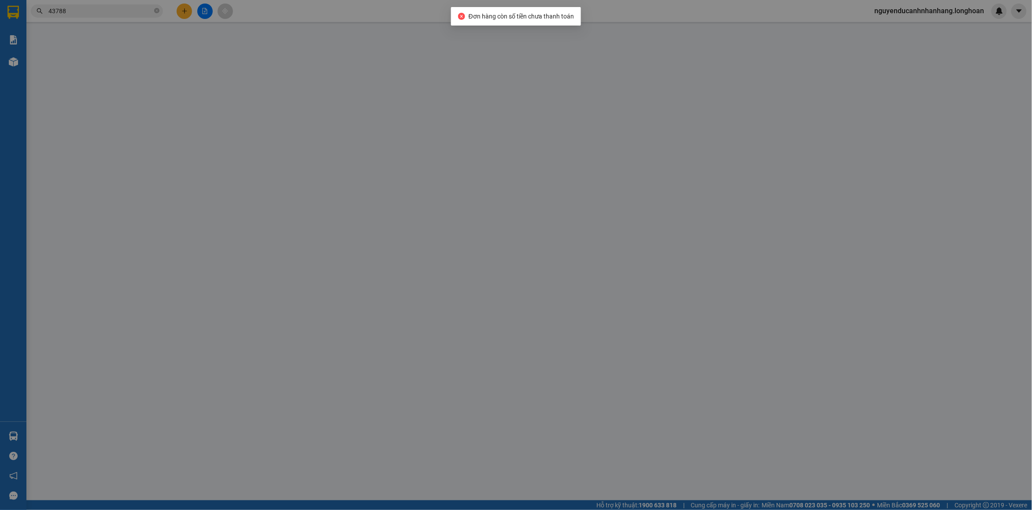
type input "0"
type input "1.050.000"
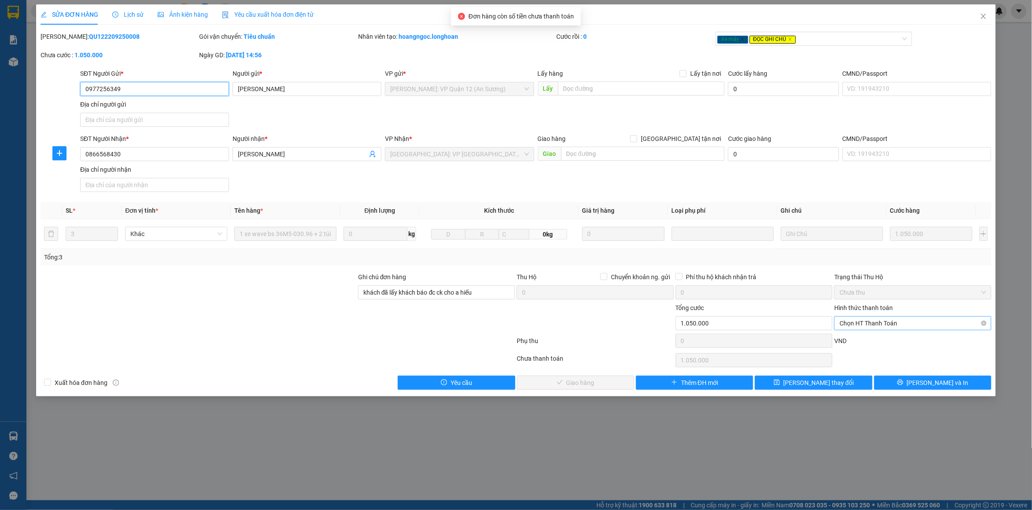
click at [864, 325] on span "Chọn HT Thanh Toán" at bounding box center [913, 323] width 146 height 13
drag, startPoint x: 856, startPoint y: 338, endPoint x: 852, endPoint y: 338, distance: 4.4
click at [856, 339] on div "Tại văn phòng" at bounding box center [913, 342] width 147 height 10
type input "0"
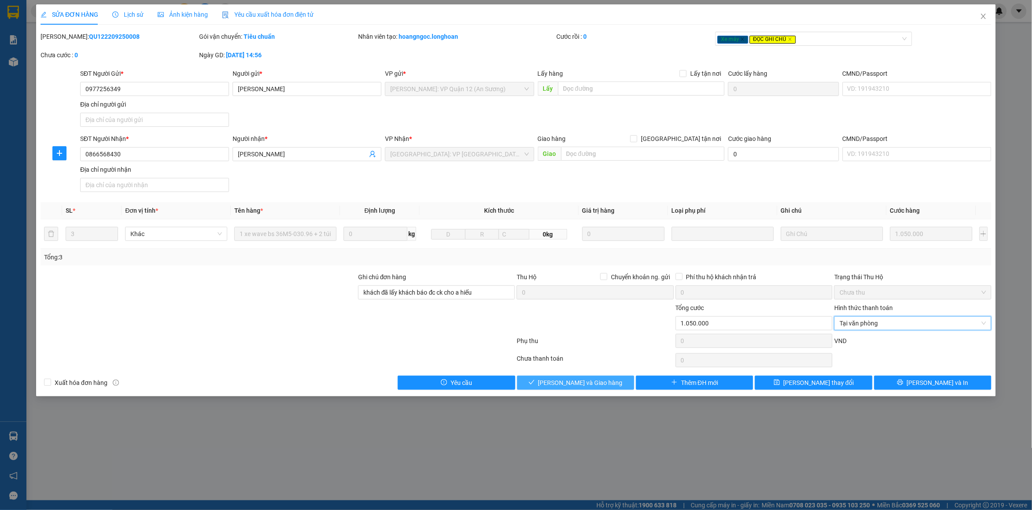
click at [586, 386] on span "[PERSON_NAME] và Giao hàng" at bounding box center [580, 383] width 85 height 10
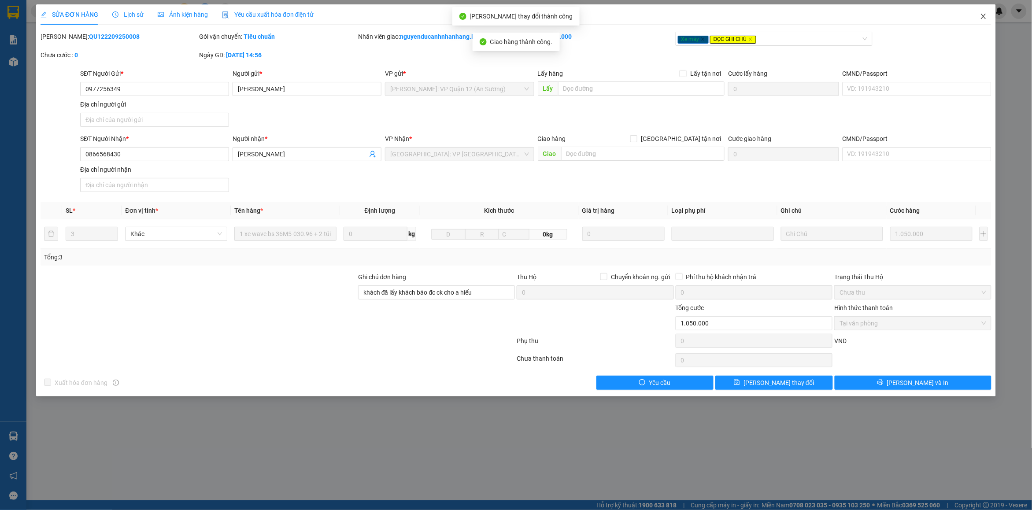
click at [982, 18] on icon "close" at bounding box center [983, 16] width 7 height 7
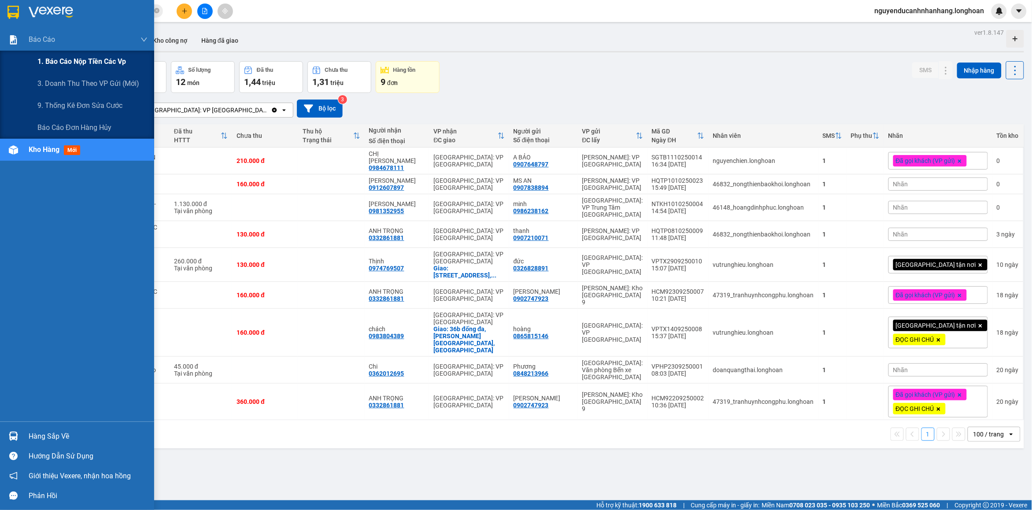
click at [50, 57] on span "1. Báo cáo nộp tiền các vp" at bounding box center [81, 61] width 89 height 11
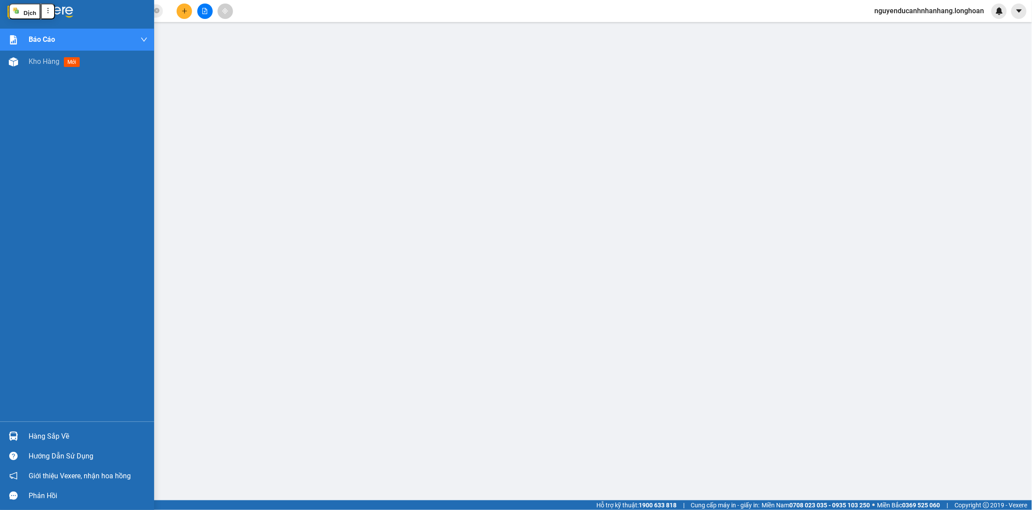
click at [70, 16] on img at bounding box center [51, 12] width 44 height 13
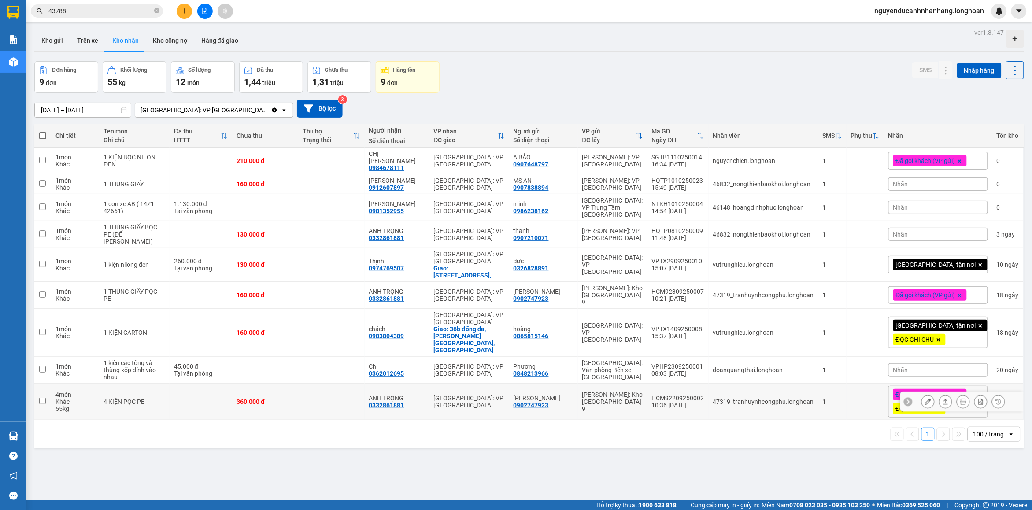
scroll to position [41, 0]
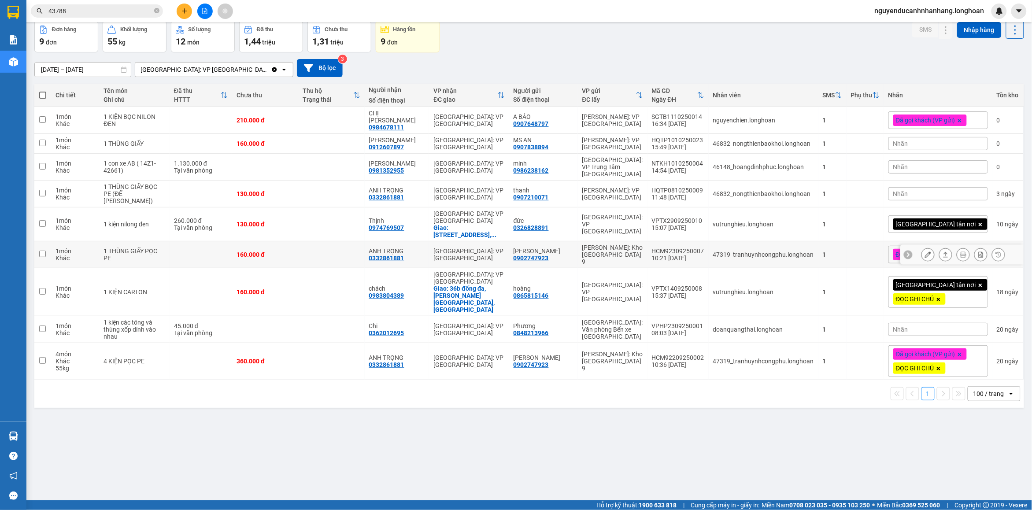
click at [925, 252] on icon at bounding box center [928, 255] width 6 height 6
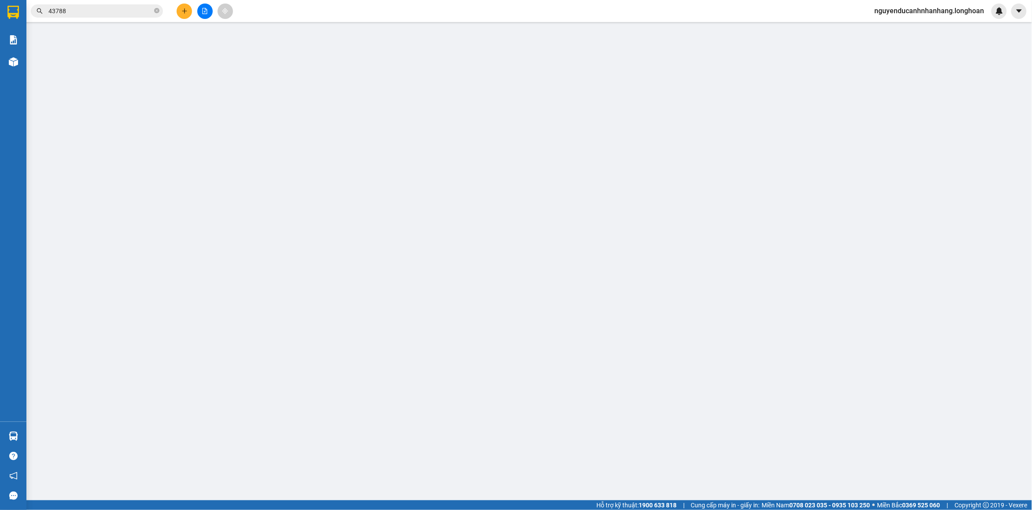
type input "0902747923"
type input "[PERSON_NAME]"
type input "0332861881"
type input "ANH TRỌNG"
type input "VẬN CHUYỂN NHẸ TAY - HƯ VỠ KHÔNG ĐỀN"
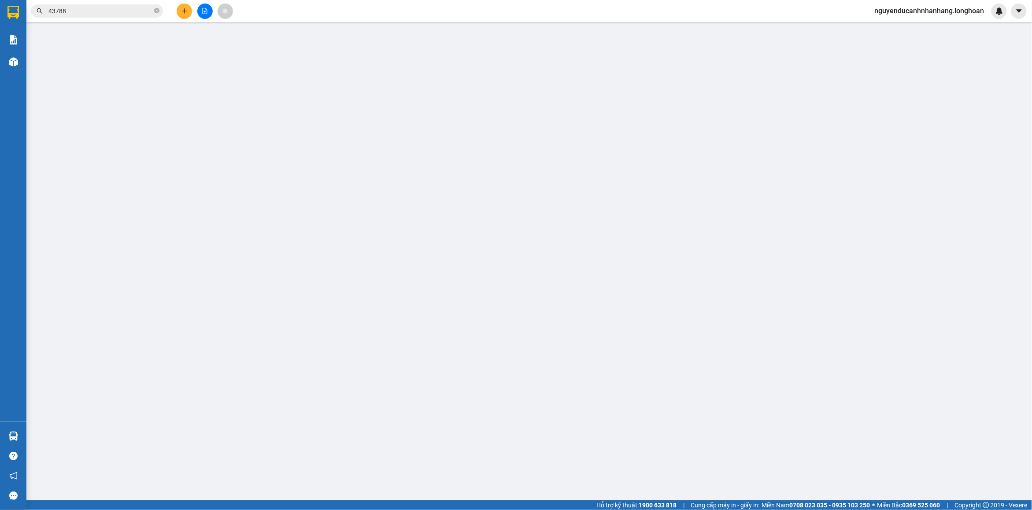
type input "0"
type input "160.000"
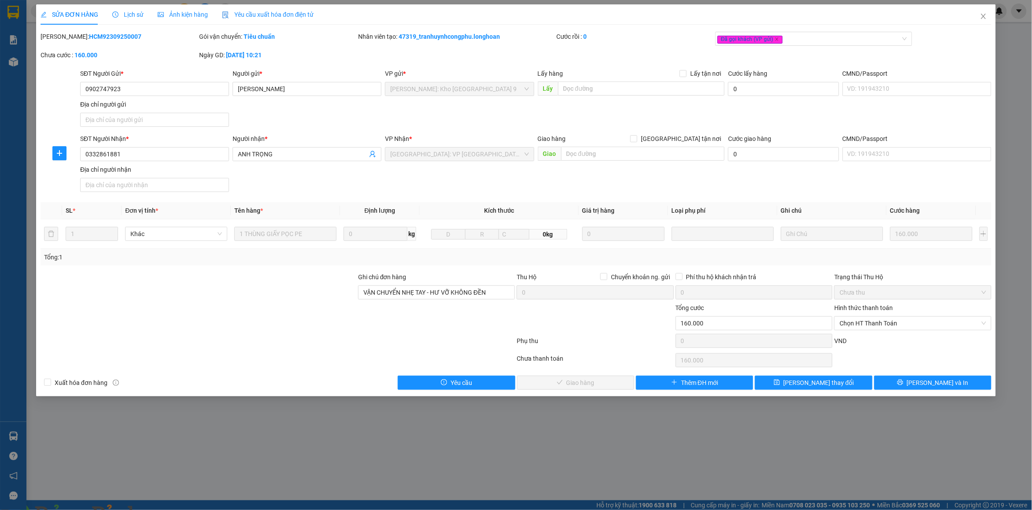
click at [162, 510] on img at bounding box center [159, 515] width 5 height 5
click at [983, 17] on icon "close" at bounding box center [983, 16] width 7 height 7
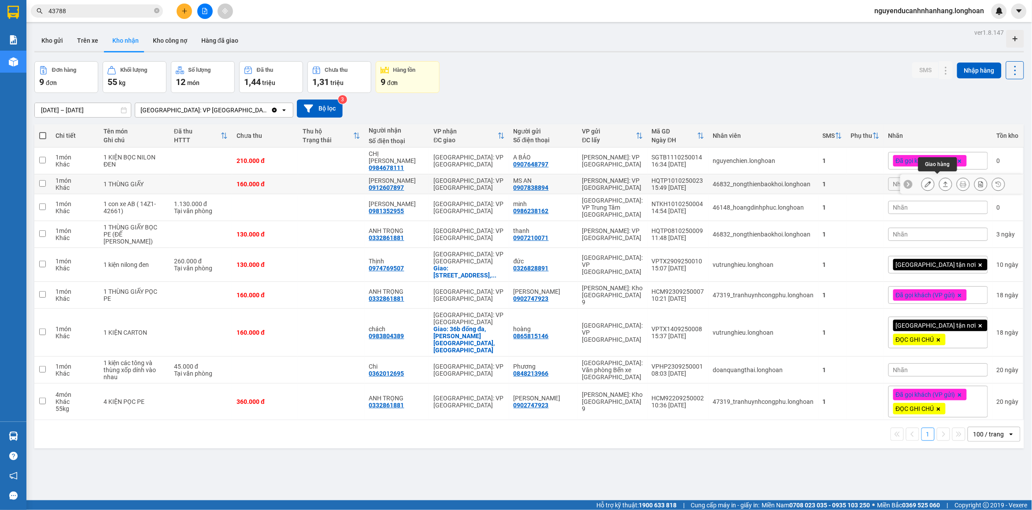
click at [940, 183] on button at bounding box center [946, 184] width 12 height 15
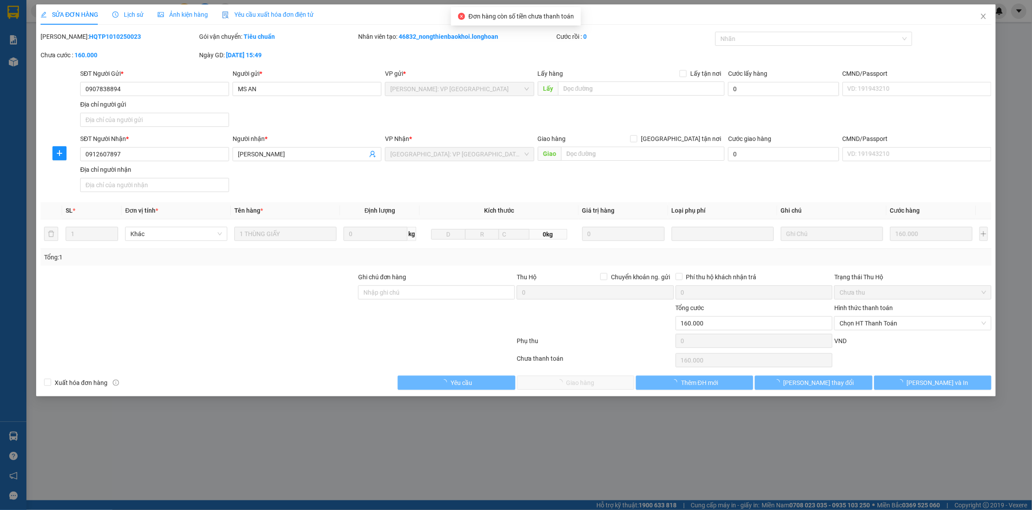
type input "0907838894"
type input "MS AN"
type input "0912607897"
type input "[PERSON_NAME]"
type input "0"
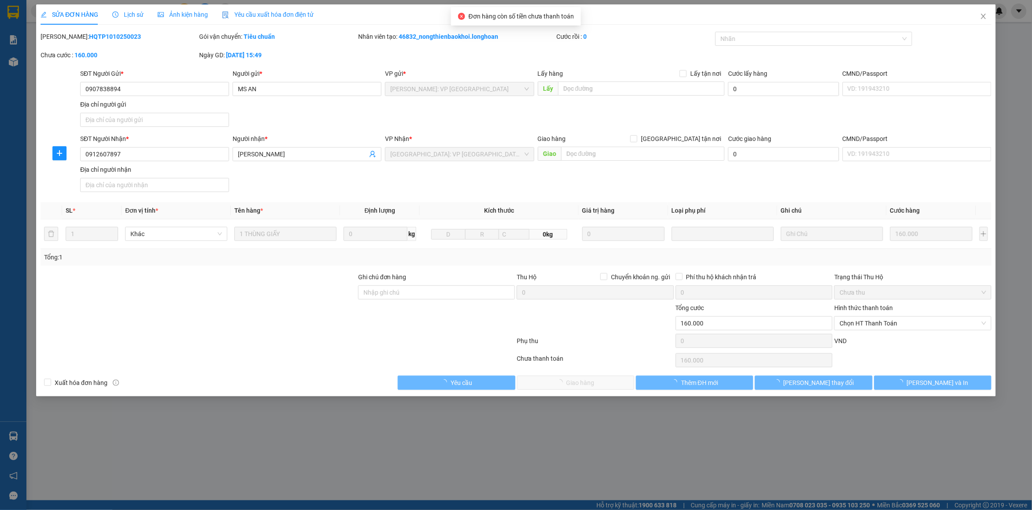
type input "160.000"
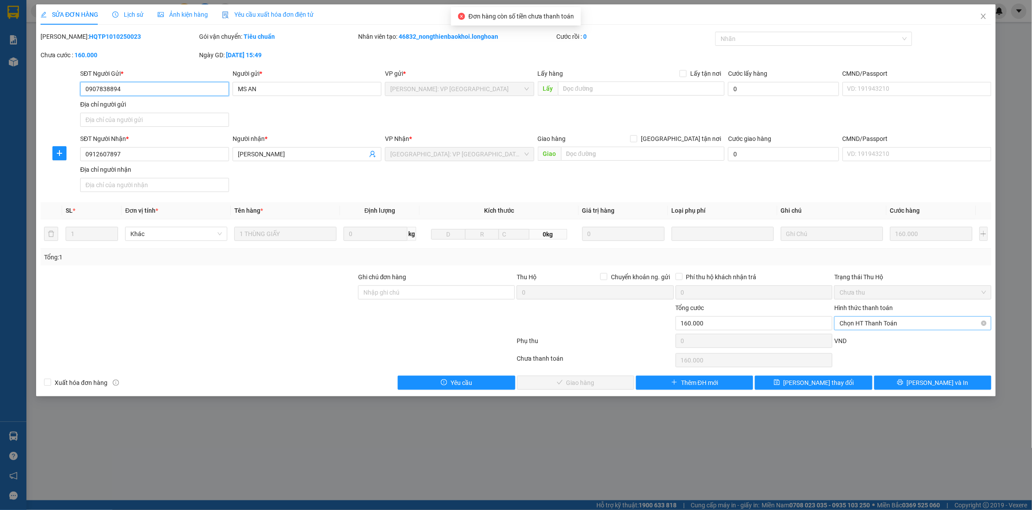
click at [877, 330] on div "Chọn HT Thanh Toán" at bounding box center [912, 323] width 157 height 14
click at [871, 342] on div "Tại văn phòng" at bounding box center [913, 342] width 147 height 10
type input "0"
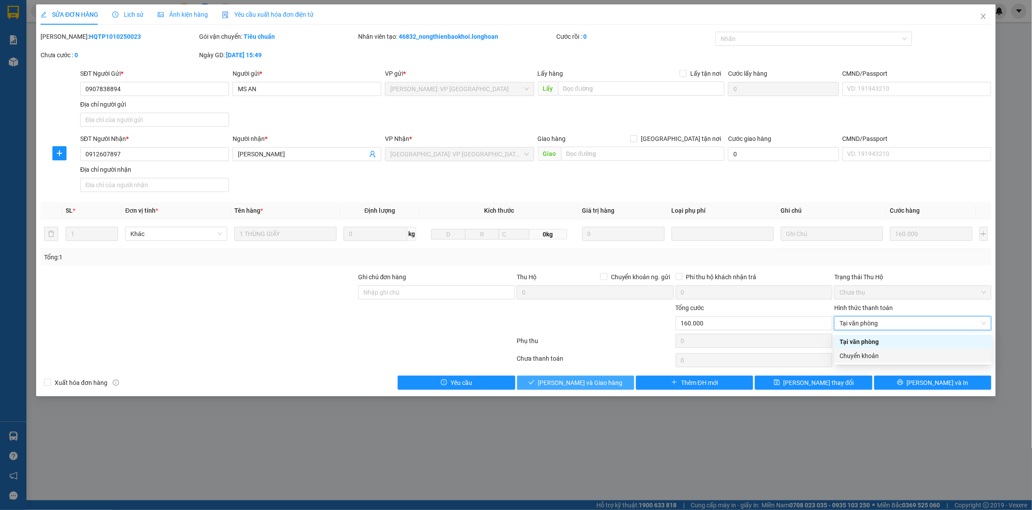
click at [590, 381] on span "[PERSON_NAME] và Giao hàng" at bounding box center [580, 383] width 85 height 10
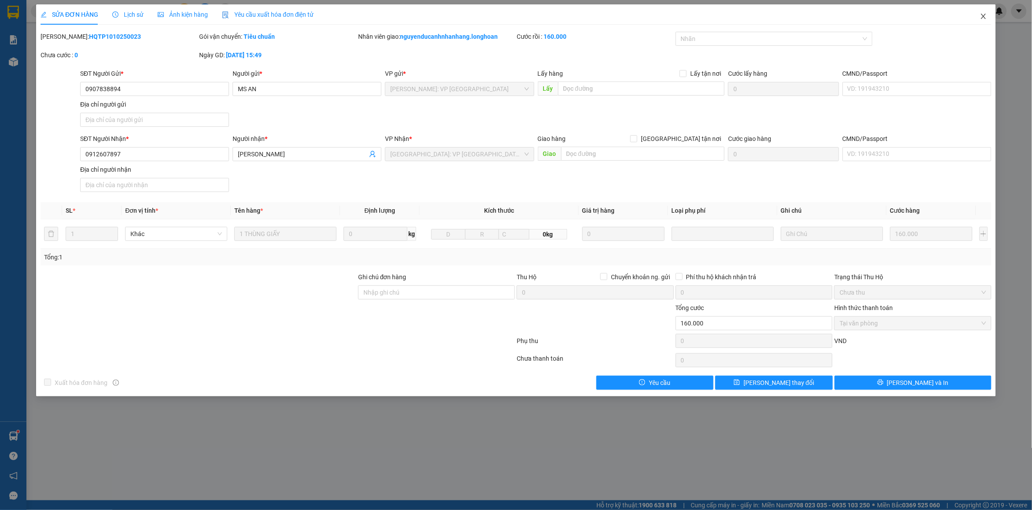
click at [982, 15] on icon "close" at bounding box center [983, 16] width 7 height 7
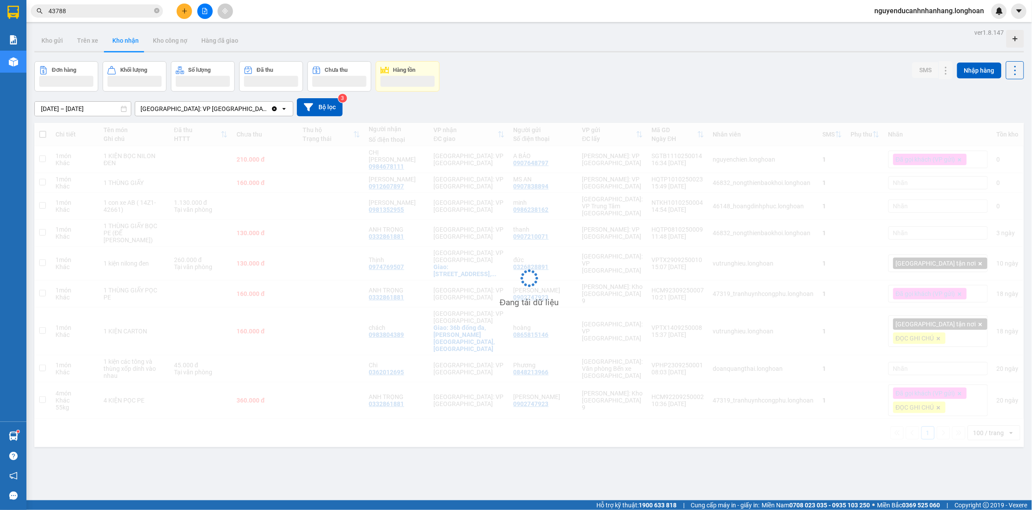
click at [122, 10] on input "43788" at bounding box center [100, 11] width 104 height 10
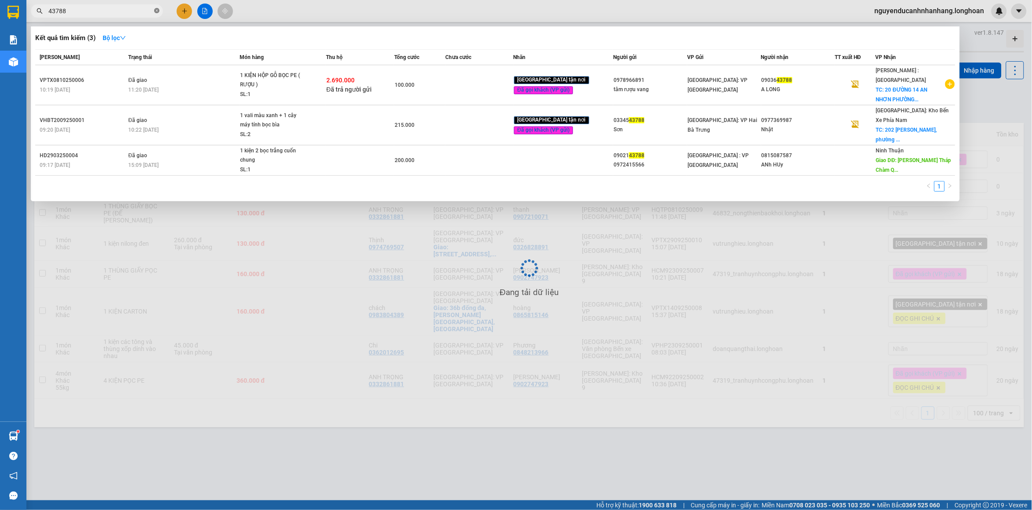
click at [156, 9] on icon "close-circle" at bounding box center [156, 10] width 5 height 5
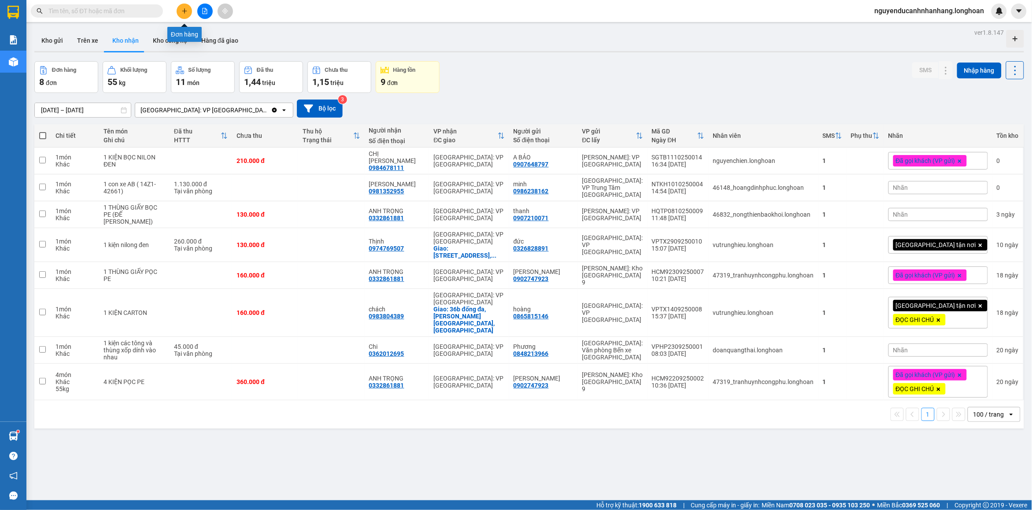
click at [182, 10] on icon "plus" at bounding box center [185, 11] width 6 height 6
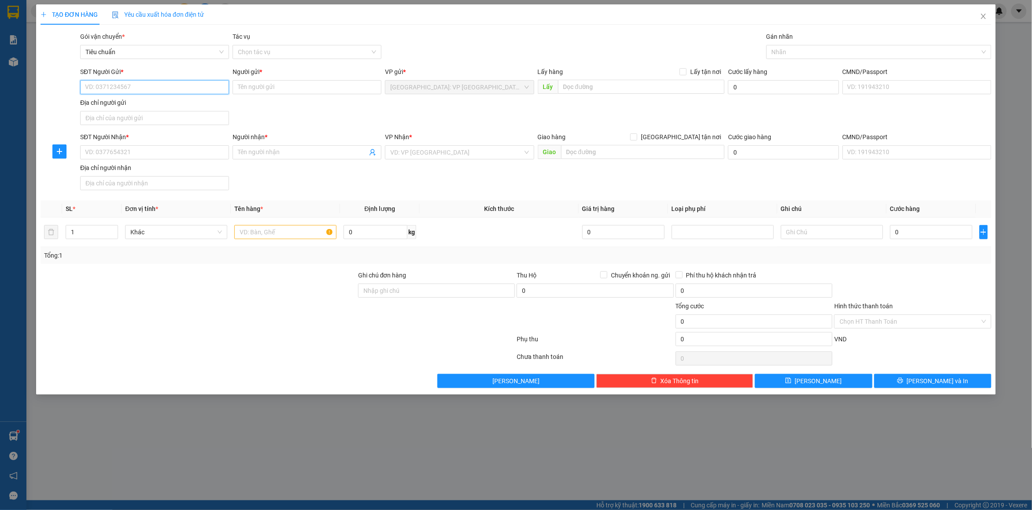
click at [133, 89] on input "SĐT Người Gửi *" at bounding box center [154, 87] width 149 height 14
type input "0909590669"
click at [189, 104] on div "0909590669 - tuy" at bounding box center [154, 105] width 138 height 10
type input "tuy"
type input "0909590669"
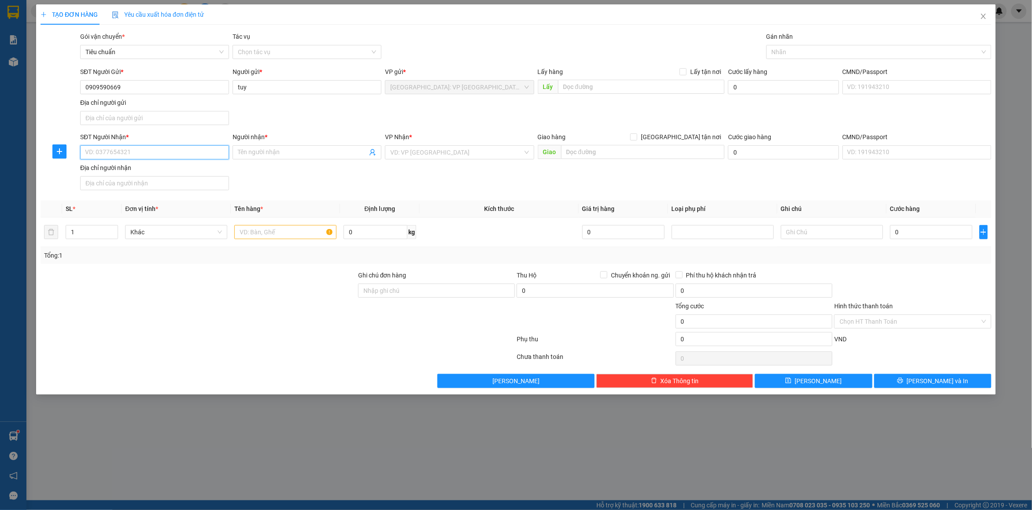
click at [142, 156] on input "SĐT Người Nhận *" at bounding box center [154, 152] width 149 height 14
click at [252, 152] on input "Người nhận *" at bounding box center [303, 153] width 130 height 10
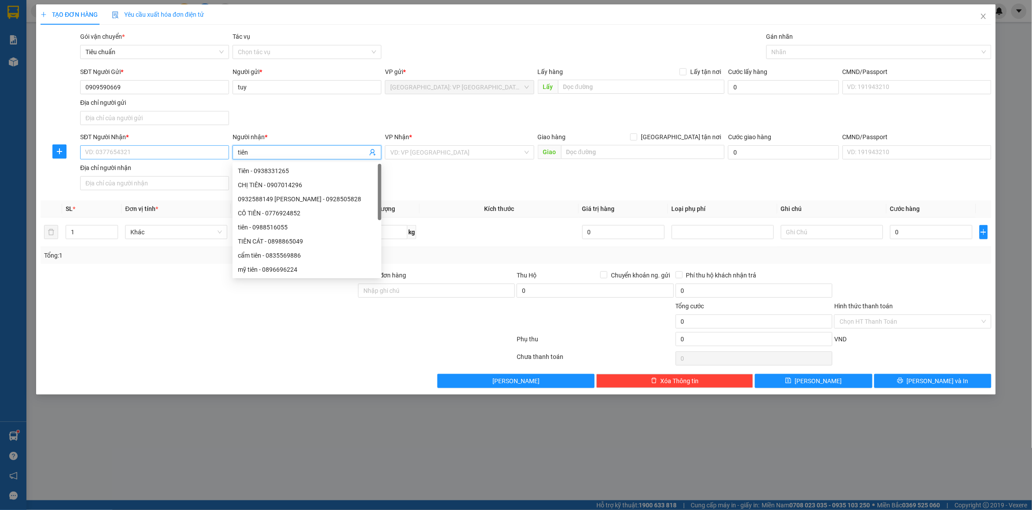
type input "tiên"
click at [200, 153] on input "SĐT Người Nhận *" at bounding box center [154, 152] width 149 height 14
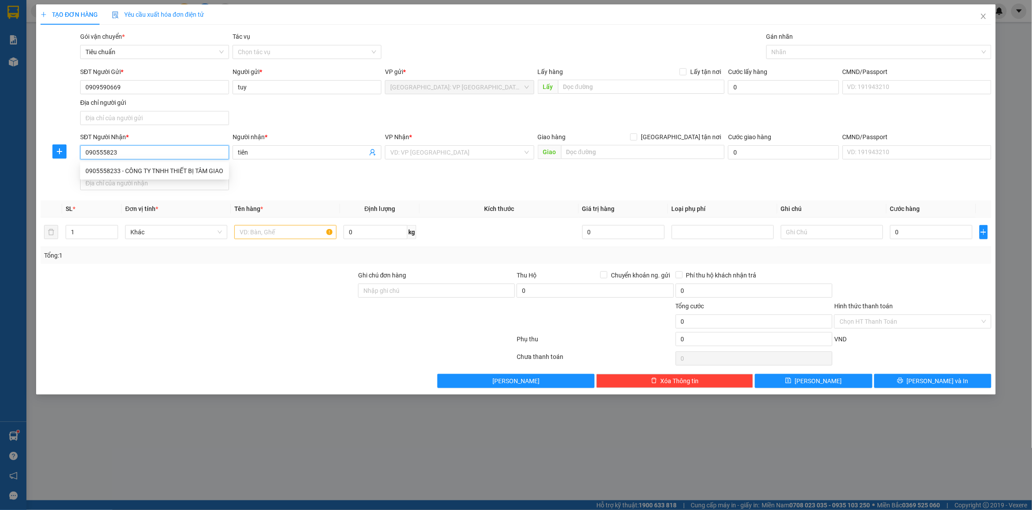
type input "0905558233"
click at [191, 166] on div "0905558233 - CÔNG TY TNHH THIẾT BỊ TÂM GIAO" at bounding box center [154, 171] width 138 height 10
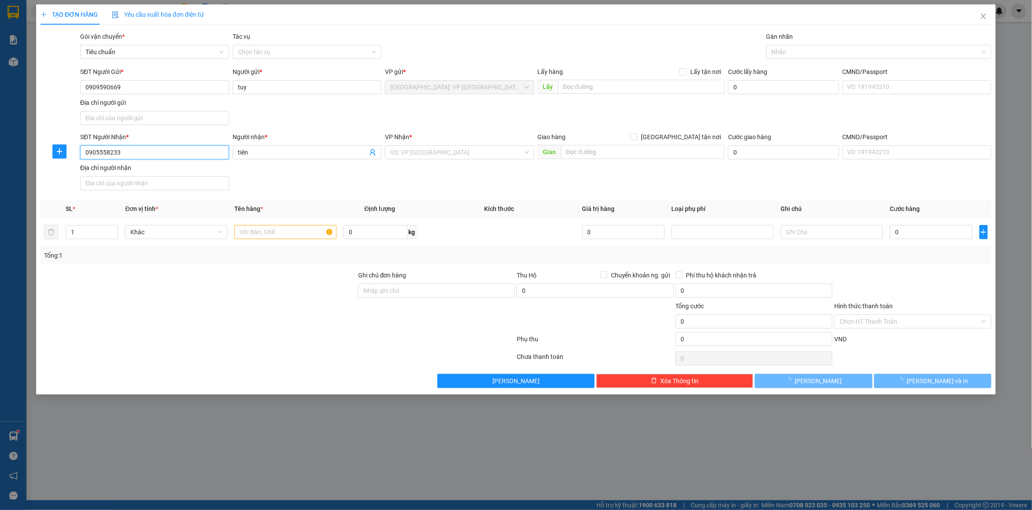
type input "CÔNG TY TNHH THIẾT BỊ TÂM GIAO"
checkbox input "true"
type input "186 Đoàn Hũu Trung, p An khê Cẩm Lệ,đ n"
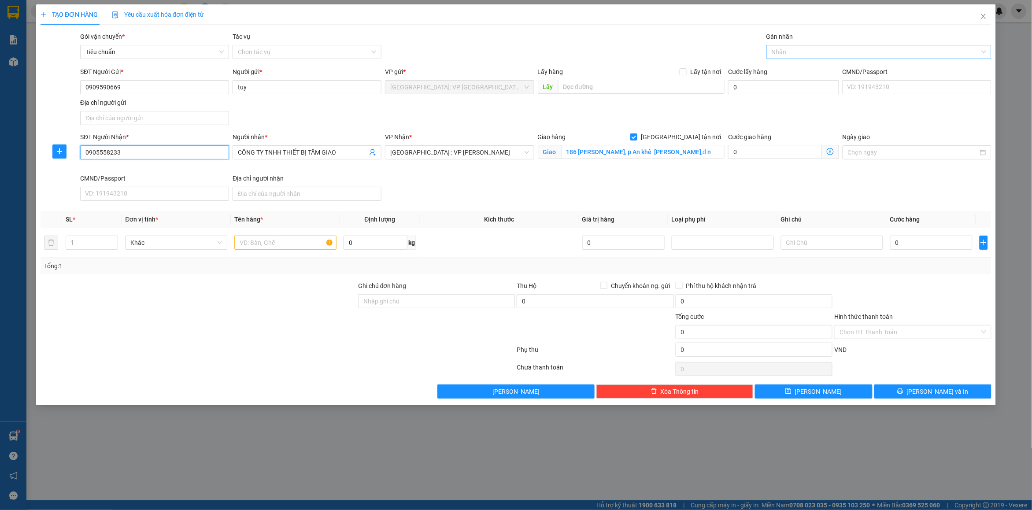
click at [788, 47] on div at bounding box center [875, 52] width 212 height 11
type input "0905558233"
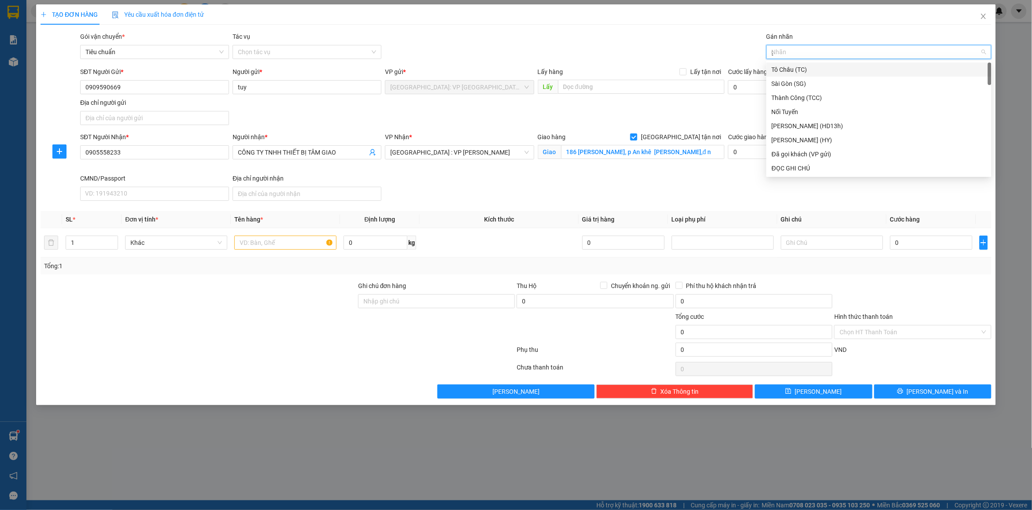
type input "gt"
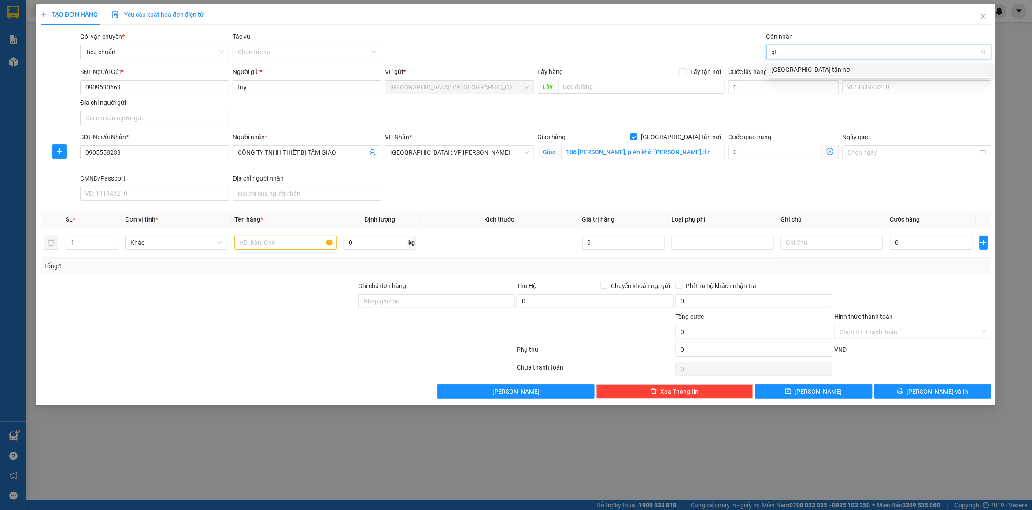
click at [792, 63] on div "[GEOGRAPHIC_DATA] tận nơi" at bounding box center [879, 70] width 225 height 14
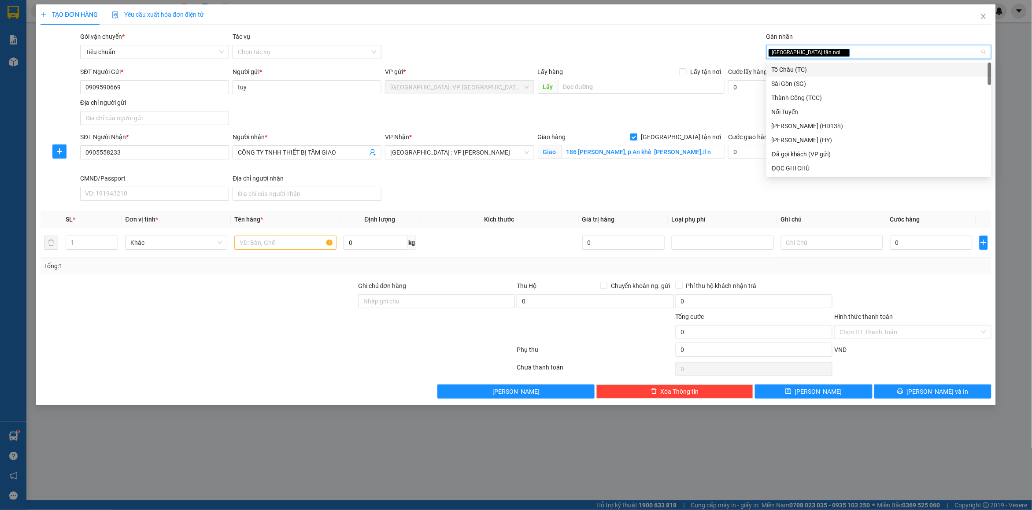
click at [838, 54] on div "[GEOGRAPHIC_DATA] tận nơi" at bounding box center [875, 52] width 212 height 11
type input "d"
type input "đã"
drag, startPoint x: 807, startPoint y: 66, endPoint x: 739, endPoint y: 70, distance: 67.9
click at [807, 66] on div "Đã gọi khách (VP gửi)" at bounding box center [879, 70] width 215 height 10
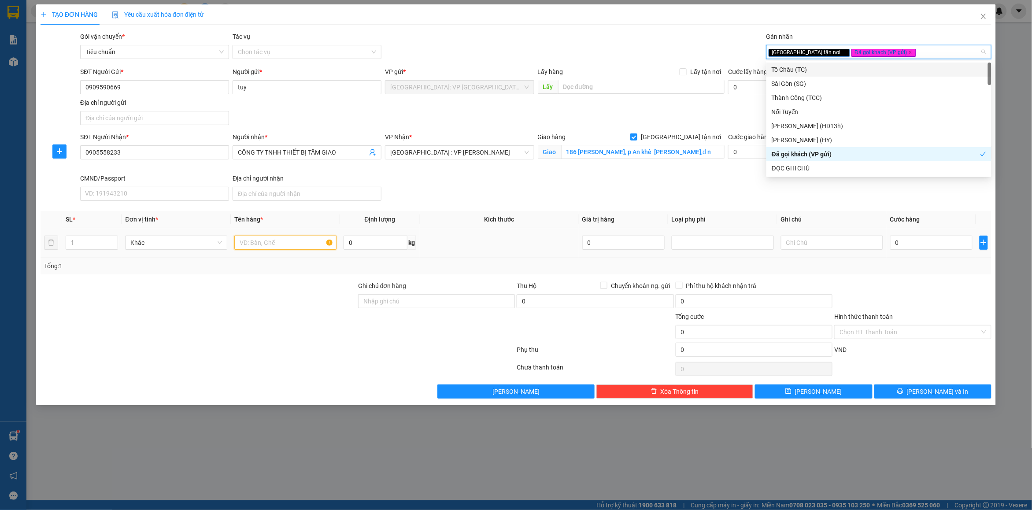
click at [256, 246] on input "text" at bounding box center [285, 243] width 102 height 14
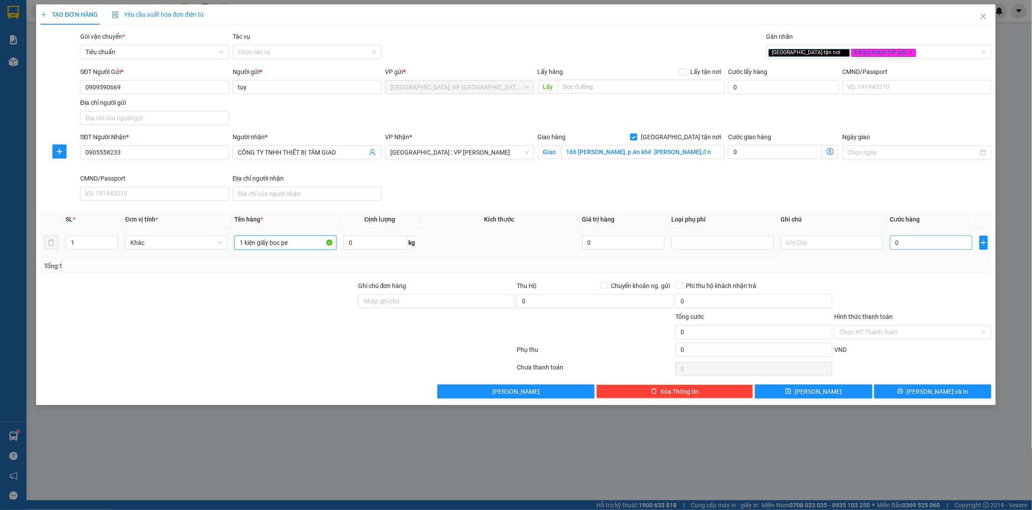
type input "1 kiện giấy bọc pe"
click at [919, 245] on input "0" at bounding box center [931, 243] width 82 height 14
type input "1"
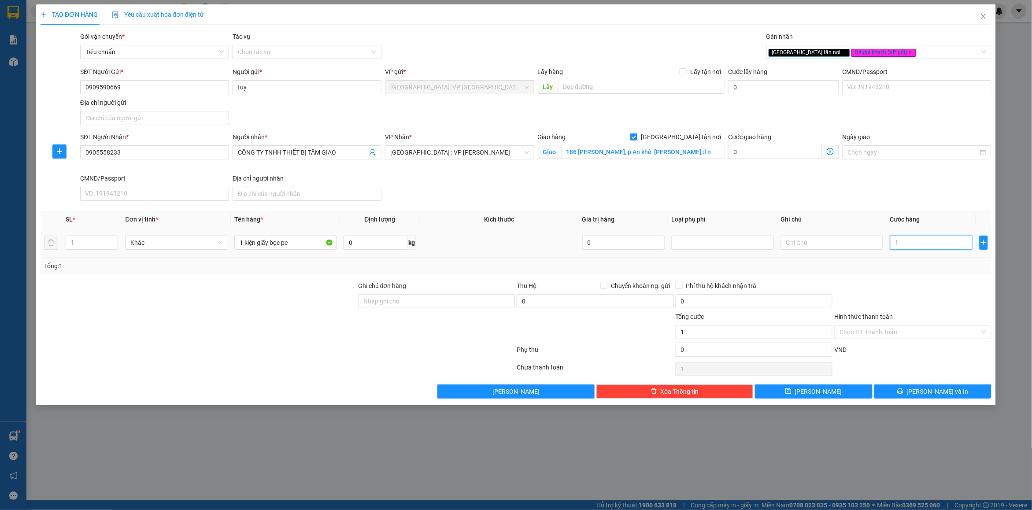
type input "10"
type input "100"
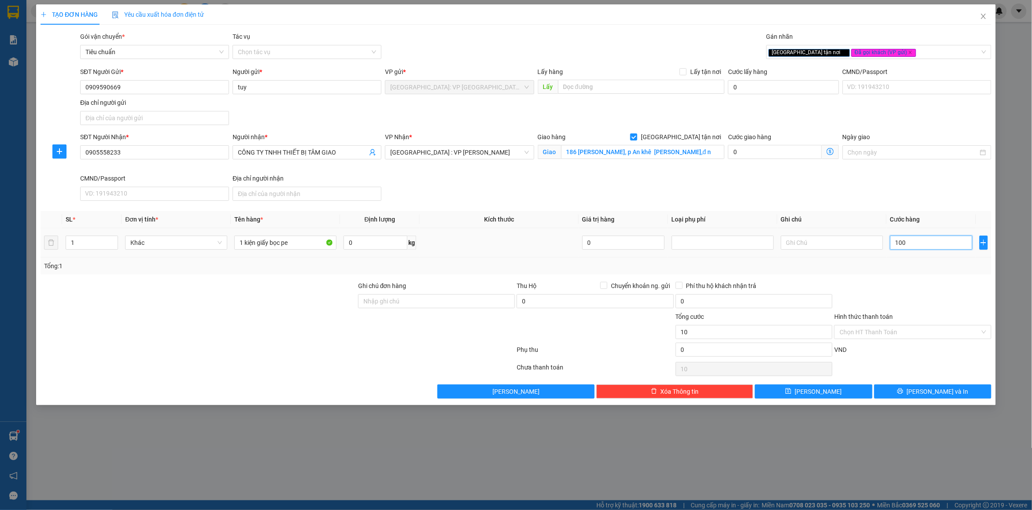
type input "100"
type input "1.000"
type input "10.000"
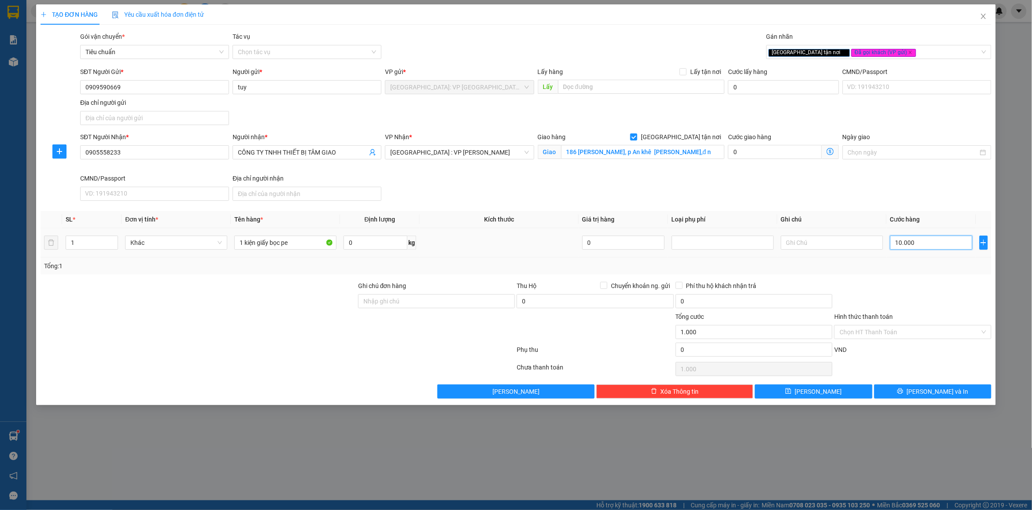
type input "10.000"
type input "100.000"
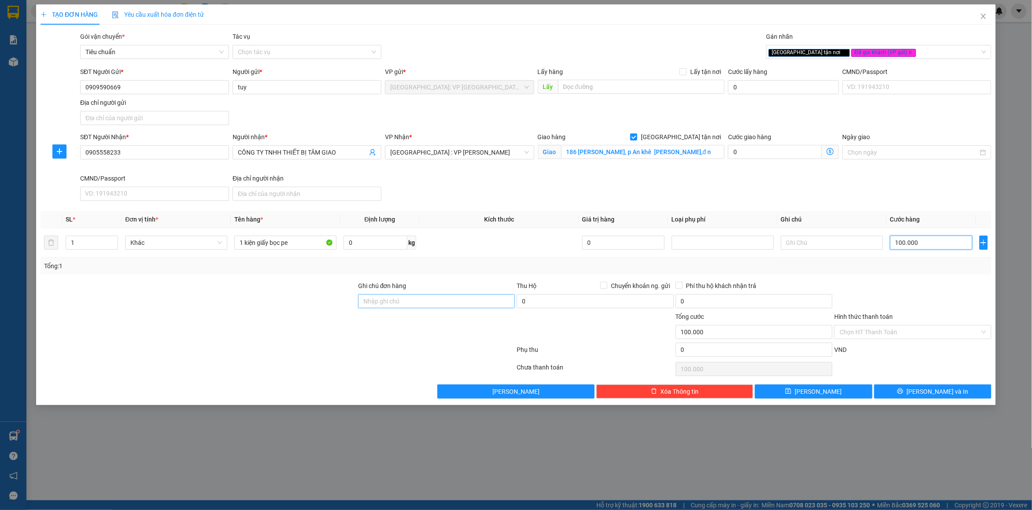
type input "100.000"
drag, startPoint x: 391, startPoint y: 305, endPoint x: 406, endPoint y: 308, distance: 15.3
click at [391, 305] on input "Ghi chú đơn hàng" at bounding box center [436, 301] width 157 height 14
type input "nhận nguyên kiện bể vỡ không đền"
drag, startPoint x: 448, startPoint y: 276, endPoint x: 341, endPoint y: 250, distance: 109.9
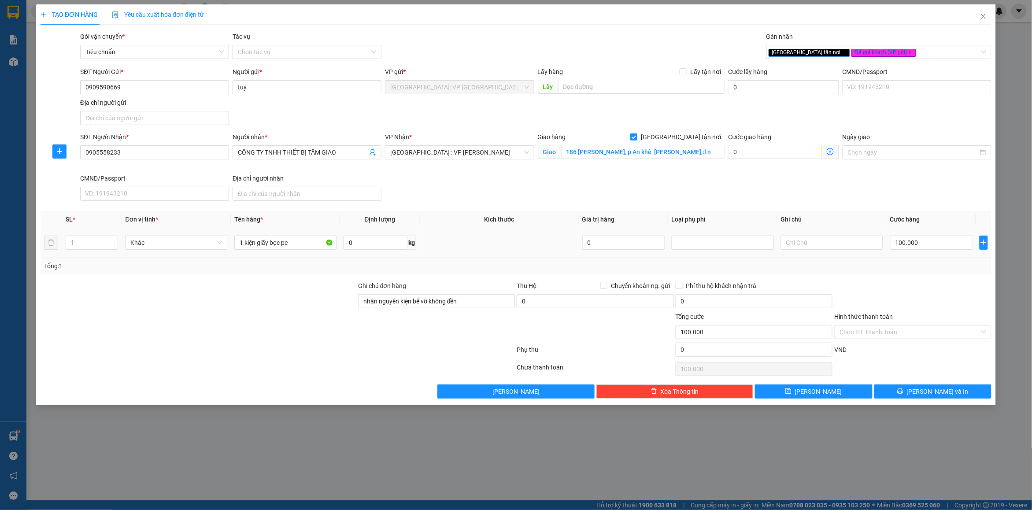
click at [448, 275] on div "Transit Pickup Surcharge Ids Transit Deliver Surcharge Ids Transit Deliver Surc…" at bounding box center [516, 215] width 951 height 367
click at [294, 241] on input "1 kiện giấy bọc pe" at bounding box center [285, 243] width 102 height 14
click at [882, 389] on button "[PERSON_NAME] và In" at bounding box center [933, 392] width 117 height 14
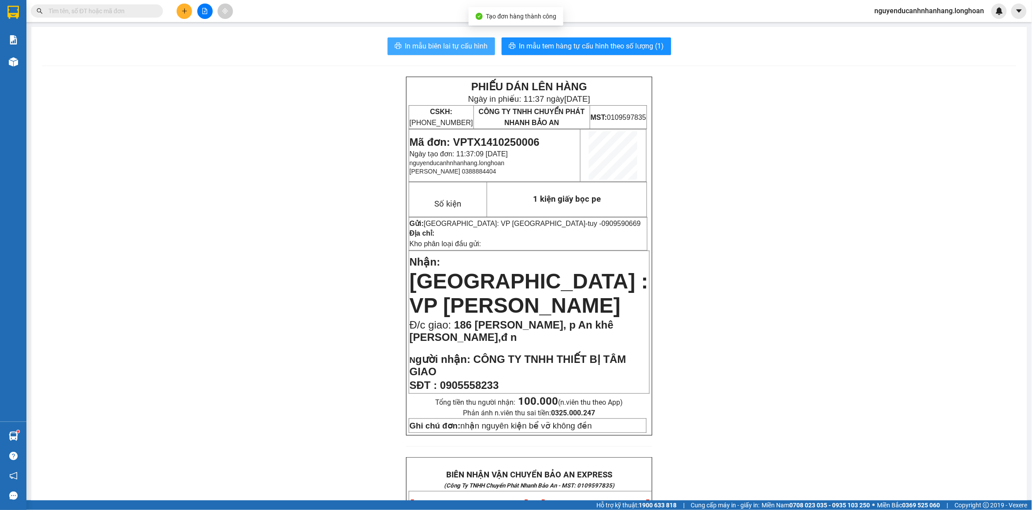
click at [453, 45] on span "In mẫu biên lai tự cấu hình" at bounding box center [446, 46] width 83 height 11
click at [532, 48] on span "In mẫu tem hàng tự cấu hình theo số lượng (1)" at bounding box center [591, 46] width 145 height 11
